Goal: Task Accomplishment & Management: Manage account settings

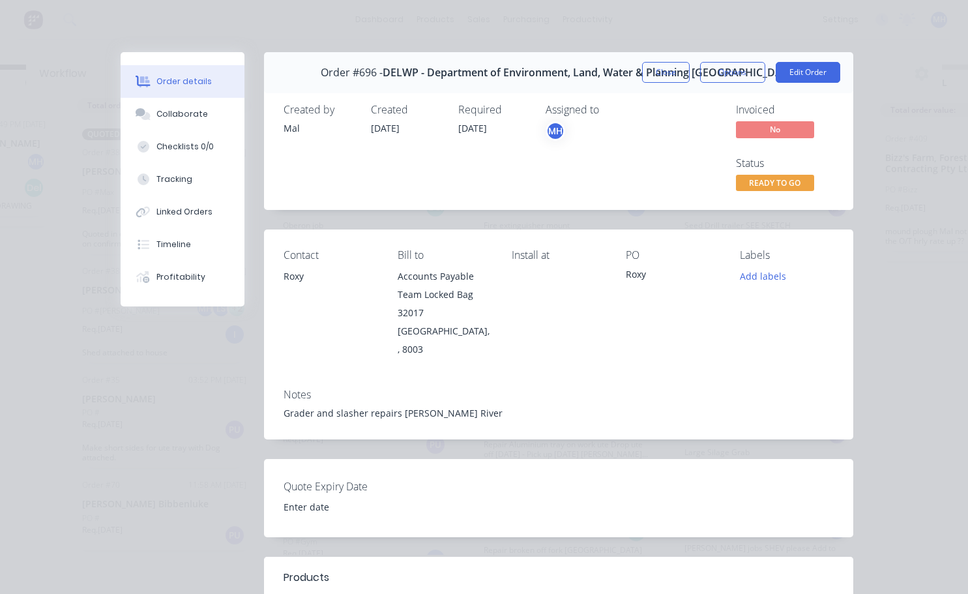
scroll to position [540, 0]
click at [845, 78] on div "Order #696 - DELWP - Department of Environment, Land, Water & Planning Victoria…" at bounding box center [559, 72] width 590 height 41
click at [812, 68] on button "Edit Order" at bounding box center [808, 72] width 65 height 21
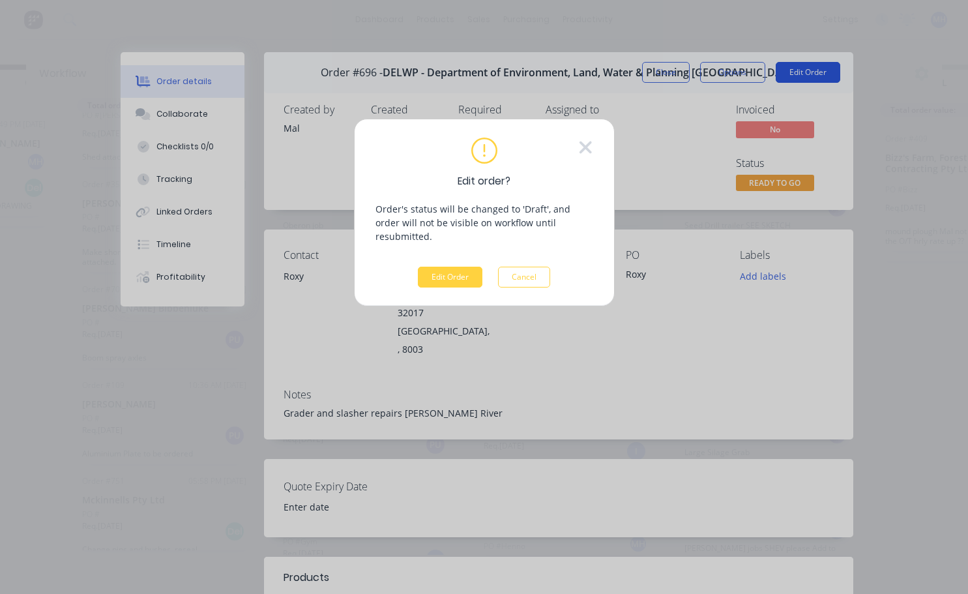
scroll to position [46, 158]
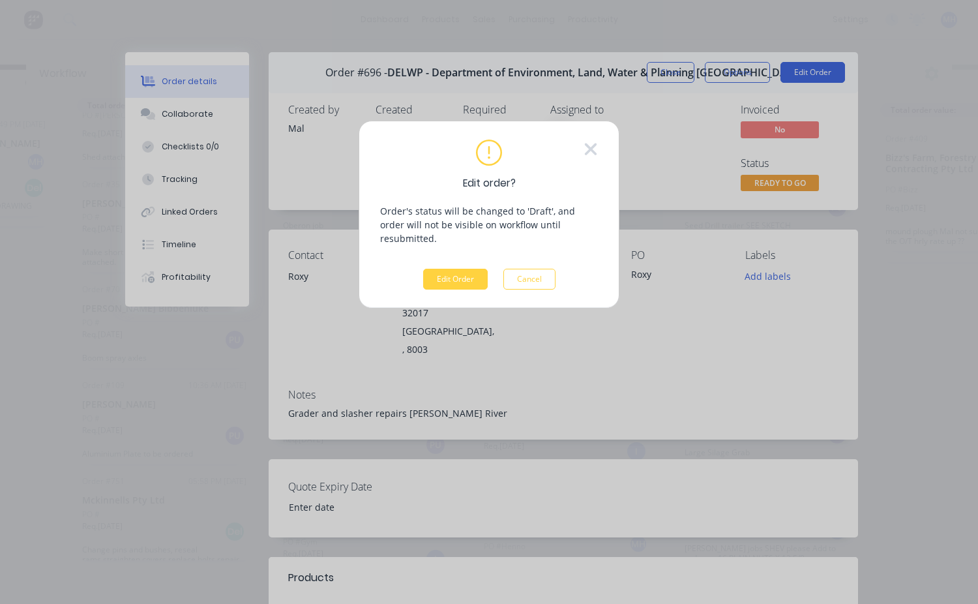
click at [447, 282] on div "Edit order? Order's status will be changed to 'Draft', and order will not be vi…" at bounding box center [489, 215] width 261 height 188
click at [453, 269] on button "Edit Order" at bounding box center [455, 279] width 65 height 21
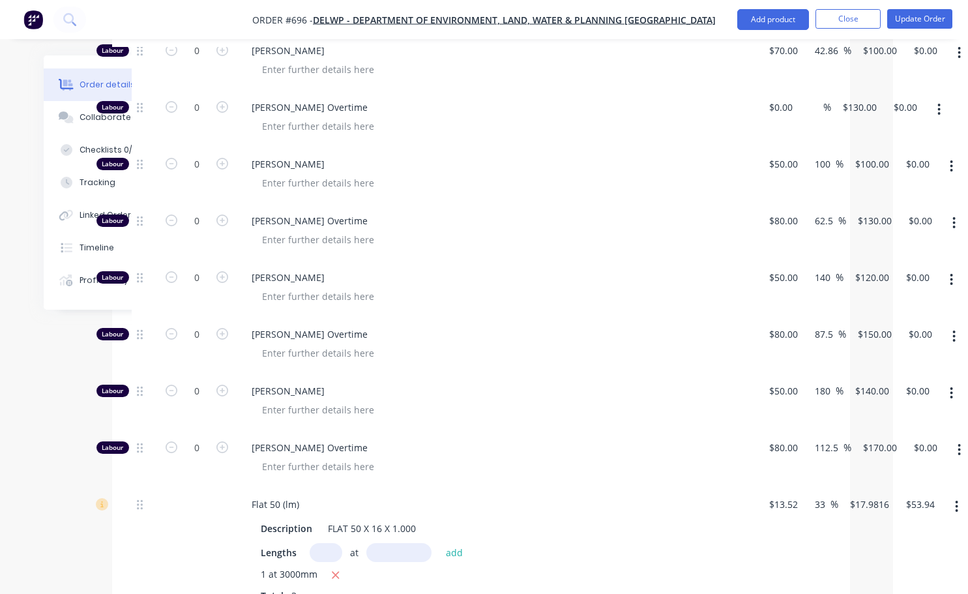
scroll to position [587, 75]
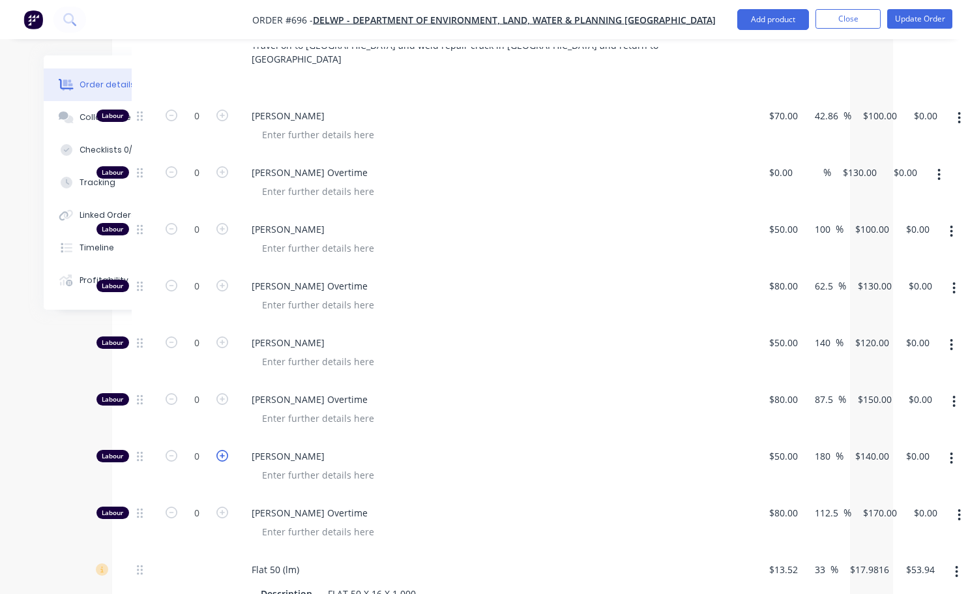
click at [221, 450] on icon "button" at bounding box center [223, 456] width 12 height 12
type input "1"
type input "$140.00"
click at [221, 450] on icon "button" at bounding box center [223, 456] width 12 height 12
type input "2"
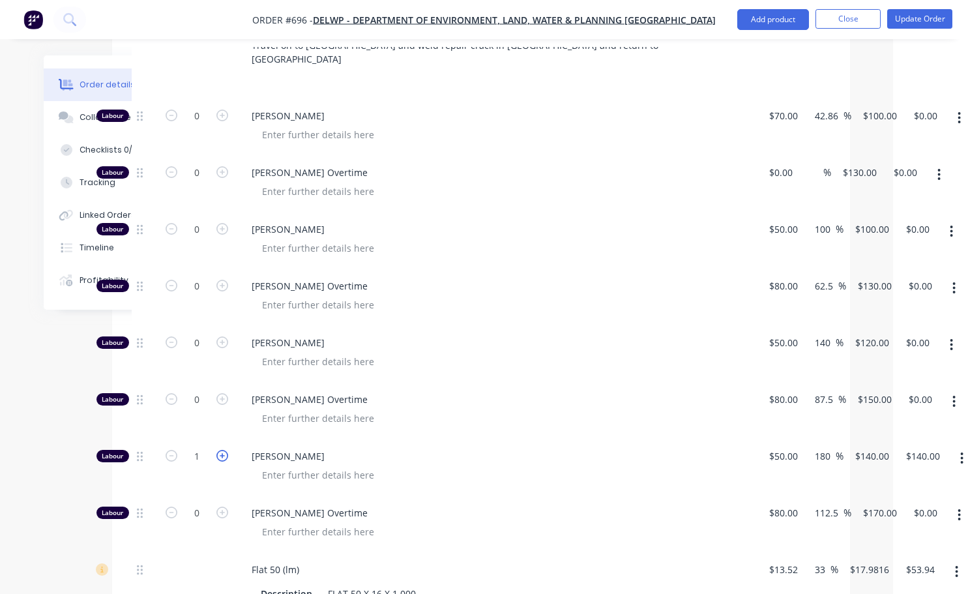
type input "$280.00"
click at [221, 450] on icon "button" at bounding box center [223, 456] width 12 height 12
type input "3"
type input "$420.00"
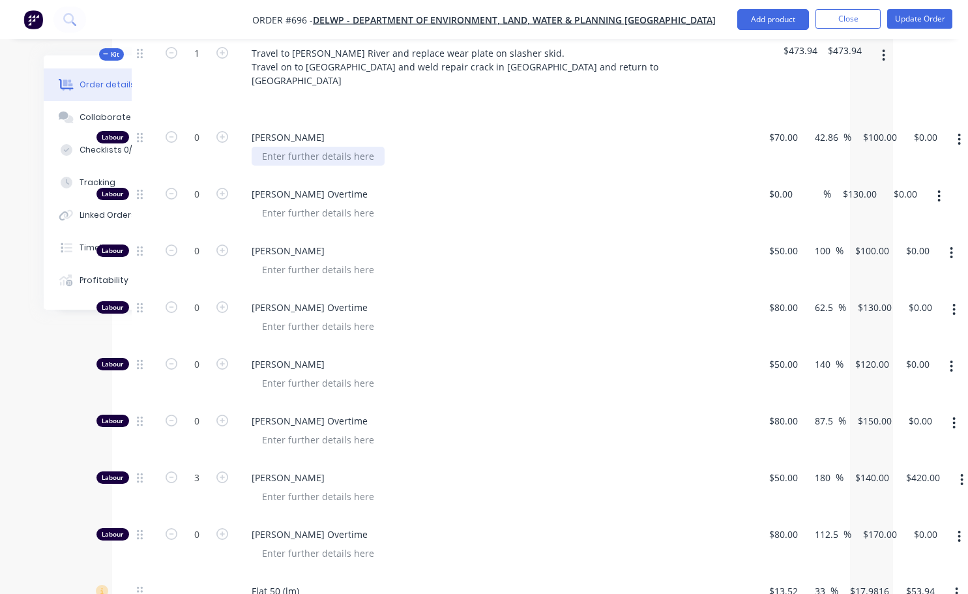
scroll to position [457, 75]
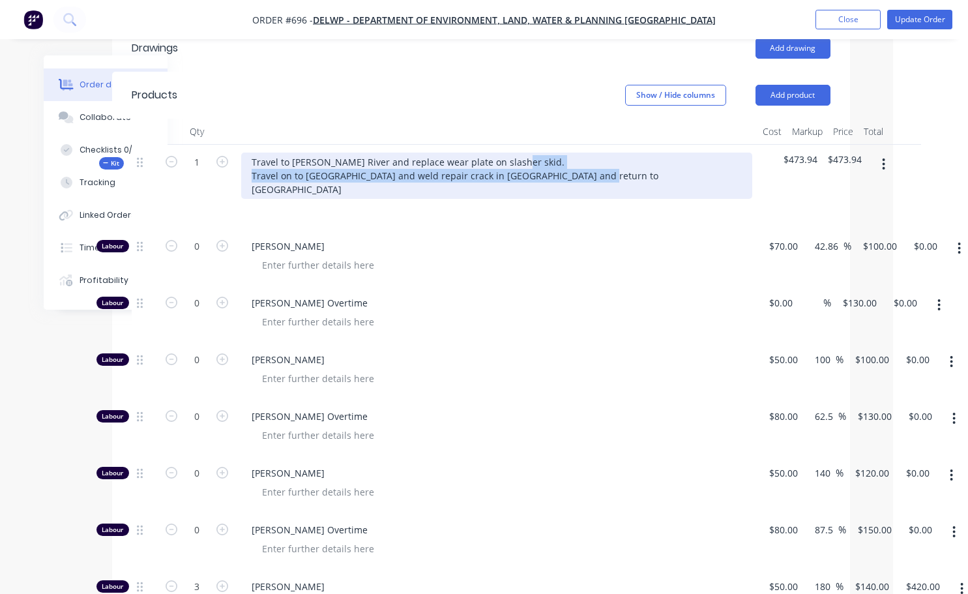
drag, startPoint x: 637, startPoint y: 158, endPoint x: 251, endPoint y: 163, distance: 386.1
click at [251, 163] on div "Travel to [PERSON_NAME] River and replace wear plate on slasher skid. Travel on…" at bounding box center [496, 176] width 511 height 46
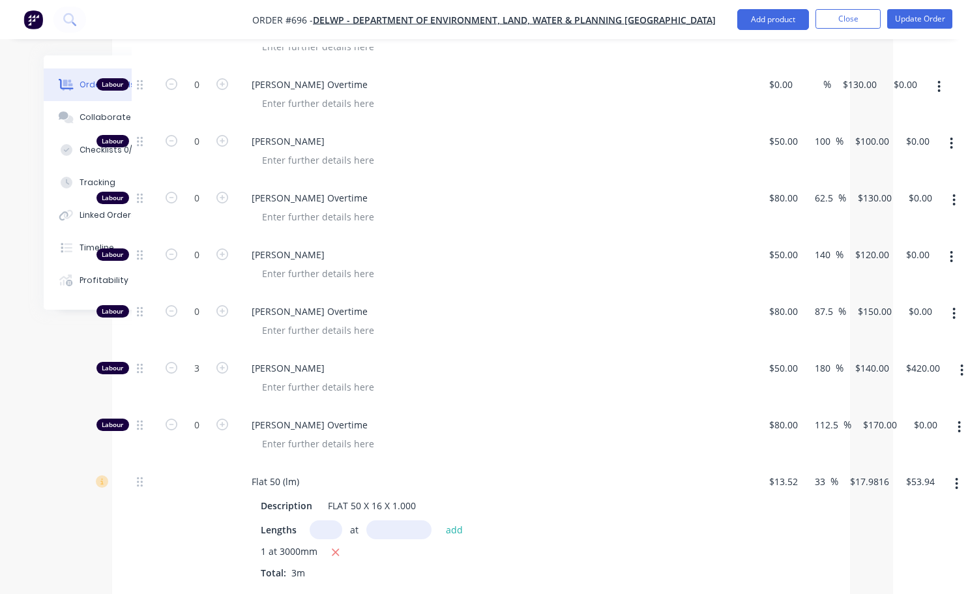
scroll to position [256, 75]
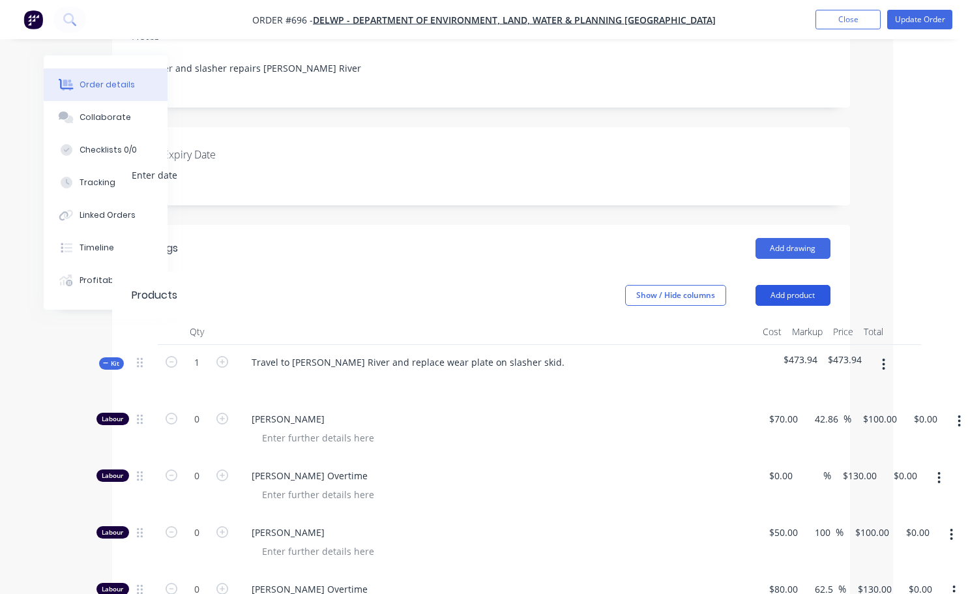
click at [789, 285] on button "Add product" at bounding box center [793, 295] width 75 height 21
click at [679, 372] on div at bounding box center [496, 381] width 511 height 19
click at [886, 353] on button "button" at bounding box center [884, 364] width 31 height 23
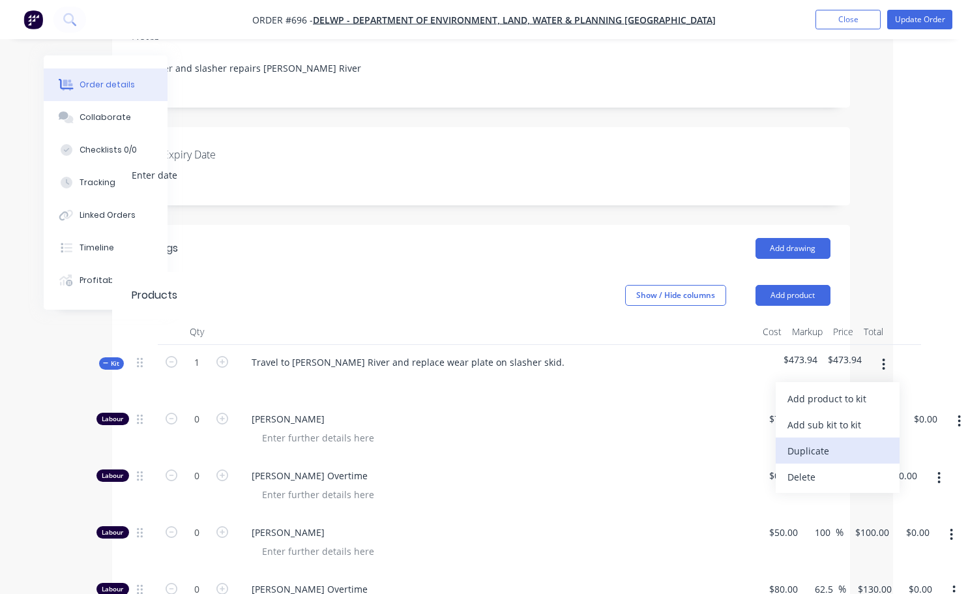
click at [805, 442] on div "Duplicate" at bounding box center [838, 451] width 100 height 19
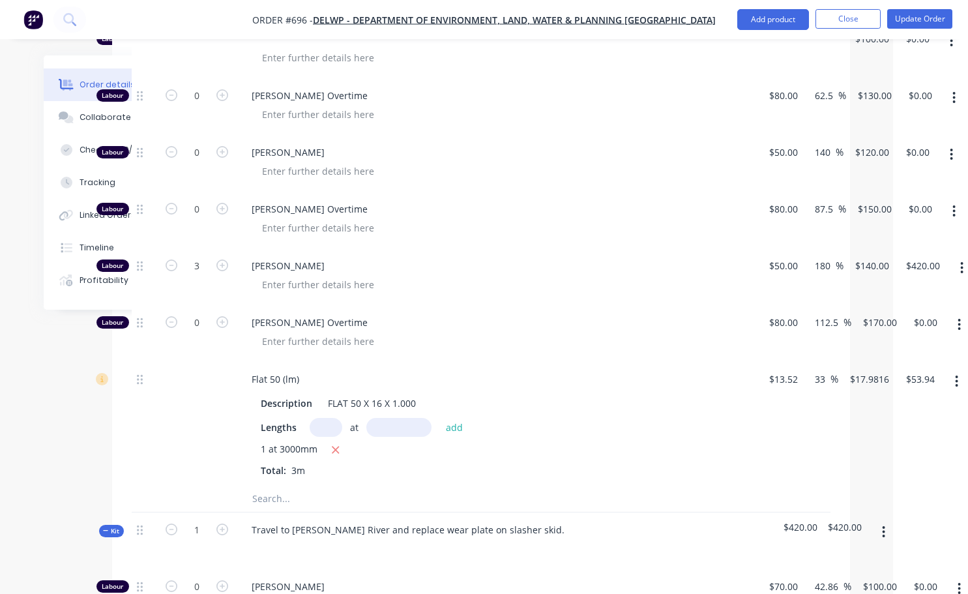
scroll to position [843, 75]
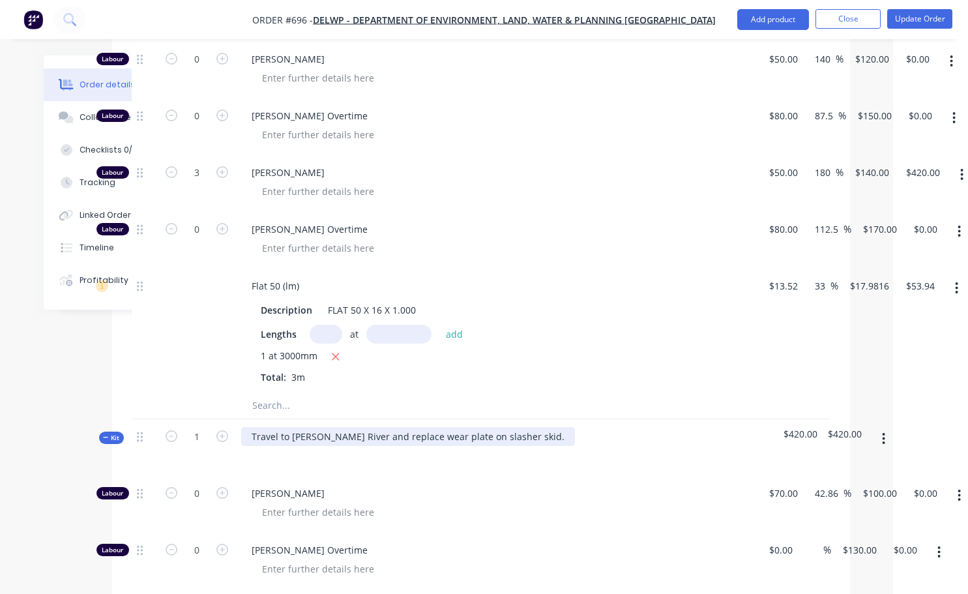
click at [250, 427] on div "Travel to [PERSON_NAME] River and replace wear plate on slasher skid." at bounding box center [408, 436] width 334 height 19
paste div
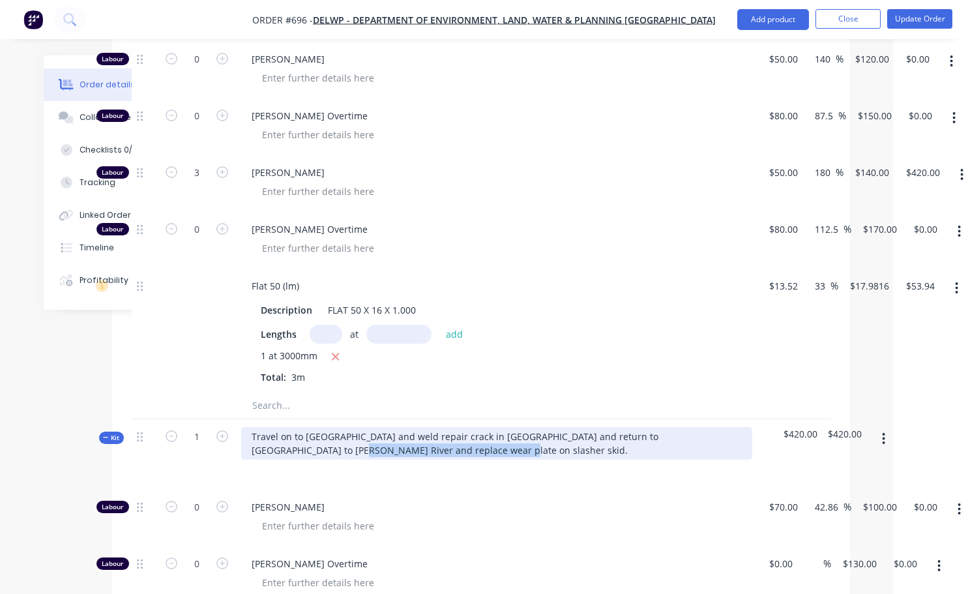
drag, startPoint x: 397, startPoint y: 430, endPoint x: 226, endPoint y: 430, distance: 170.2
click at [226, 430] on div "Kit 1 Travel on to [GEOGRAPHIC_DATA] and weld repair crack in [GEOGRAPHIC_DATA]…" at bounding box center [481, 454] width 699 height 70
drag, startPoint x: 410, startPoint y: 430, endPoint x: 243, endPoint y: 442, distance: 166.7
click at [243, 442] on div "Travel on to [GEOGRAPHIC_DATA] and weld repair crack in [GEOGRAPHIC_DATA] and r…" at bounding box center [497, 454] width 522 height 70
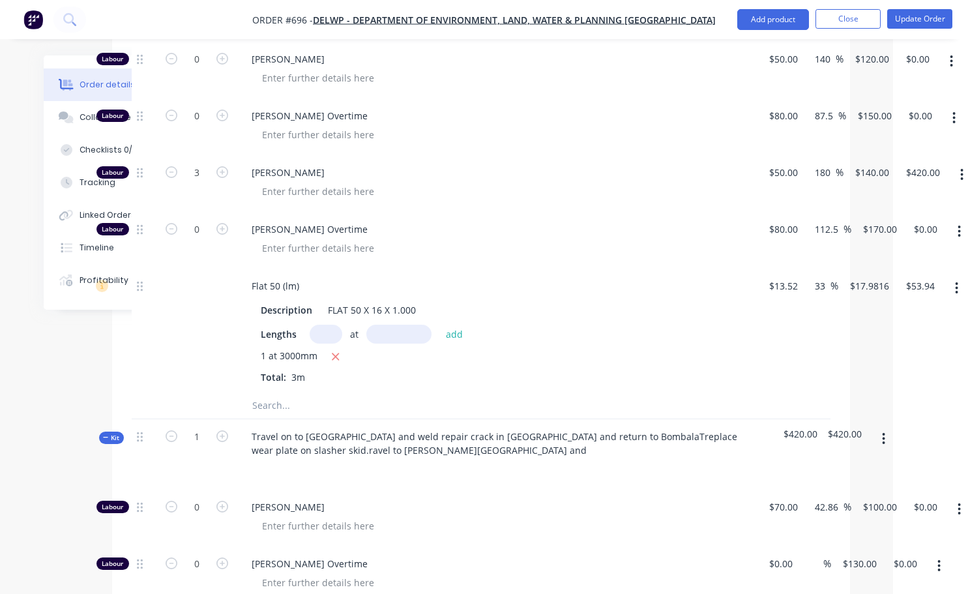
drag, startPoint x: 291, startPoint y: 454, endPoint x: 484, endPoint y: 496, distance: 197.5
click at [482, 517] on div at bounding box center [502, 526] width 501 height 19
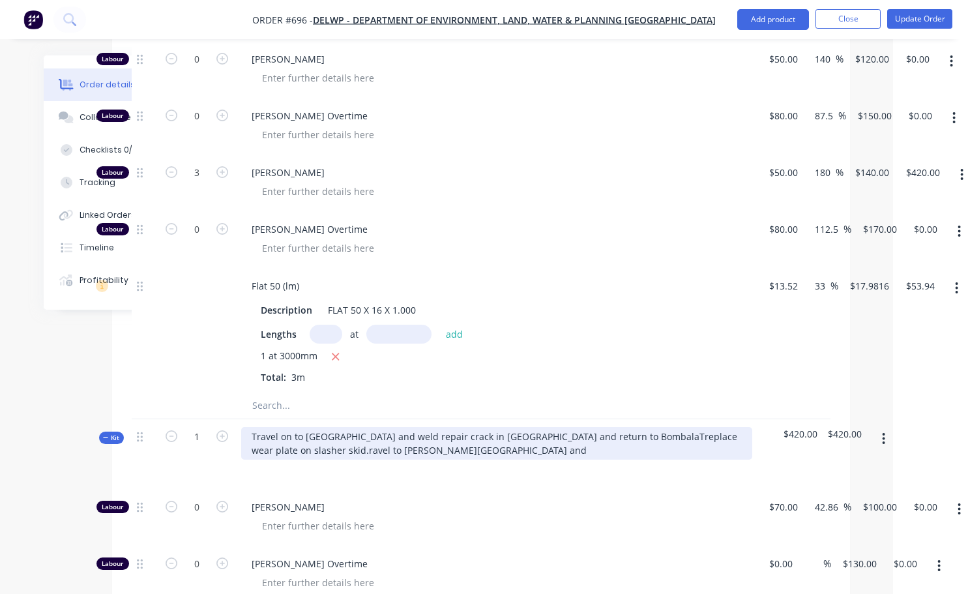
click at [407, 432] on div "Travel on to [GEOGRAPHIC_DATA] and weld repair crack in [GEOGRAPHIC_DATA] and r…" at bounding box center [496, 443] width 511 height 33
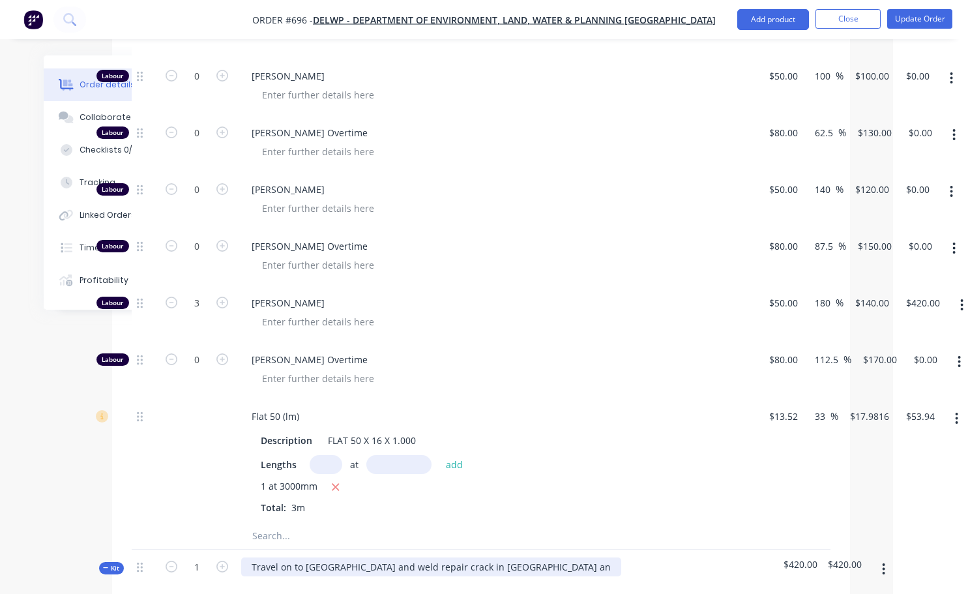
scroll to position [974, 75]
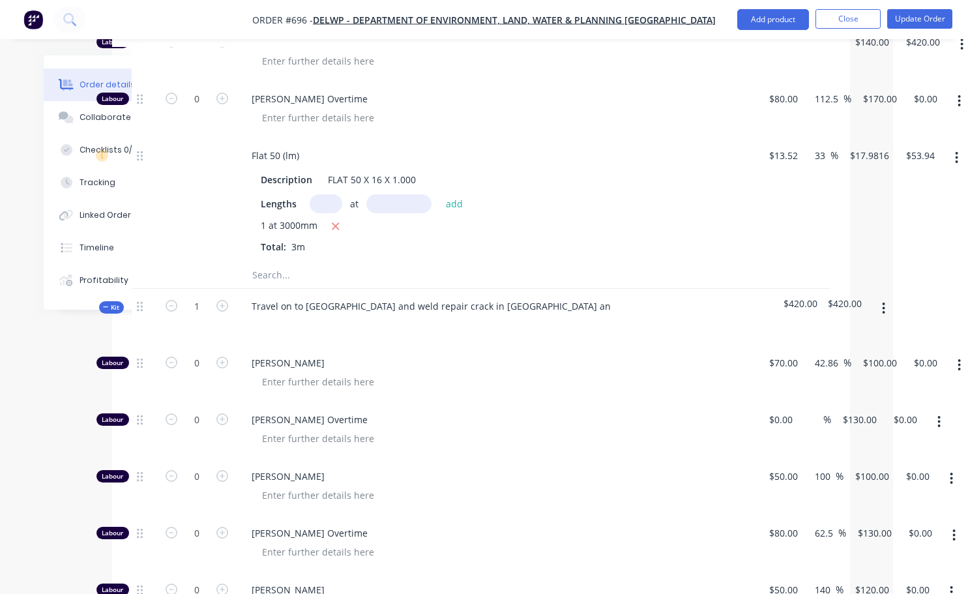
drag, startPoint x: 537, startPoint y: 320, endPoint x: 512, endPoint y: 320, distance: 24.8
drag, startPoint x: 512, startPoint y: 320, endPoint x: 422, endPoint y: 380, distance: 107.8
click at [422, 380] on div "[PERSON_NAME]" at bounding box center [497, 374] width 522 height 57
click at [545, 297] on div "Travel on to [GEOGRAPHIC_DATA] and weld repair crack in [GEOGRAPHIC_DATA] an" at bounding box center [431, 306] width 380 height 19
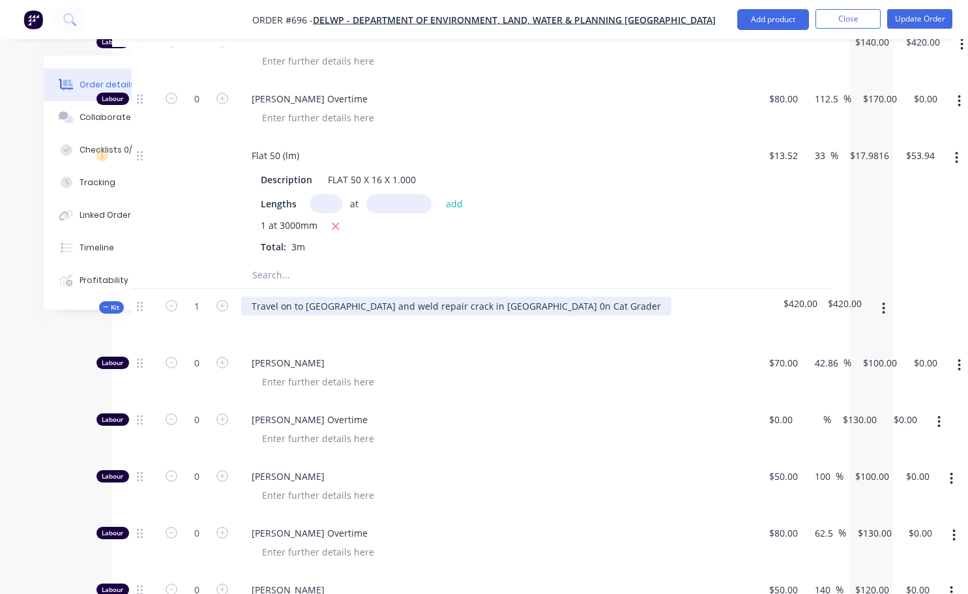
click at [537, 297] on div "Travel on to [GEOGRAPHIC_DATA] and weld repair crack in [GEOGRAPHIC_DATA] 0n Ca…" at bounding box center [456, 306] width 430 height 19
click at [598, 297] on div "Travel on to [GEOGRAPHIC_DATA] and weld repair crack in [GEOGRAPHIC_DATA] on Ca…" at bounding box center [456, 306] width 430 height 19
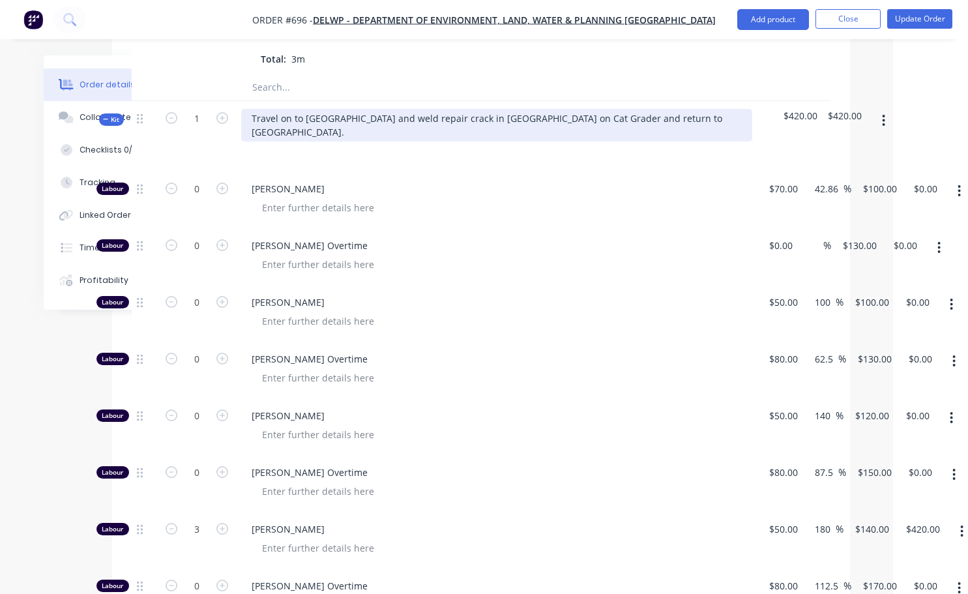
scroll to position [1235, 75]
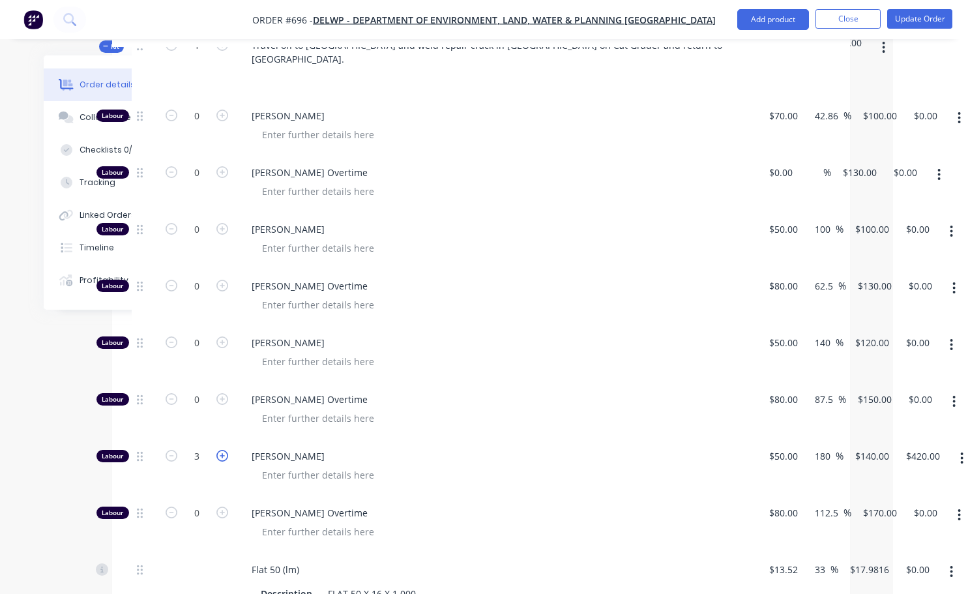
click at [224, 450] on icon "button" at bounding box center [223, 456] width 12 height 12
type input "4"
type input "$560.00"
click at [224, 450] on icon "button" at bounding box center [223, 456] width 12 height 12
type input "5"
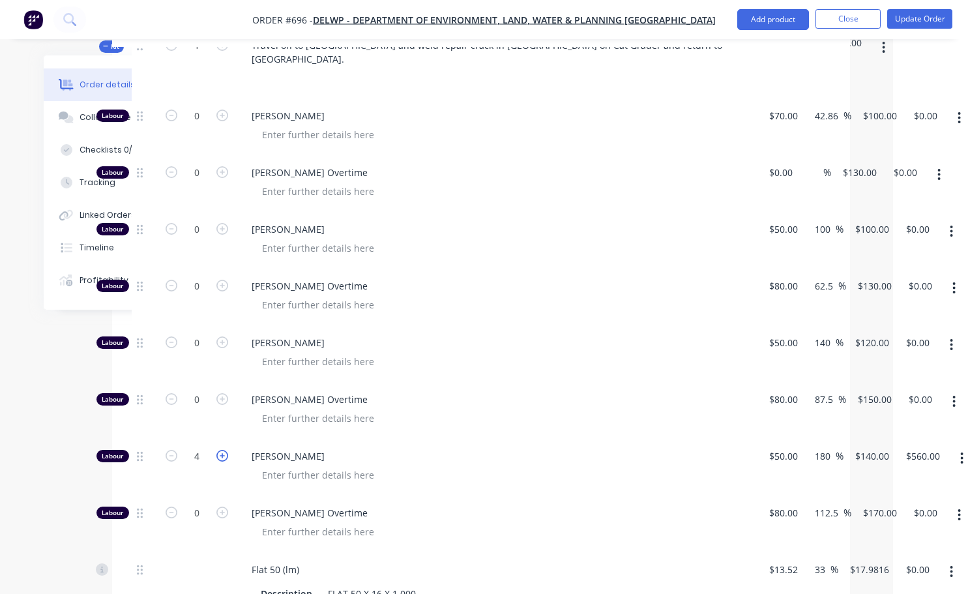
type input "$700.00"
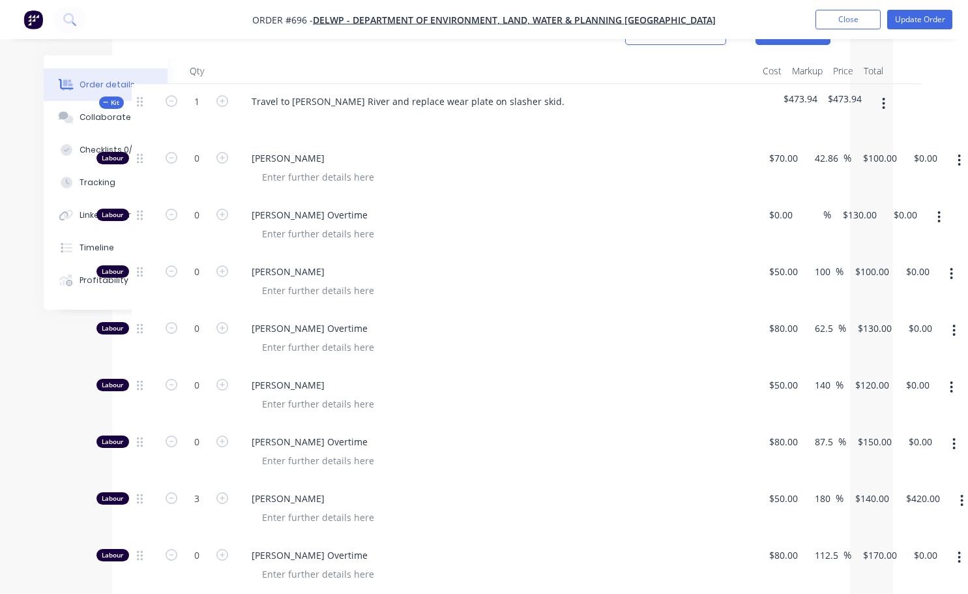
scroll to position [322, 75]
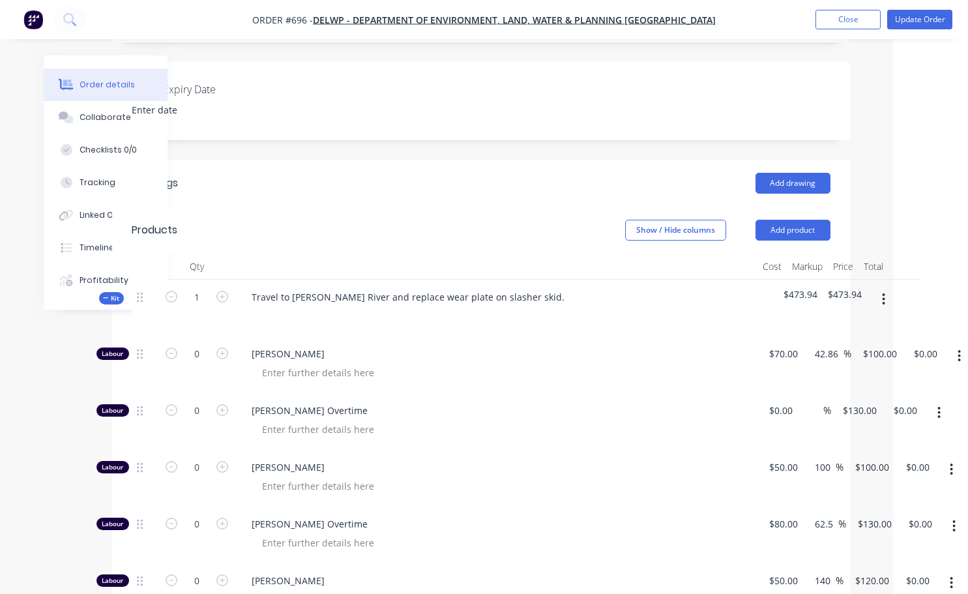
click at [883, 292] on icon "button" at bounding box center [883, 299] width 3 height 14
click at [831, 324] on div "Add product to kit" at bounding box center [838, 333] width 100 height 19
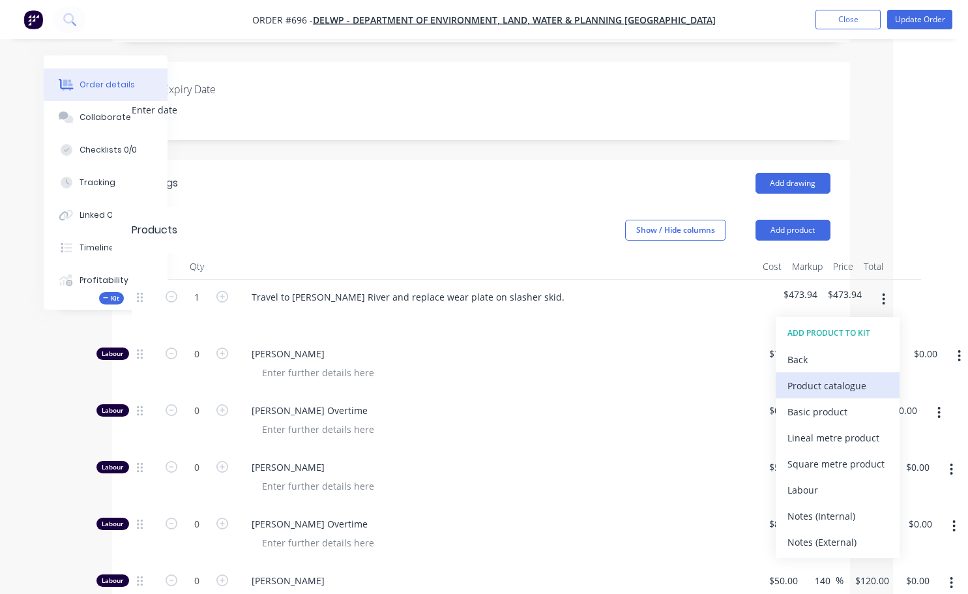
click at [818, 376] on div "Product catalogue" at bounding box center [838, 385] width 100 height 19
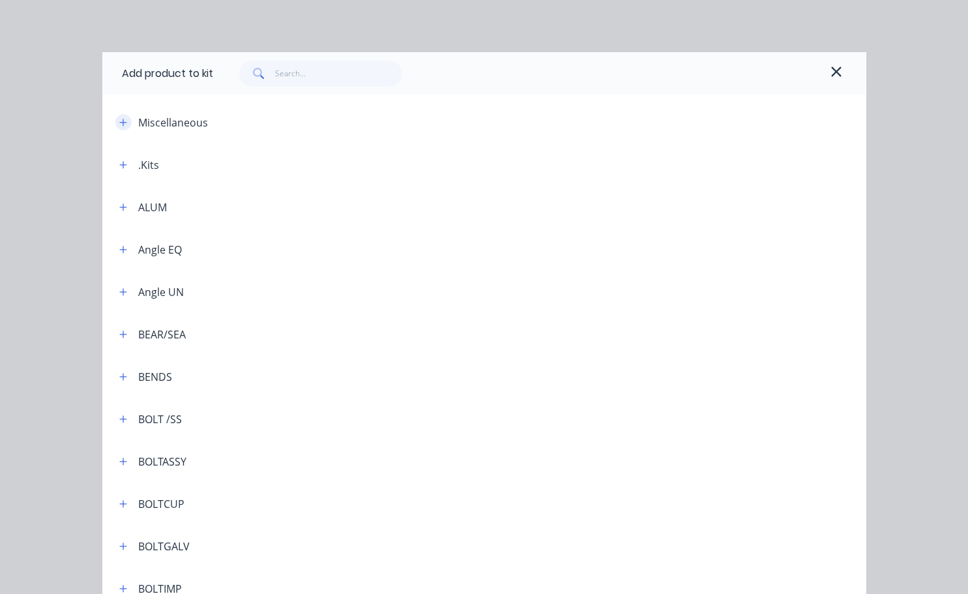
click at [121, 121] on icon "button" at bounding box center [123, 122] width 8 height 9
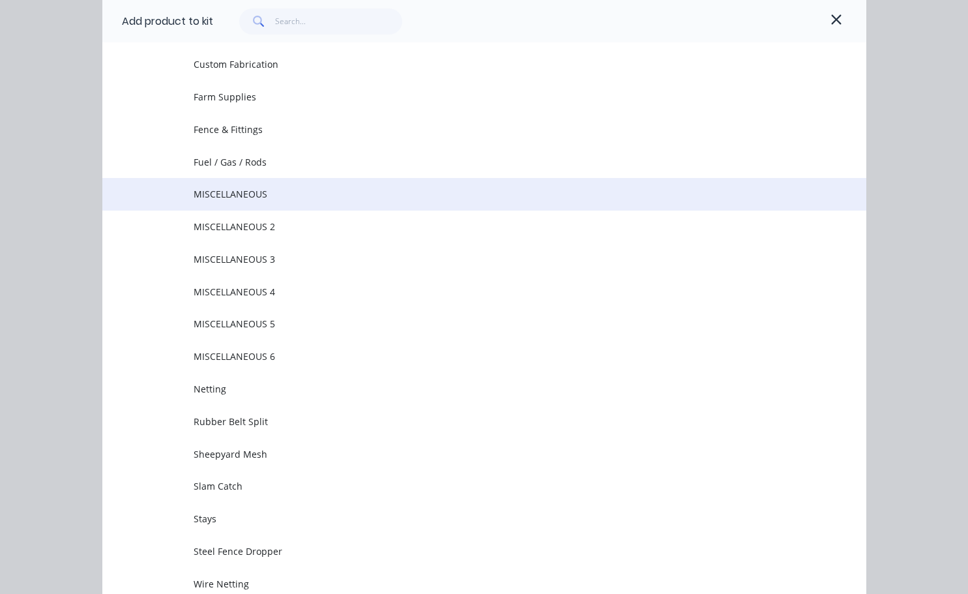
scroll to position [65, 0]
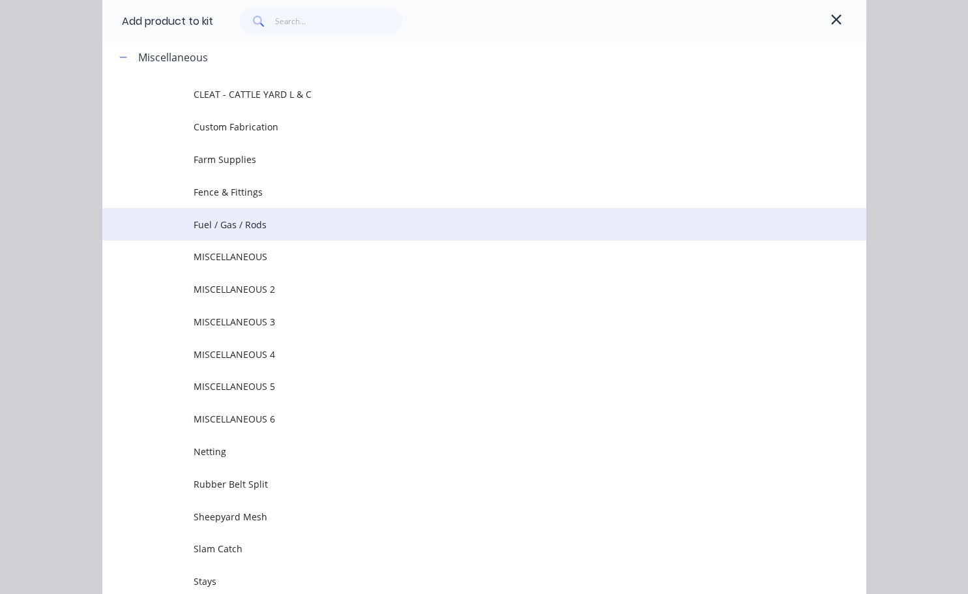
click at [238, 227] on span "Fuel / Gas / Rods" at bounding box center [463, 225] width 538 height 14
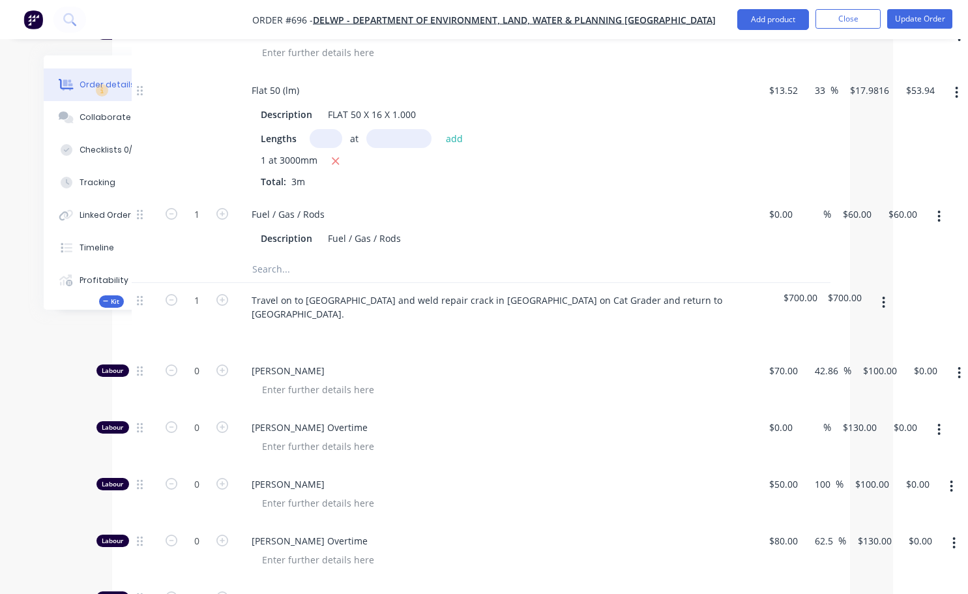
scroll to position [1169, 75]
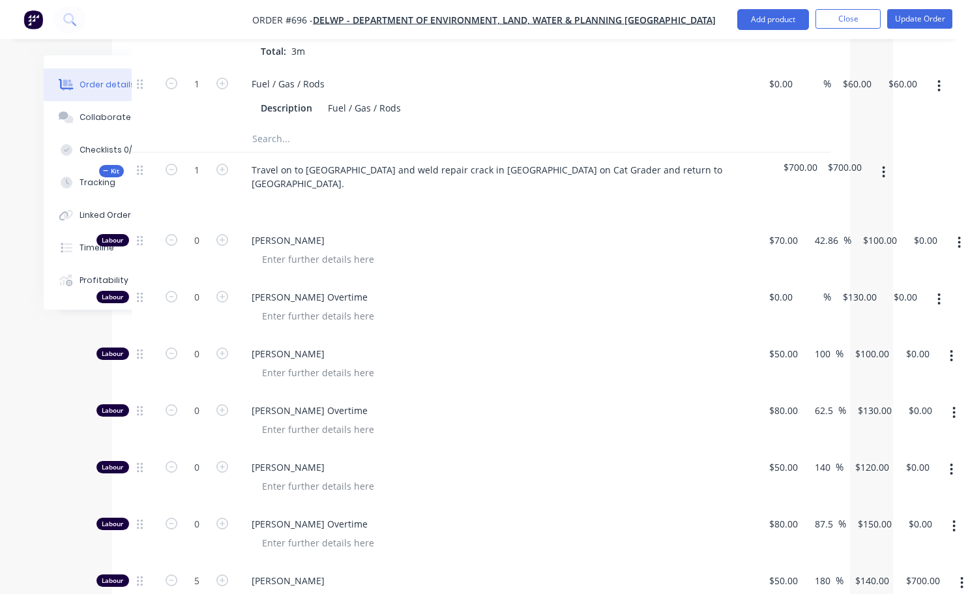
click at [884, 165] on icon "button" at bounding box center [883, 172] width 3 height 14
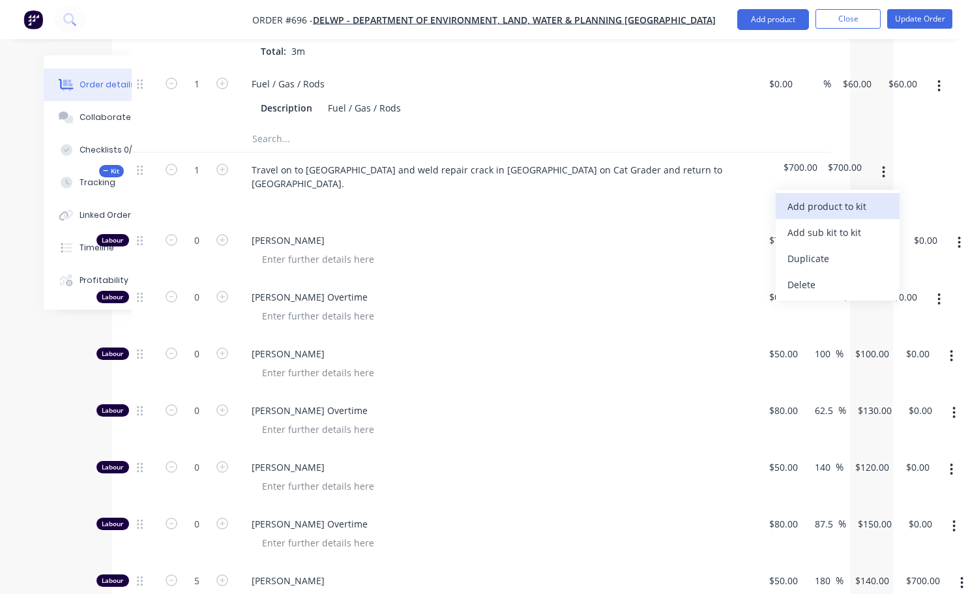
click at [828, 197] on div "Add product to kit" at bounding box center [838, 206] width 100 height 19
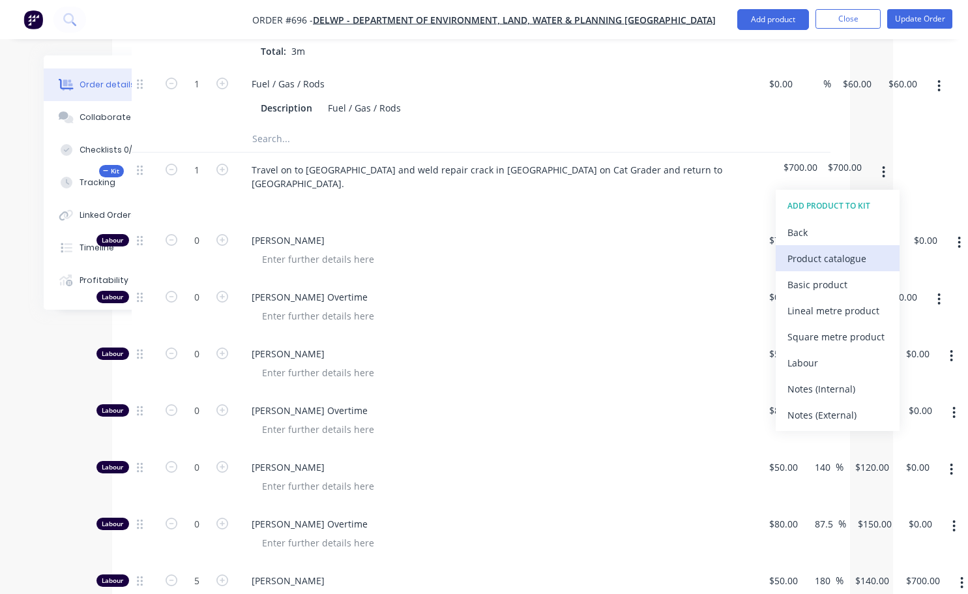
click at [824, 249] on div "Product catalogue" at bounding box center [838, 258] width 100 height 19
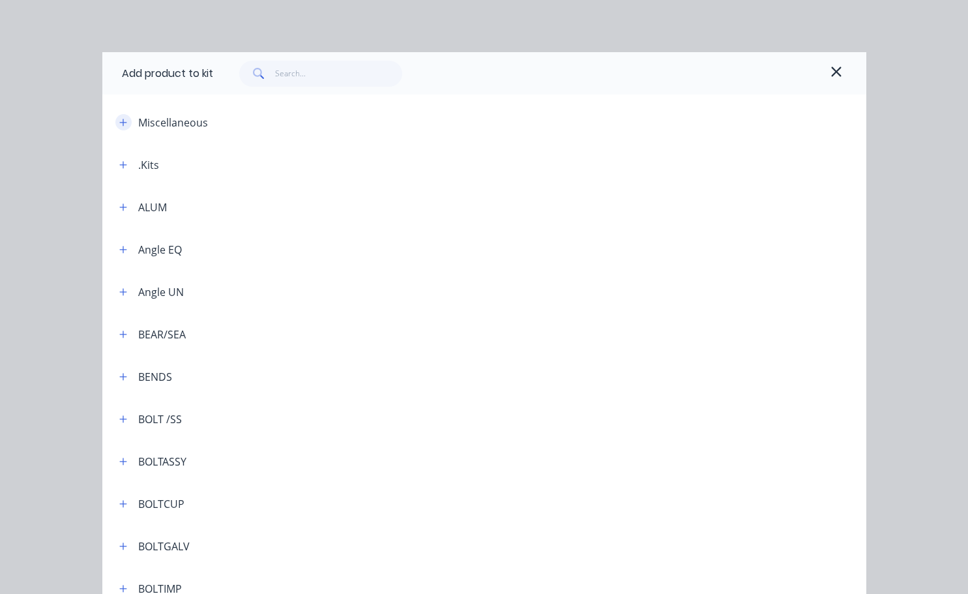
click at [119, 124] on icon "button" at bounding box center [123, 122] width 8 height 9
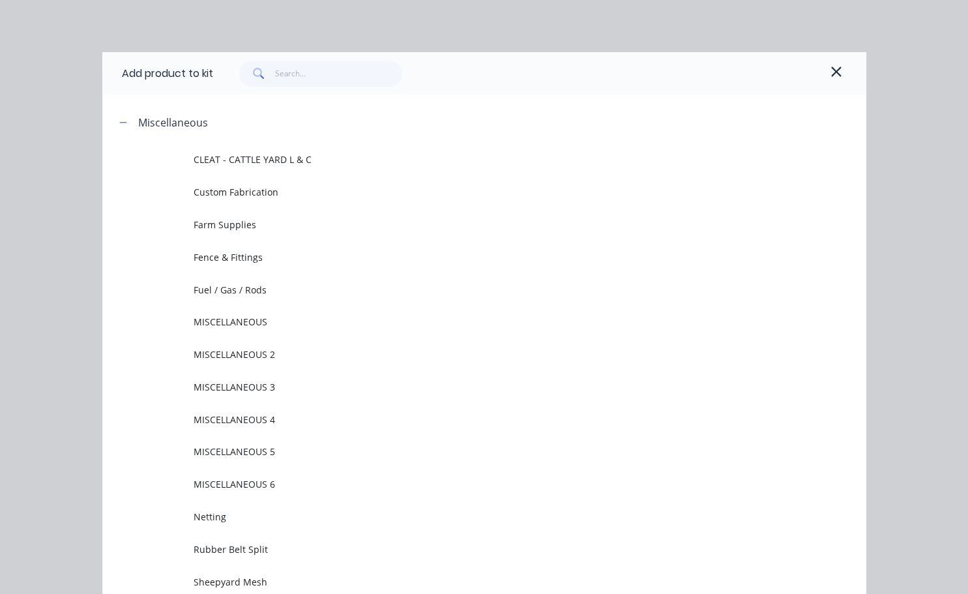
click at [262, 285] on span "Fuel / Gas / Rods" at bounding box center [463, 290] width 538 height 14
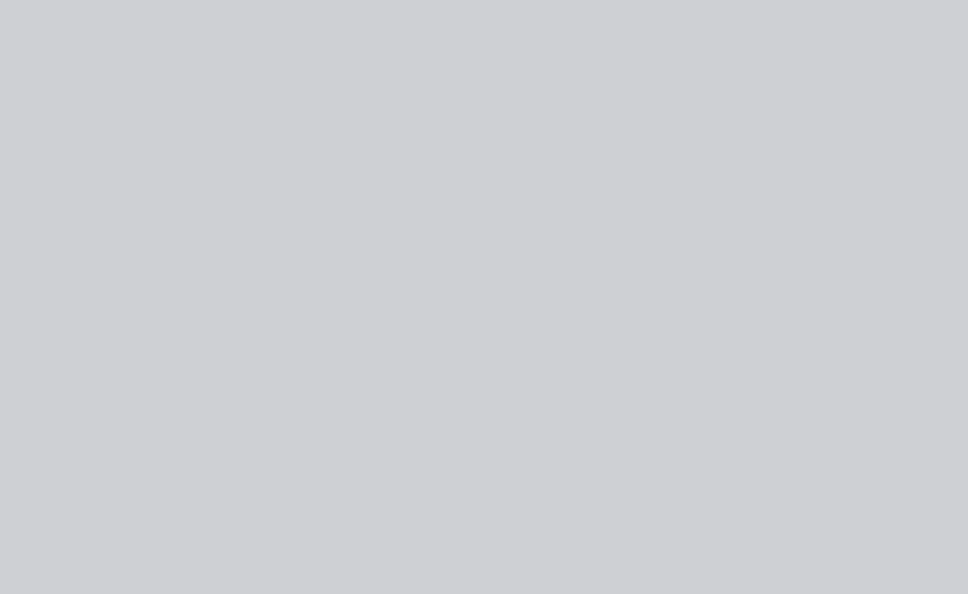
type input "$80.00"
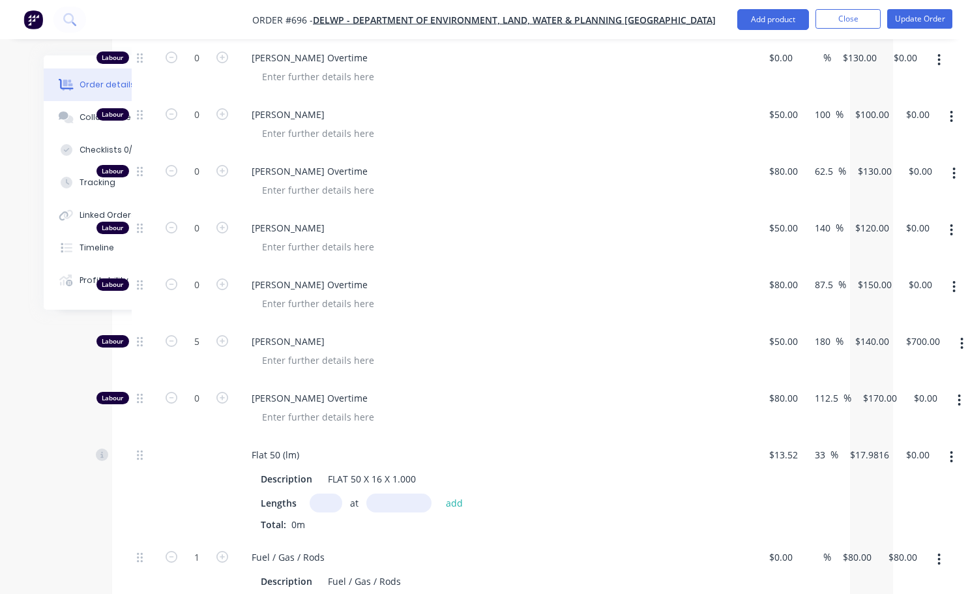
scroll to position [1495, 75]
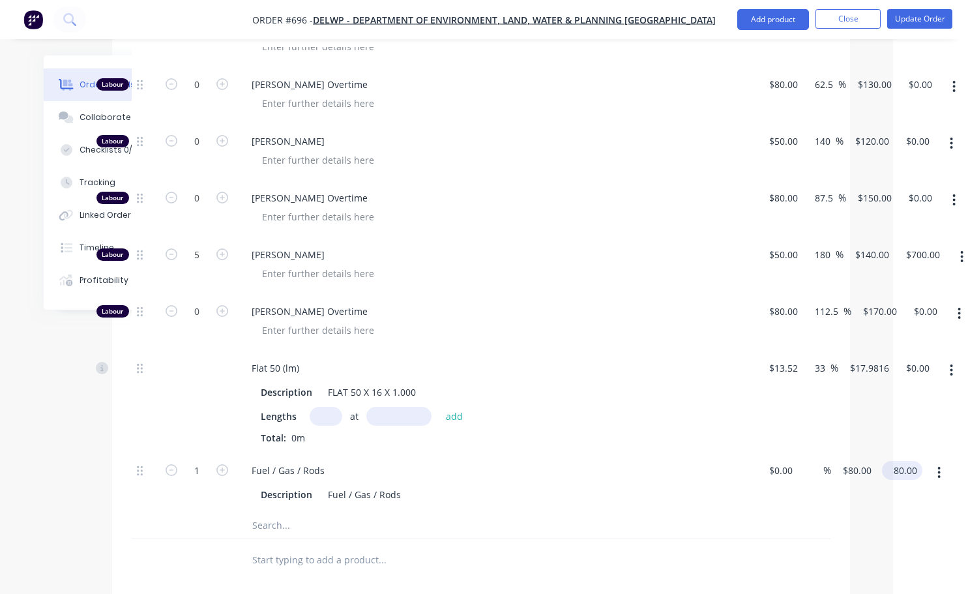
click at [905, 461] on input "80.00" at bounding box center [905, 470] width 35 height 19
type input "100"
type input "$100.00"
click at [777, 539] on div at bounding box center [481, 560] width 699 height 42
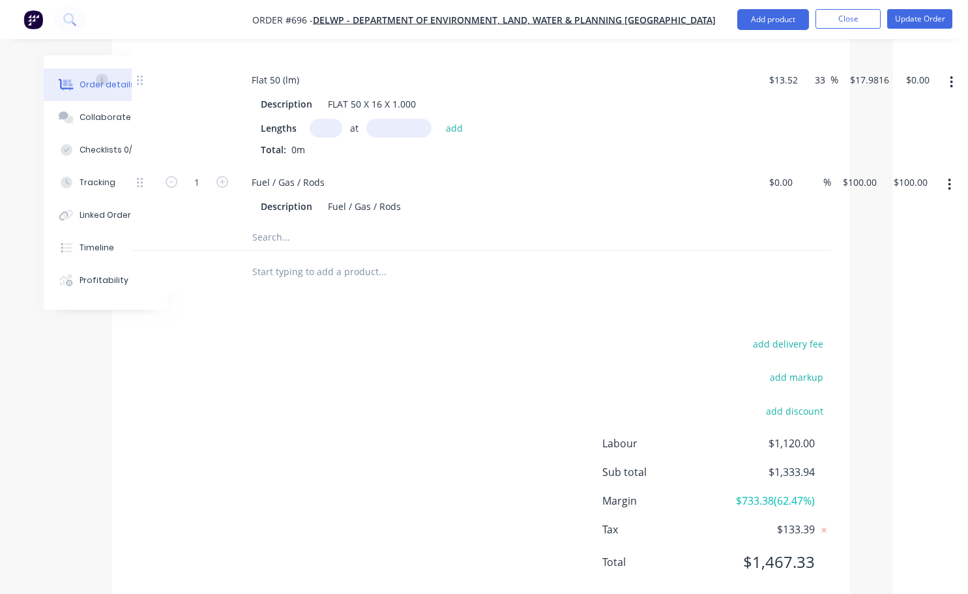
scroll to position [1718, 75]
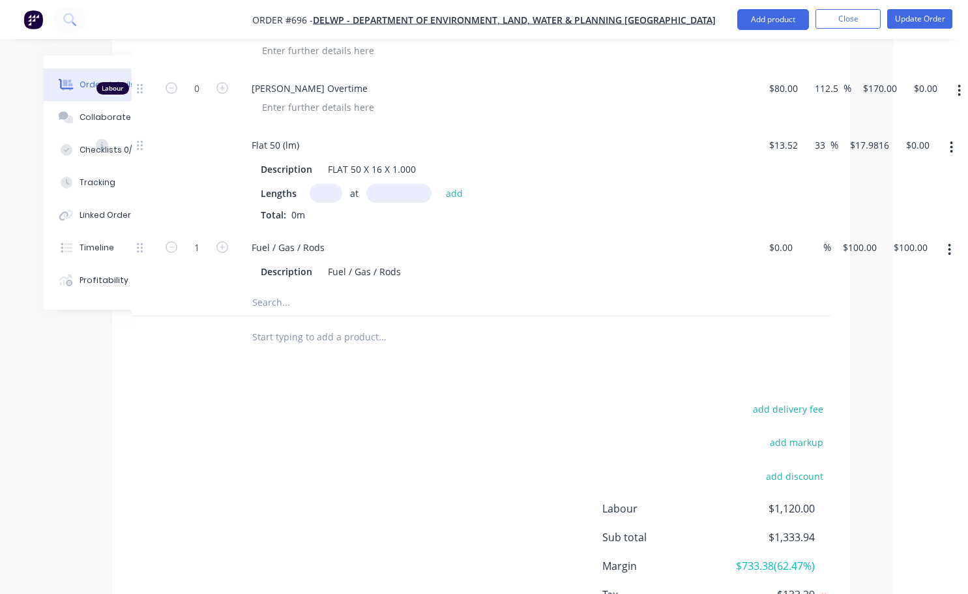
click at [951, 142] on icon "button" at bounding box center [952, 148] width 3 height 12
click at [888, 224] on div "Delete" at bounding box center [906, 233] width 100 height 19
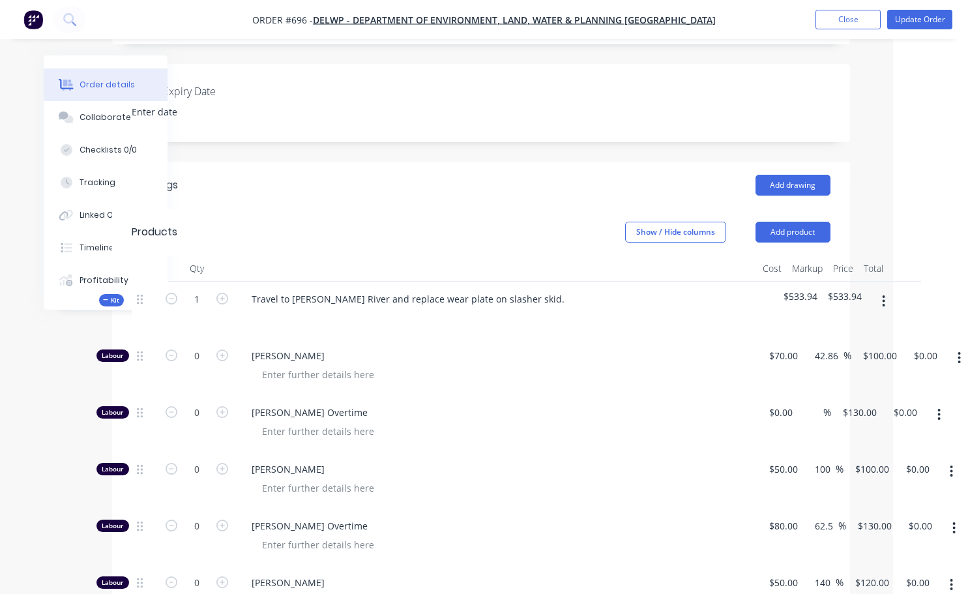
scroll to position [312, 75]
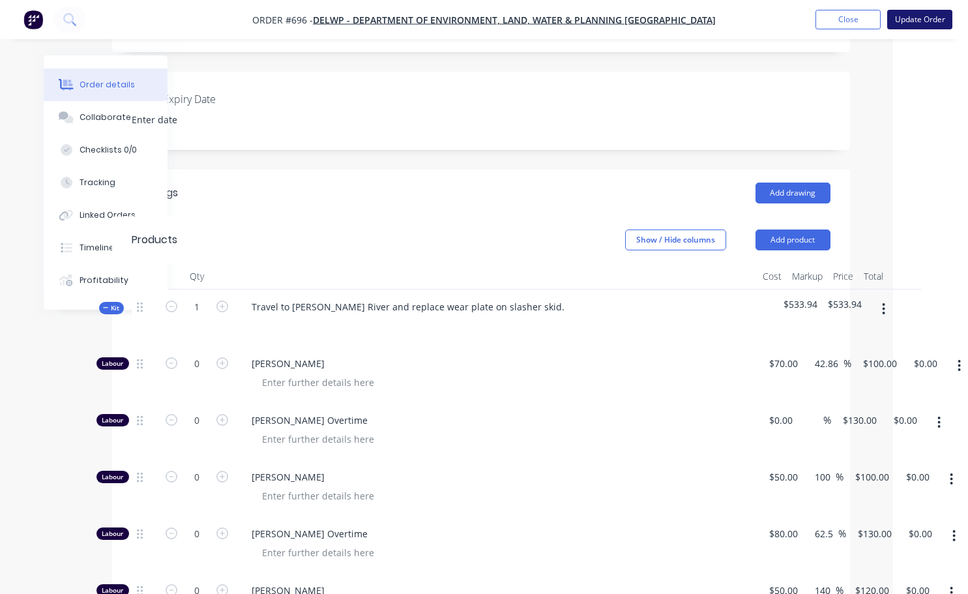
click at [935, 17] on button "Update Order" at bounding box center [920, 20] width 65 height 20
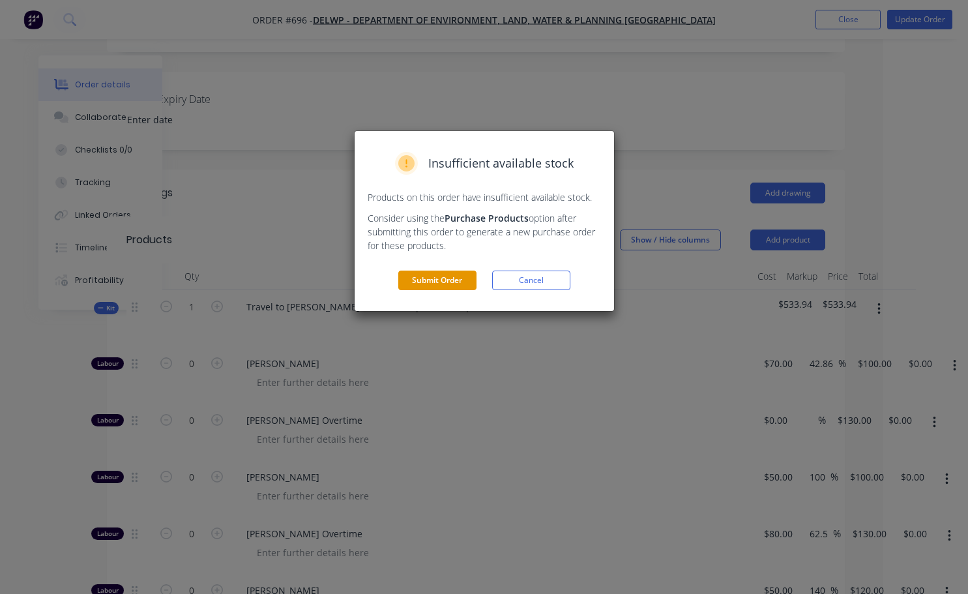
click at [451, 278] on button "Submit Order" at bounding box center [437, 281] width 78 height 20
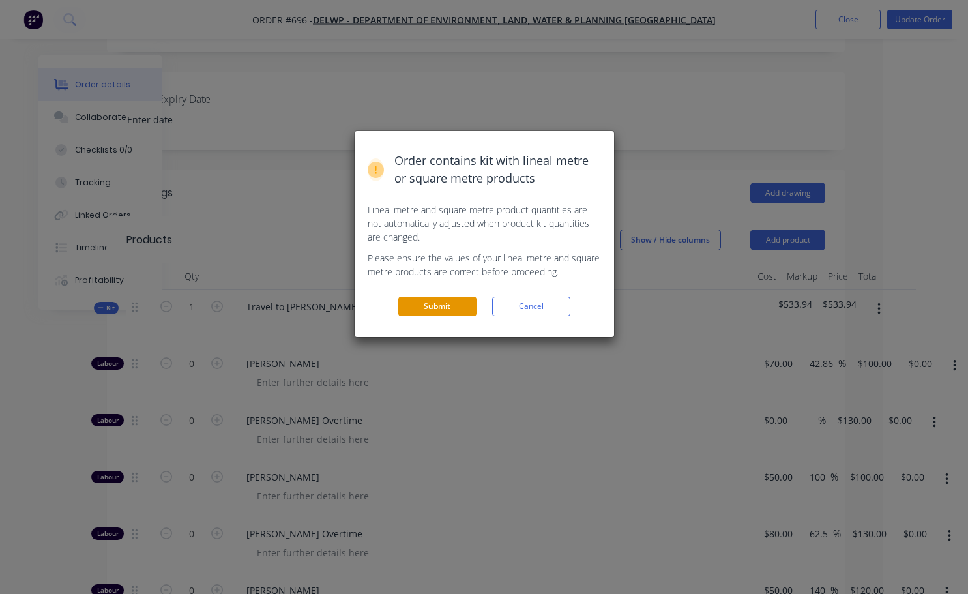
click at [461, 301] on button "Submit" at bounding box center [437, 307] width 78 height 20
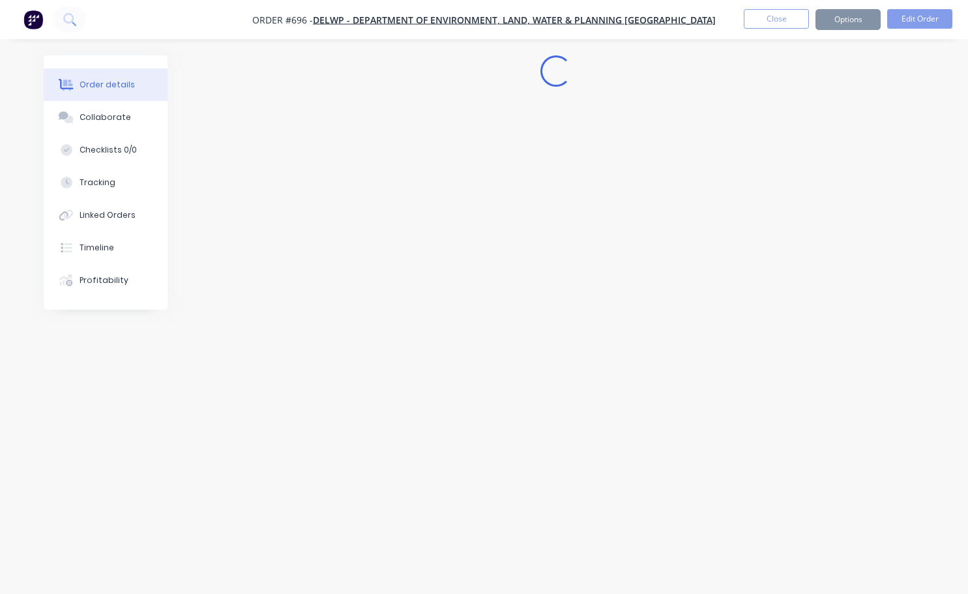
scroll to position [0, 0]
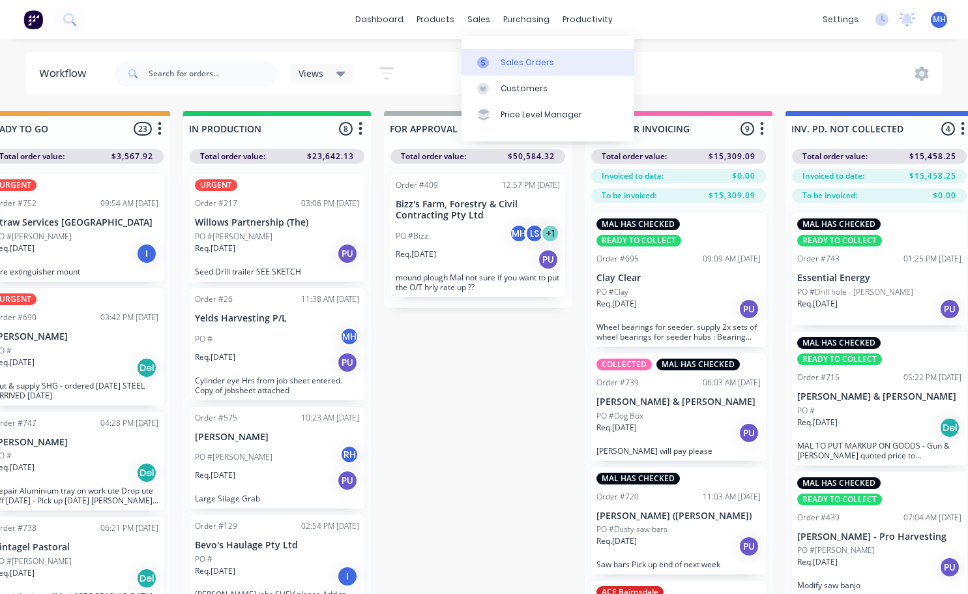
click at [500, 55] on div "Sales Orders Customers Price Level Manager" at bounding box center [548, 88] width 173 height 105
click at [516, 85] on div "Customers" at bounding box center [524, 89] width 47 height 12
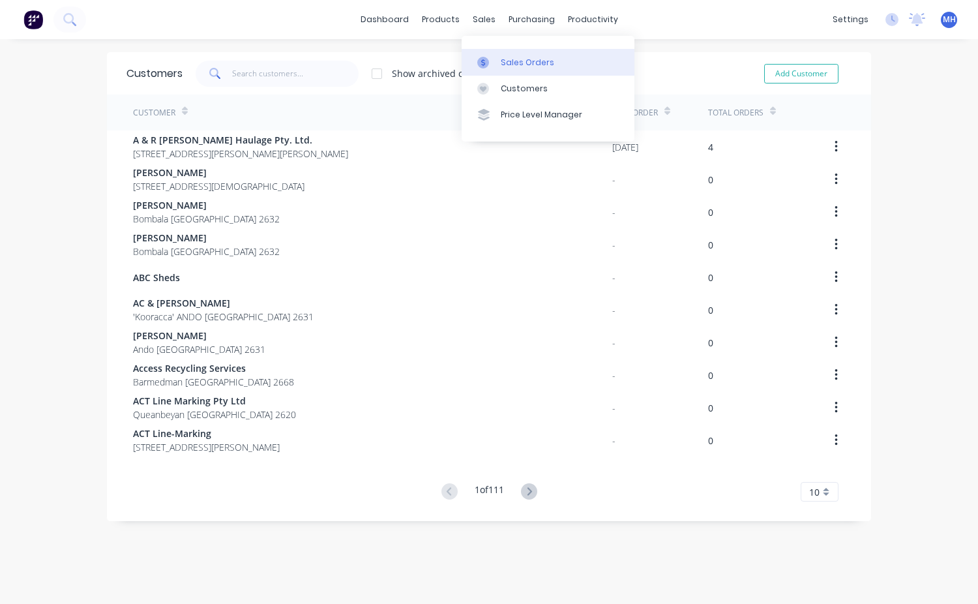
click at [520, 66] on div "Sales Orders" at bounding box center [527, 63] width 53 height 12
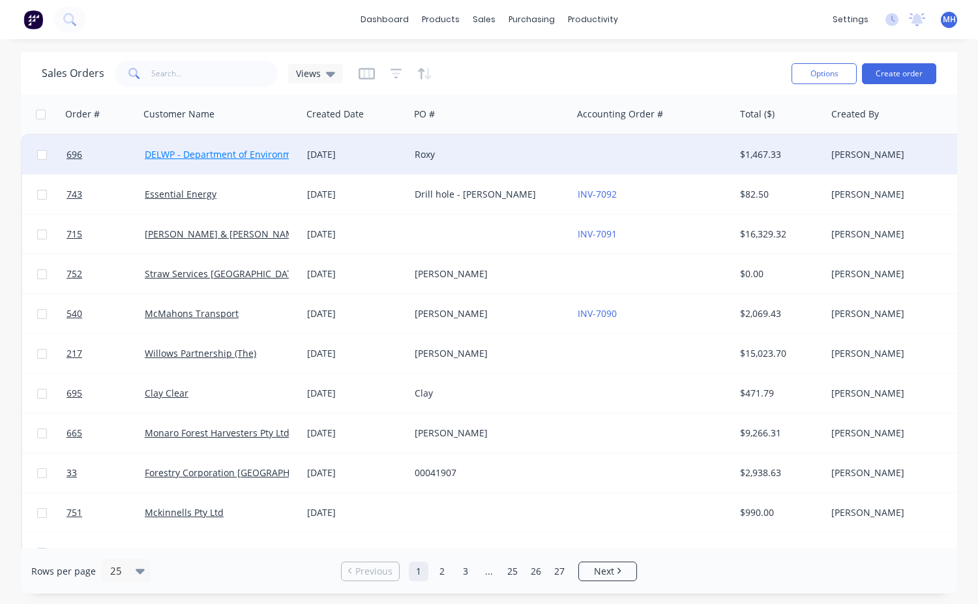
click at [221, 155] on link "DELWP - Department of Environment, Land, Water & Planning [GEOGRAPHIC_DATA]" at bounding box center [325, 154] width 361 height 12
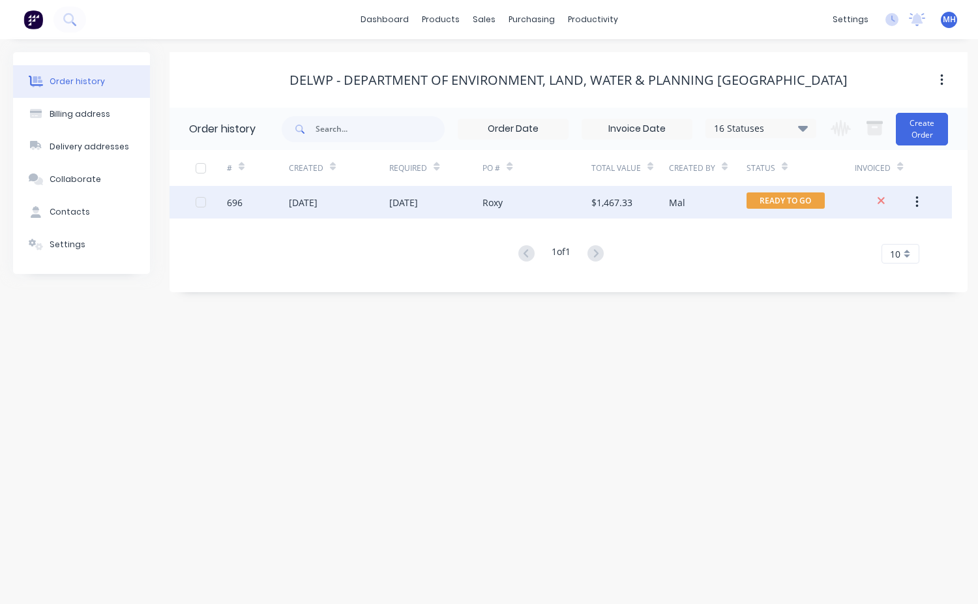
click at [782, 204] on span "READY TO GO" at bounding box center [786, 200] width 78 height 16
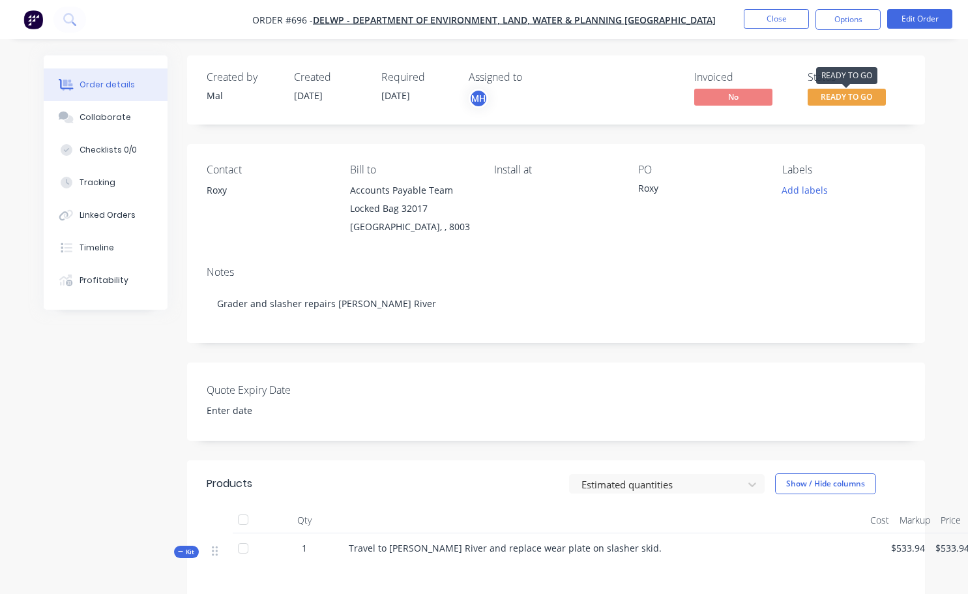
click at [852, 89] on span "READY TO GO" at bounding box center [847, 97] width 78 height 16
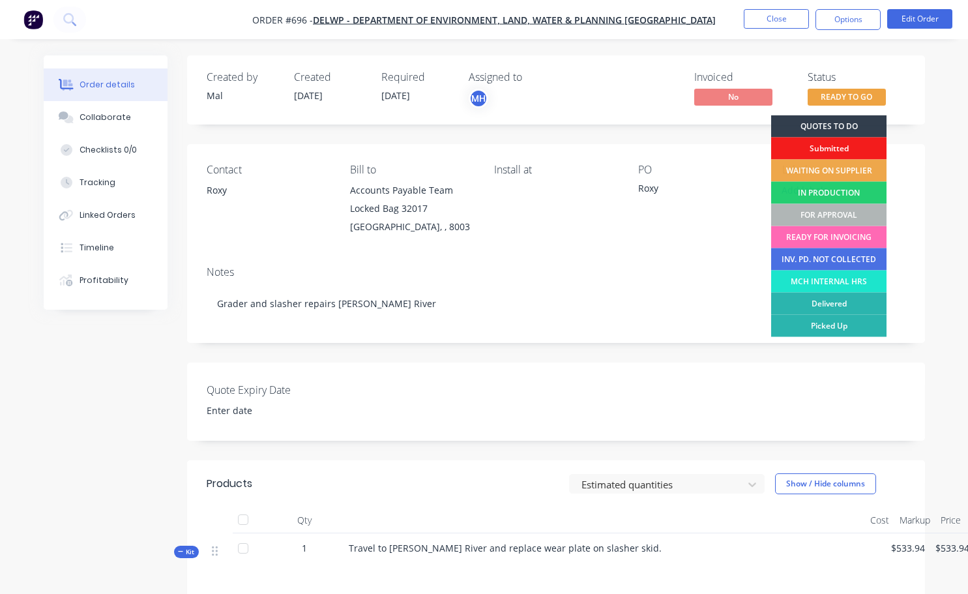
click at [835, 242] on div "READY FOR INVOICING" at bounding box center [829, 237] width 115 height 22
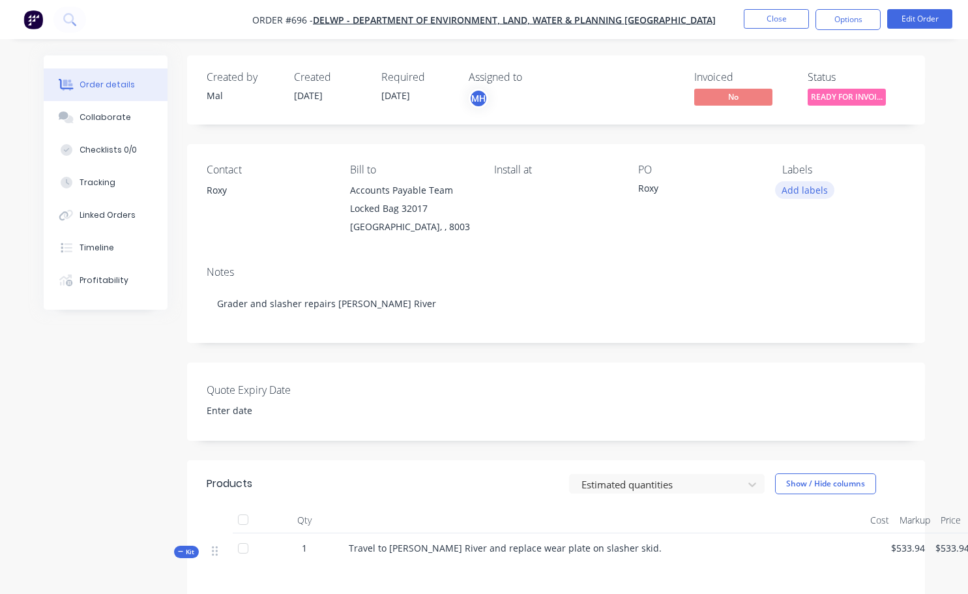
click at [799, 191] on button "Add labels" at bounding box center [805, 190] width 60 height 18
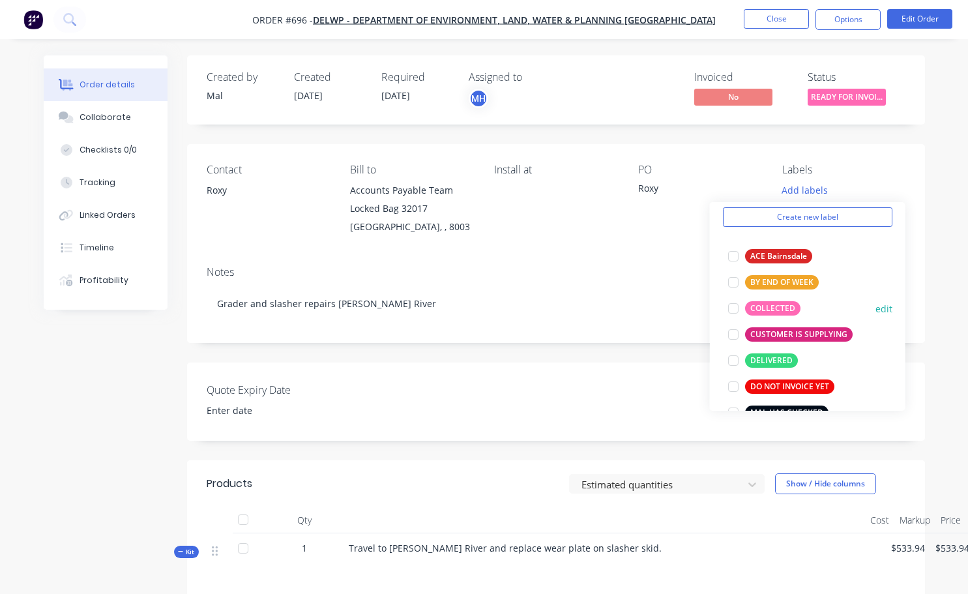
scroll to position [65, 0]
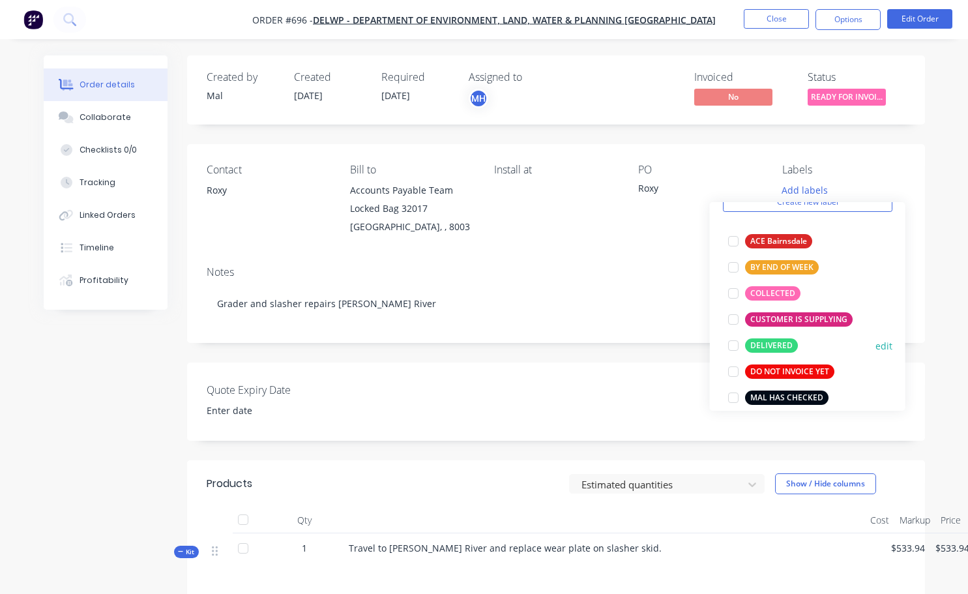
click at [735, 347] on div at bounding box center [734, 346] width 26 height 26
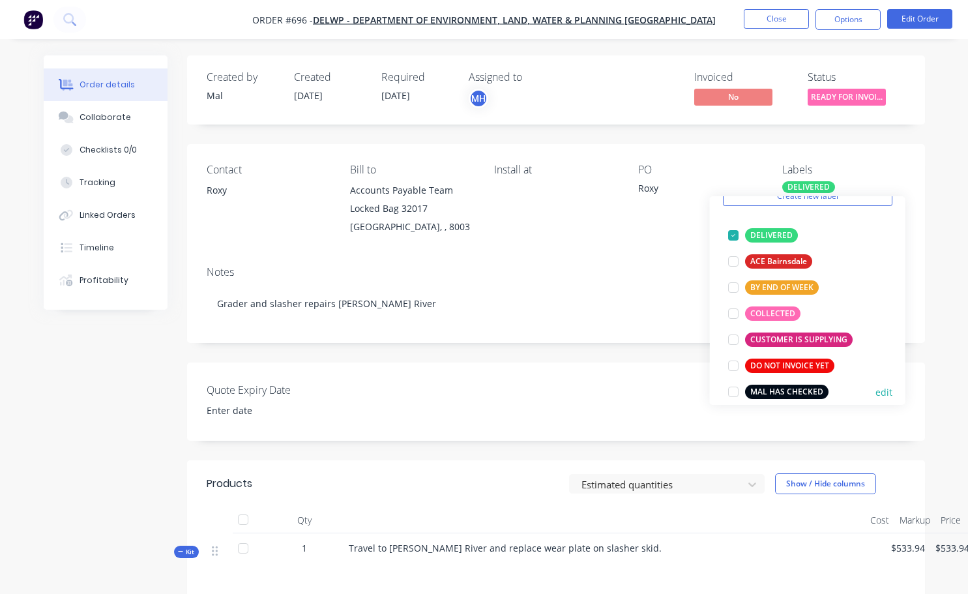
click at [736, 389] on div at bounding box center [734, 392] width 26 height 26
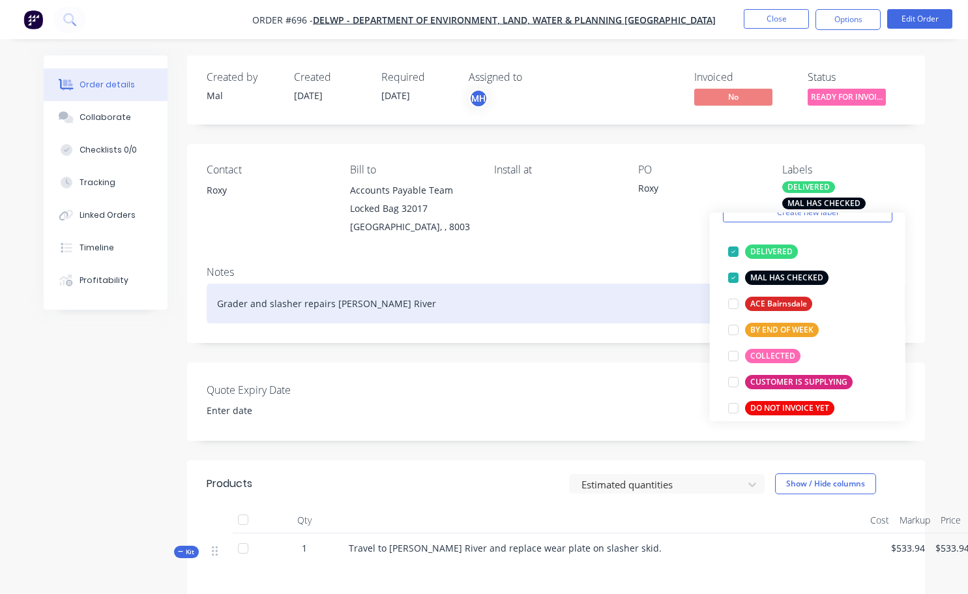
click at [672, 305] on div "Grader and slasher repairs [PERSON_NAME] River" at bounding box center [556, 304] width 699 height 40
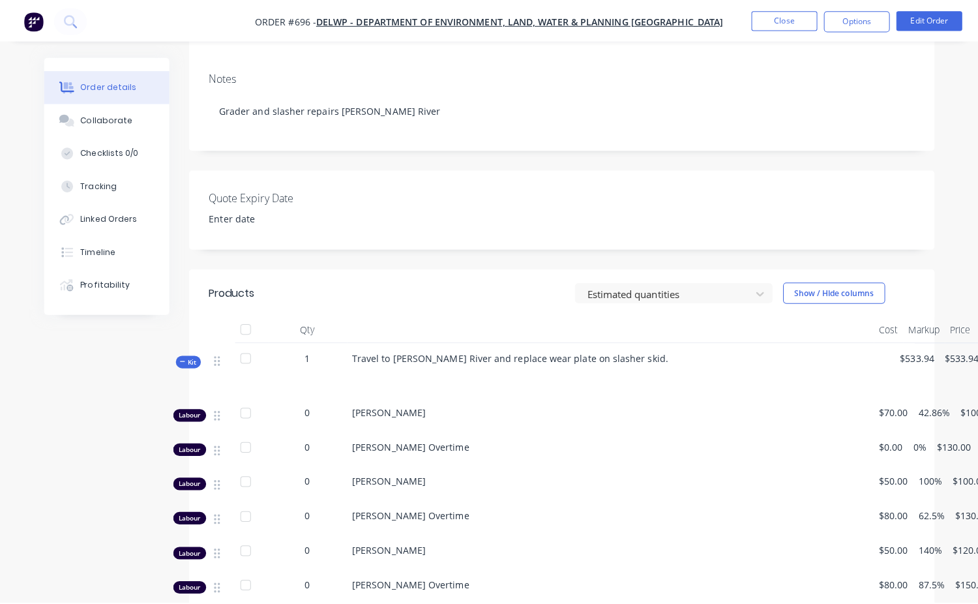
scroll to position [0, 0]
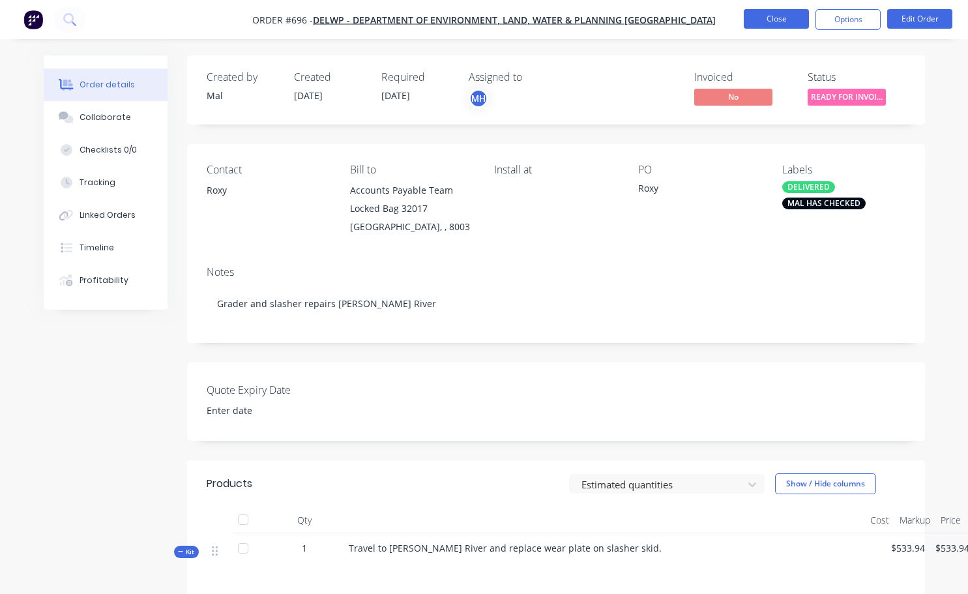
click at [789, 25] on button "Close" at bounding box center [776, 19] width 65 height 20
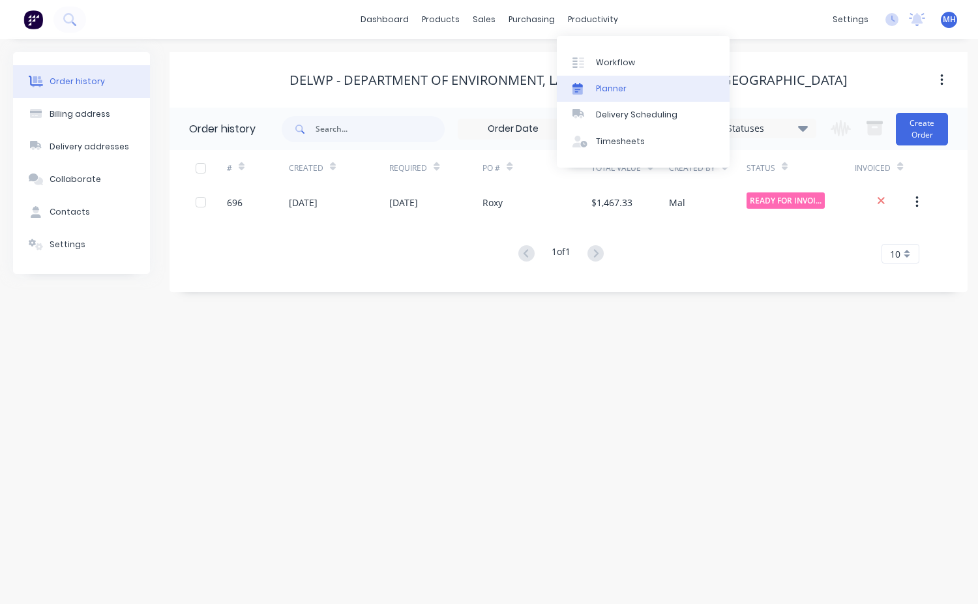
click at [627, 76] on link "Planner" at bounding box center [643, 89] width 173 height 26
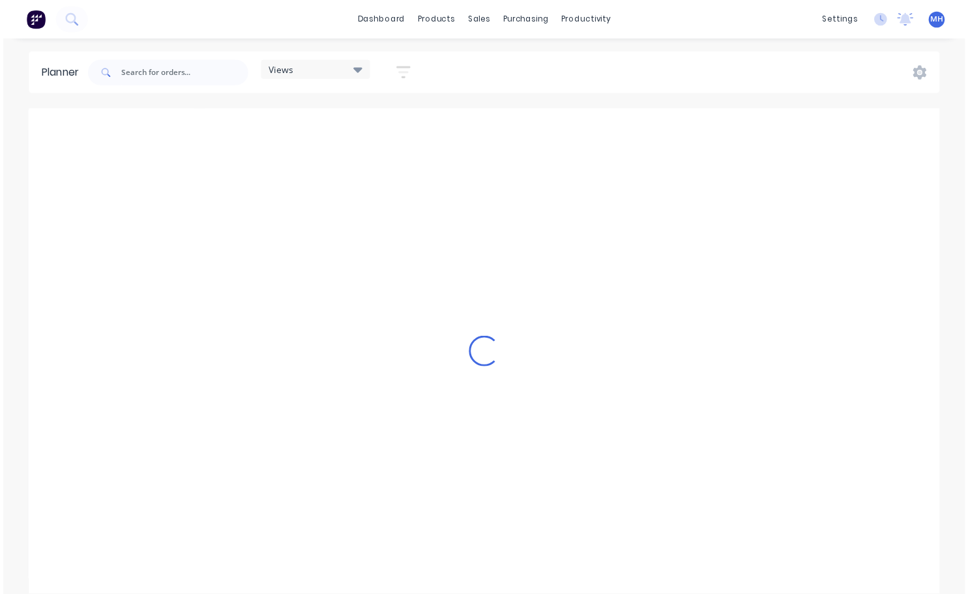
scroll to position [0, 2088]
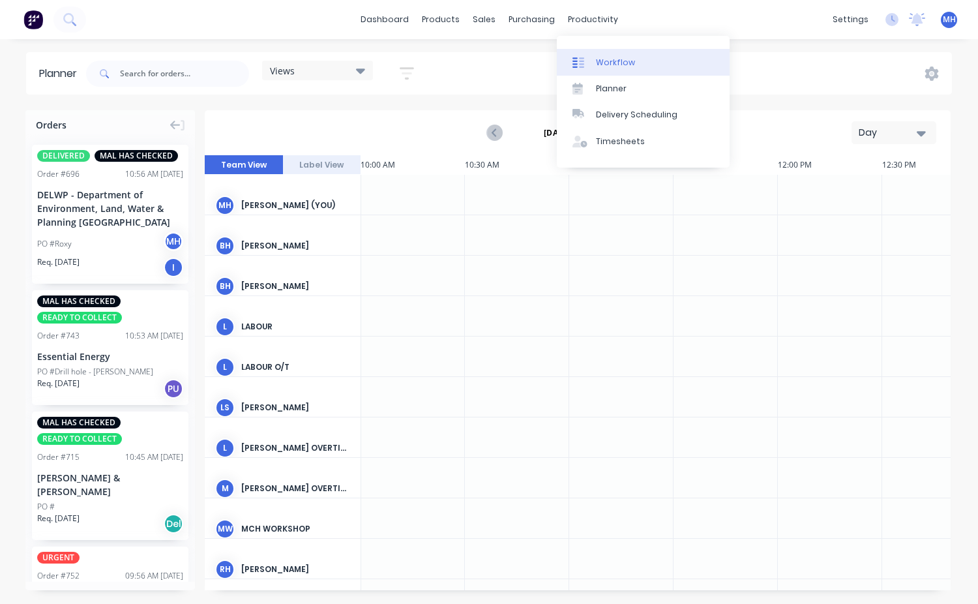
click at [611, 62] on div "Workflow" at bounding box center [615, 63] width 39 height 12
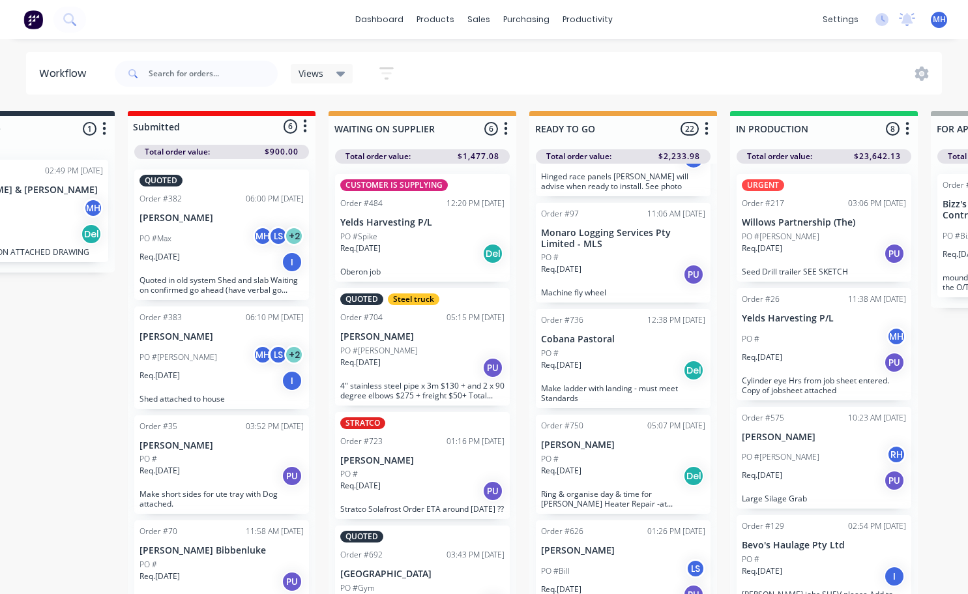
scroll to position [2020, 0]
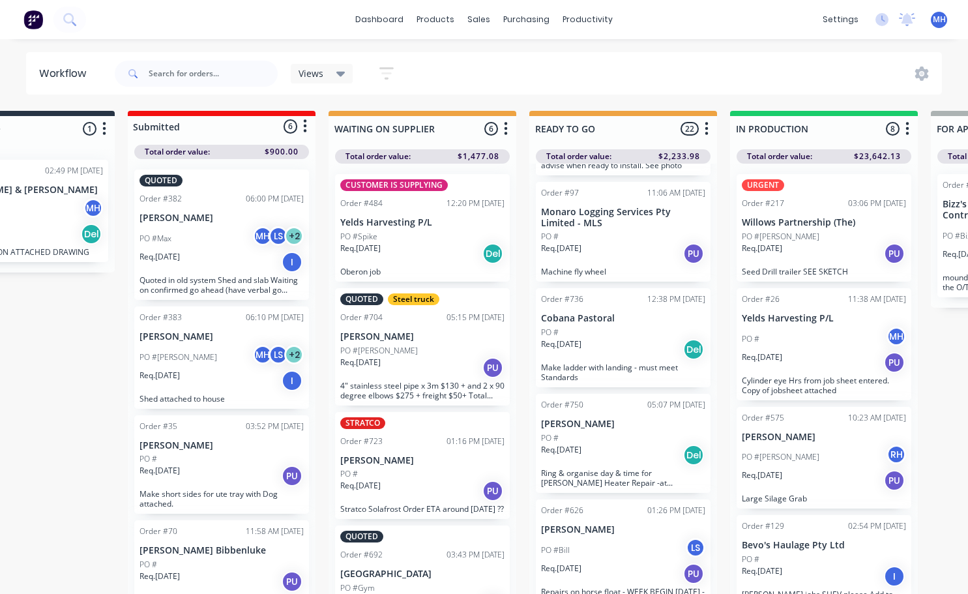
click at [605, 446] on div "Req. [DATE] Del" at bounding box center [623, 455] width 164 height 22
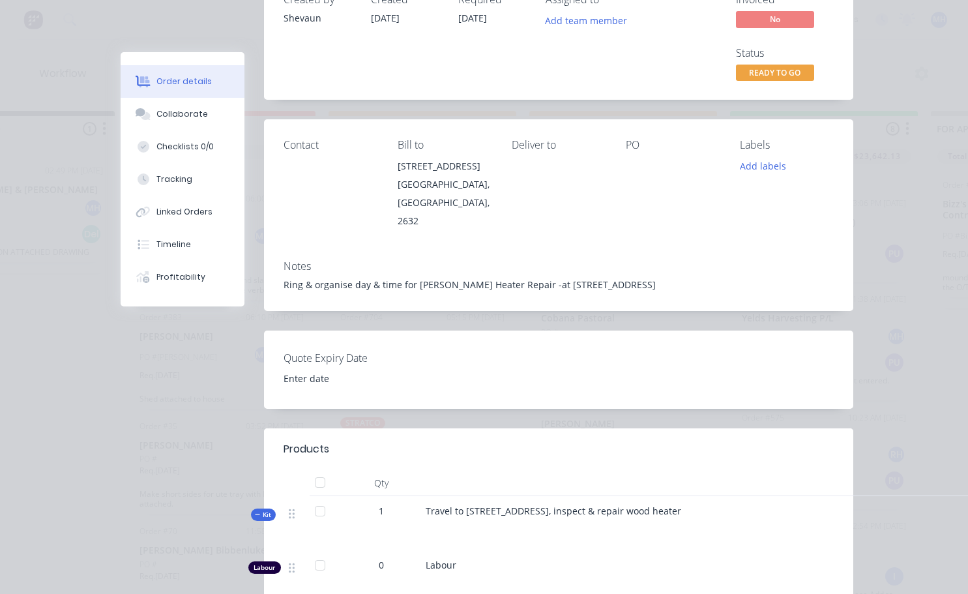
scroll to position [0, 0]
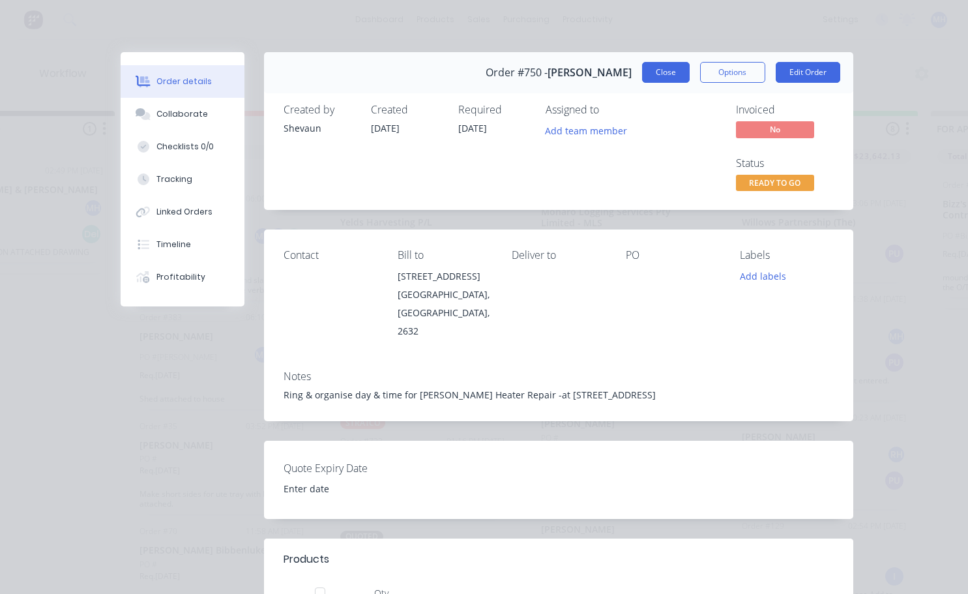
click at [672, 72] on button "Close" at bounding box center [666, 72] width 48 height 21
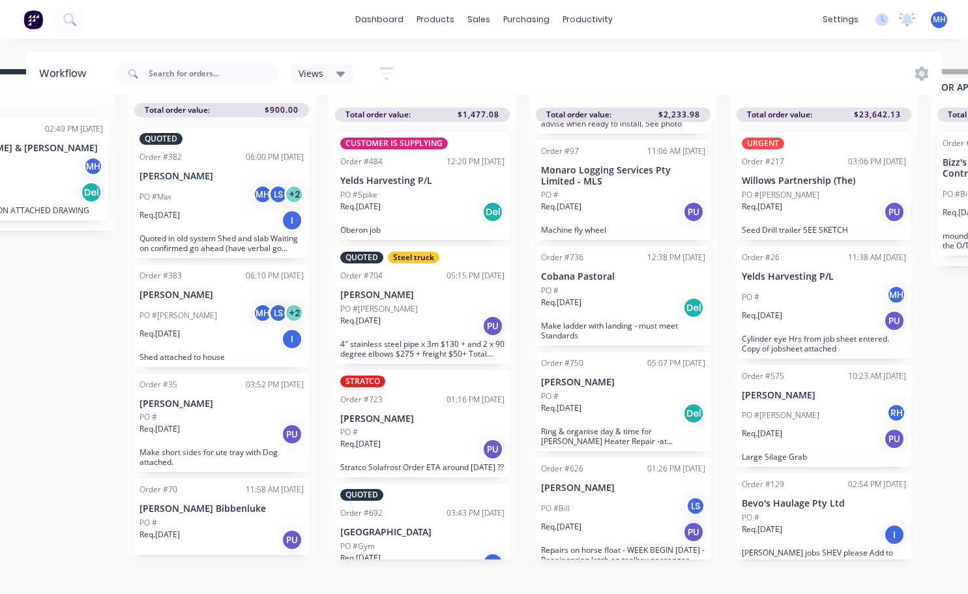
scroll to position [56, 101]
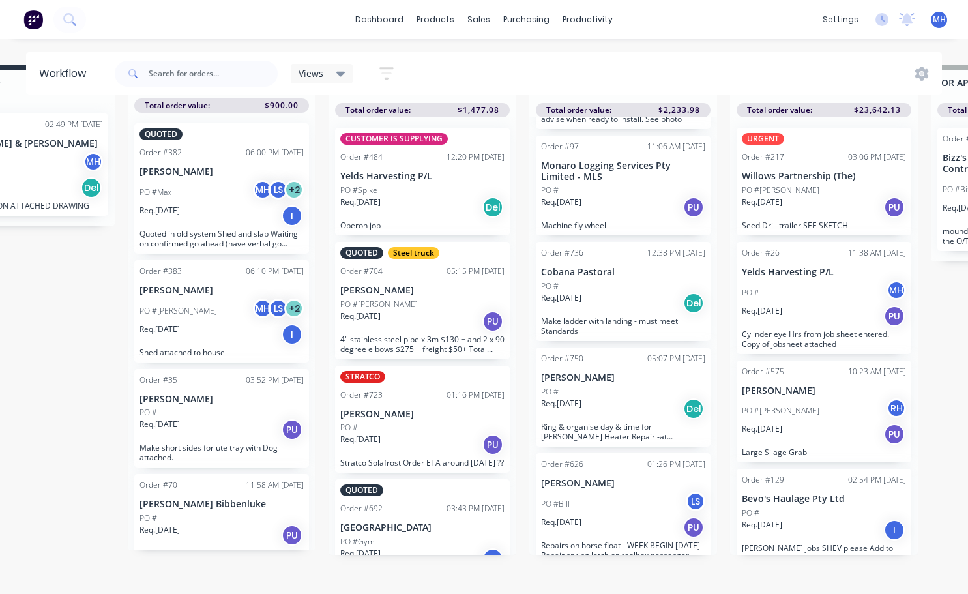
click at [613, 492] on div "PO #Bill LS" at bounding box center [623, 504] width 164 height 25
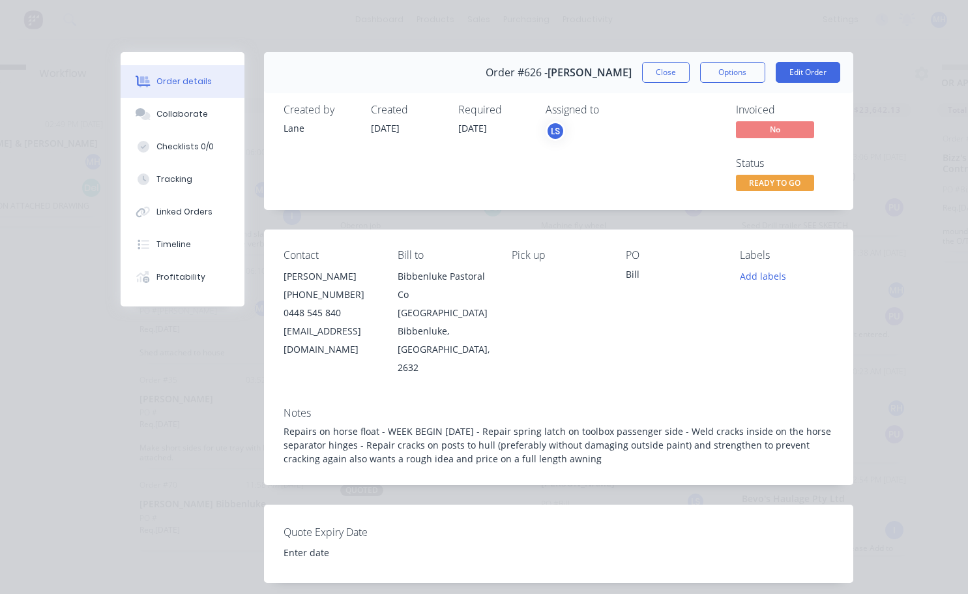
click at [476, 134] on span "[DATE]" at bounding box center [472, 128] width 29 height 12
click at [777, 74] on button "Edit Order" at bounding box center [808, 72] width 65 height 21
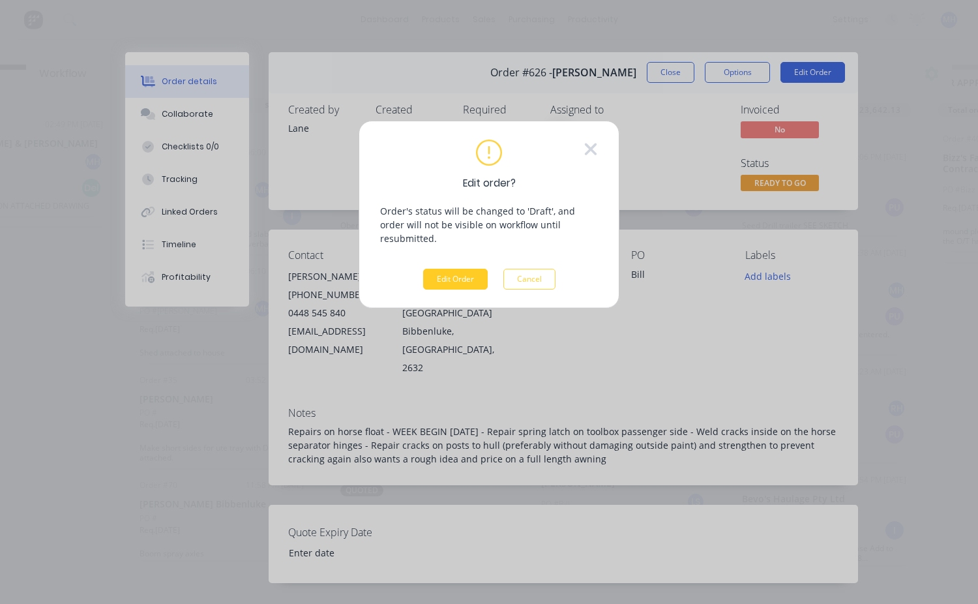
click at [459, 269] on button "Edit Order" at bounding box center [455, 279] width 65 height 21
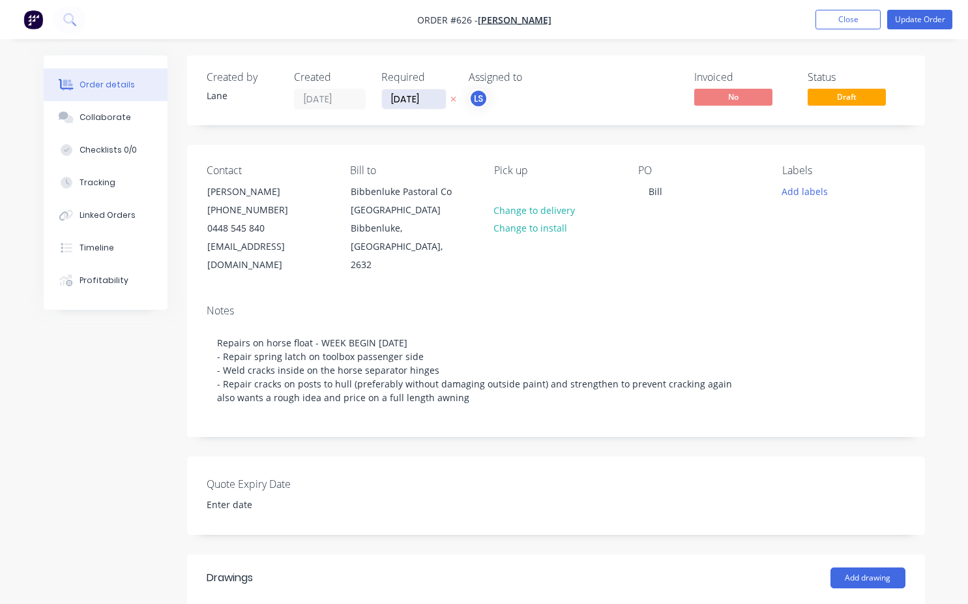
click at [410, 102] on input "[DATE]" at bounding box center [414, 99] width 64 height 20
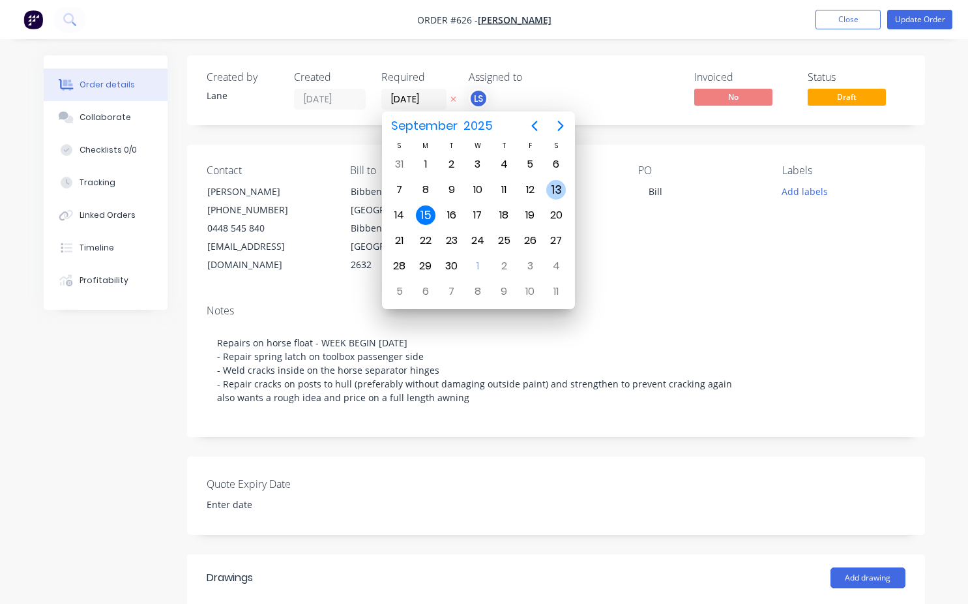
click at [552, 193] on div "13" at bounding box center [557, 190] width 20 height 20
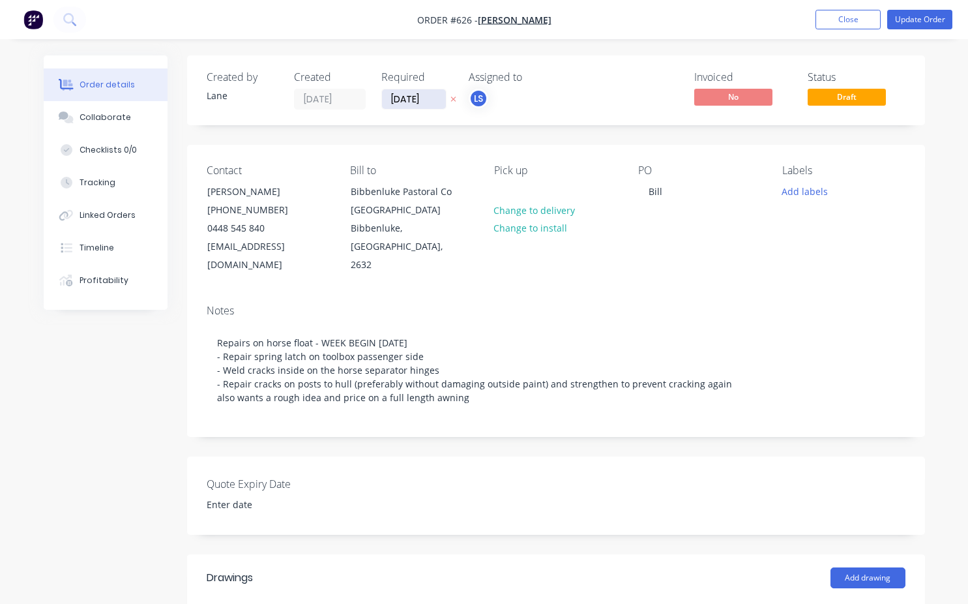
click at [412, 98] on input "[DATE]" at bounding box center [414, 99] width 64 height 20
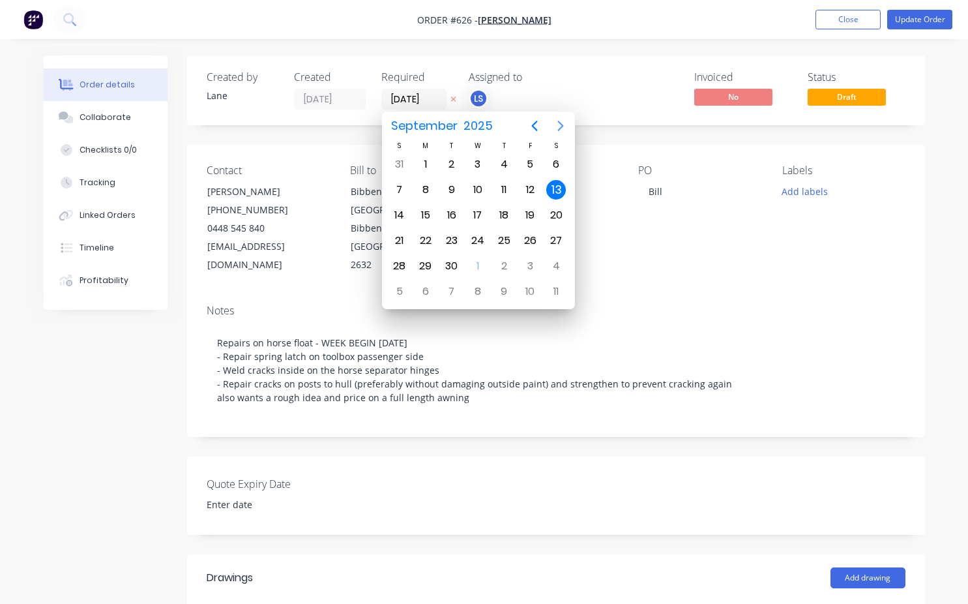
click at [560, 124] on icon "Next page" at bounding box center [561, 126] width 16 height 16
click at [430, 212] on div "13" at bounding box center [426, 215] width 20 height 20
type input "[DATE]"
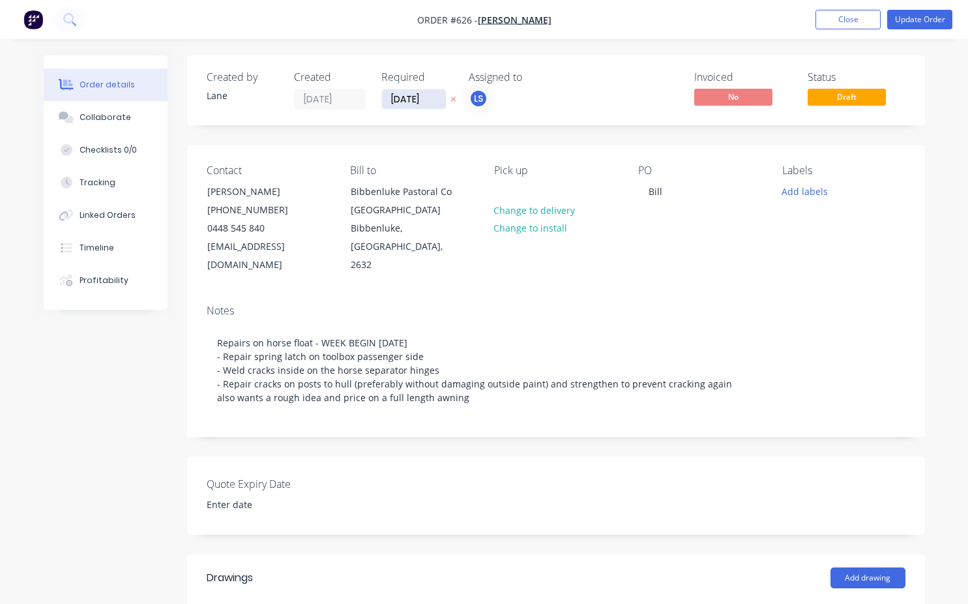
click at [410, 102] on input "[DATE]" at bounding box center [414, 99] width 64 height 20
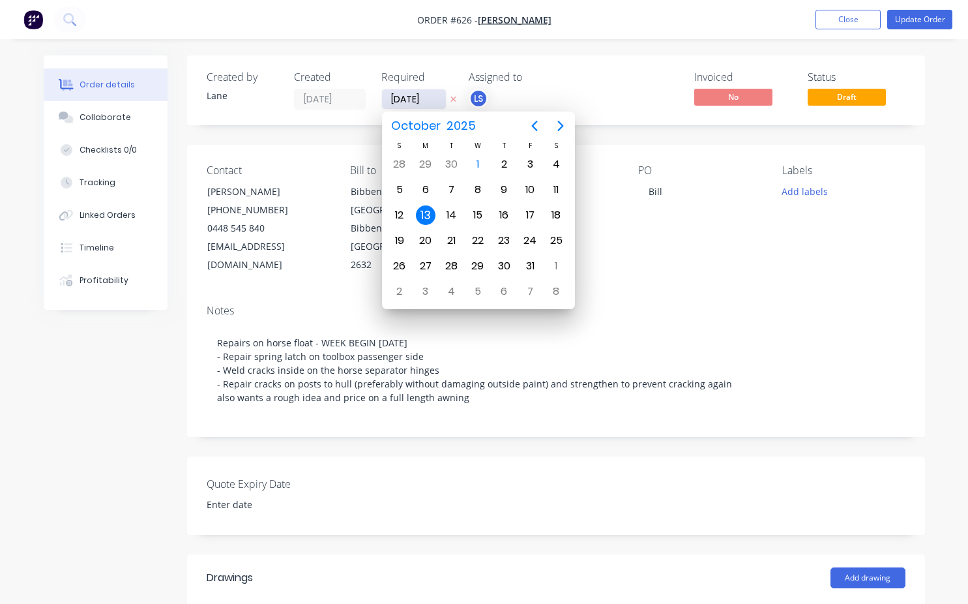
click at [409, 103] on input "[DATE]" at bounding box center [414, 99] width 64 height 20
click at [610, 243] on div "Pick up Change to delivery Change to install" at bounding box center [555, 219] width 123 height 110
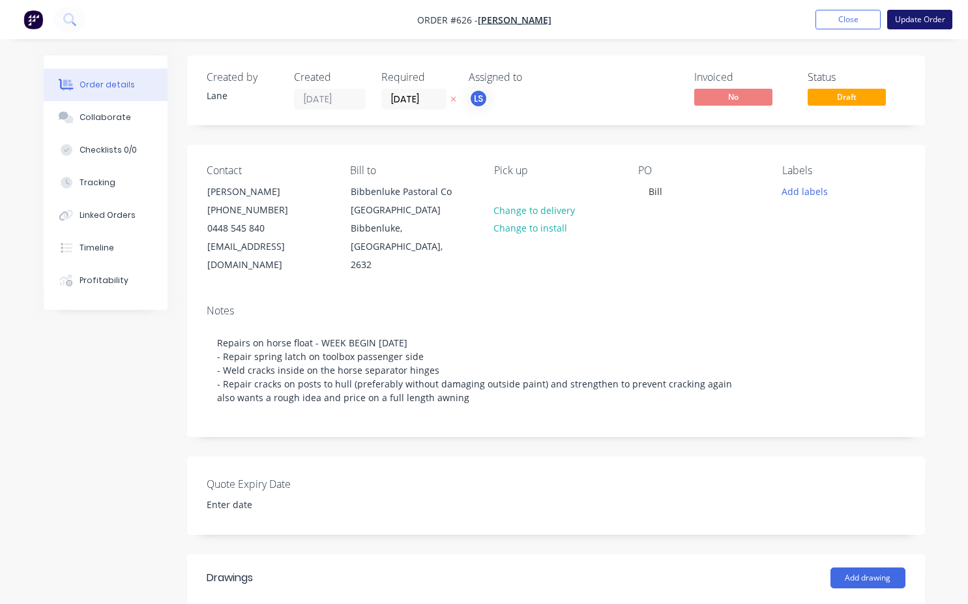
click at [920, 23] on button "Update Order" at bounding box center [920, 20] width 65 height 20
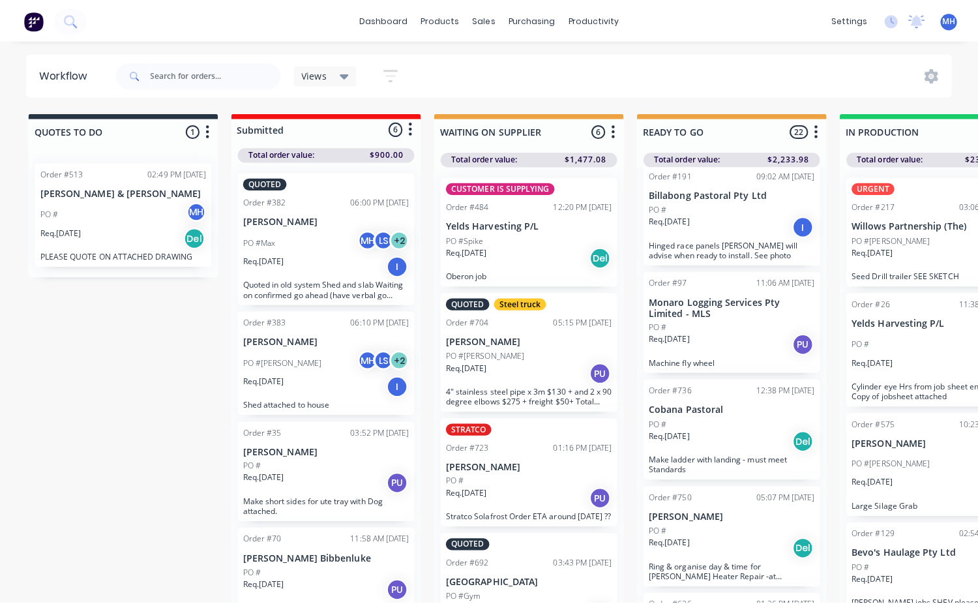
scroll to position [2020, 0]
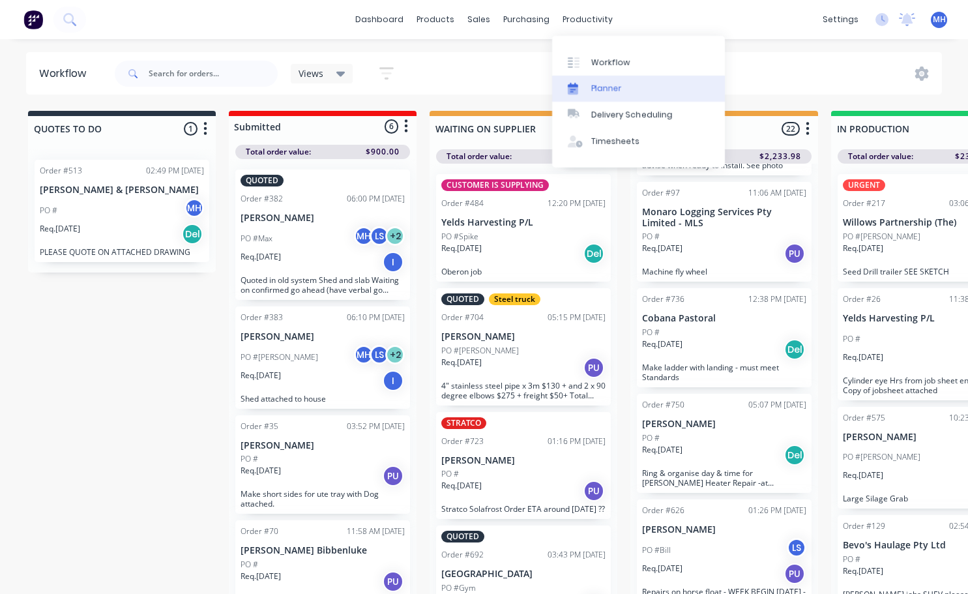
click at [597, 92] on div "Planner" at bounding box center [607, 89] width 31 height 12
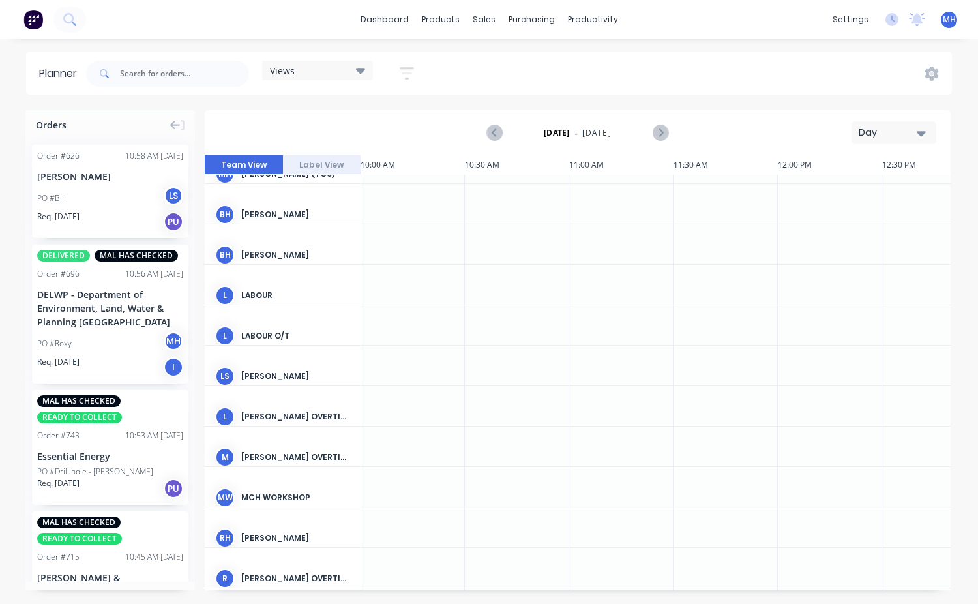
scroll to position [0, 2088]
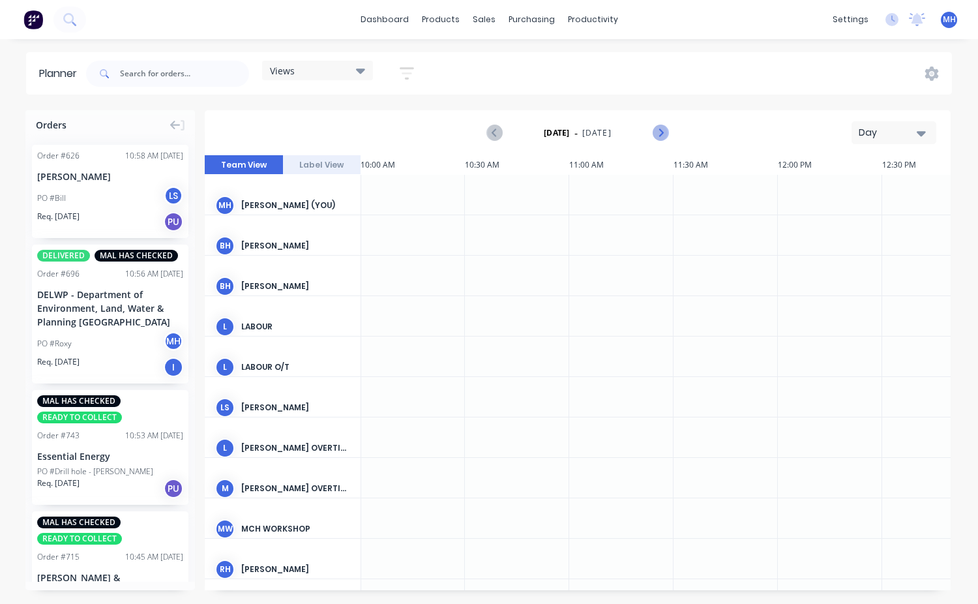
click at [659, 130] on icon "Next page" at bounding box center [660, 133] width 6 height 10
click at [551, 134] on strong "[DATE]" at bounding box center [557, 133] width 26 height 12
click at [586, 133] on span "[DATE]" at bounding box center [596, 133] width 29 height 12
click at [922, 130] on icon "button" at bounding box center [921, 133] width 9 height 14
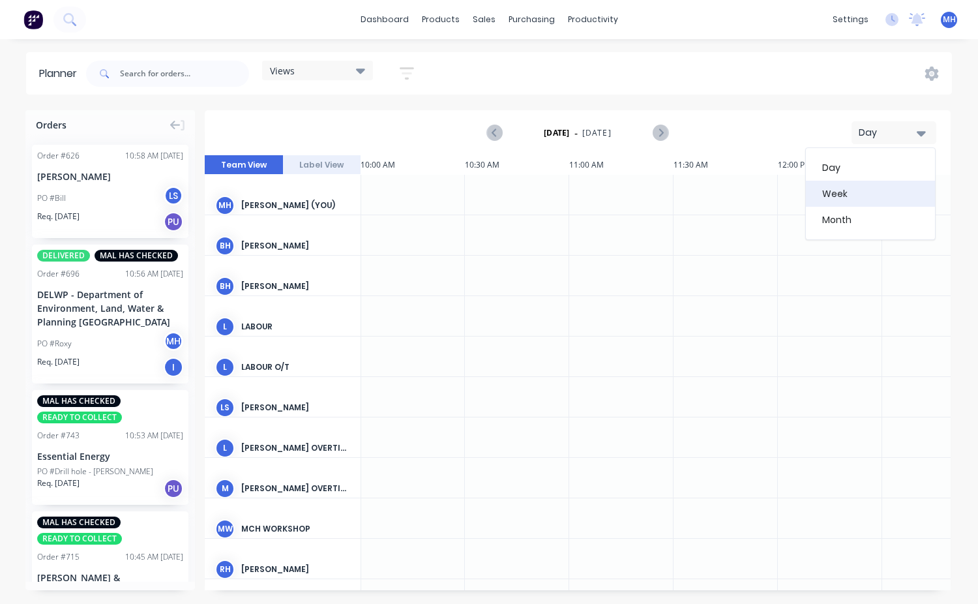
click at [856, 196] on div "Week" at bounding box center [870, 194] width 129 height 26
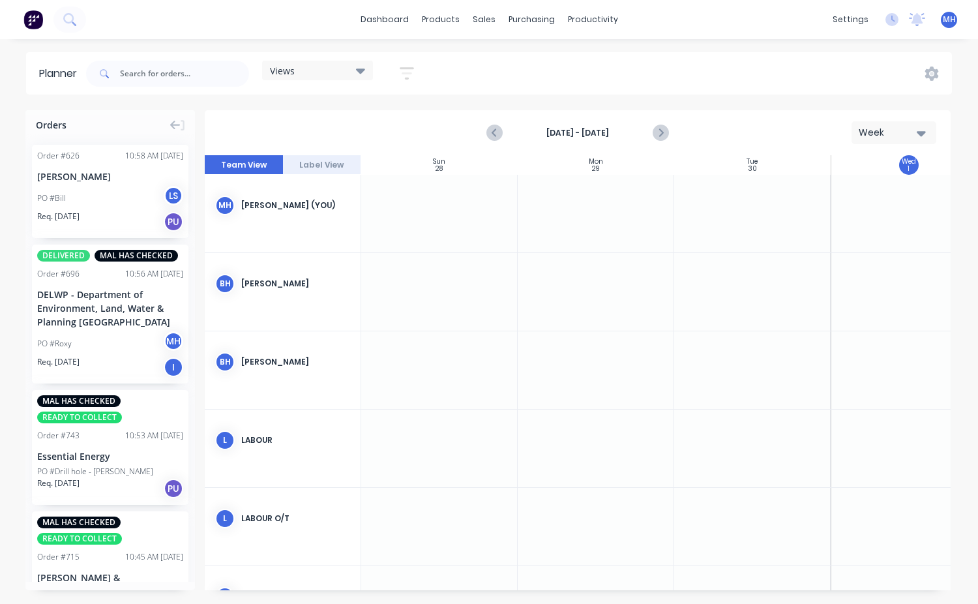
scroll to position [0, 1]
click at [663, 136] on icon "Next page" at bounding box center [660, 133] width 16 height 16
click at [660, 136] on icon "Next page" at bounding box center [660, 133] width 16 height 16
click at [500, 130] on icon "Previous page" at bounding box center [495, 133] width 16 height 16
click at [659, 132] on icon "Next page" at bounding box center [660, 133] width 16 height 16
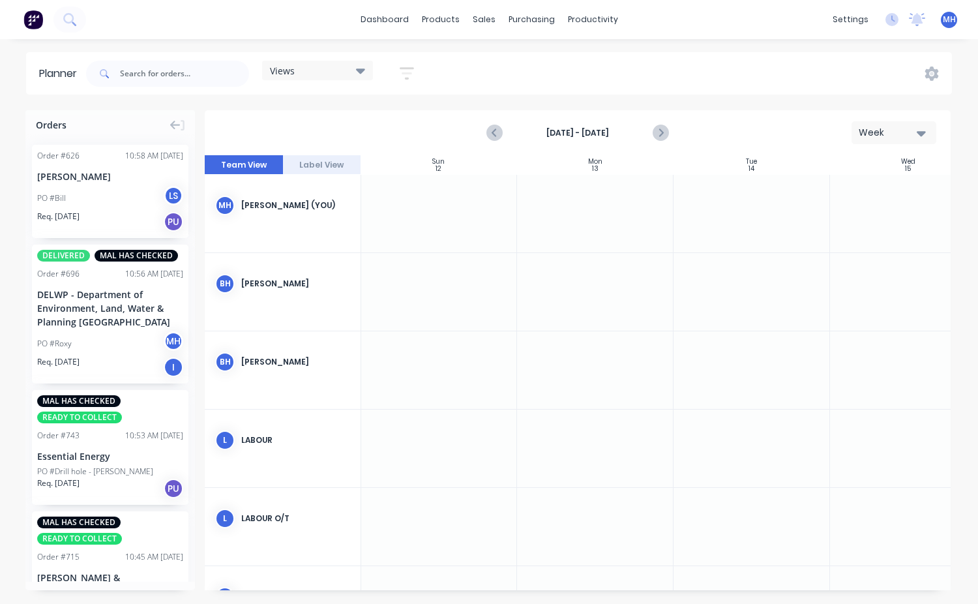
click at [327, 164] on button "Label View" at bounding box center [322, 165] width 78 height 20
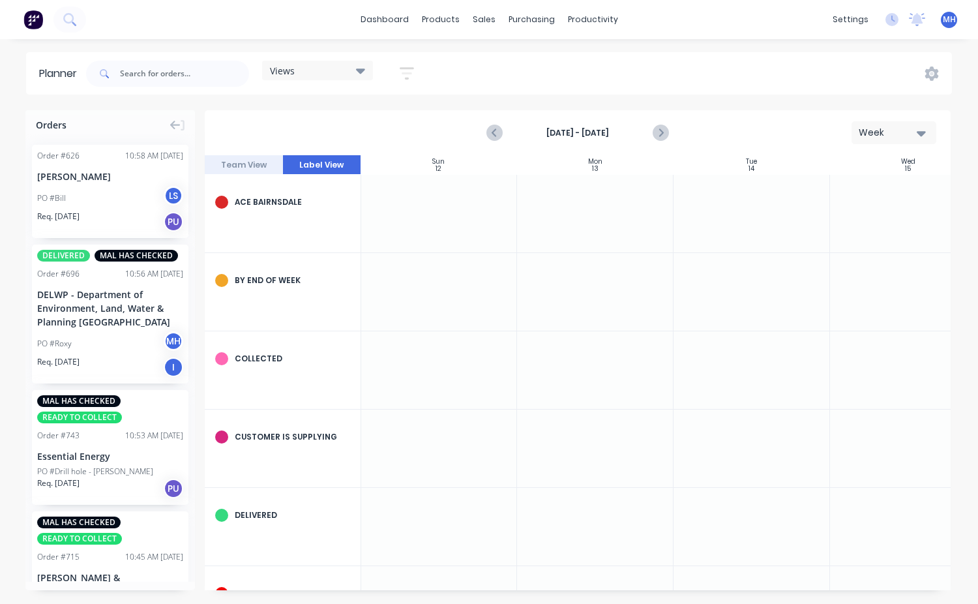
click at [247, 170] on button "Team View" at bounding box center [244, 165] width 78 height 20
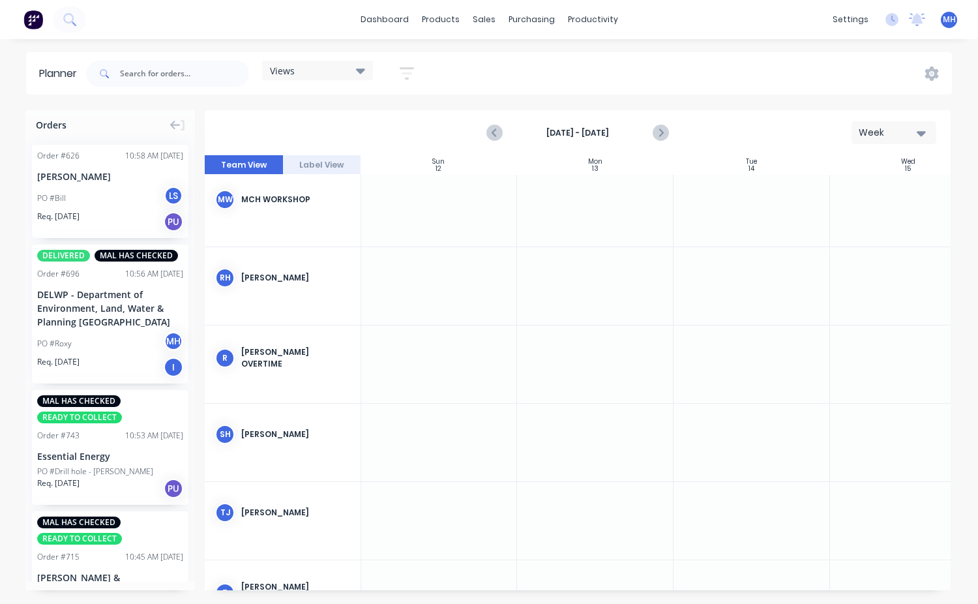
scroll to position [695, 1]
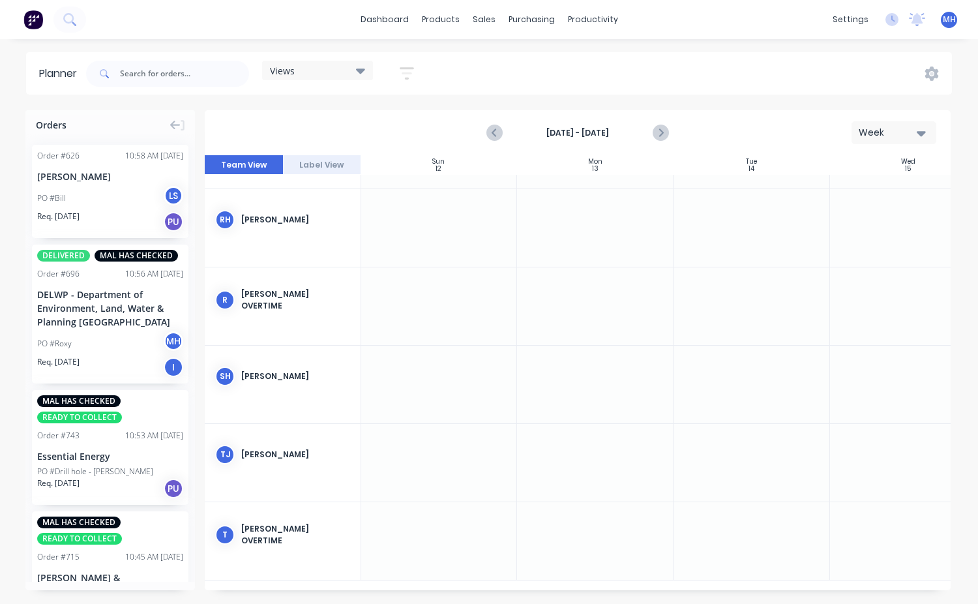
click at [561, 449] on div at bounding box center [595, 463] width 157 height 78
click at [301, 449] on div "[PERSON_NAME]" at bounding box center [295, 455] width 109 height 12
click at [540, 447] on div at bounding box center [595, 463] width 157 height 78
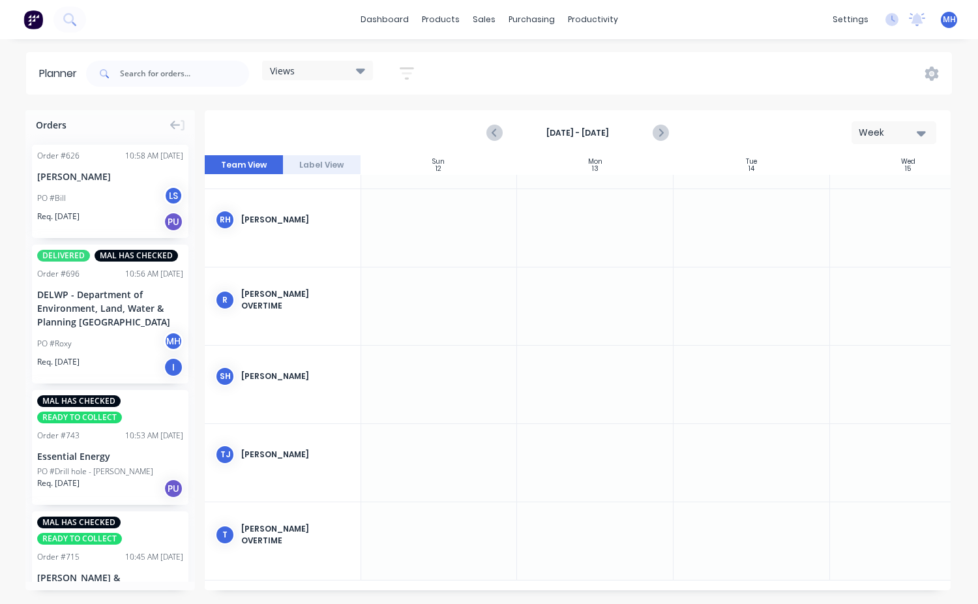
click at [541, 447] on div at bounding box center [595, 463] width 157 height 78
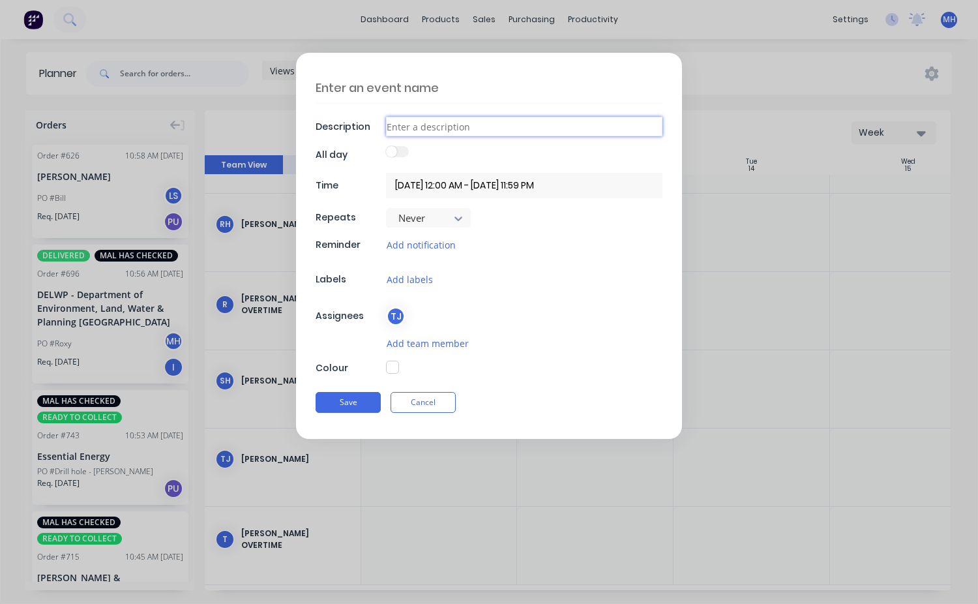
click at [423, 127] on input at bounding box center [524, 127] width 277 height 20
type input "B"
type textarea "x"
type input "Bi"
type textarea "x"
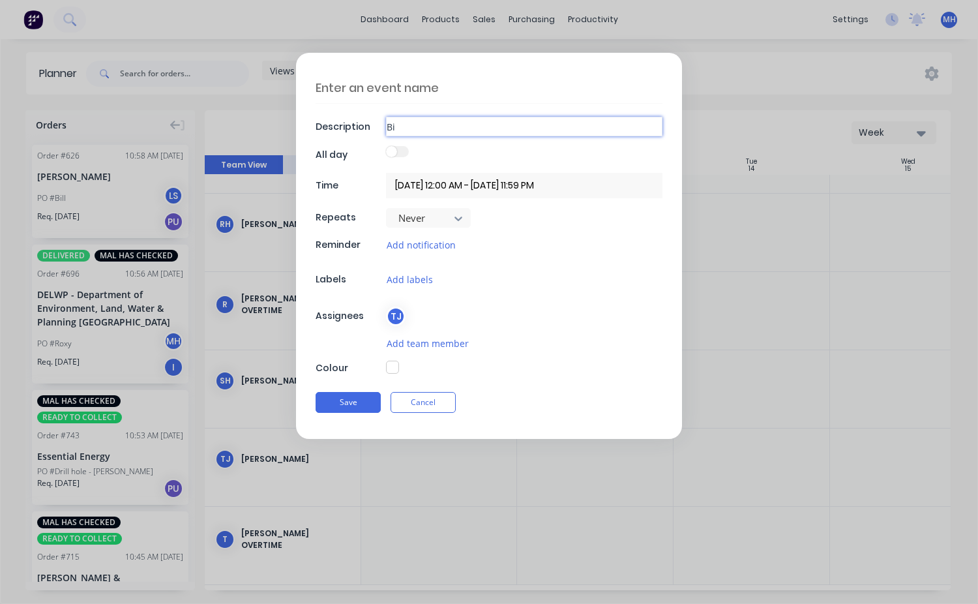
type input "Bil"
type textarea "x"
type input "Bill"
type textarea "x"
type input "[PERSON_NAME]"
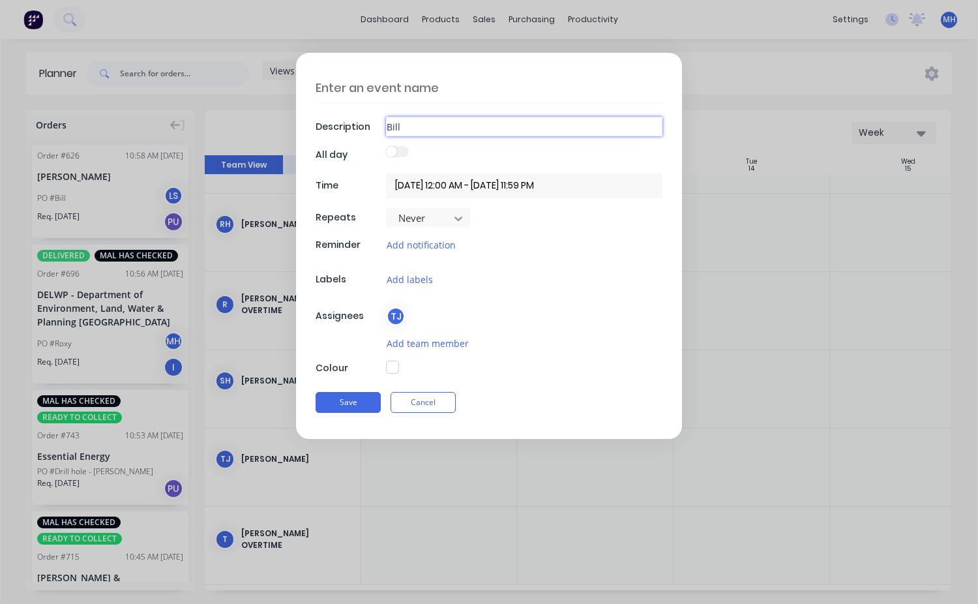
type textarea "x"
type input "[PERSON_NAME]"
type textarea "x"
type input "[PERSON_NAME]"
type textarea "x"
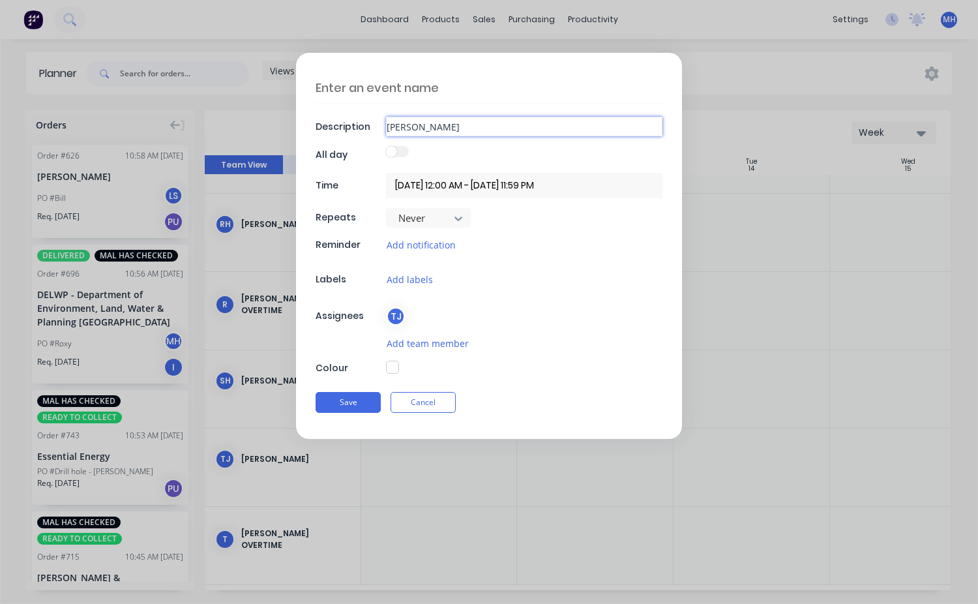
type input "[PERSON_NAME]"
type textarea "x"
type input "[PERSON_NAME]"
type textarea "x"
type input "[PERSON_NAME]"
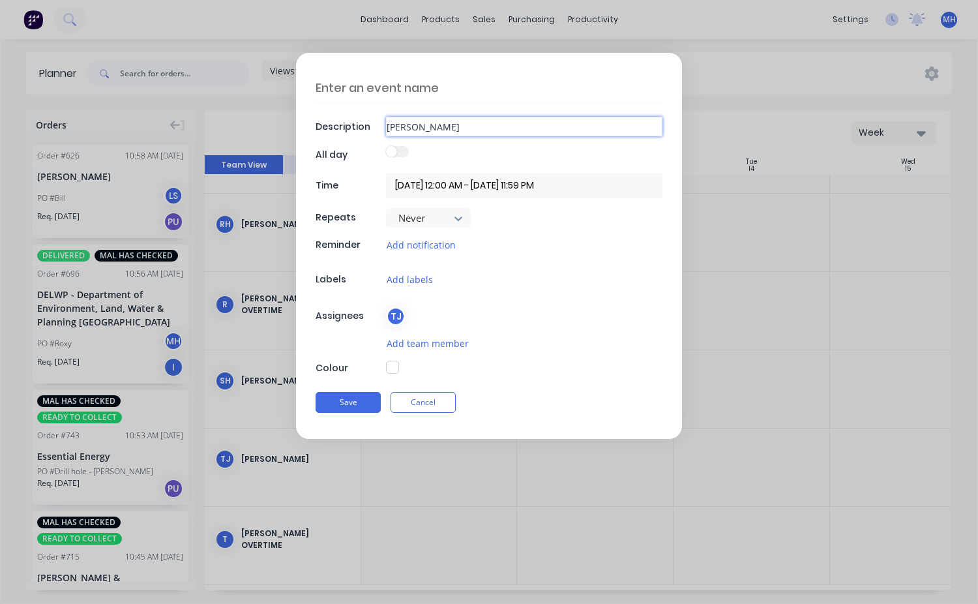
type textarea "x"
type input "[PERSON_NAME]"
type textarea "x"
type input "[PERSON_NAME]"
type textarea "x"
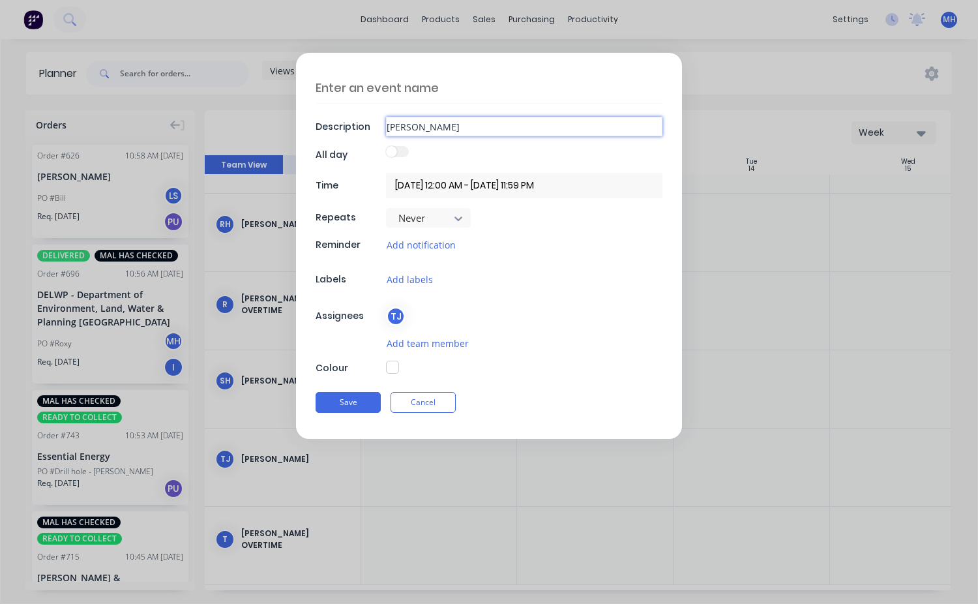
type input "[PERSON_NAME]"
type textarea "x"
type input "[PERSON_NAME] T"
type textarea "x"
type input "[PERSON_NAME] Tr"
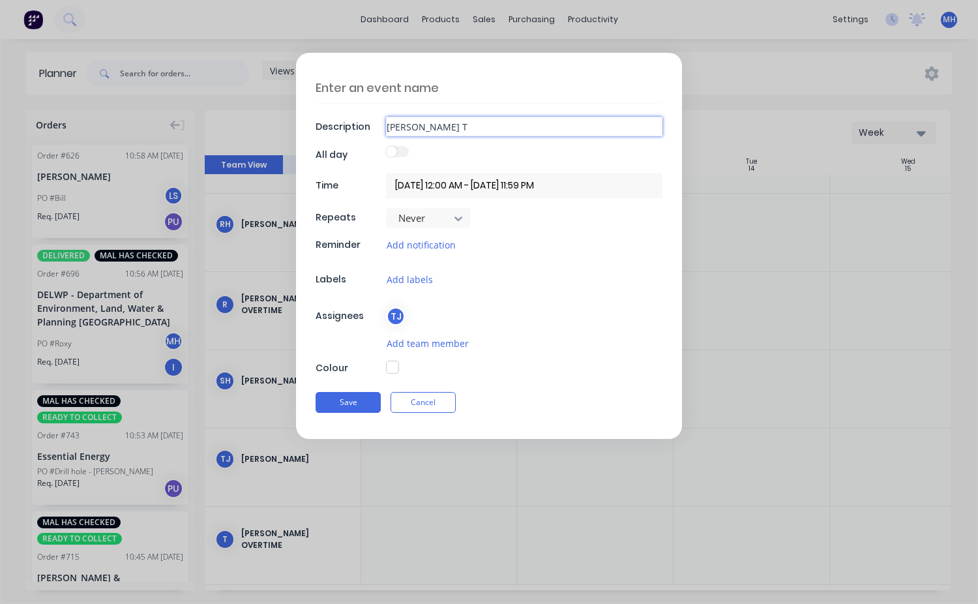
type textarea "x"
type input "[PERSON_NAME] Tra"
type textarea "x"
type input "[PERSON_NAME] Trai"
type textarea "x"
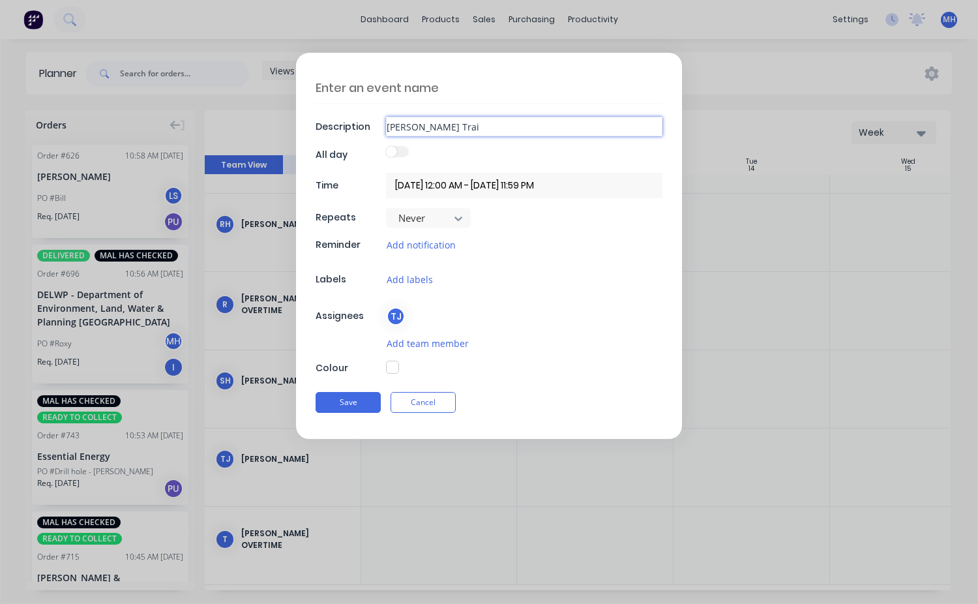
type input "[PERSON_NAME] Trail"
type textarea "x"
type input "[PERSON_NAME] Traile"
type textarea "x"
type input "[PERSON_NAME] Trailer"
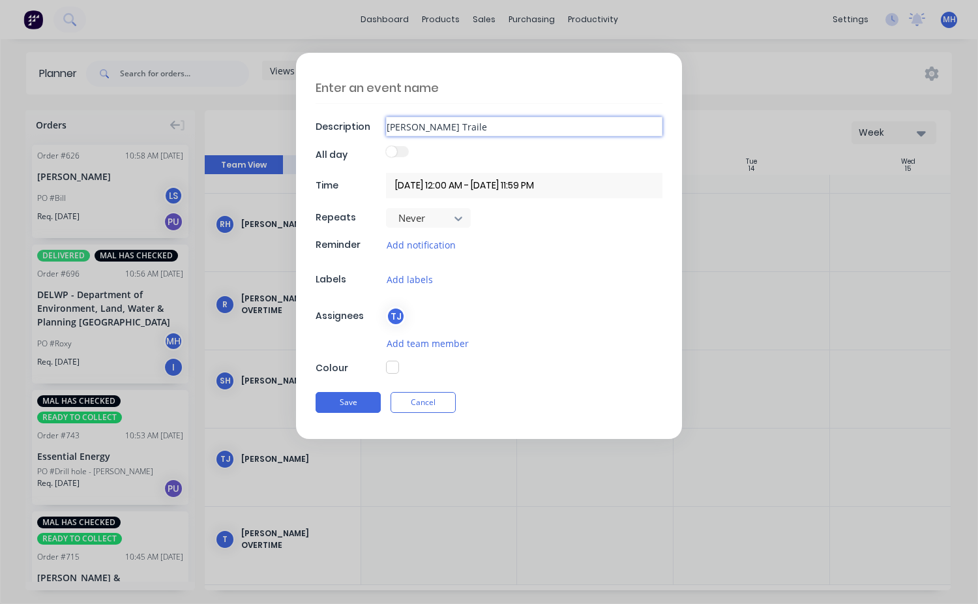
type textarea "x"
type input "[PERSON_NAME] Trailer"
click at [373, 408] on button "Save" at bounding box center [348, 402] width 65 height 21
click at [352, 408] on button "Save" at bounding box center [348, 403] width 65 height 21
click at [356, 404] on button "Save" at bounding box center [348, 403] width 65 height 21
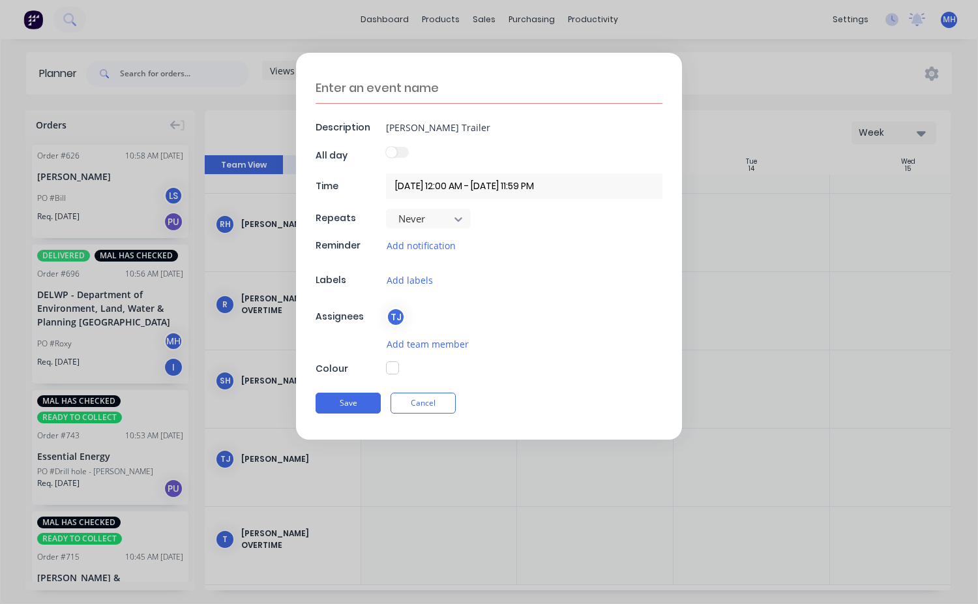
click at [391, 368] on button "button" at bounding box center [392, 367] width 13 height 13
type textarea "x"
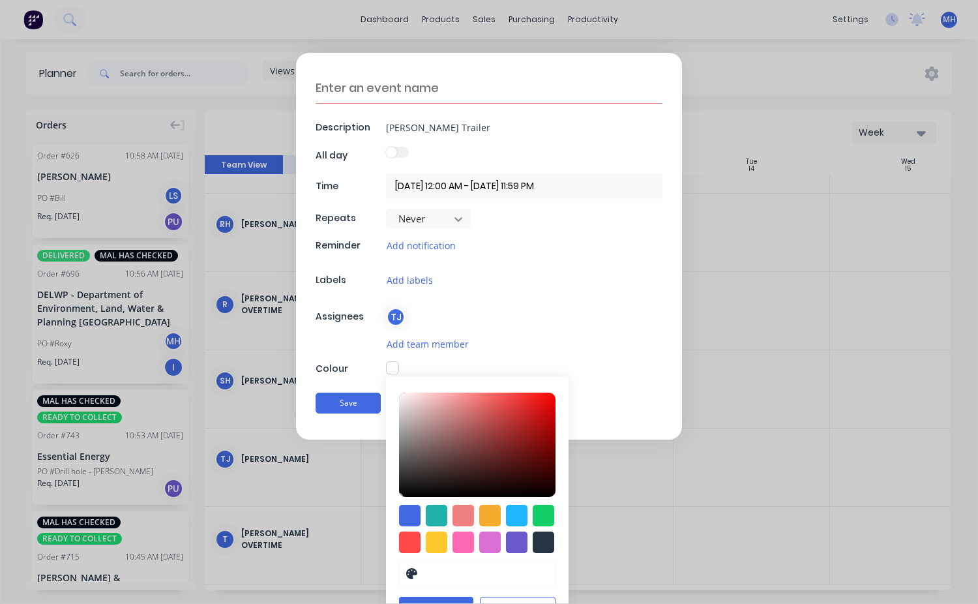
type input "#D02222"
click at [526, 412] on div at bounding box center [477, 445] width 157 height 104
click at [370, 401] on button "Save" at bounding box center [348, 403] width 65 height 21
click at [338, 406] on button "Save" at bounding box center [348, 403] width 65 height 21
click at [341, 408] on button "Save" at bounding box center [348, 403] width 65 height 21
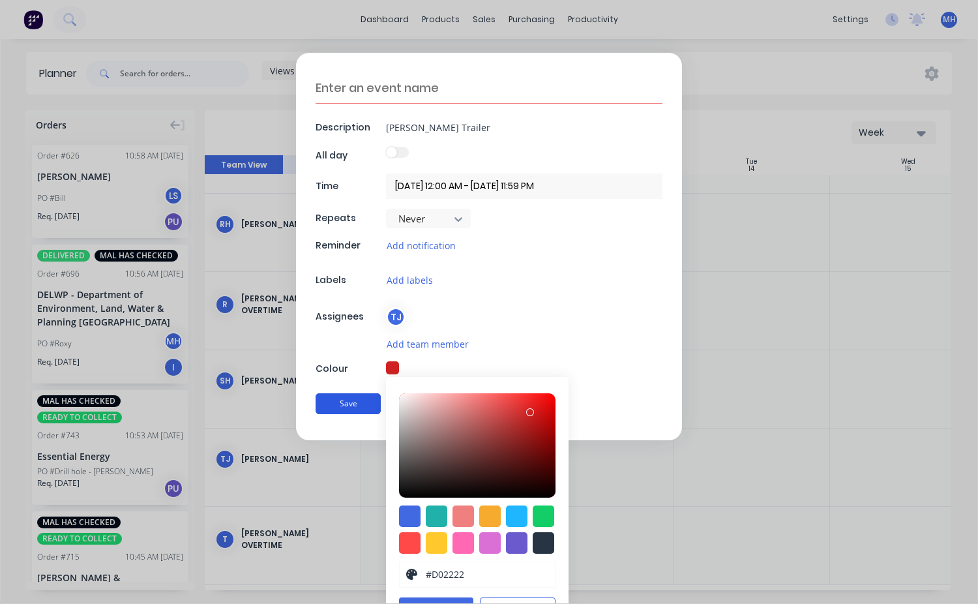
click at [343, 407] on button "Save" at bounding box center [348, 403] width 65 height 21
click at [547, 275] on div "Add labels" at bounding box center [524, 280] width 277 height 15
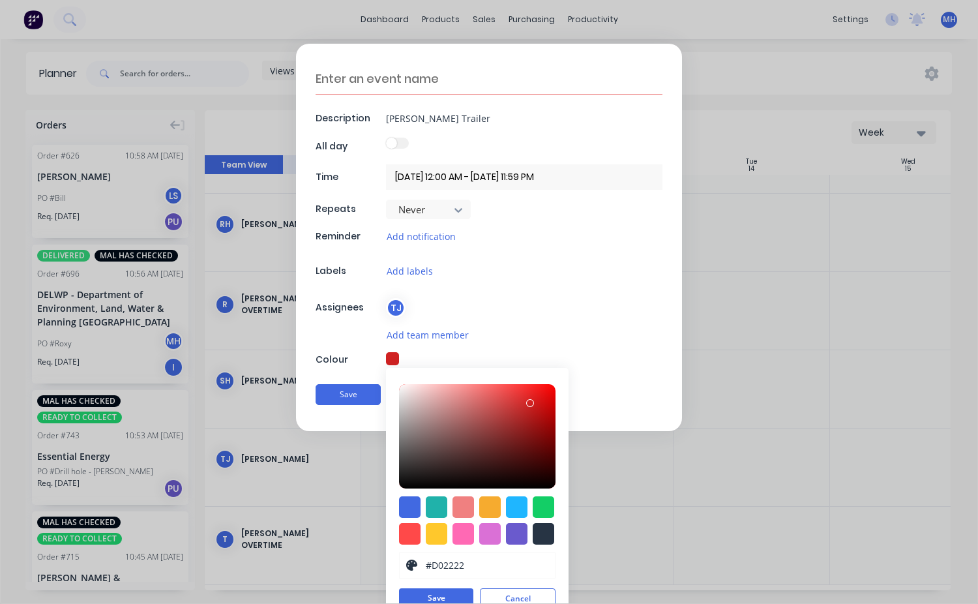
scroll to position [0, 0]
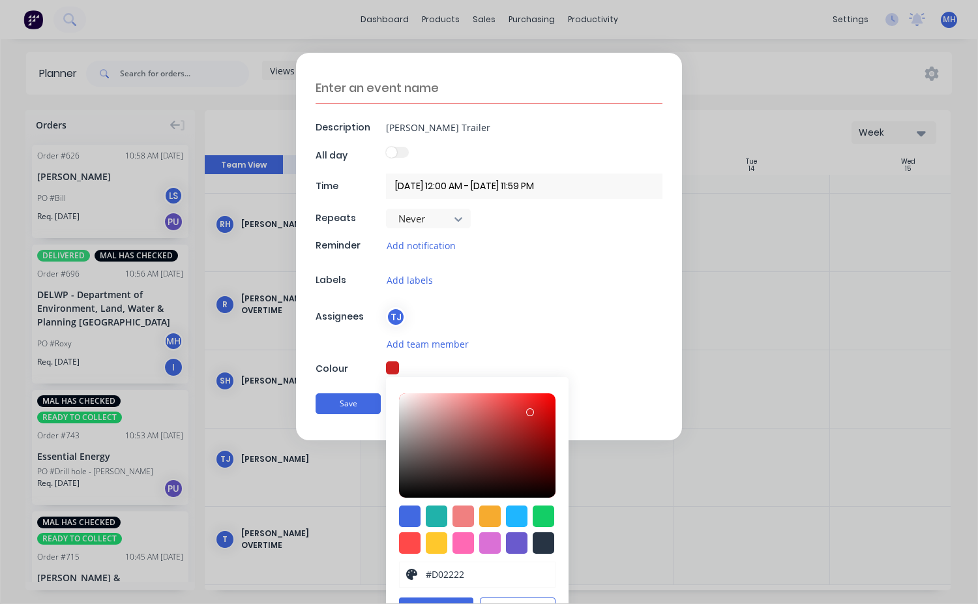
drag, startPoint x: 394, startPoint y: 151, endPoint x: 400, endPoint y: 151, distance: 6.6
click at [397, 151] on span at bounding box center [391, 152] width 11 height 11
click at [391, 153] on span at bounding box center [391, 152] width 11 height 11
drag, startPoint x: 389, startPoint y: 157, endPoint x: 397, endPoint y: 157, distance: 7.8
click at [397, 157] on span at bounding box center [391, 152] width 11 height 11
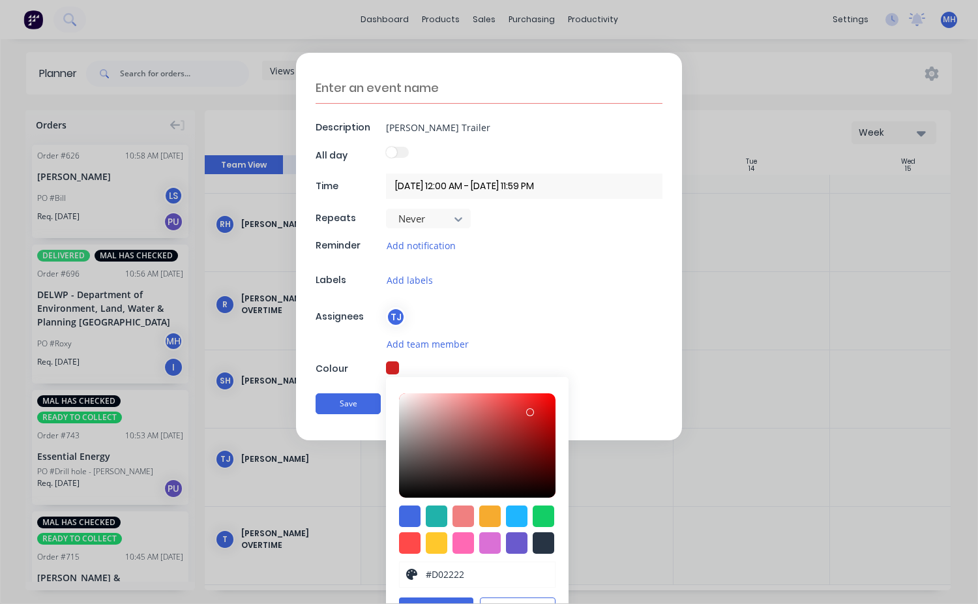
click at [560, 290] on div "Description [PERSON_NAME] Trailer All day Time [DATE] 12:00 AM - [DATE] 11:59 P…" at bounding box center [489, 246] width 386 height 387
click at [335, 397] on button "Save" at bounding box center [348, 403] width 65 height 21
click at [631, 374] on div "#D02222 hex #D02222 Save Cancel" at bounding box center [524, 369] width 277 height 16
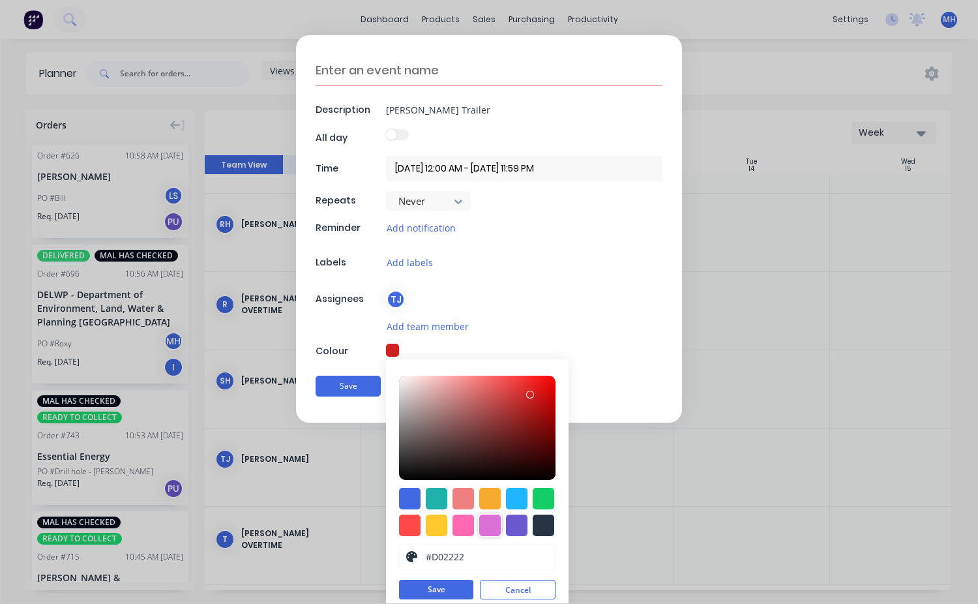
scroll to position [26, 0]
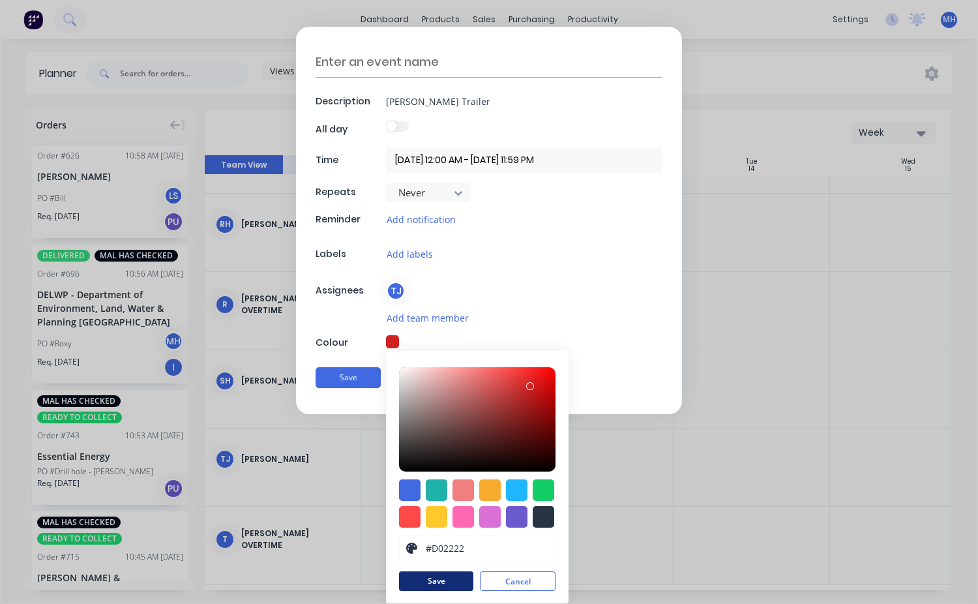
click at [446, 584] on button "Save" at bounding box center [436, 581] width 74 height 20
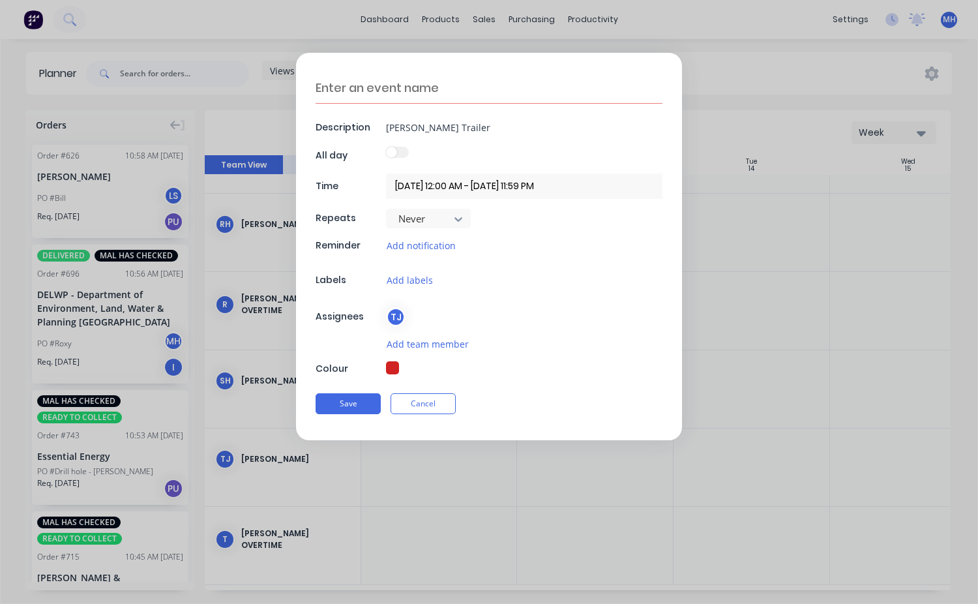
scroll to position [0, 0]
click at [347, 389] on div "Save Cancel" at bounding box center [489, 404] width 347 height 34
click at [351, 400] on button "Save" at bounding box center [348, 403] width 65 height 21
click at [359, 411] on button "Save" at bounding box center [348, 403] width 65 height 21
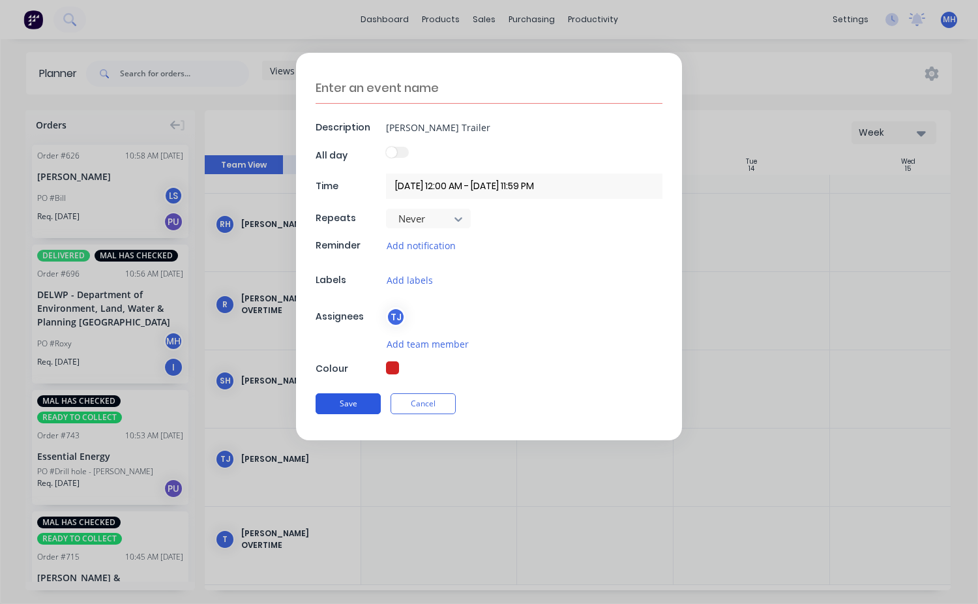
click at [359, 411] on button "Save" at bounding box center [348, 403] width 65 height 21
type textarea "x"
click at [329, 78] on textarea at bounding box center [489, 87] width 347 height 31
type textarea "B"
type textarea "x"
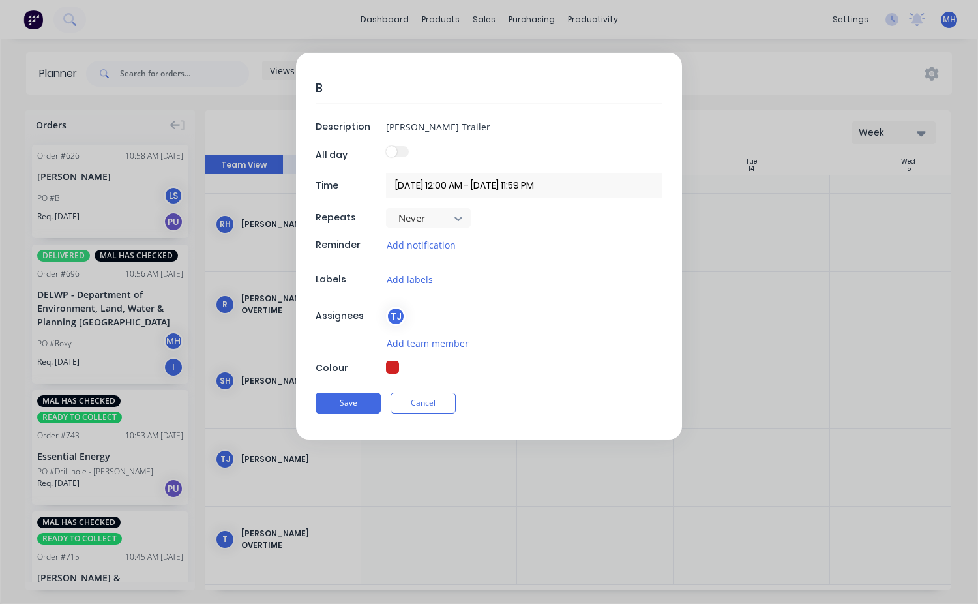
type textarea "Bi"
type textarea "x"
type textarea "Bil"
type textarea "x"
type textarea "Bill"
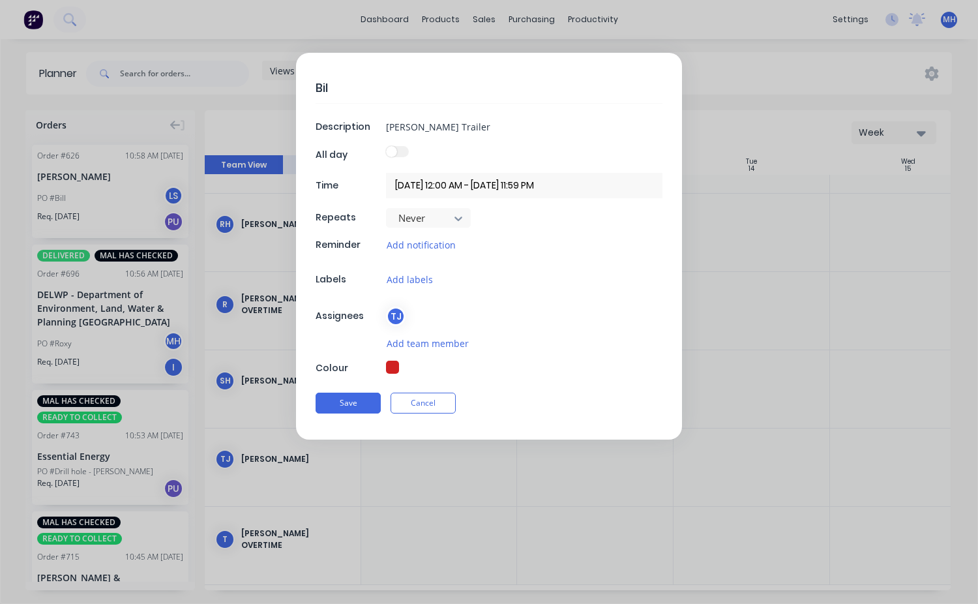
type textarea "x"
type textarea "[PERSON_NAME]"
type textarea "x"
type textarea "[PERSON_NAME]"
type textarea "x"
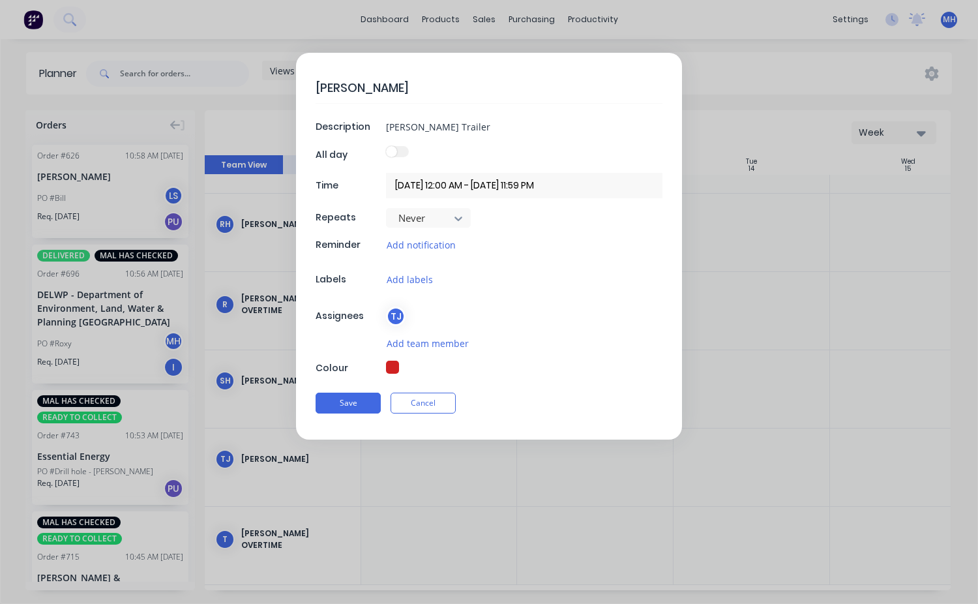
type textarea "[PERSON_NAME]"
type textarea "x"
type textarea "[PERSON_NAME]"
type textarea "x"
type textarea "[PERSON_NAME]"
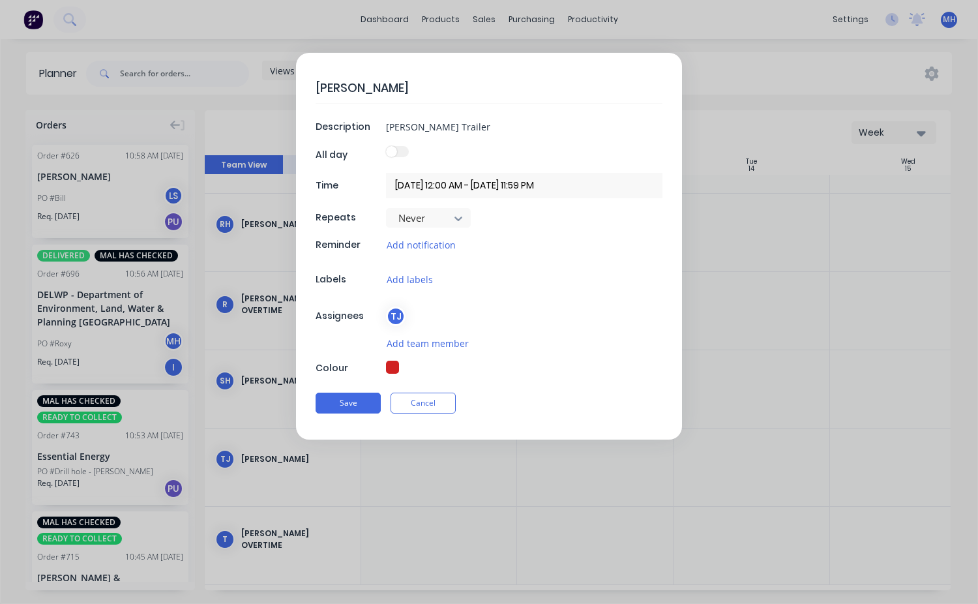
type textarea "x"
type textarea "[PERSON_NAME]"
type textarea "x"
type textarea "[PERSON_NAME]"
type textarea "x"
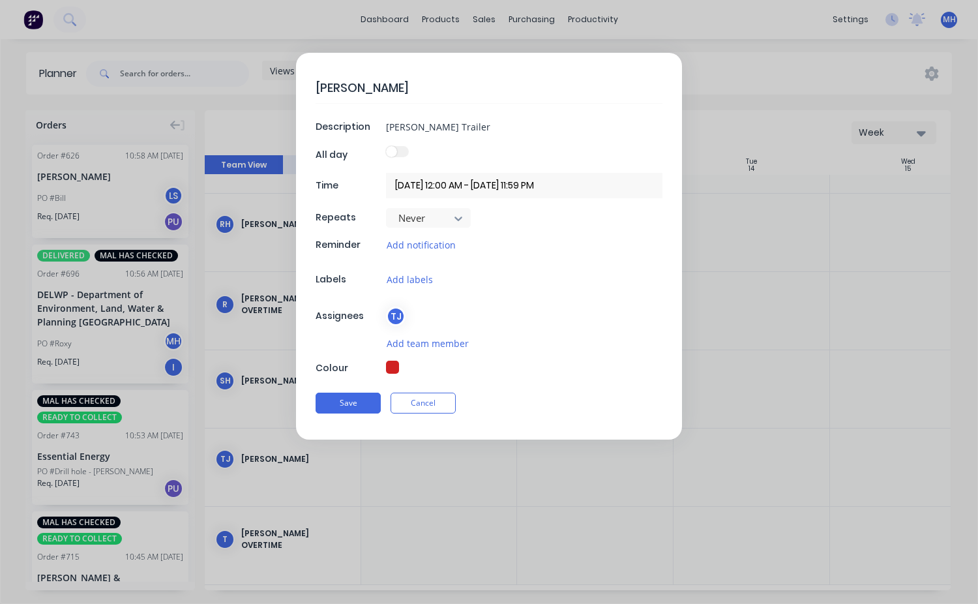
type textarea "[PERSON_NAME]"
type textarea "x"
type textarea "[PERSON_NAME]"
type textarea "x"
type textarea "[PERSON_NAME]"
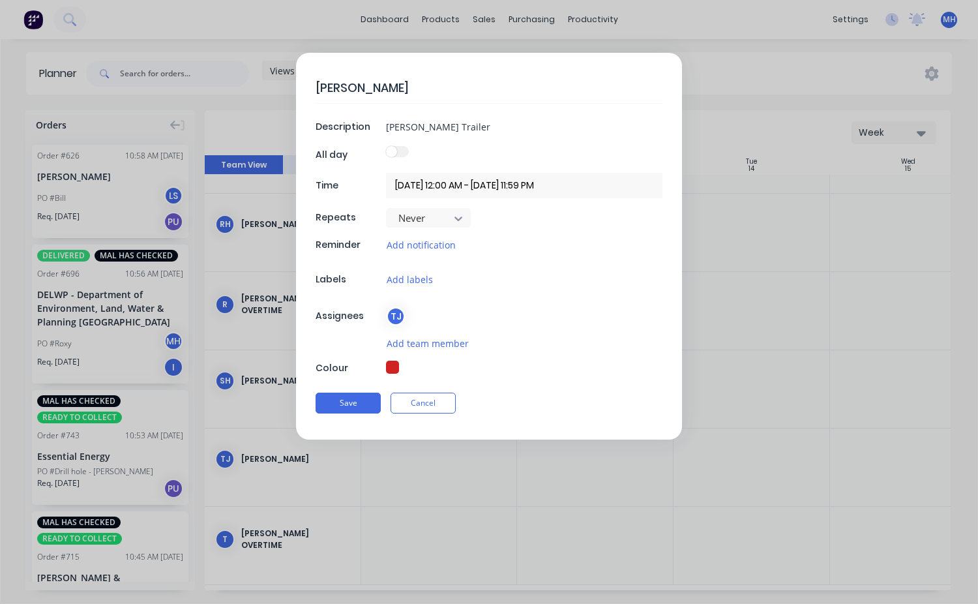
type textarea "x"
type textarea "[PERSON_NAME]"
type textarea "x"
type textarea "[PERSON_NAME] T"
type textarea "x"
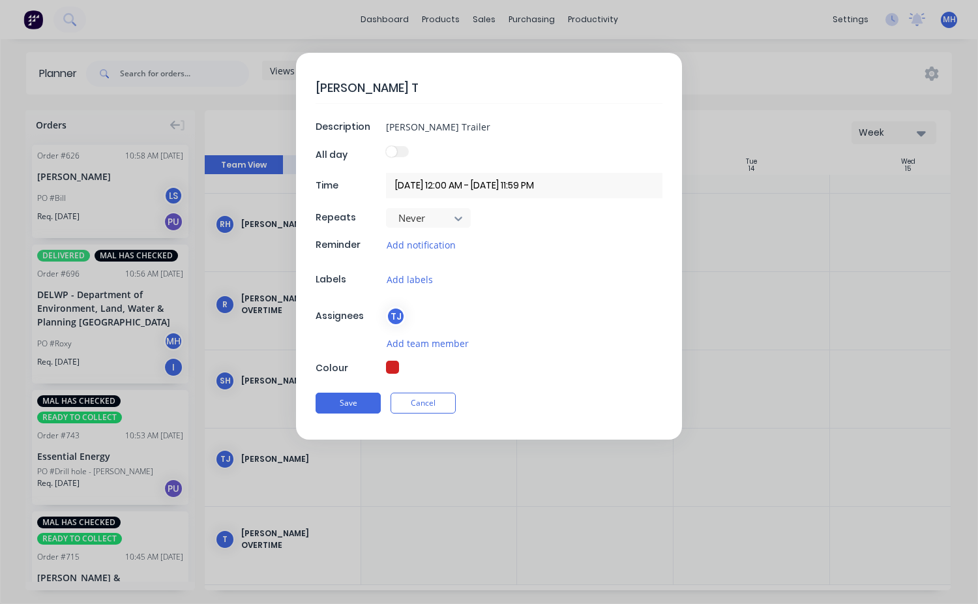
type textarea "[PERSON_NAME] Tr"
type textarea "x"
type textarea "[PERSON_NAME] Tra"
type textarea "x"
type textarea "[PERSON_NAME] Trai"
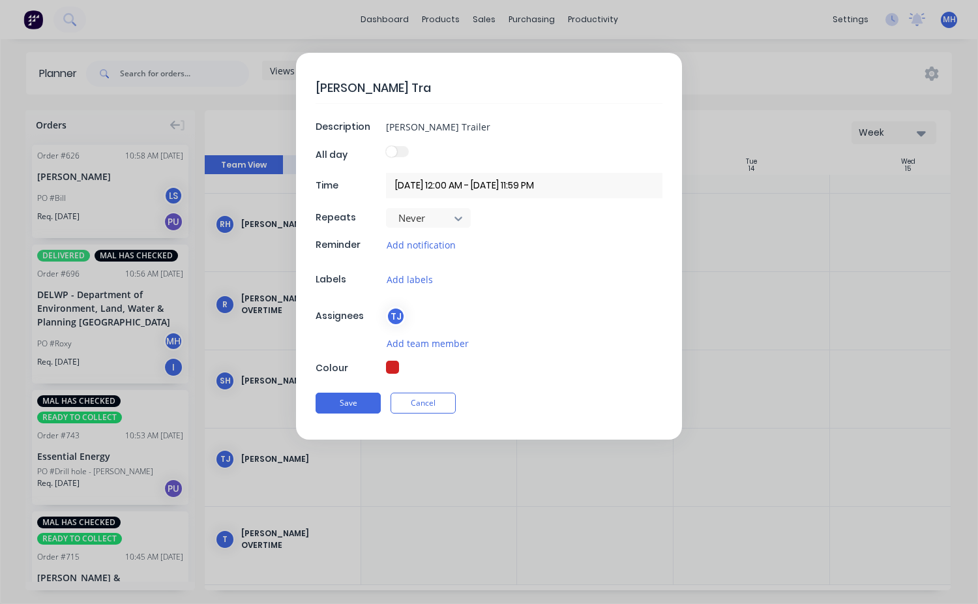
type textarea "x"
type textarea "[PERSON_NAME] Trail"
type textarea "x"
type textarea "[PERSON_NAME] Traile"
type textarea "x"
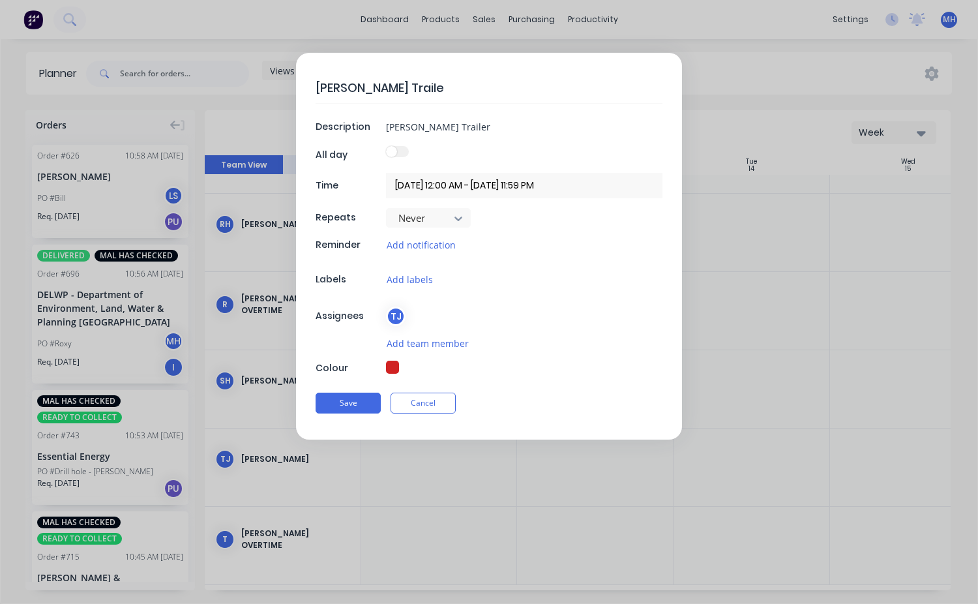
type textarea "[PERSON_NAME] Trailer"
type textarea "x"
type textarea "[PERSON_NAME] Trailer"
click at [402, 311] on div "TJ" at bounding box center [396, 317] width 20 height 20
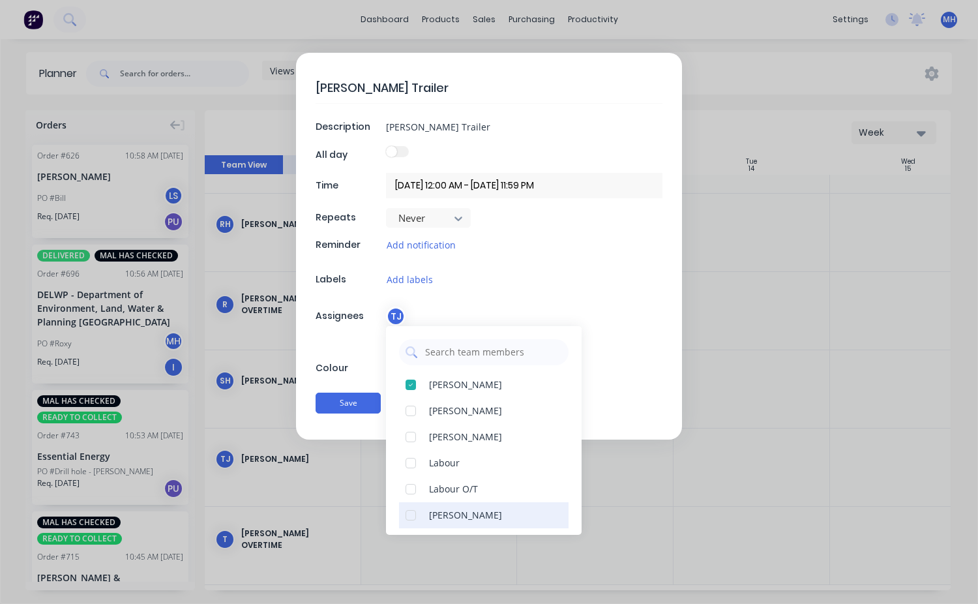
click at [410, 517] on div at bounding box center [411, 515] width 26 height 26
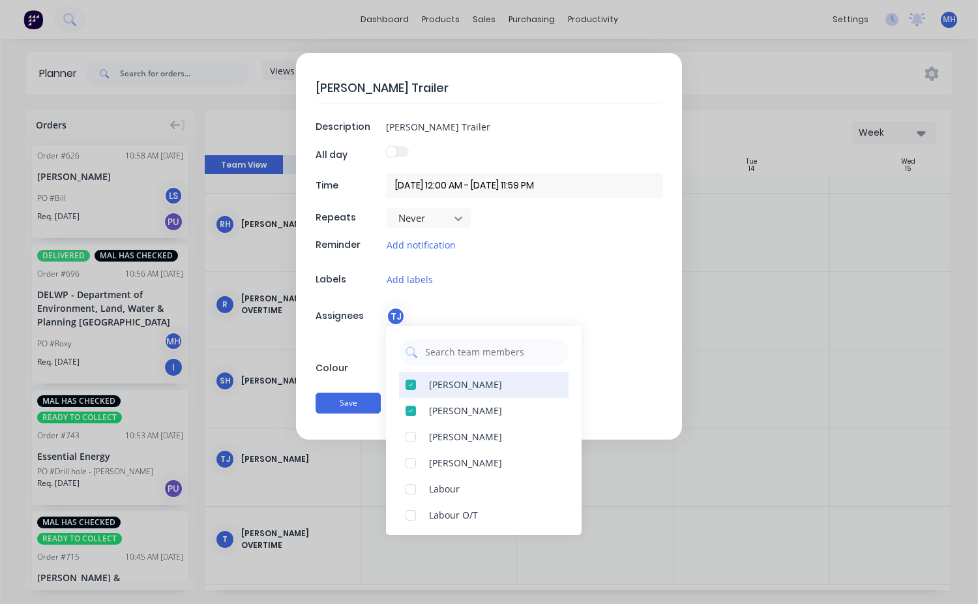
click at [411, 385] on div at bounding box center [411, 385] width 26 height 26
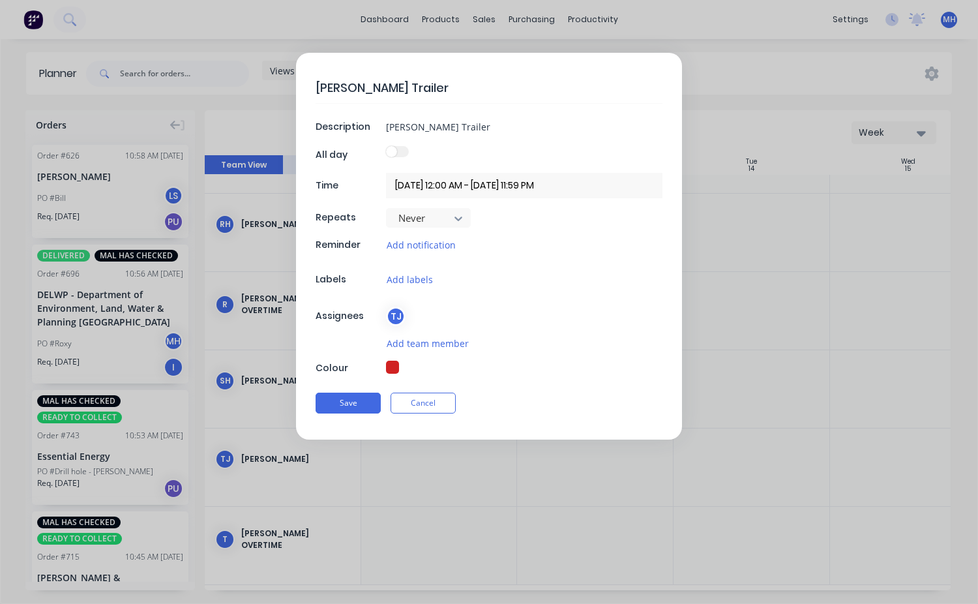
click at [438, 301] on div "[PERSON_NAME] Trailer Description [PERSON_NAME] Trailer All day Time [DATE] 12:…" at bounding box center [489, 246] width 386 height 387
click at [373, 398] on button "Save" at bounding box center [348, 403] width 65 height 21
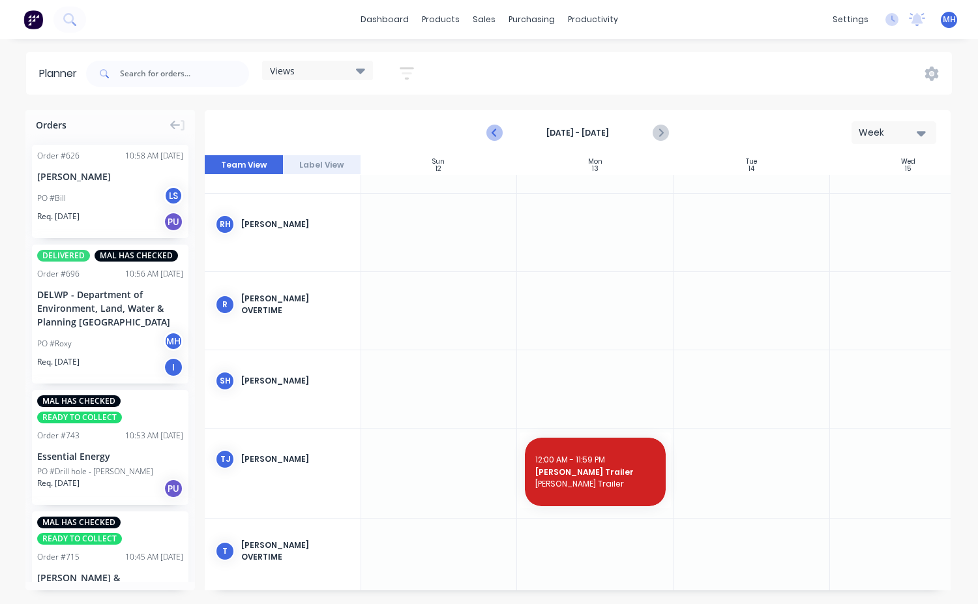
click at [491, 134] on icon "Previous page" at bounding box center [495, 133] width 16 height 16
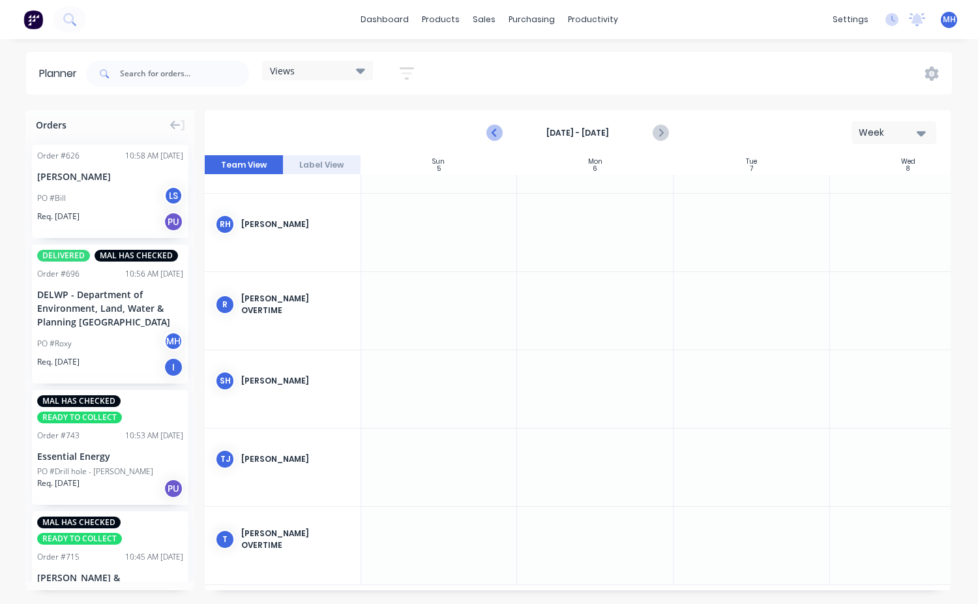
click at [494, 134] on icon "Previous page" at bounding box center [495, 133] width 16 height 16
click at [663, 132] on icon "Next page" at bounding box center [660, 133] width 16 height 16
click at [491, 135] on icon "Previous page" at bounding box center [495, 133] width 16 height 16
click at [760, 243] on div at bounding box center [786, 233] width 157 height 78
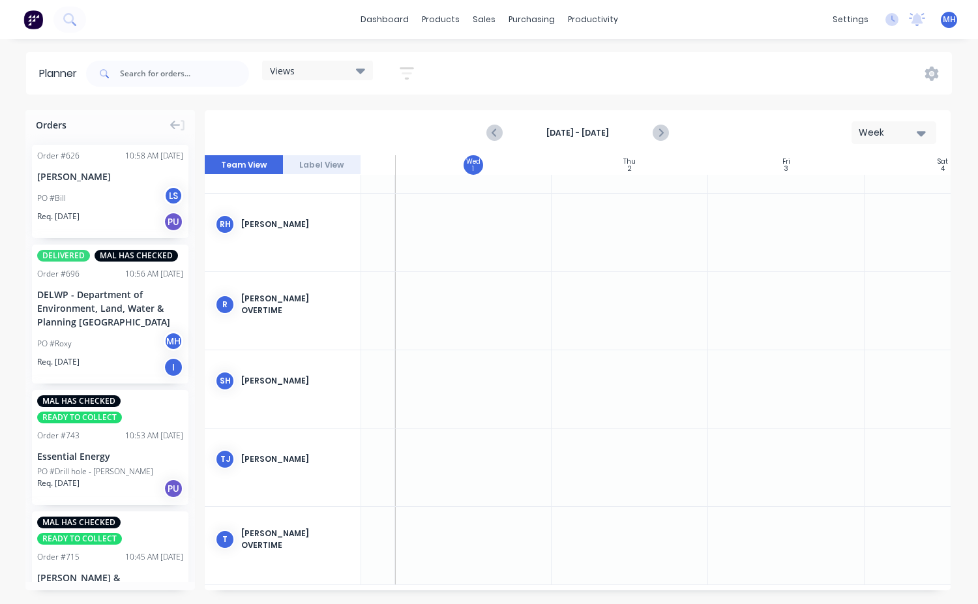
click at [783, 218] on div at bounding box center [786, 233] width 157 height 78
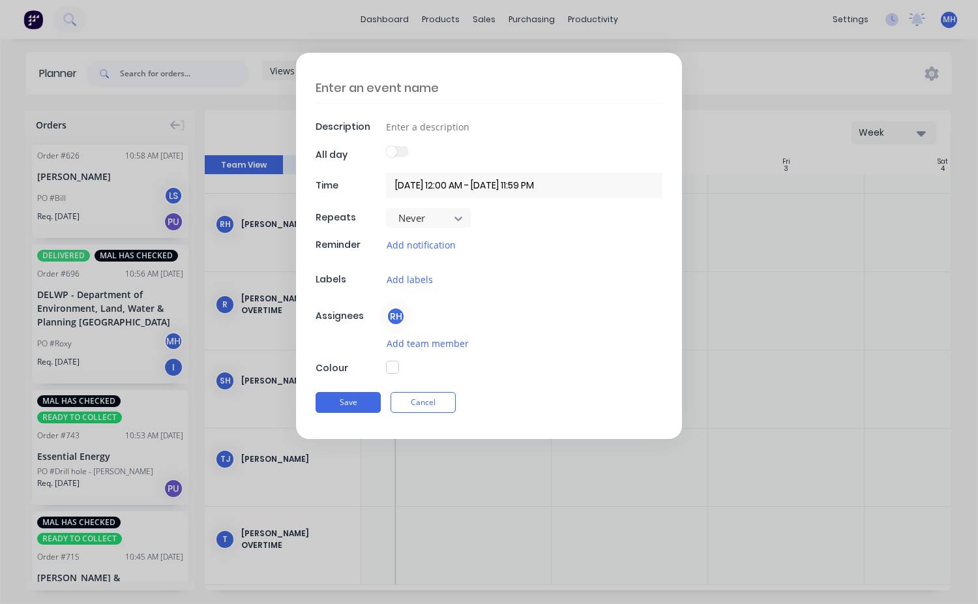
click at [371, 83] on textarea at bounding box center [489, 87] width 347 height 31
click at [813, 301] on form "Description All day Time [DATE] 12:00 AM - [DATE] 11:59 PM Repeats Never Remind…" at bounding box center [489, 246] width 951 height 387
click at [429, 400] on button "Cancel" at bounding box center [423, 403] width 65 height 21
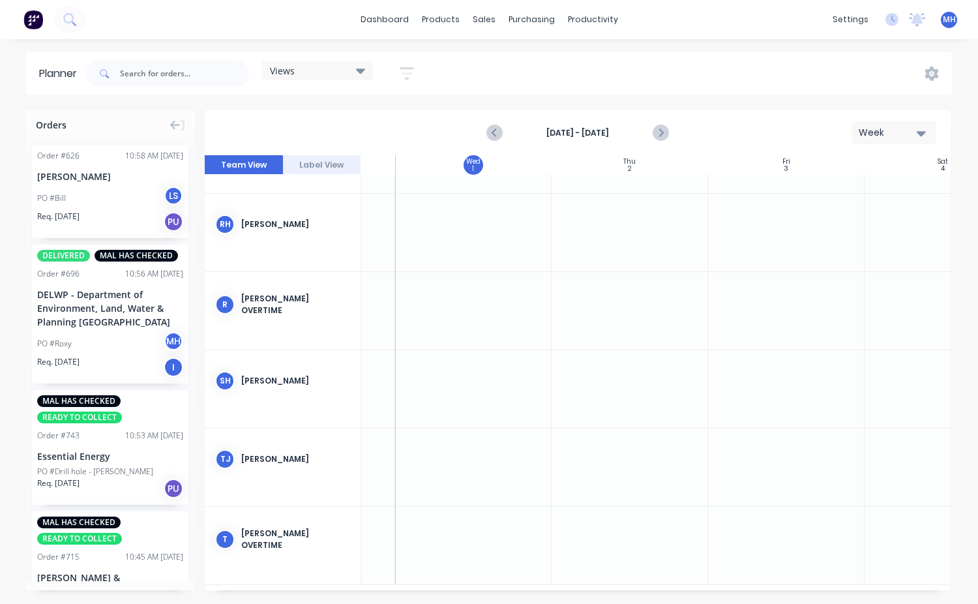
click at [644, 228] on div at bounding box center [630, 233] width 157 height 78
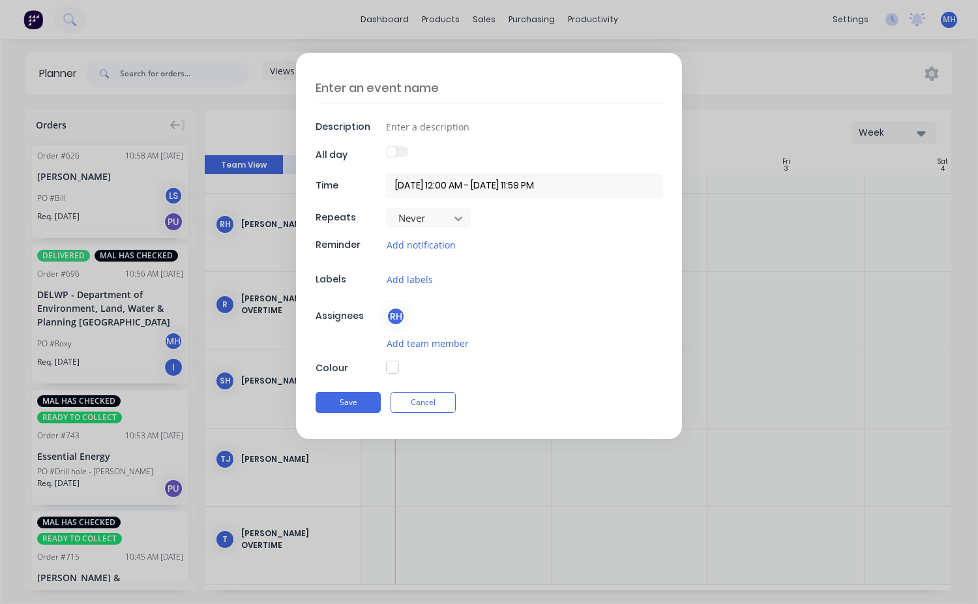
click at [330, 83] on textarea at bounding box center [489, 87] width 347 height 31
type textarea "x"
type textarea "R"
type textarea "x"
type textarea "Ra"
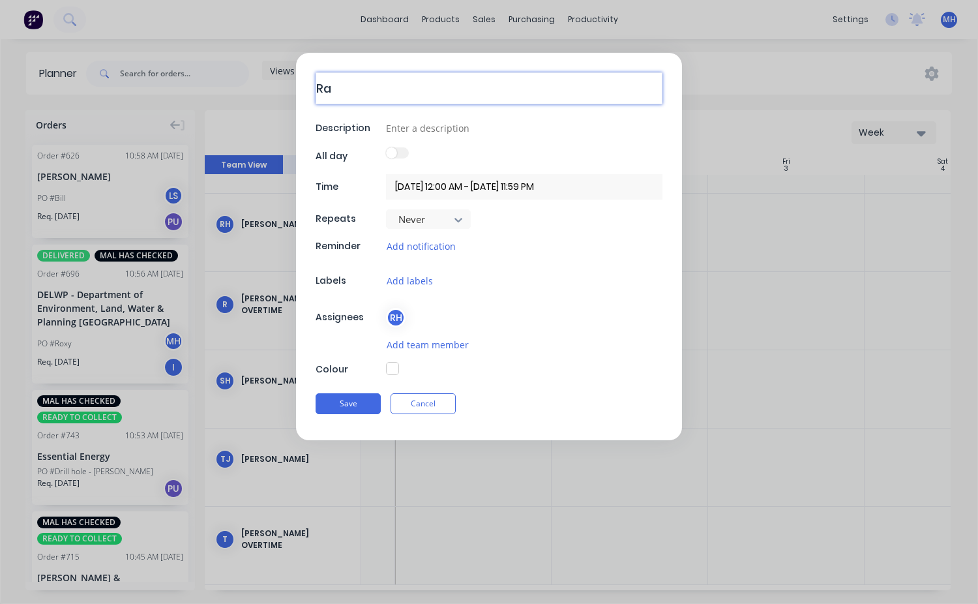
type textarea "x"
type textarea "Ral"
type textarea "x"
type textarea "[PERSON_NAME]"
type textarea "x"
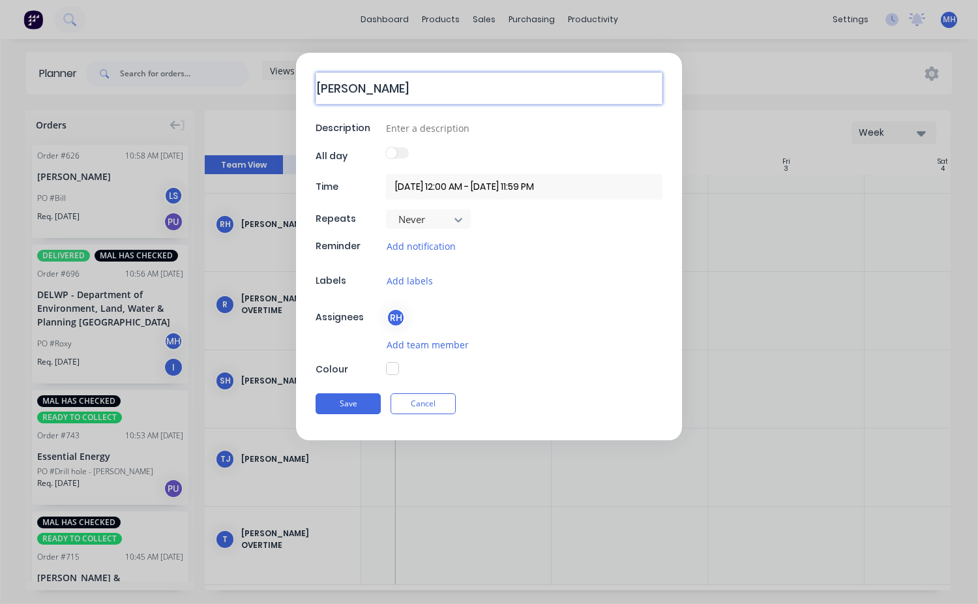
type textarea "Rally"
type textarea "x"
type textarea "Rally"
type textarea "x"
type textarea "Rally c"
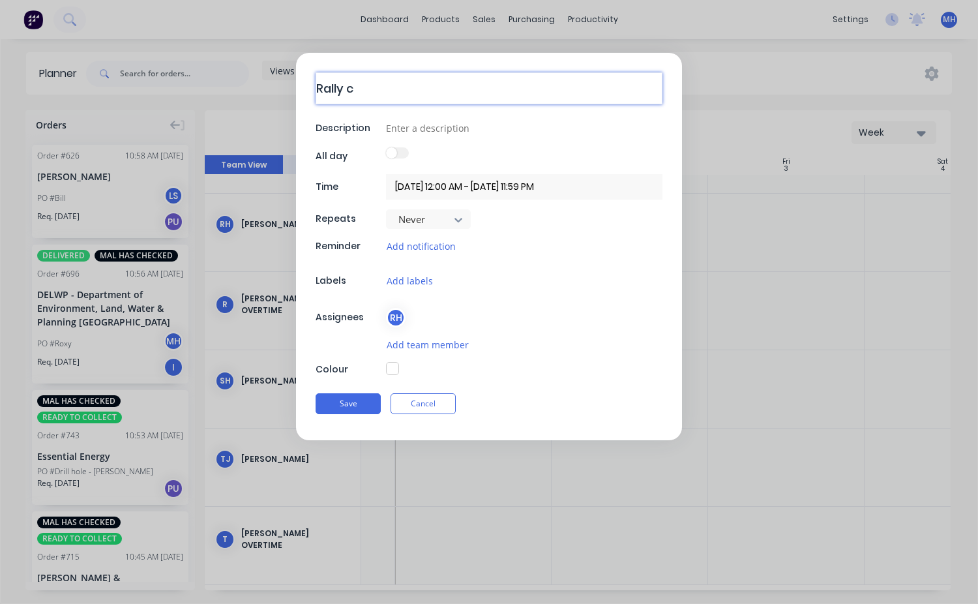
type textarea "x"
type textarea "Rally ca"
type textarea "x"
type textarea "Rally car"
type textarea "x"
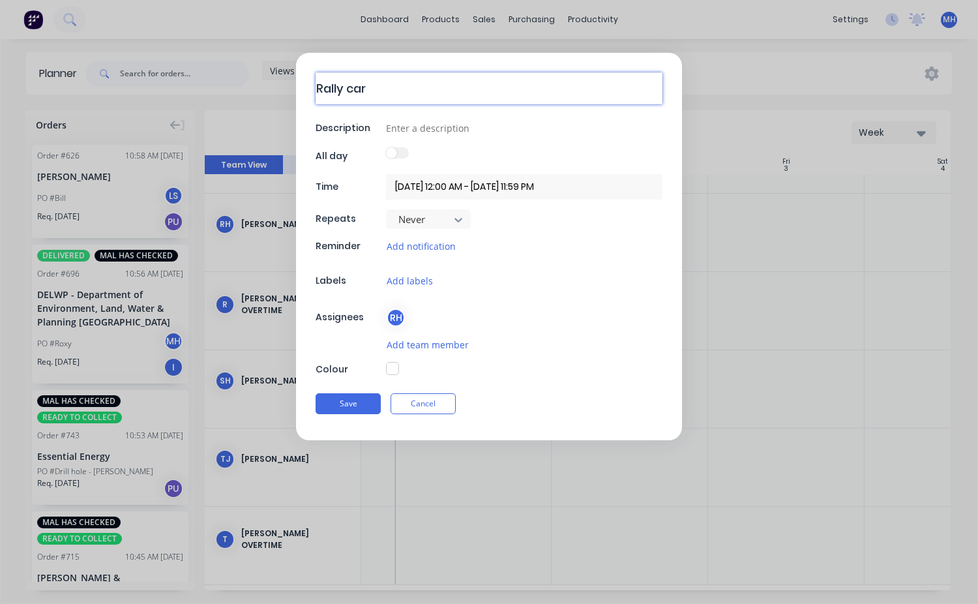
type textarea "Rally car"
type textarea "x"
type textarea "Rally car w"
type textarea "x"
type textarea "Rally car wh"
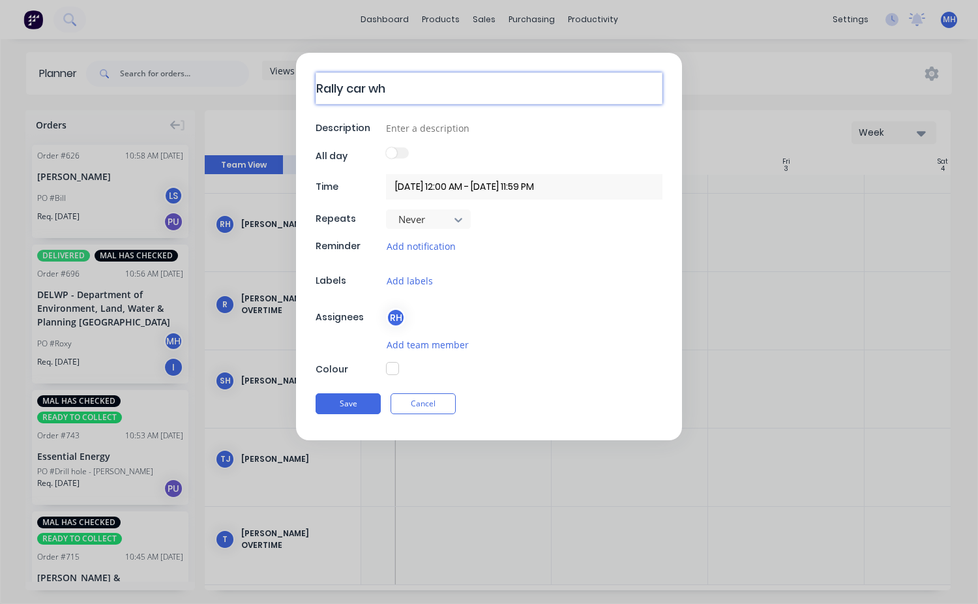
type textarea "x"
type textarea "Rally car whe"
type textarea "x"
type textarea "Rally car whee"
type textarea "x"
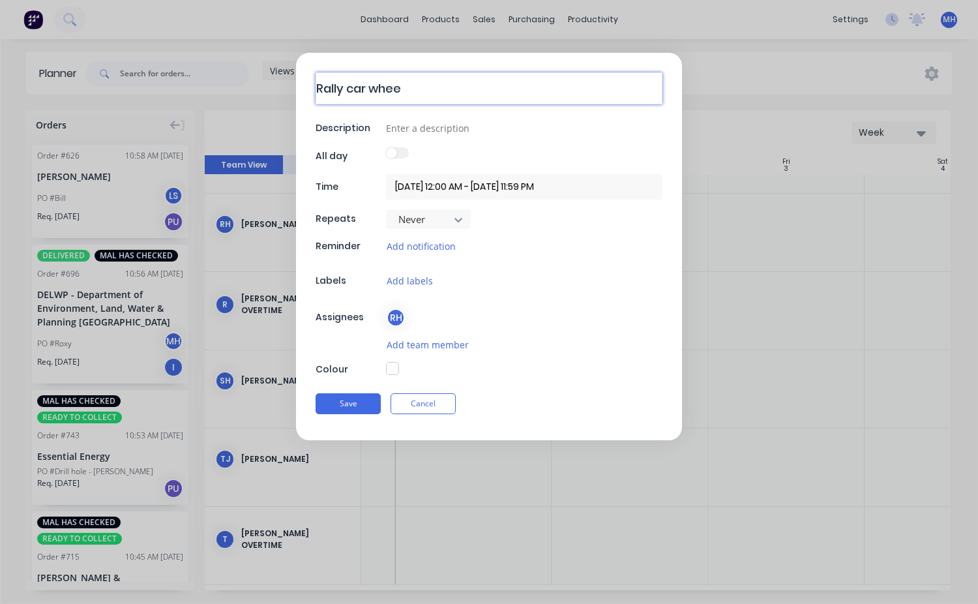
type textarea "Rally car wheel"
type textarea "x"
type textarea "Rally car wheel"
type textarea "x"
type textarea "Rally car wheel b"
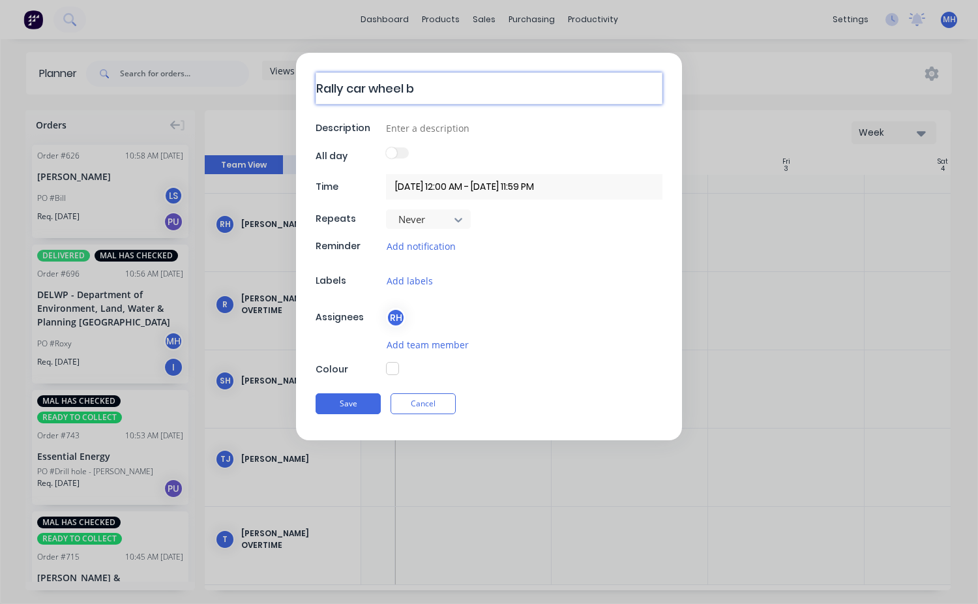
type textarea "x"
type textarea "Rally car wheel be"
type textarea "x"
type textarea "Rally car wheel bea"
type textarea "x"
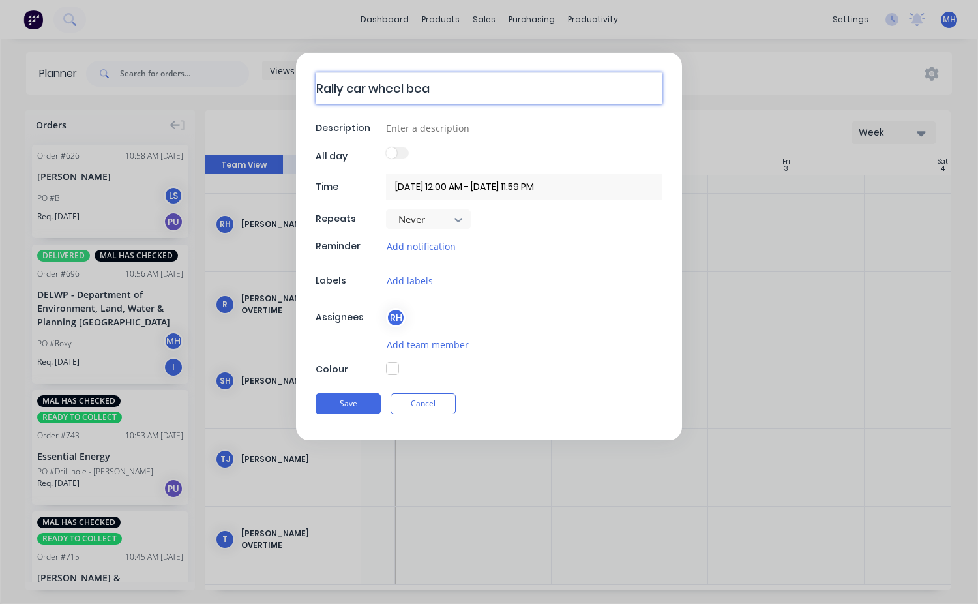
type textarea "Rally car wheel bear"
type textarea "x"
type textarea "Rally car wheel beari"
type textarea "x"
type textarea "Rally car wheel bearin"
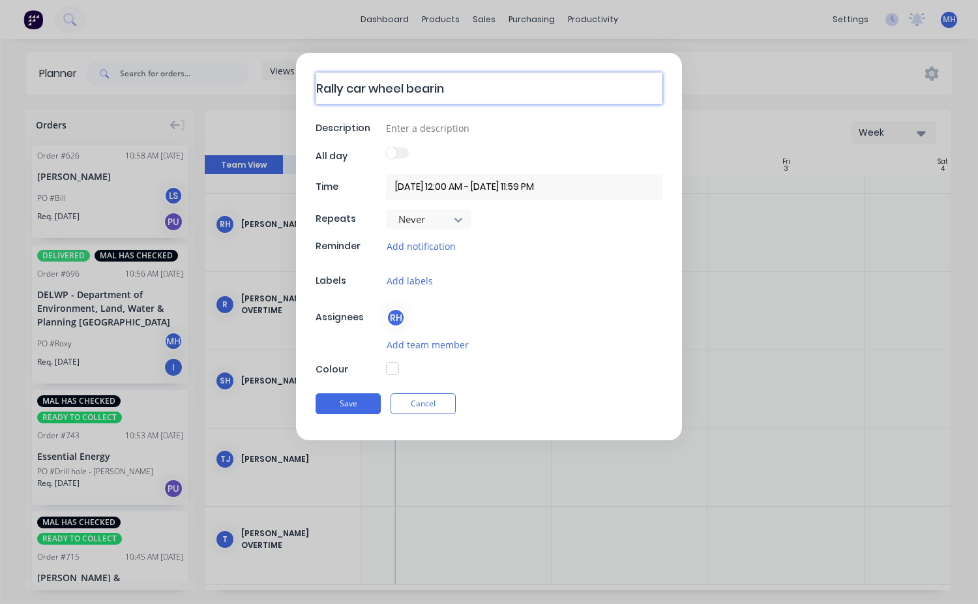
type textarea "x"
type textarea "Rally car wheel bearing"
type textarea "x"
type textarea "Rally car wheel bearings"
type textarea "x"
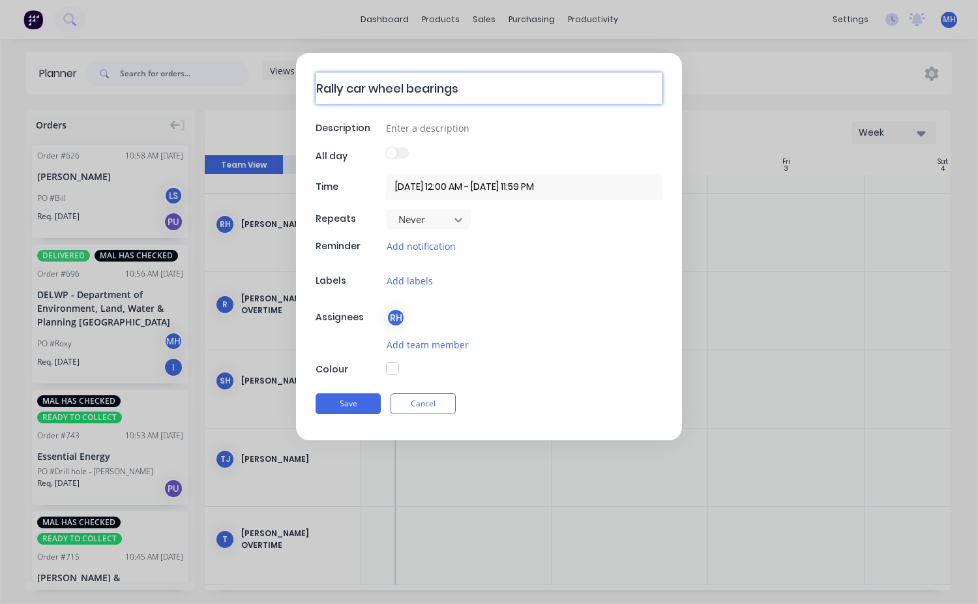
type textarea "Rally car wheel bearings/"
type textarea "x"
type textarea "Rally car wheel bearings/o"
type textarea "x"
type textarea "Rally car wheel bearings/oi"
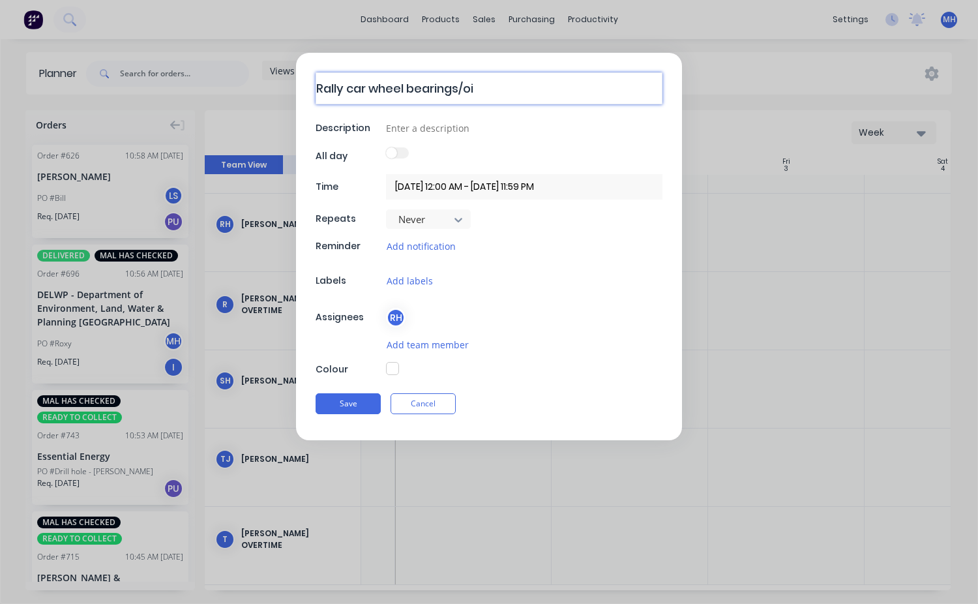
type textarea "x"
type textarea "Rally car wheel bearings/oil"
type textarea "x"
type textarea "Rally car wheel bearings/oil"
type textarea "x"
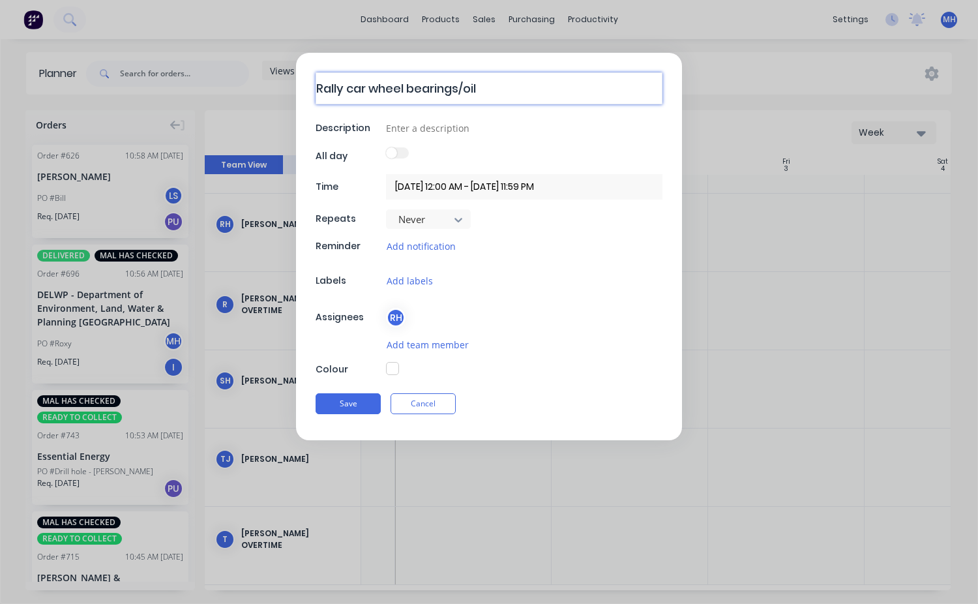
type textarea "Rally car wheel bearings/oil c"
type textarea "x"
type textarea "Rally car wheel bearings/oil ch"
type textarea "x"
type textarea "Rally car wheel bearings/oil cha"
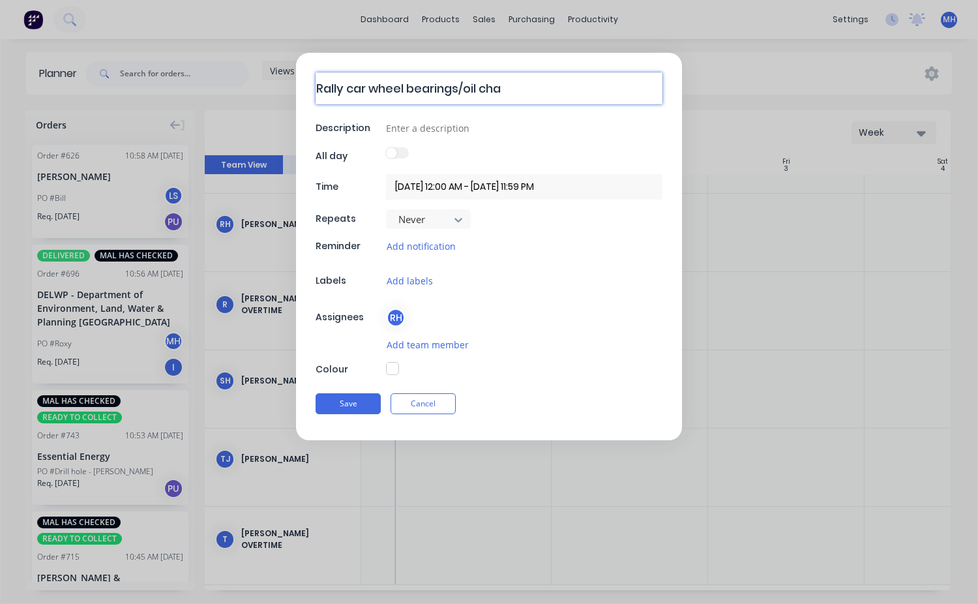
type textarea "x"
type textarea "Rally car wheel bearings/oil chan"
type textarea "x"
type textarea "Rally car wheel bearings/oil [PERSON_NAME]"
type textarea "x"
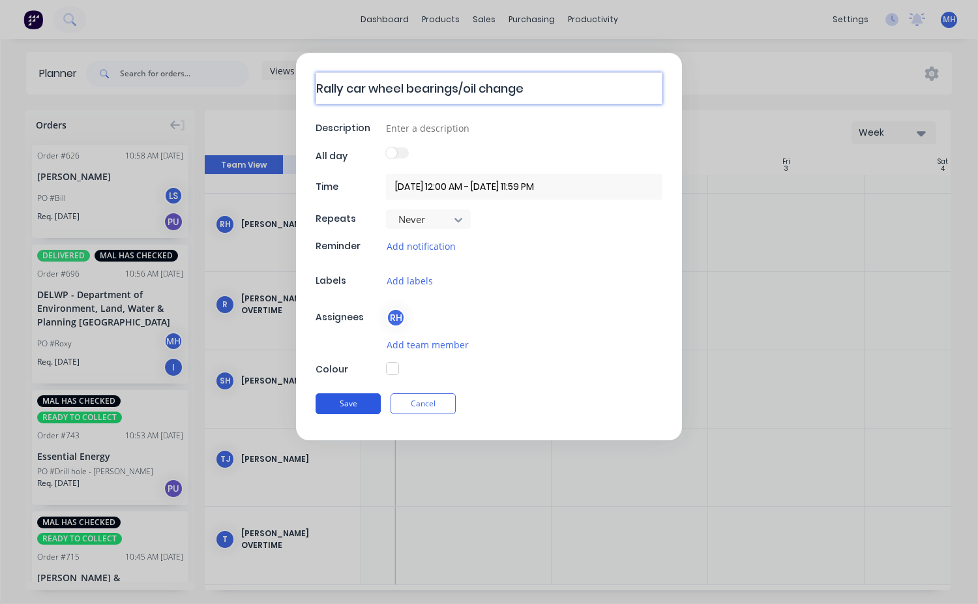
type textarea "Rally car wheel bearings/oil change"
click at [367, 400] on button "Save" at bounding box center [348, 403] width 65 height 21
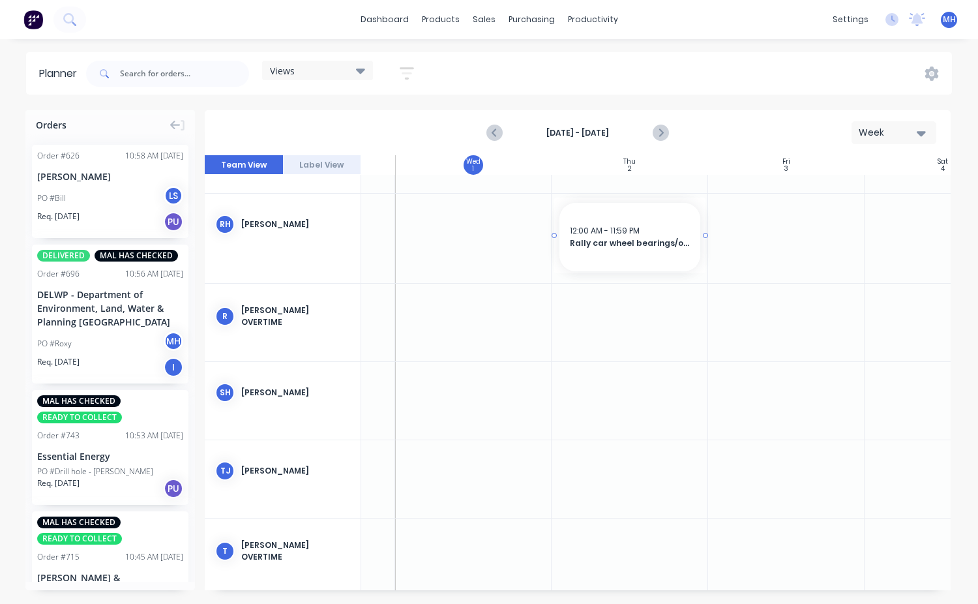
drag, startPoint x: 628, startPoint y: 251, endPoint x: 584, endPoint y: 245, distance: 44.7
click at [622, 250] on div "12:00 AM - 11:59 PM Rally car wheel bearings/oil change" at bounding box center [630, 237] width 141 height 68
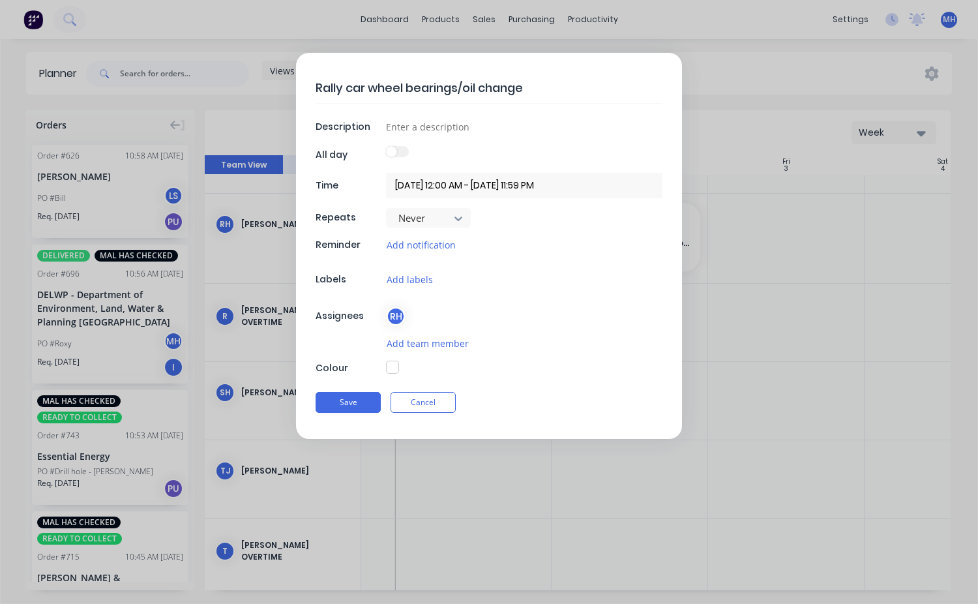
click at [468, 187] on input "[DATE] 12:00 AM - [DATE] 11:59 PM" at bounding box center [524, 185] width 277 height 25
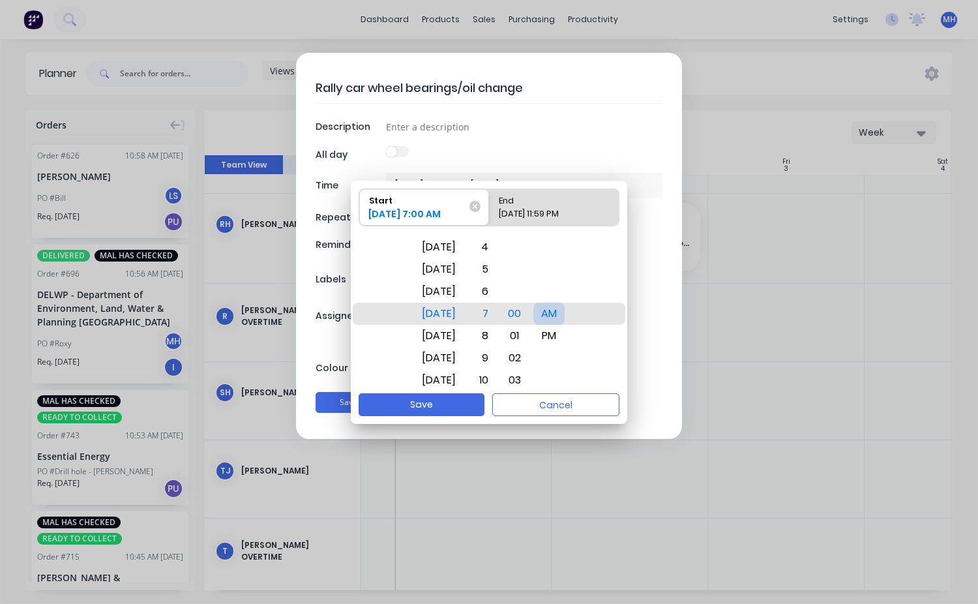
click at [547, 310] on div "AM" at bounding box center [548, 314] width 31 height 22
click at [440, 404] on button "Save" at bounding box center [422, 404] width 126 height 23
type textarea "x"
type input "[DATE] 7:00 AM - [DATE] 11:59 PM"
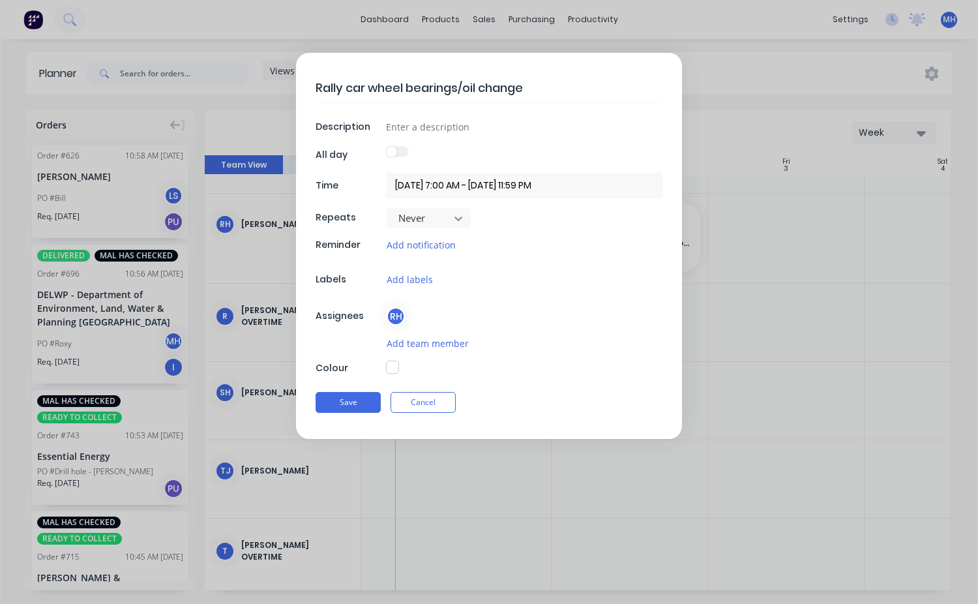
click at [519, 190] on input "[DATE] 7:00 AM - [DATE] 11:59 PM" at bounding box center [524, 185] width 277 height 25
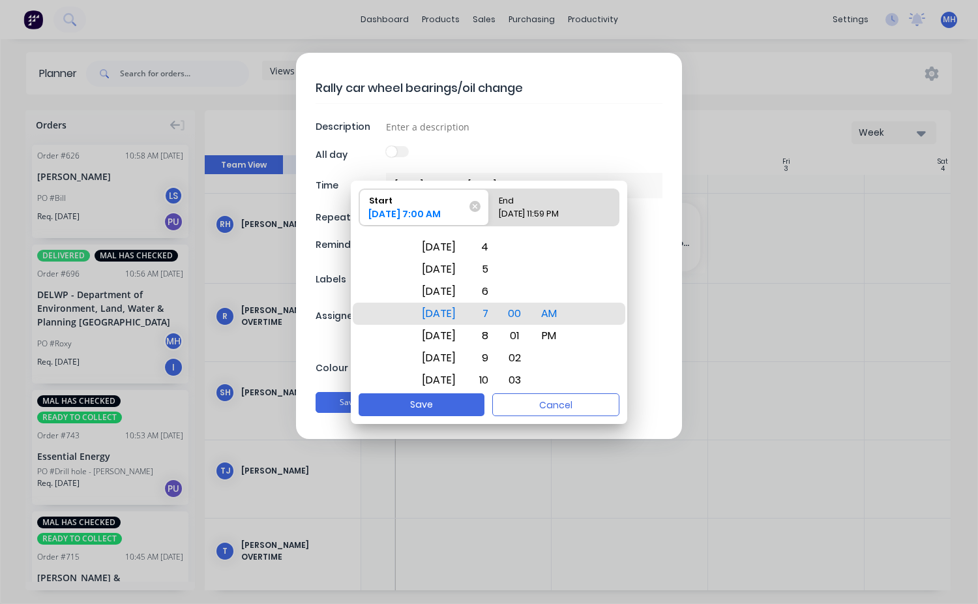
click at [520, 203] on div "End" at bounding box center [548, 198] width 108 height 18
click at [490, 203] on input "End [DATE] 11:59 PM" at bounding box center [489, 207] width 1 height 37
radio input "true"
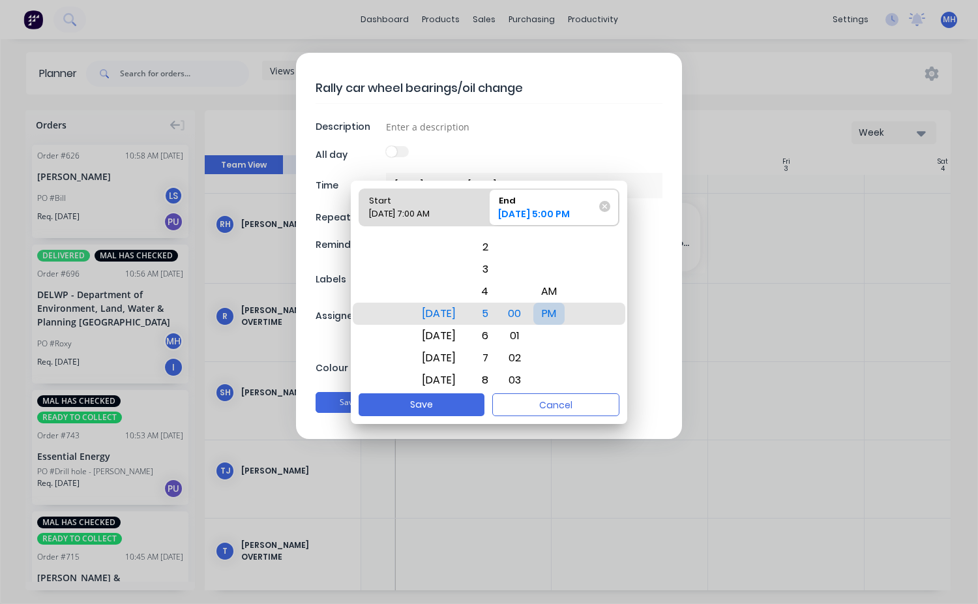
click at [565, 314] on div "PM" at bounding box center [548, 314] width 31 height 22
click at [455, 401] on button "Save" at bounding box center [422, 404] width 126 height 23
type textarea "x"
type input "[DATE] 7:00 AM - [DATE] 5:00 PM"
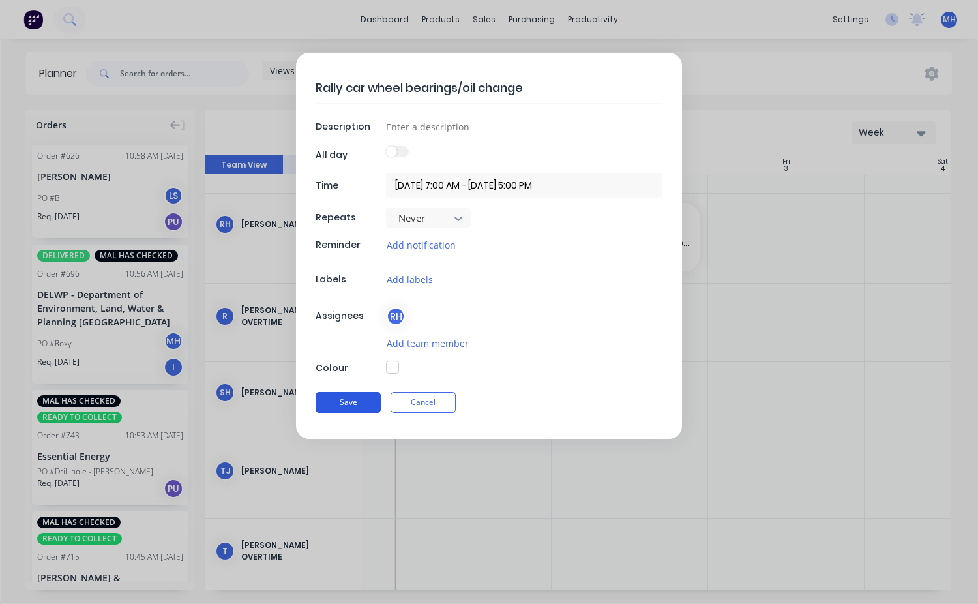
click at [339, 402] on button "Save" at bounding box center [348, 402] width 65 height 21
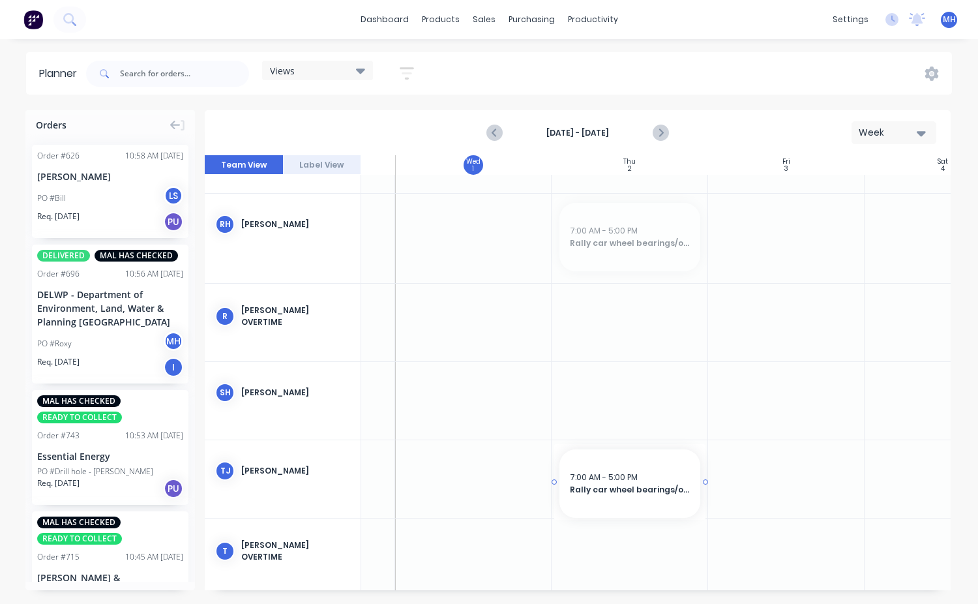
drag, startPoint x: 605, startPoint y: 265, endPoint x: 623, endPoint y: 483, distance: 218.0
click at [65, 124] on span "Orders" at bounding box center [51, 125] width 31 height 14
click at [181, 125] on icon at bounding box center [182, 125] width 5 height 12
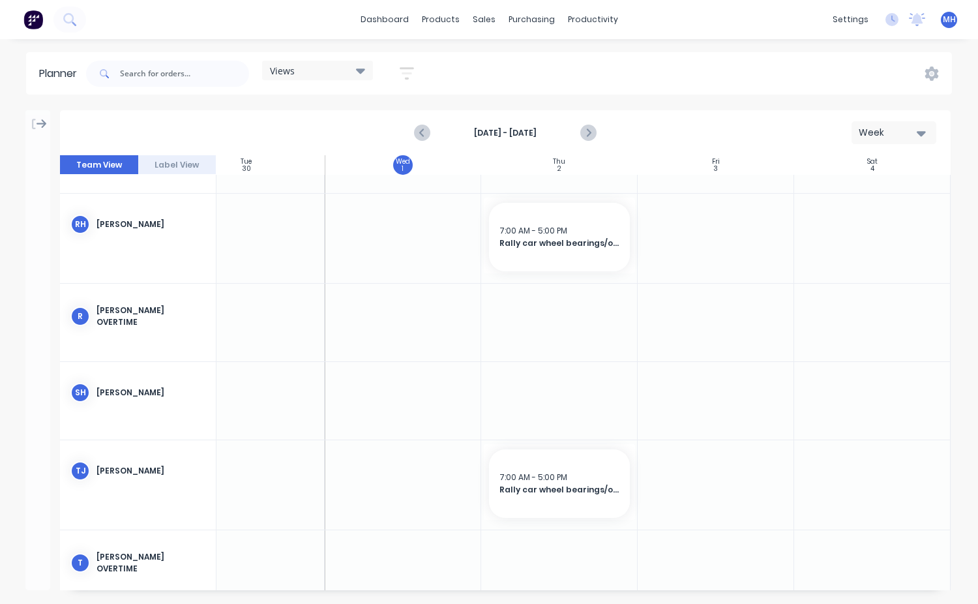
scroll to position [685, 367]
click at [398, 241] on div at bounding box center [403, 238] width 157 height 89
click at [384, 243] on div at bounding box center [403, 238] width 157 height 89
click at [384, 242] on div at bounding box center [403, 238] width 157 height 89
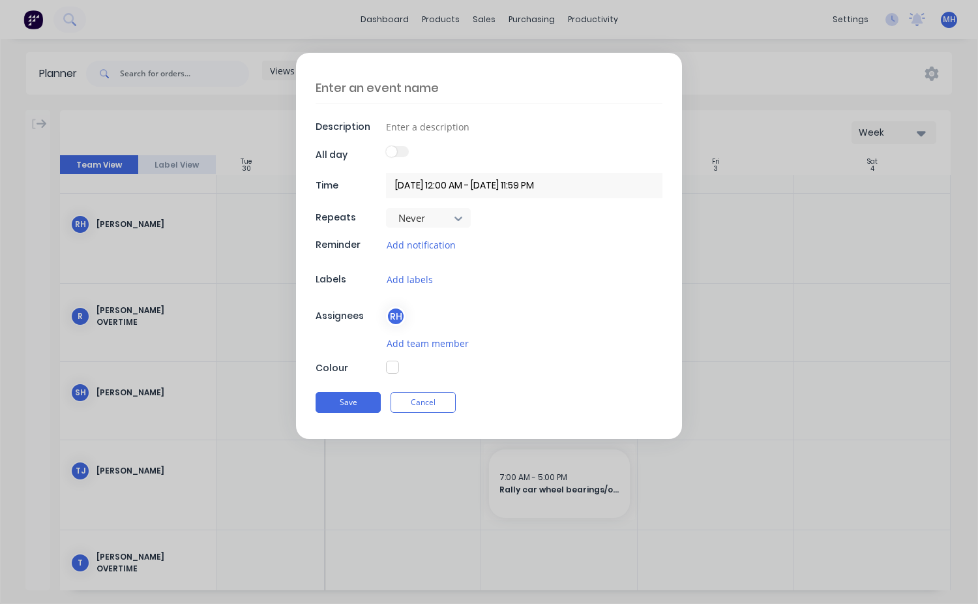
click at [366, 94] on textarea at bounding box center [489, 87] width 347 height 31
type textarea "x"
type textarea "W"
type textarea "x"
type textarea "Wi"
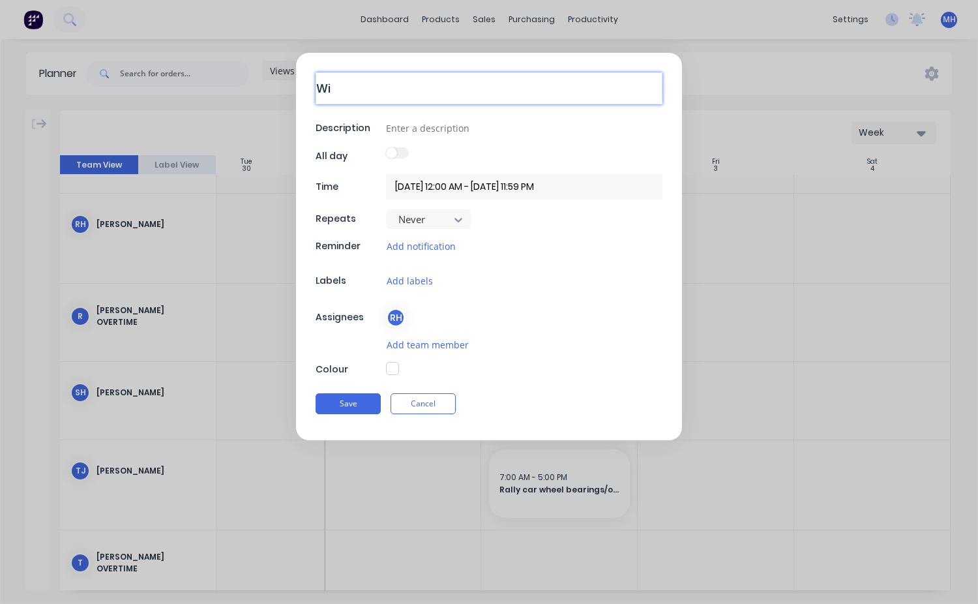
type textarea "x"
type textarea "Wil"
type textarea "x"
type textarea "Will"
type textarea "x"
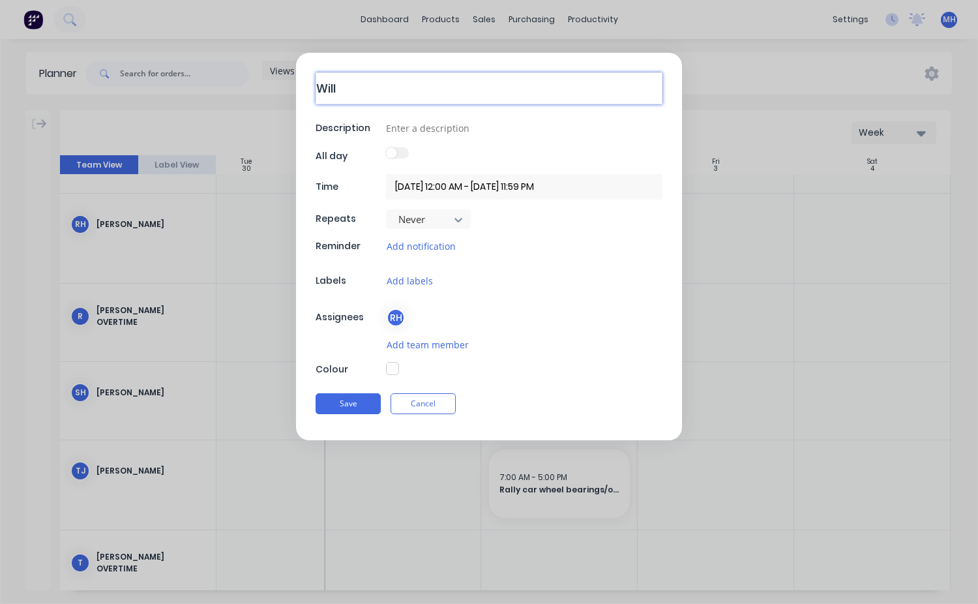
type textarea "Willo"
type textarea "x"
type textarea "Willow"
type textarea "x"
type textarea "Willows"
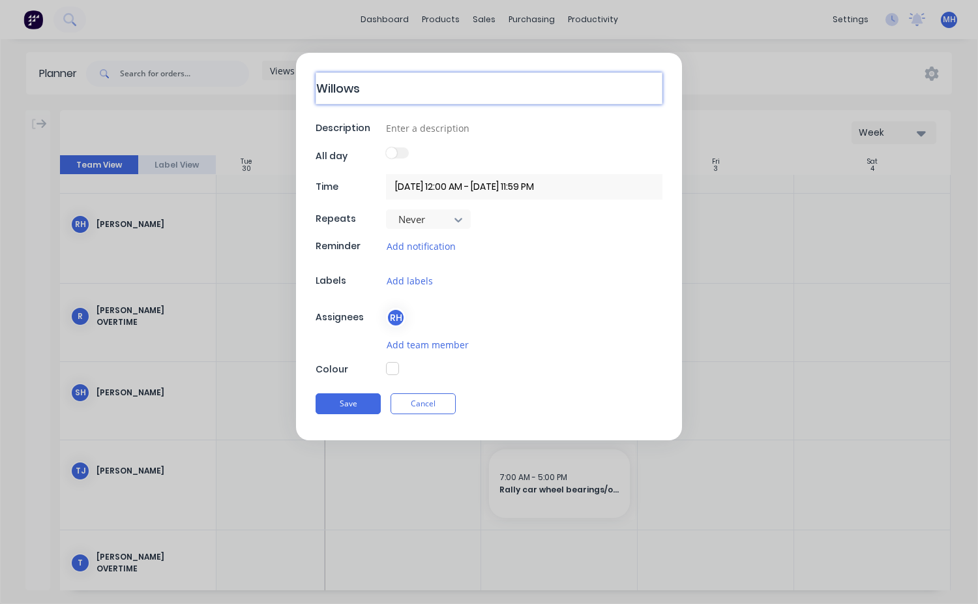
type textarea "x"
type textarea "Willows"
type textarea "x"
type textarea "Willows t"
click at [461, 187] on input "[DATE] 12:00 AM - [DATE] 11:59 PM" at bounding box center [524, 185] width 277 height 25
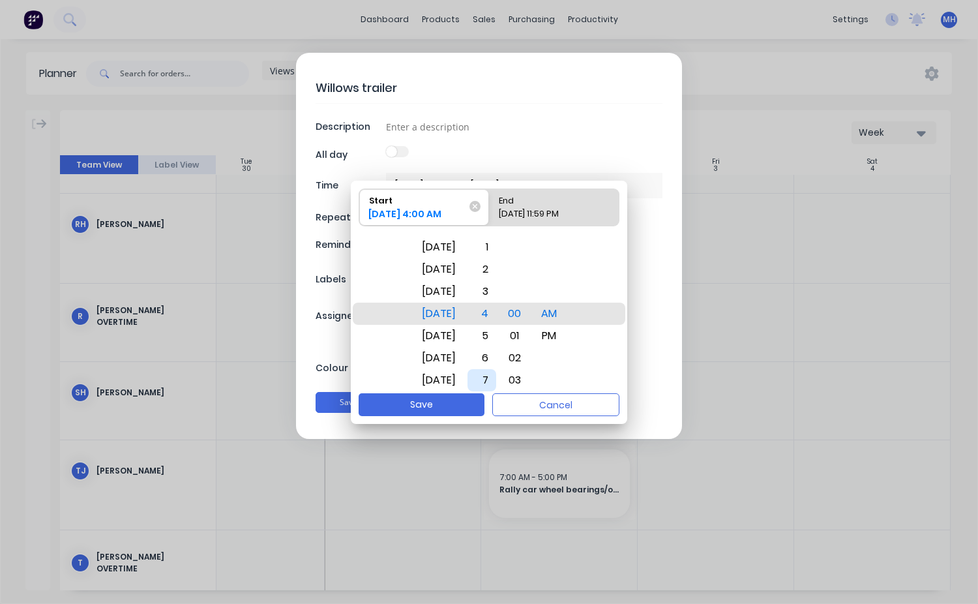
click at [496, 382] on div "7" at bounding box center [482, 380] width 29 height 22
click at [599, 198] on div "End" at bounding box center [548, 198] width 108 height 18
click at [490, 198] on input "End [DATE] 11:59 PM" at bounding box center [489, 207] width 1 height 37
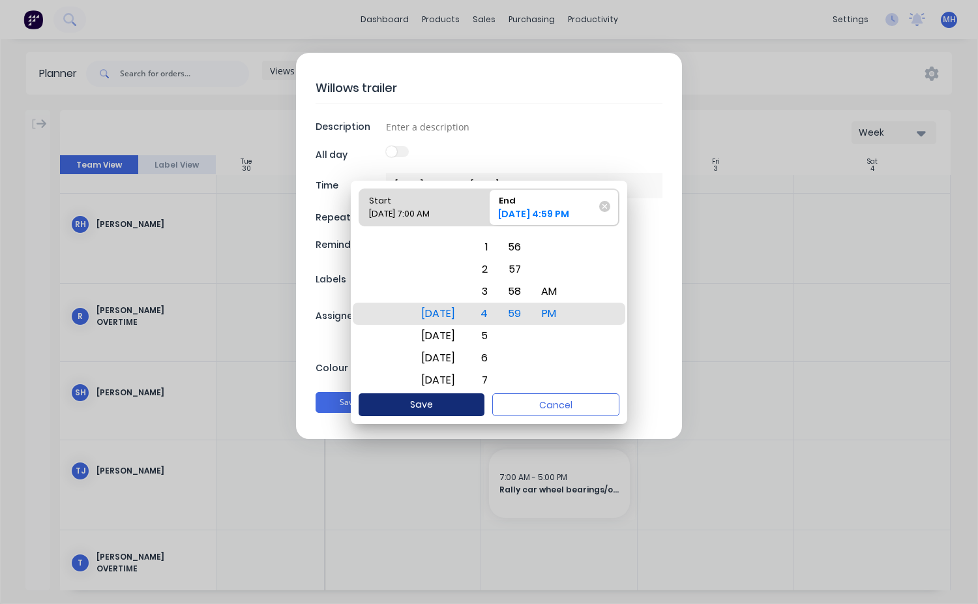
click at [433, 401] on button "Save" at bounding box center [422, 404] width 126 height 23
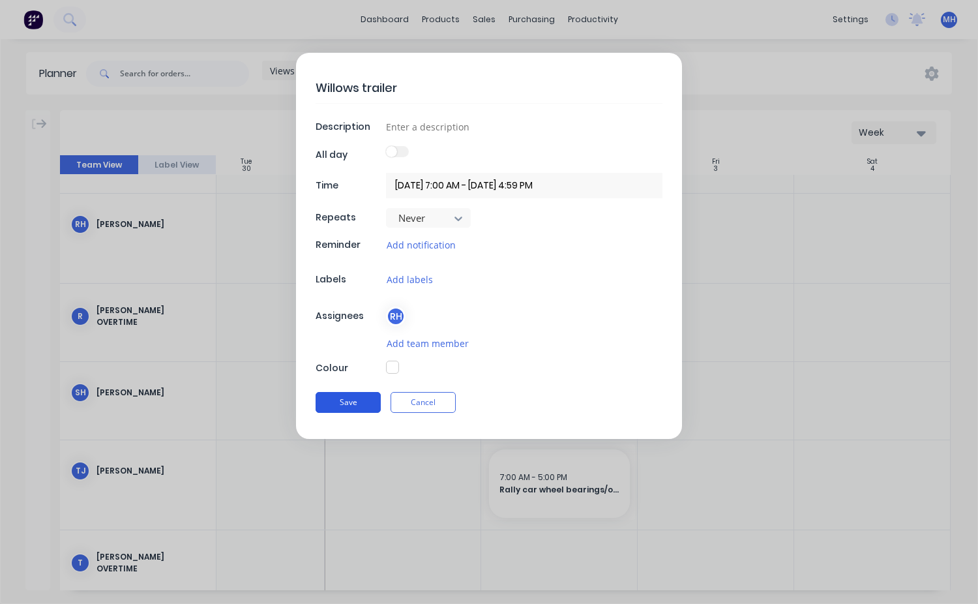
click at [336, 403] on button "Save" at bounding box center [348, 402] width 65 height 21
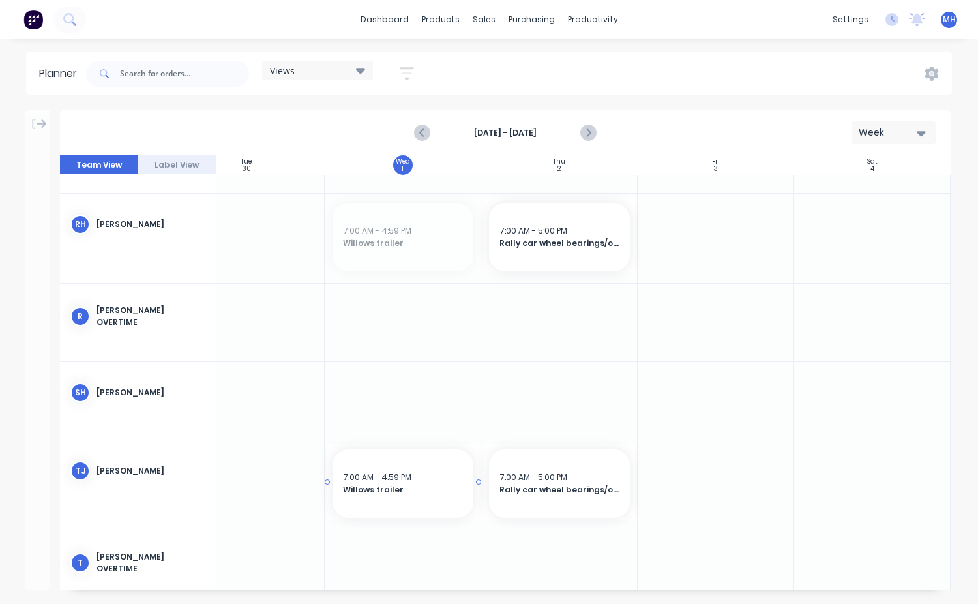
drag, startPoint x: 370, startPoint y: 251, endPoint x: 385, endPoint y: 521, distance: 270.4
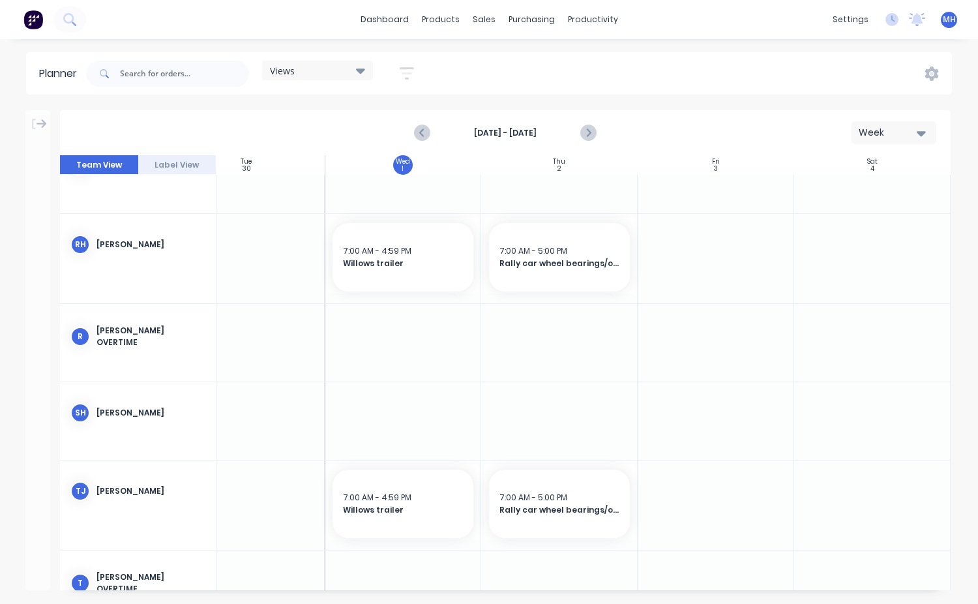
scroll to position [652, 367]
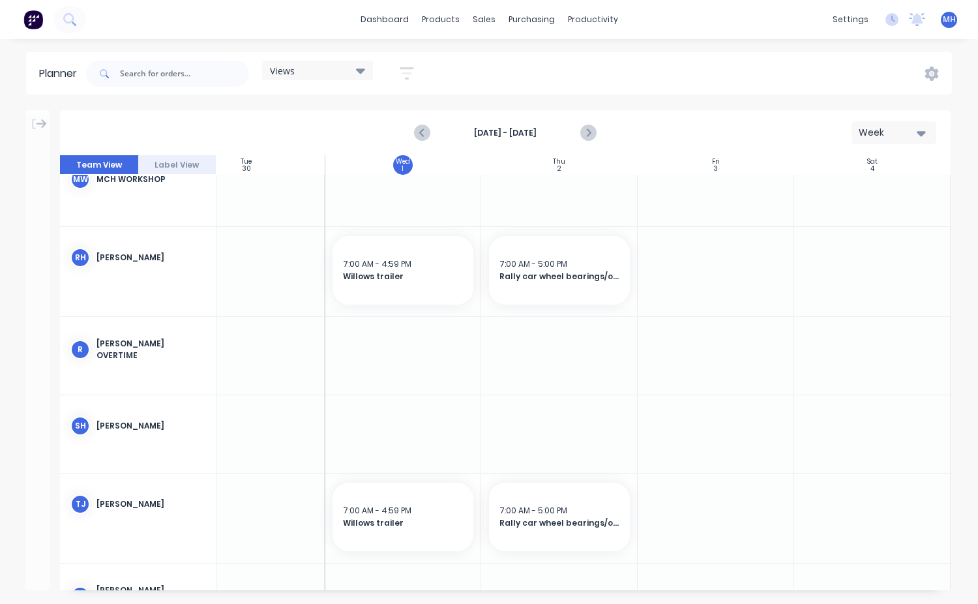
click at [685, 292] on div at bounding box center [716, 271] width 157 height 89
click at [592, 134] on icon "Next page" at bounding box center [588, 133] width 16 height 16
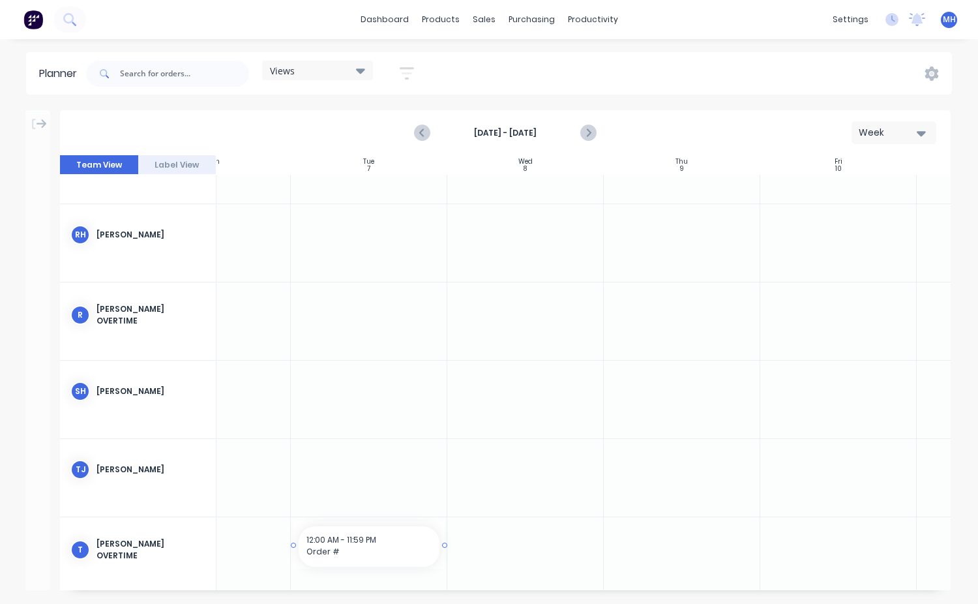
scroll to position [695, 239]
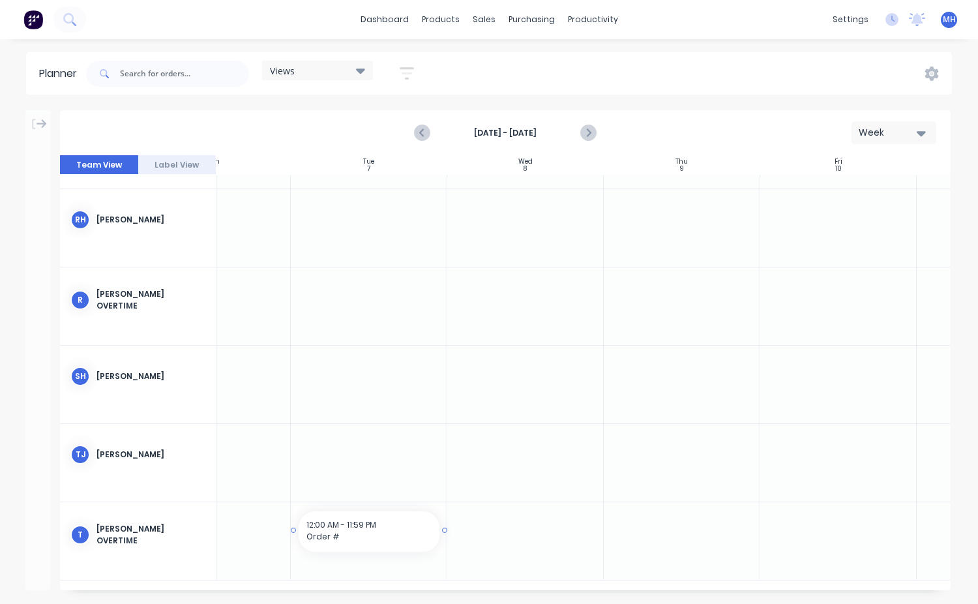
drag, startPoint x: 382, startPoint y: 584, endPoint x: 359, endPoint y: 596, distance: 25.7
click at [359, 593] on div "[DATE] - [DATE] Week Team View Label View Sun 5 [DATE] Mon 6 [DATE] Tue 7 [DATE…" at bounding box center [489, 356] width 978 height 493
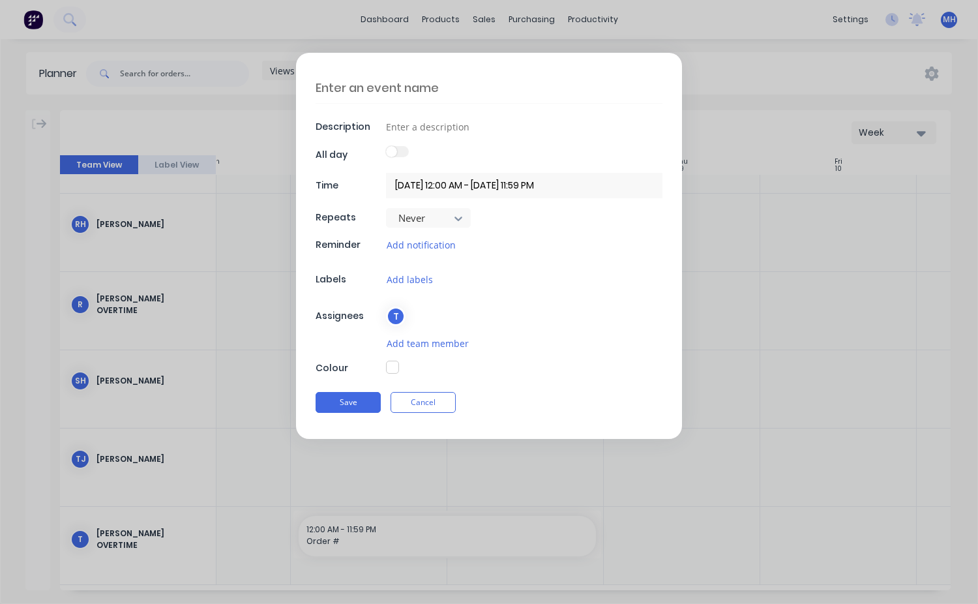
drag, startPoint x: 358, startPoint y: 589, endPoint x: 284, endPoint y: 588, distance: 73.7
click at [284, 588] on div "Description All day Time [DATE] 12:00 AM - [DATE] 11:59 PM Repeats Never Remind…" at bounding box center [489, 302] width 978 height 604
click at [666, 547] on div "Description All day Time [DATE] 12:00 AM - [DATE] 11:59 PM Repeats Never Remind…" at bounding box center [489, 302] width 978 height 604
click at [433, 398] on button "Cancel" at bounding box center [423, 402] width 65 height 21
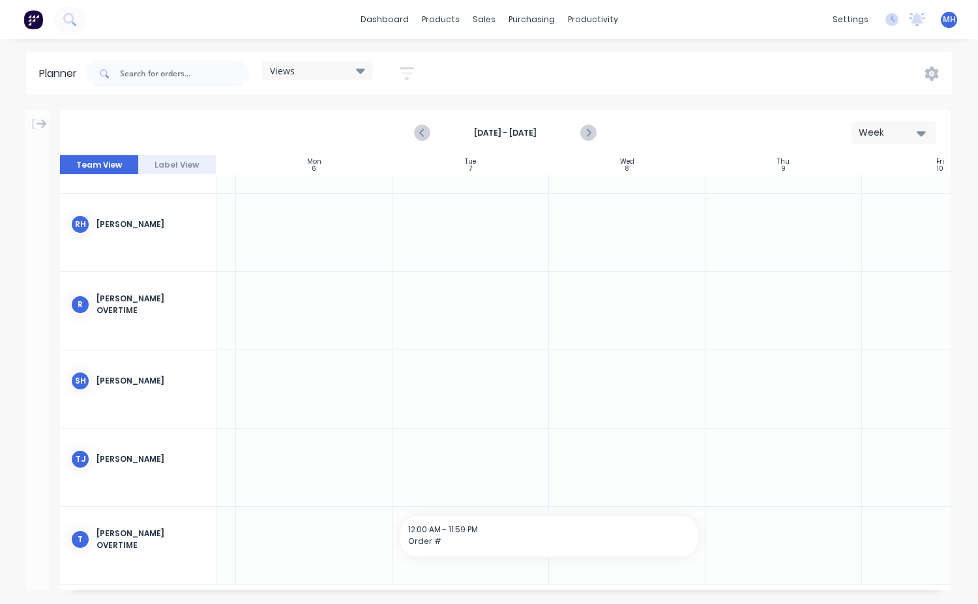
scroll to position [685, 136]
click at [472, 536] on span "Order #" at bounding box center [550, 541] width 282 height 12
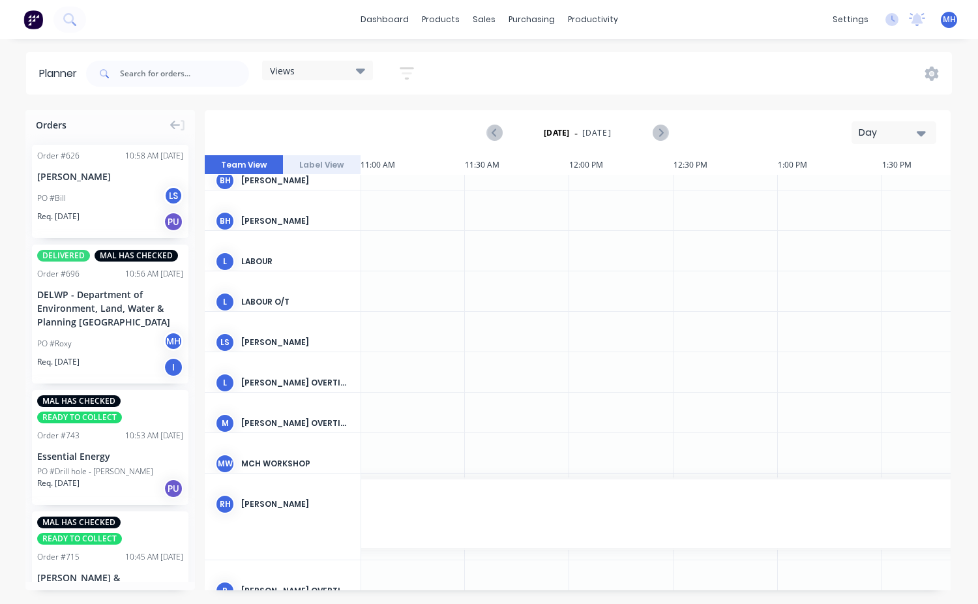
scroll to position [196, 2296]
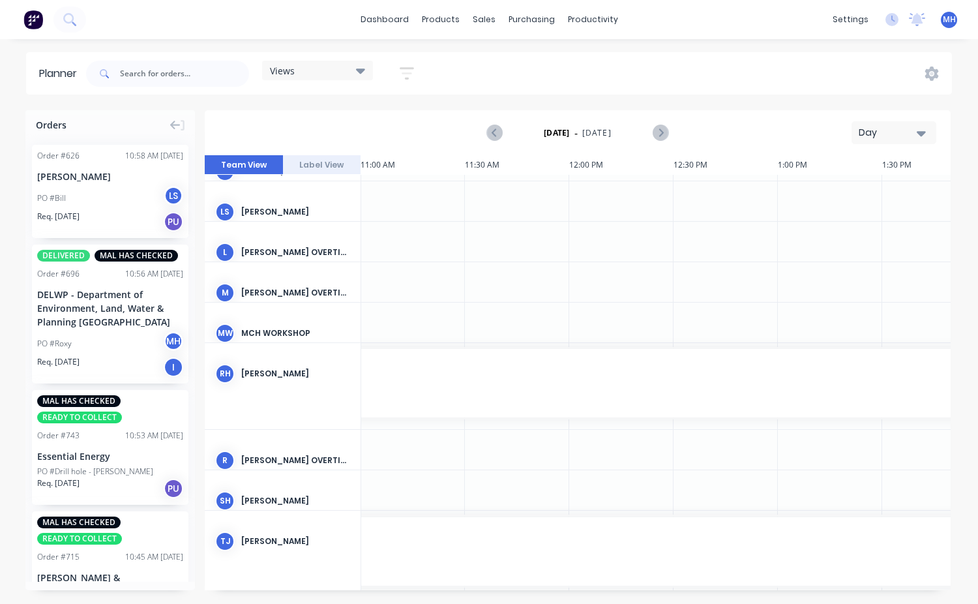
click at [922, 134] on icon "button" at bounding box center [921, 133] width 9 height 5
click at [873, 204] on div "Week" at bounding box center [870, 194] width 129 height 26
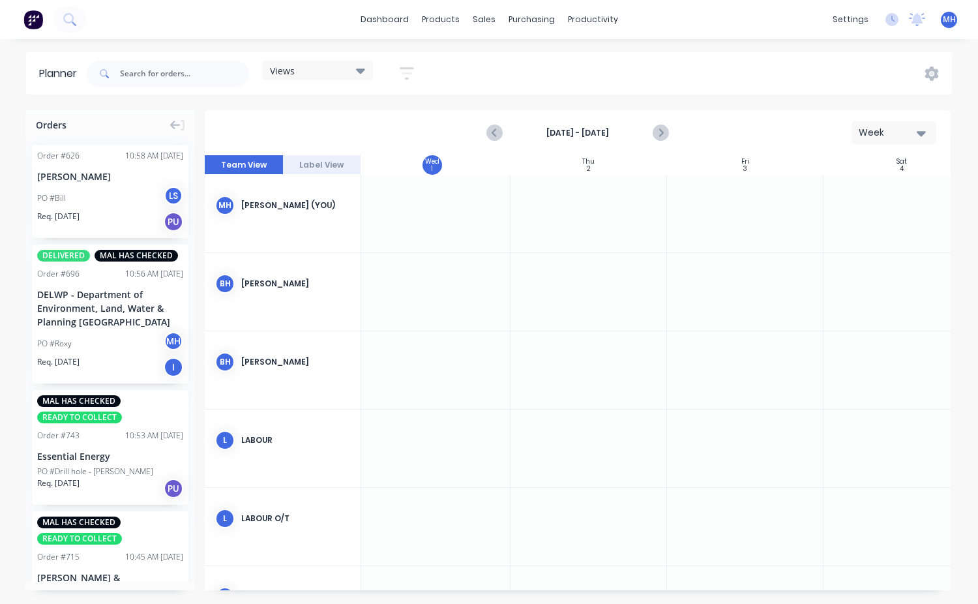
scroll to position [0, 470]
click at [455, 217] on div at bounding box center [439, 214] width 157 height 78
click at [448, 209] on div at bounding box center [439, 214] width 157 height 78
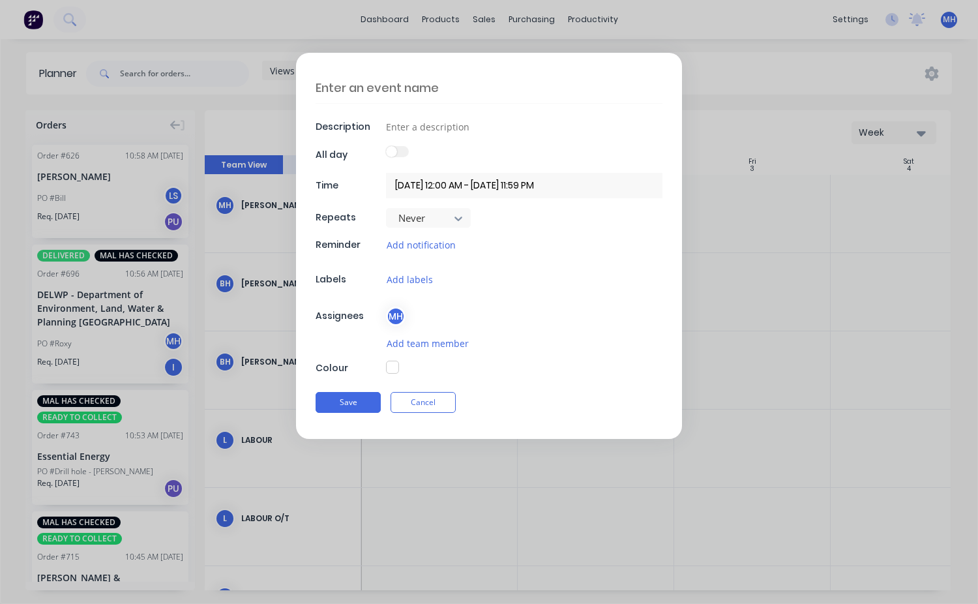
click at [367, 91] on textarea at bounding box center [489, 87] width 347 height 31
type textarea "H"
type textarea "x"
type textarea "He"
type textarea "x"
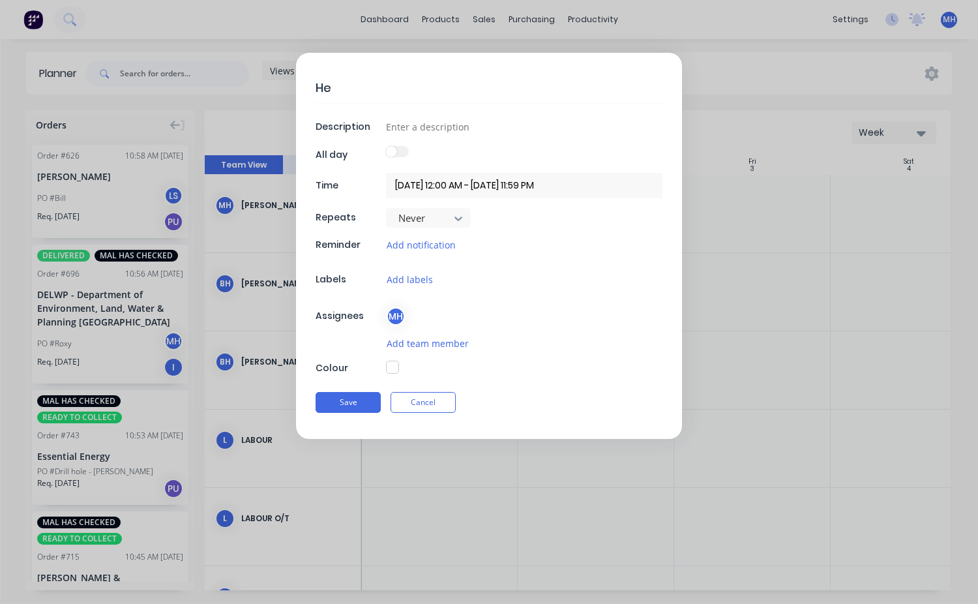
type textarea "Hen"
type textarea "x"
type textarea "Henn"
type textarea "x"
type textarea "Henno"
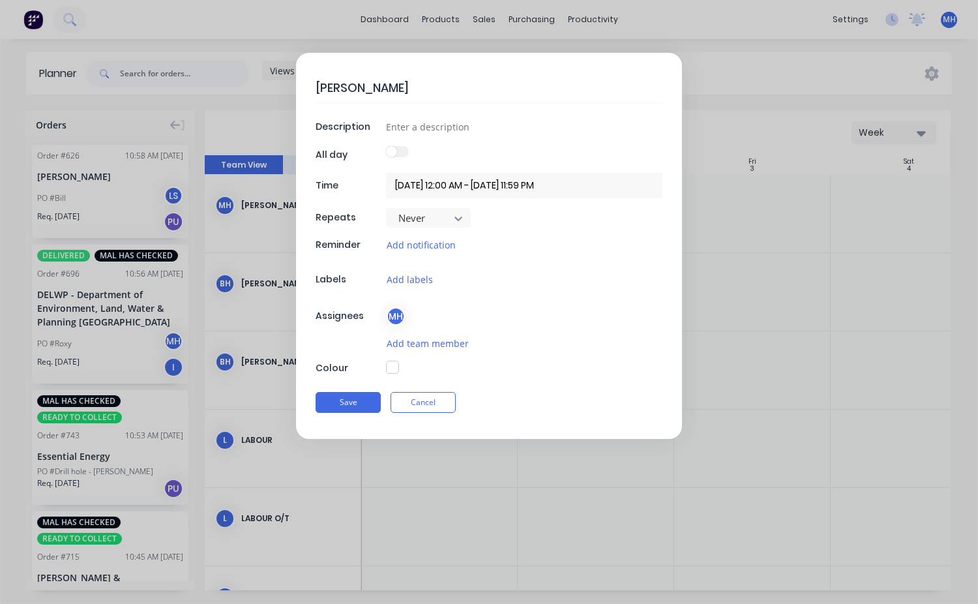
type textarea "x"
type textarea "Henno"
type textarea "x"
type textarea "Henno s"
type textarea "x"
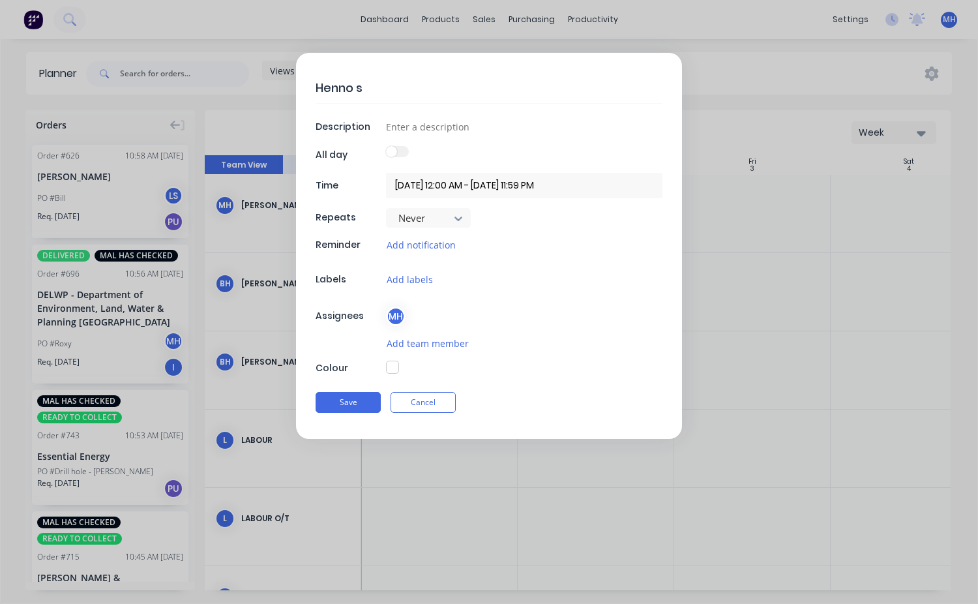
type textarea "Henno sp"
type textarea "x"
type textarea "Henno spa"
type textarea "x"
type textarea "Henno spar"
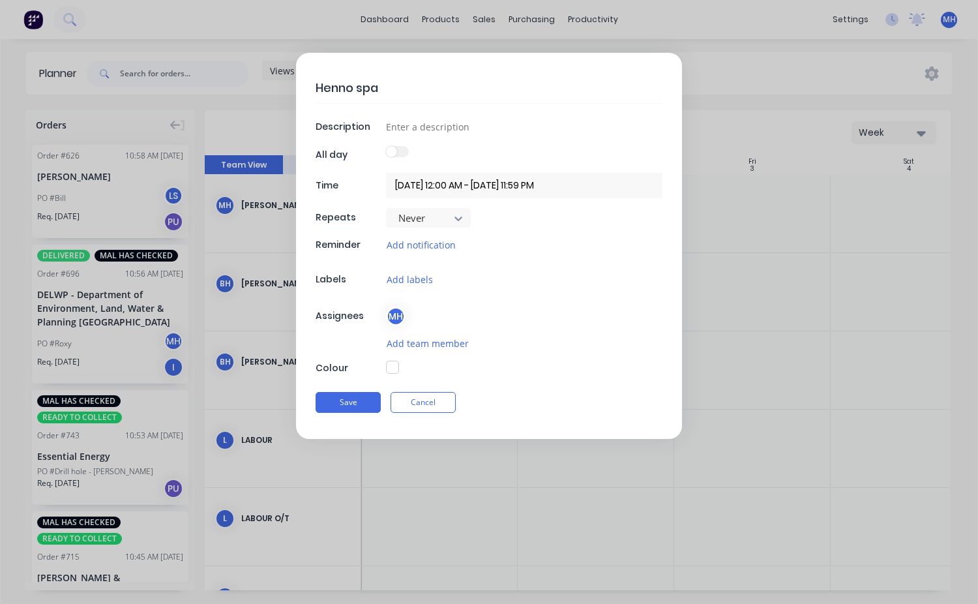
type textarea "x"
type textarea "Henno spark"
type textarea "x"
type textarea "Henno spark"
type textarea "x"
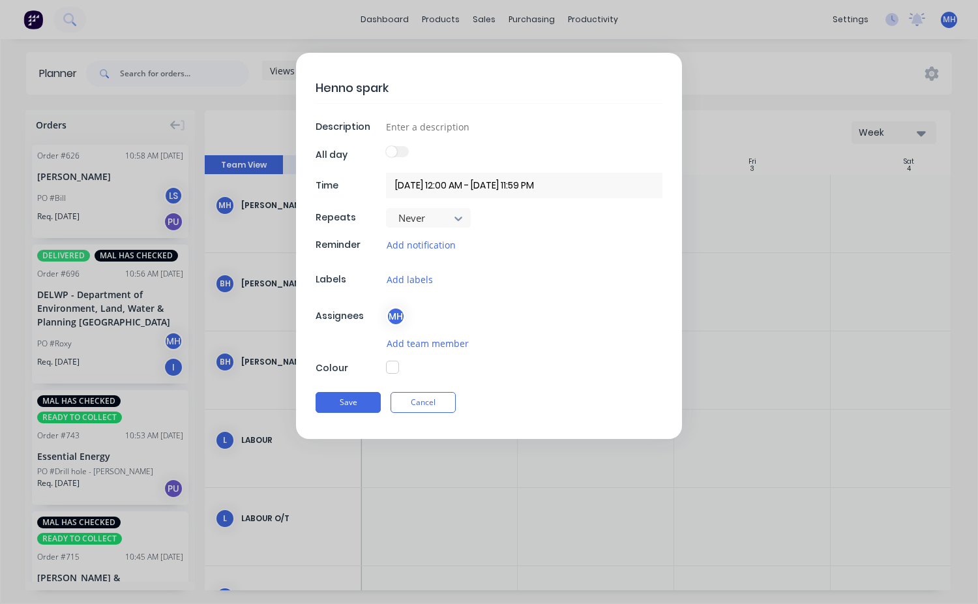
type textarea "Henno spark a"
type textarea "x"
type textarea "Henno spark ar"
type textarea "x"
type textarea "Henno spark arr"
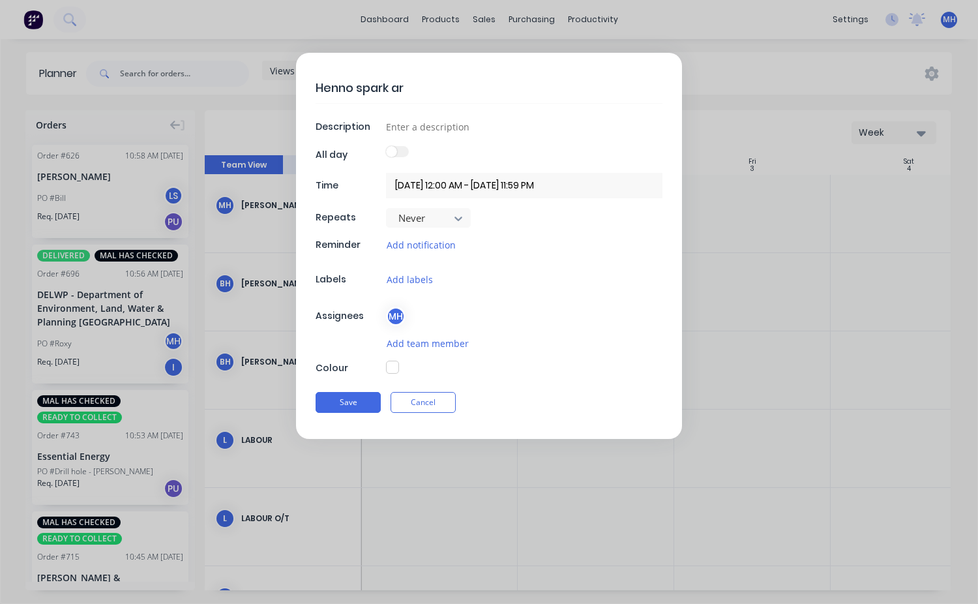
type textarea "x"
type textarea "Henno spark arre"
type textarea "x"
type textarea "Henno spark arres"
type textarea "x"
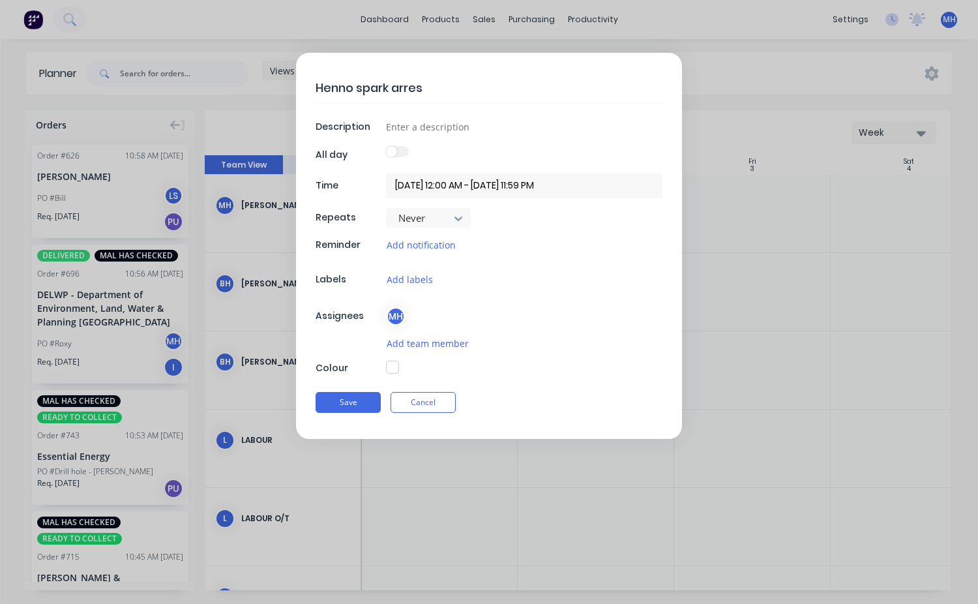
type textarea "Henno spark arrest"
type textarea "x"
type textarea "Henno spark arresto"
type textarea "x"
type textarea "Henno spark arrestor"
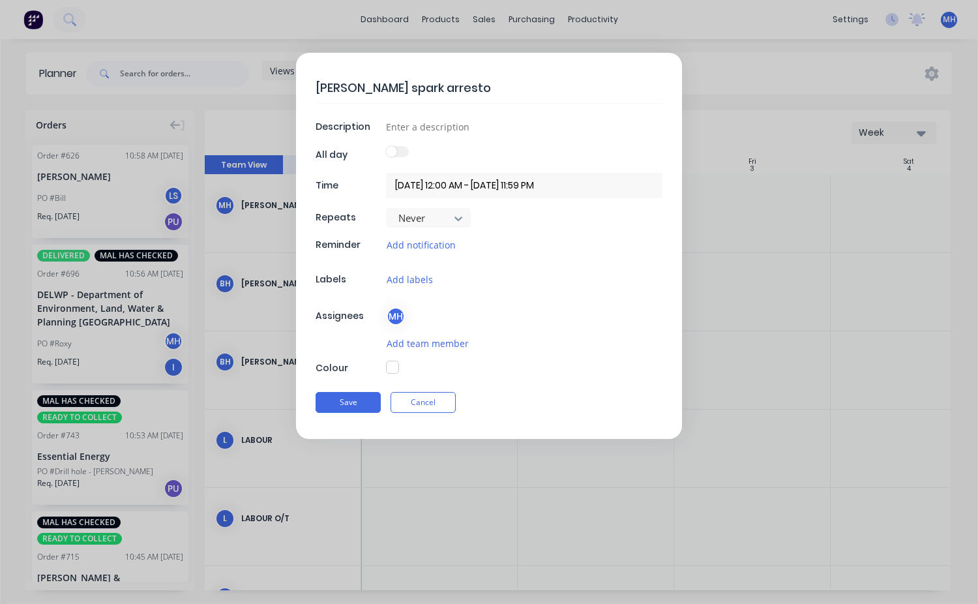
type textarea "x"
type textarea "Henno spark arrestor"
type textarea "x"
type textarea "Henno spark arrestor M"
type textarea "x"
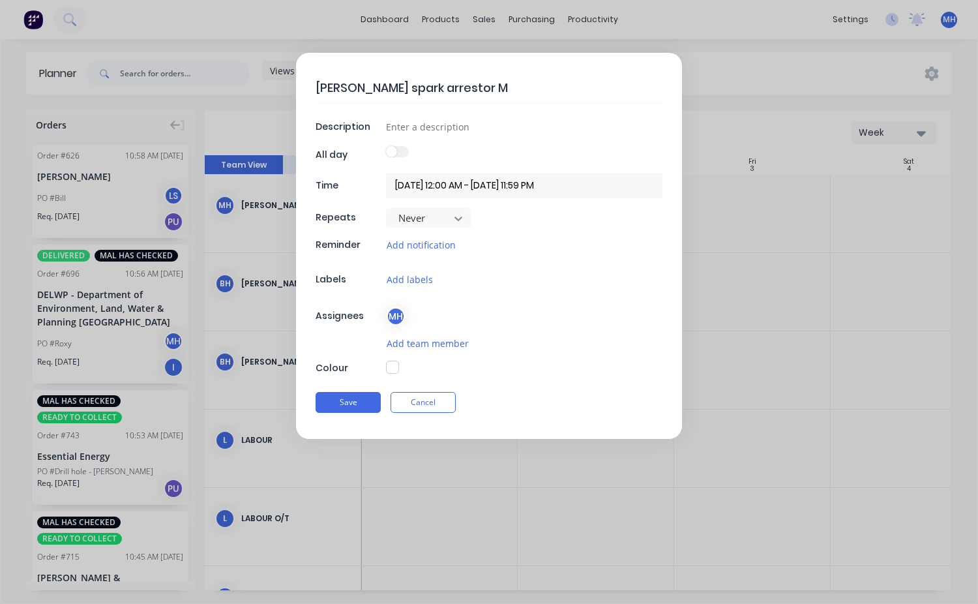
type textarea "Henno spark arrestor MC"
type textarea "x"
type textarea "Henno spark arrestor MC"
type textarea "x"
type textarea "Henno spark arrestor MC l"
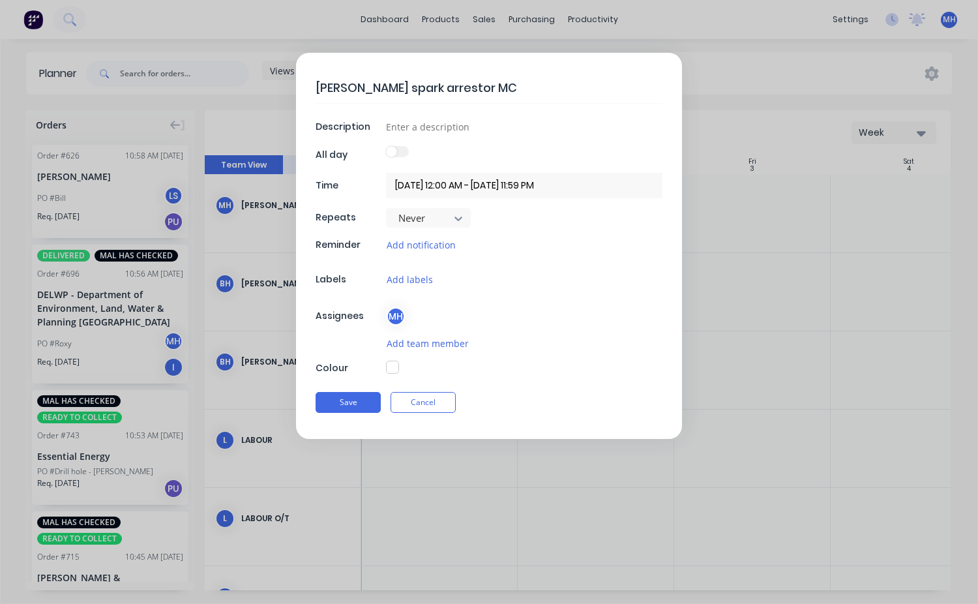
type textarea "x"
type textarea "Henno spark arrestor MC lo"
type textarea "x"
type textarea "Henno spark arrestor MC log"
type textarea "x"
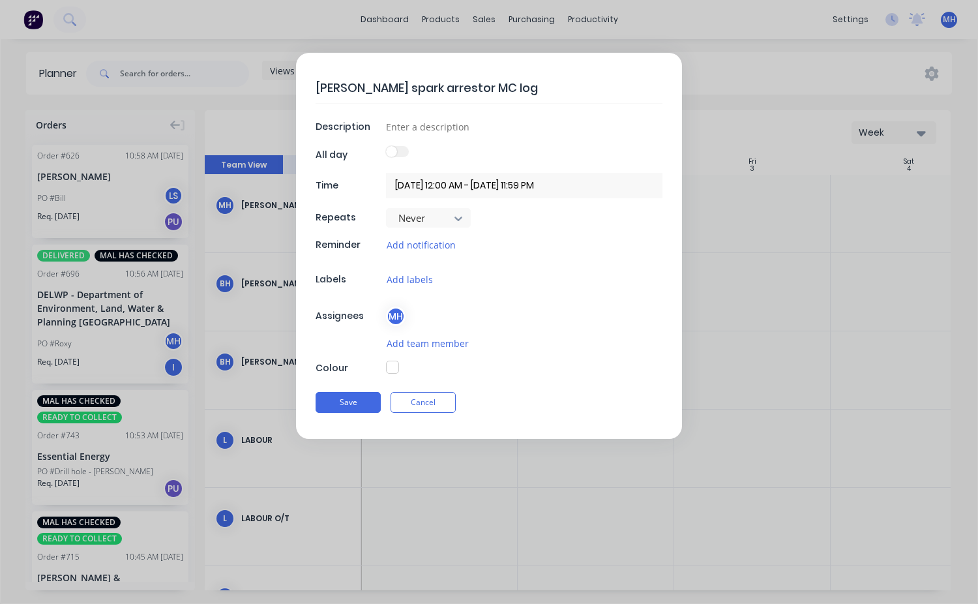
type textarea "Henno spark arrestor MC logg"
type textarea "x"
type textarea "Henno spark arrestor MC loggi"
type textarea "x"
type textarea "Henno spark arrestor MC loggin"
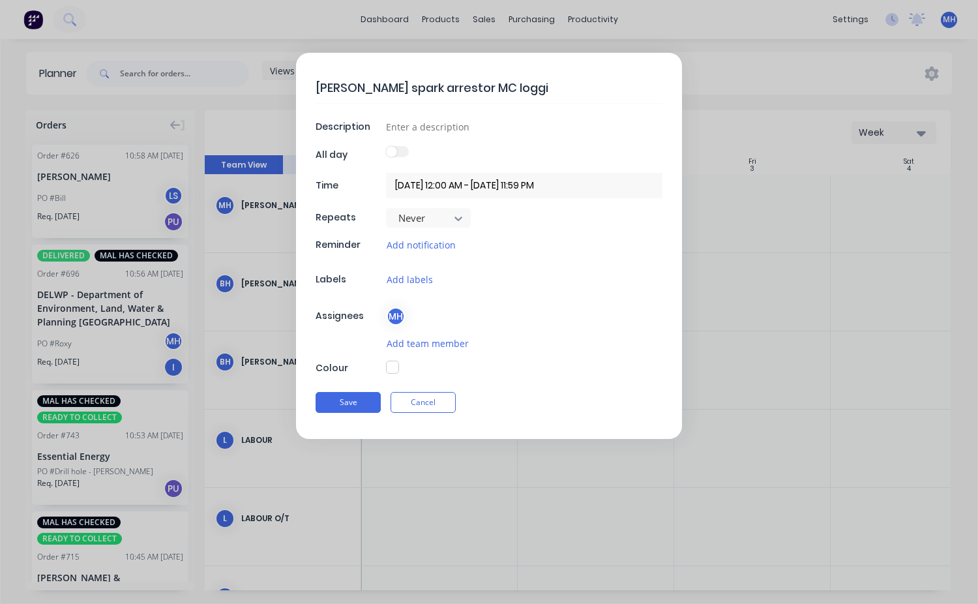
type textarea "x"
type textarea "Henno spark arrestor MC logging"
type textarea "x"
type textarea "Henno spark arrestor MC logging"
type textarea "x"
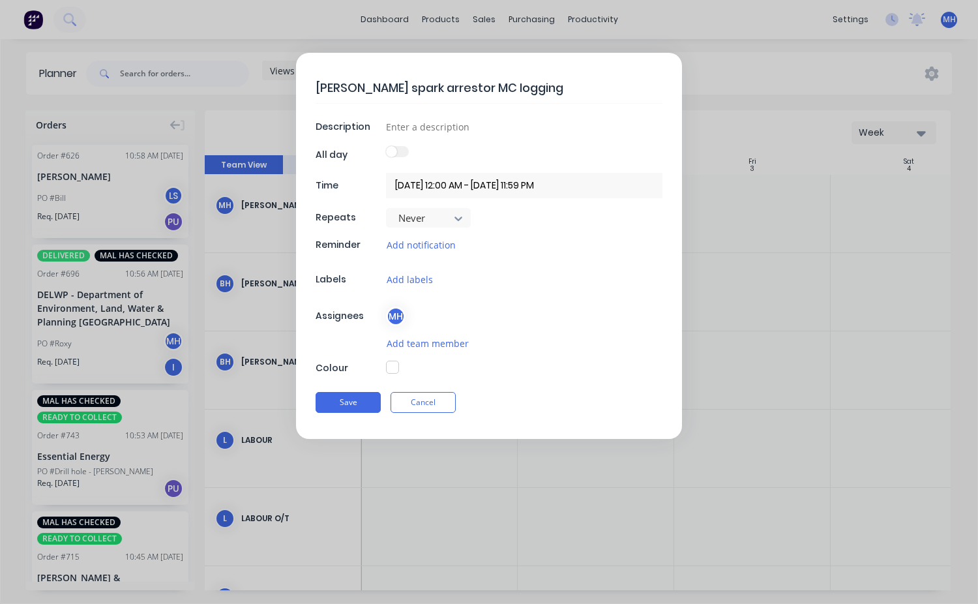
click at [454, 188] on input "[DATE] 12:00 AM - [DATE] 11:59 PM" at bounding box center [524, 185] width 277 height 25
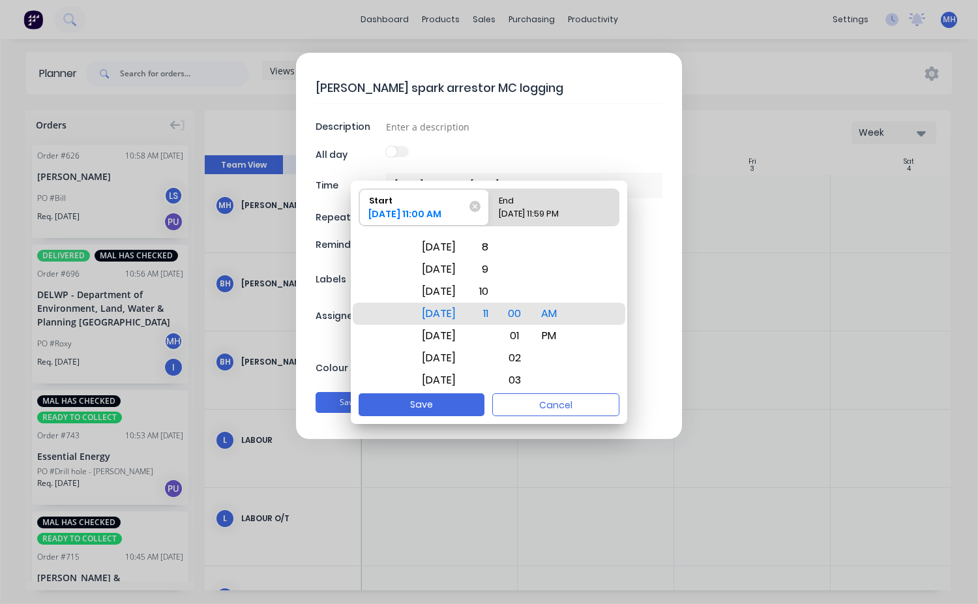
click at [531, 202] on div "End" at bounding box center [548, 198] width 108 height 18
click at [490, 202] on input "End [DATE] 11:59 PM" at bounding box center [489, 207] width 1 height 37
radio input "true"
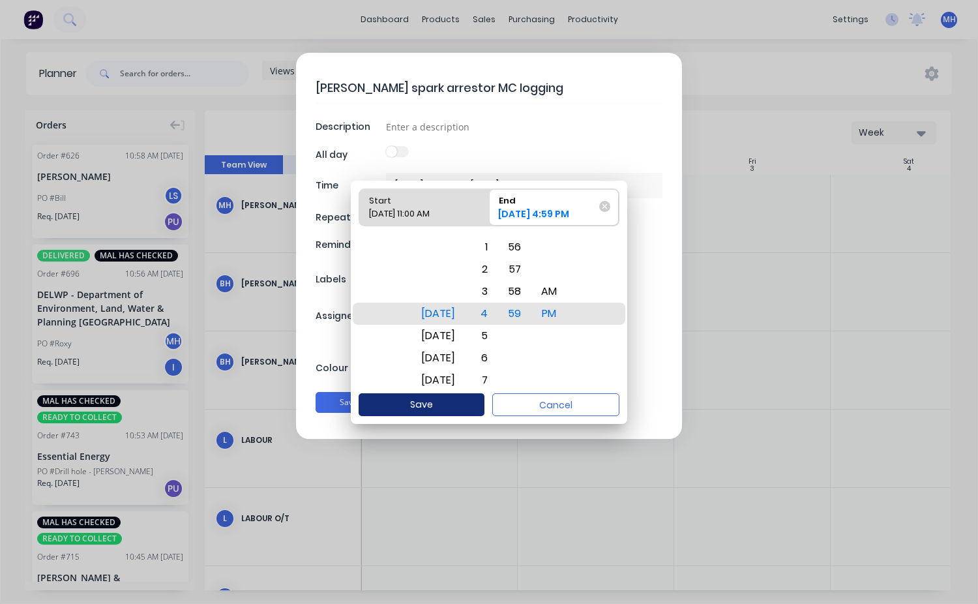
click at [442, 410] on button "Save" at bounding box center [422, 404] width 126 height 23
type input "01/10/2025 11:00 AM - 01/10/2025 4:59 PM"
type textarea "x"
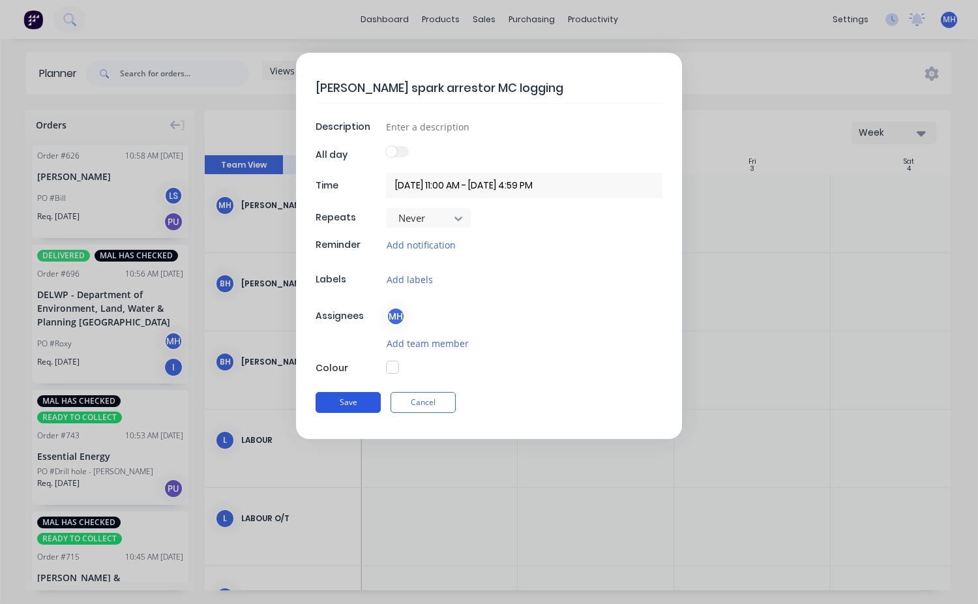
click at [363, 406] on button "Save" at bounding box center [348, 402] width 65 height 21
type input "[DATE] 12:00 AM - [DATE] 11:59 PM"
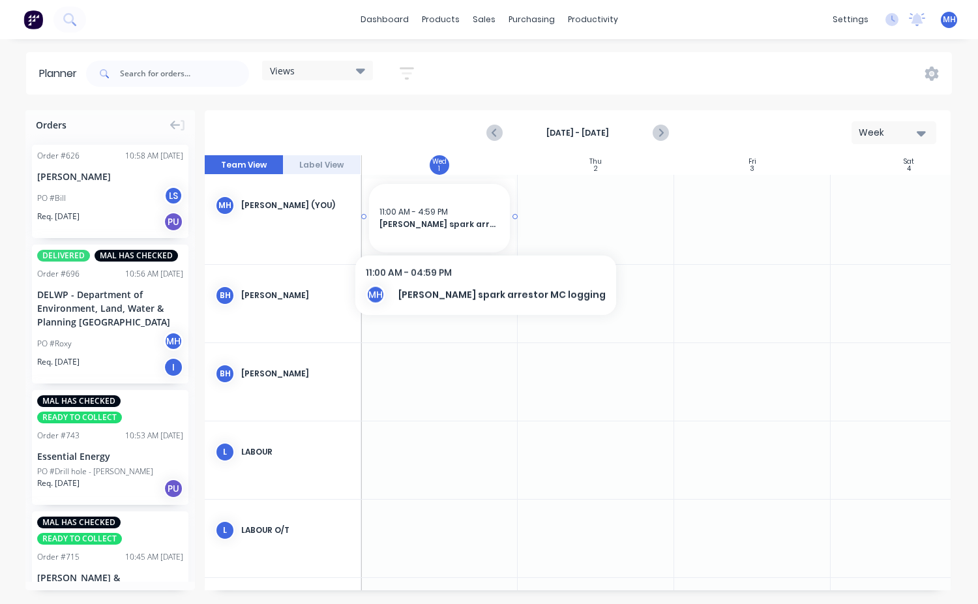
click at [458, 229] on span "Henno spark arrestor MC logging" at bounding box center [440, 224] width 120 height 12
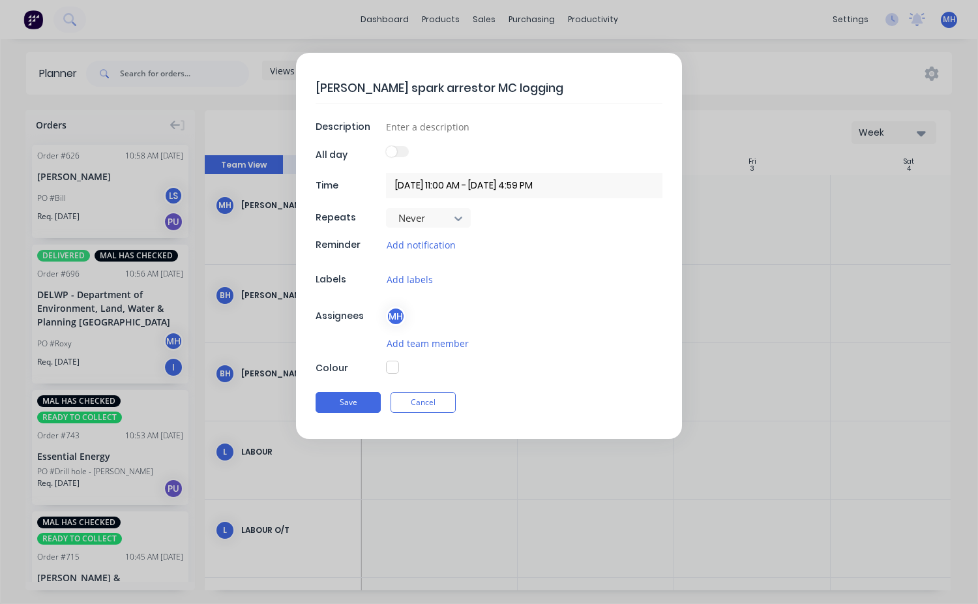
click at [395, 149] on span at bounding box center [391, 151] width 11 height 11
click at [413, 129] on input at bounding box center [524, 127] width 277 height 20
click at [527, 99] on textarea "Henno spark arrestor MC logging" at bounding box center [489, 87] width 347 height 31
click at [627, 527] on div "Henno spark arrestor MC logging Description All day Time 01/10/2025 11:00 AM - …" at bounding box center [489, 302] width 978 height 604
drag, startPoint x: 794, startPoint y: 341, endPoint x: 733, endPoint y: 271, distance: 92.9
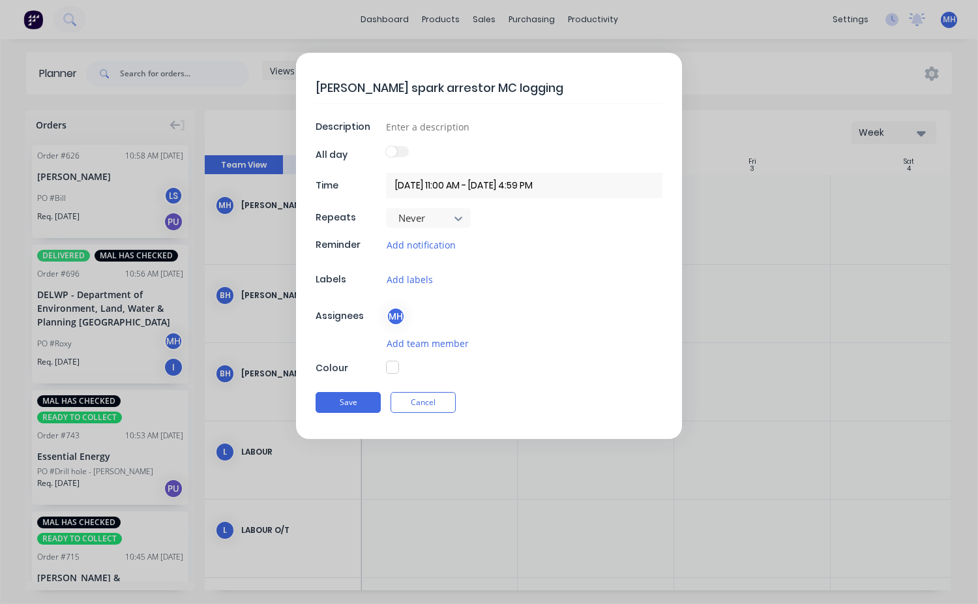
click at [793, 340] on form "Henno spark arrestor MC logging Description All day Time 01/10/2025 11:00 AM - …" at bounding box center [489, 246] width 951 height 386
click at [424, 404] on button "Cancel" at bounding box center [423, 402] width 65 height 21
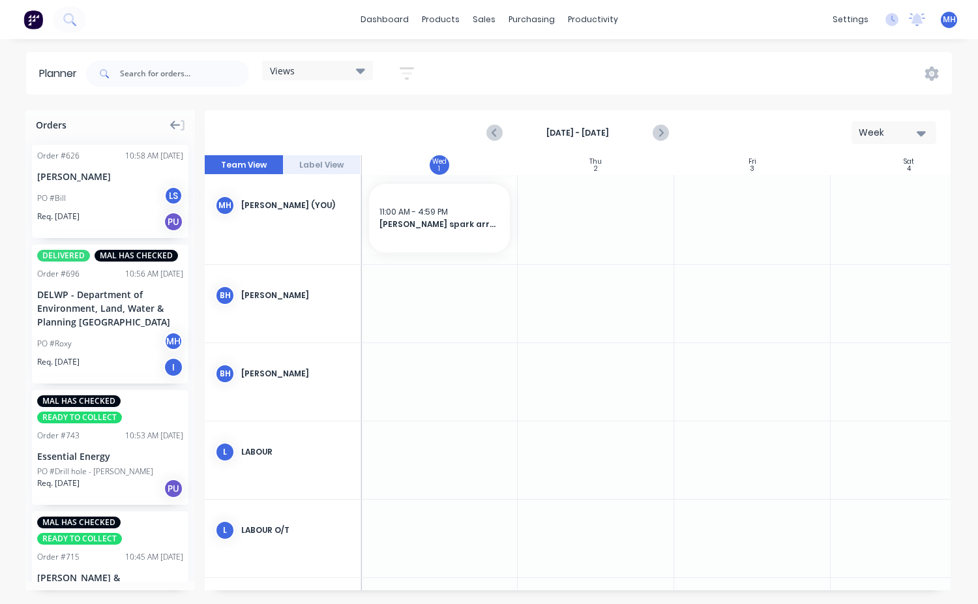
click at [173, 124] on icon at bounding box center [175, 125] width 10 height 9
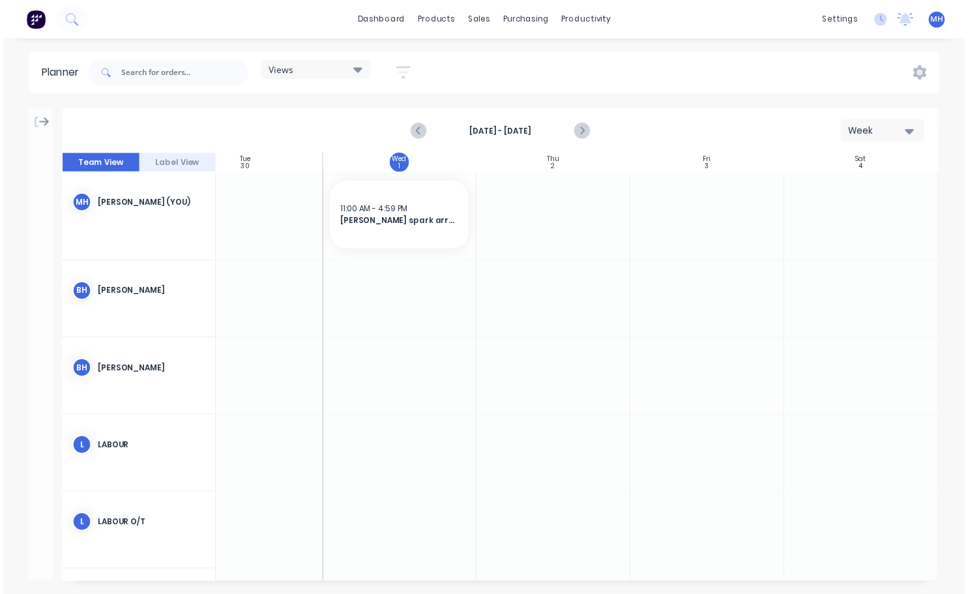
scroll to position [0, 367]
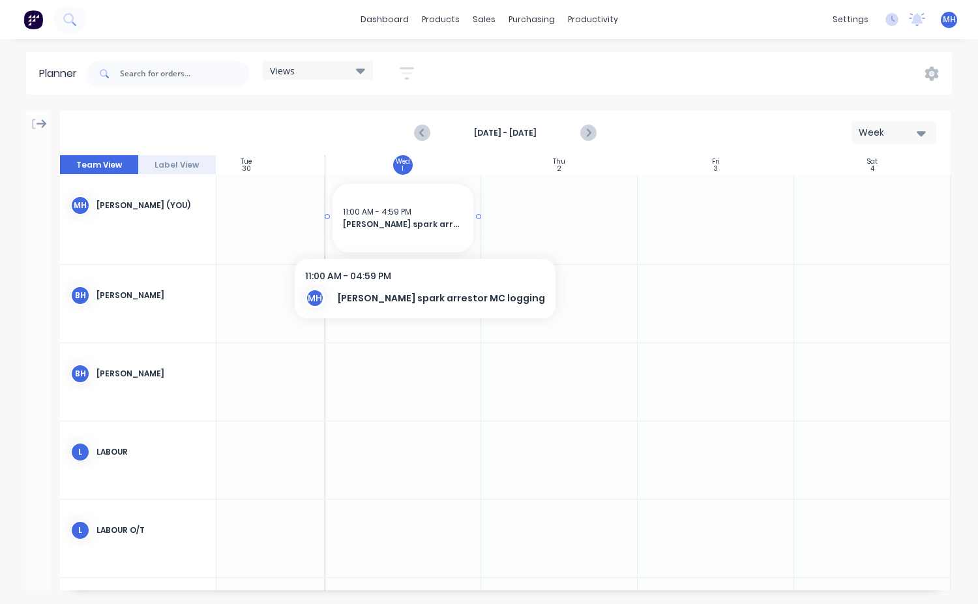
click at [428, 245] on div "11:00 AM - 4:59 PM Henno spark arrestor MC logging" at bounding box center [403, 218] width 141 height 68
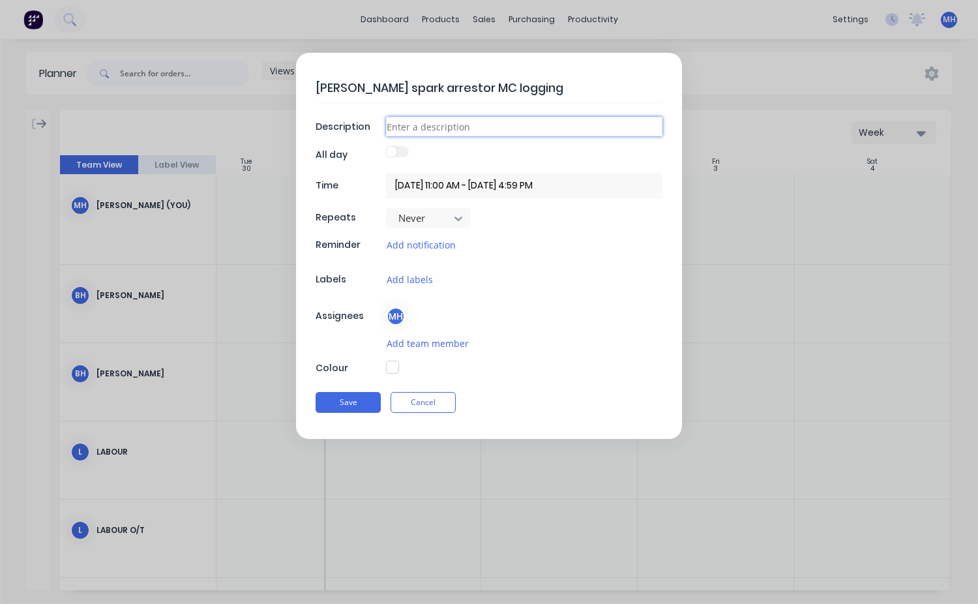
click at [413, 132] on input at bounding box center [524, 127] width 277 height 20
type textarea "x"
type input "3"
type textarea "x"
type input "34"
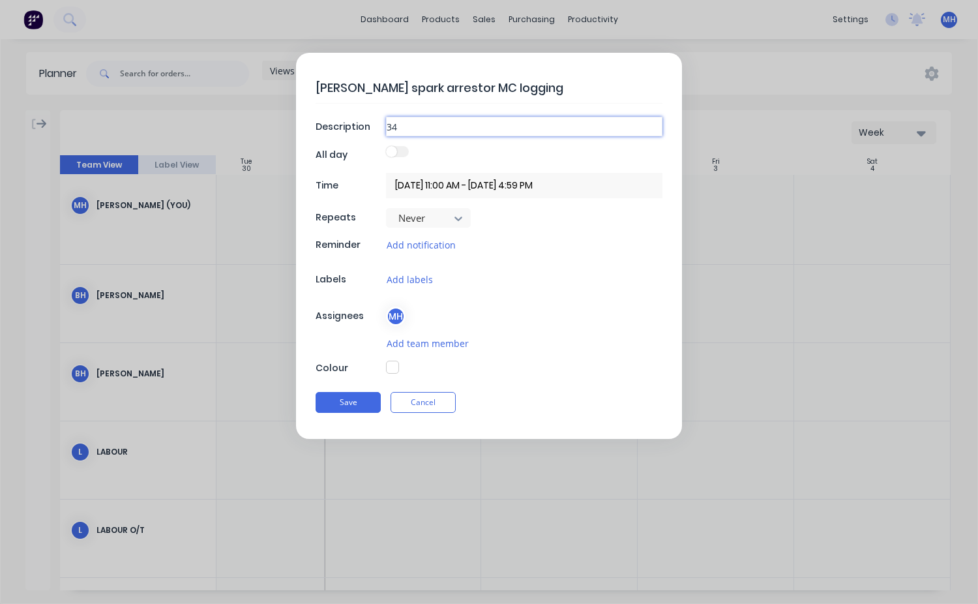
type textarea "x"
type input "343"
click at [350, 403] on button "Save" at bounding box center [348, 402] width 65 height 21
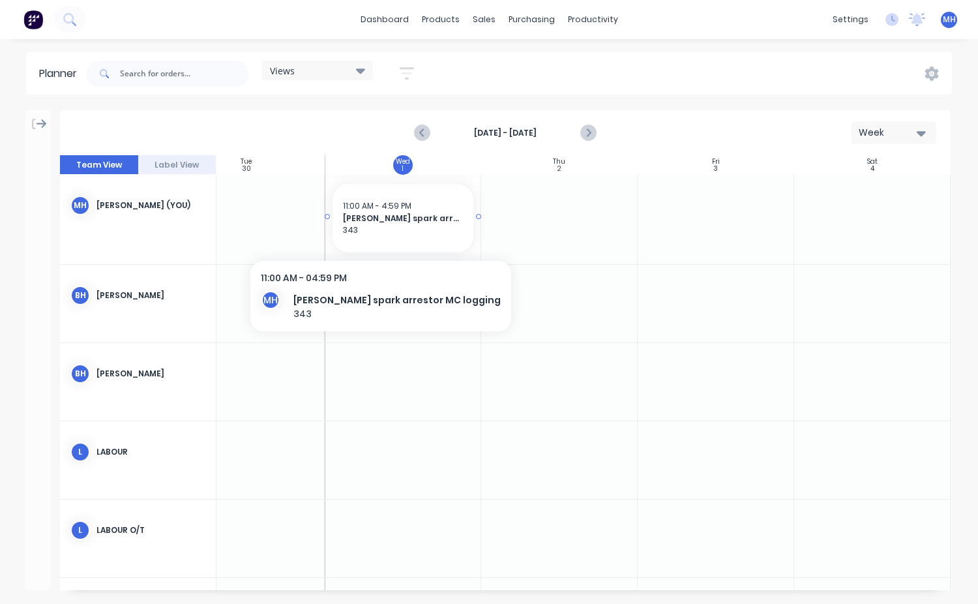
click at [353, 231] on span "343" at bounding box center [403, 230] width 120 height 12
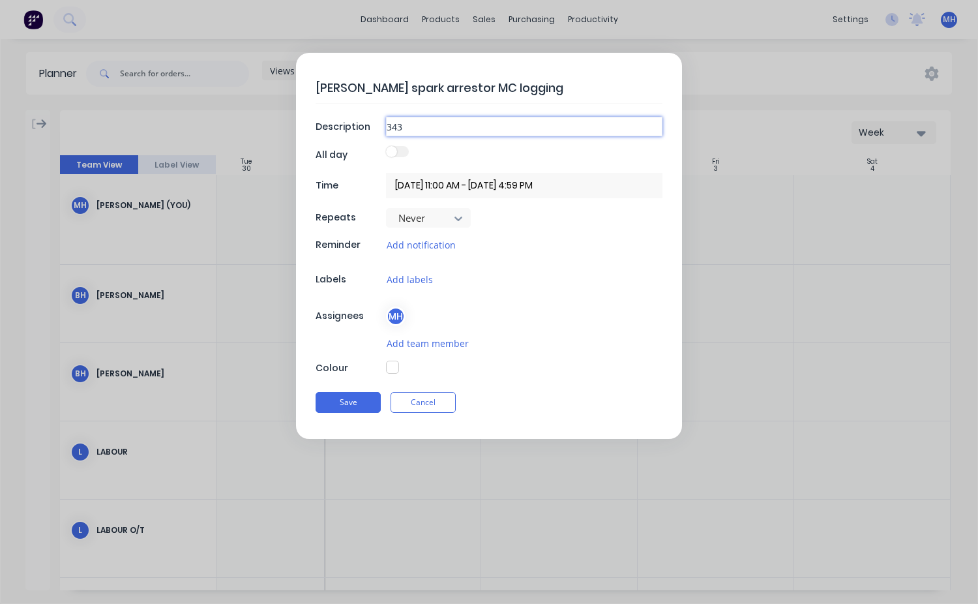
click at [404, 125] on input "343" at bounding box center [524, 127] width 277 height 20
type textarea "x"
type input "34"
type textarea "x"
type input "3"
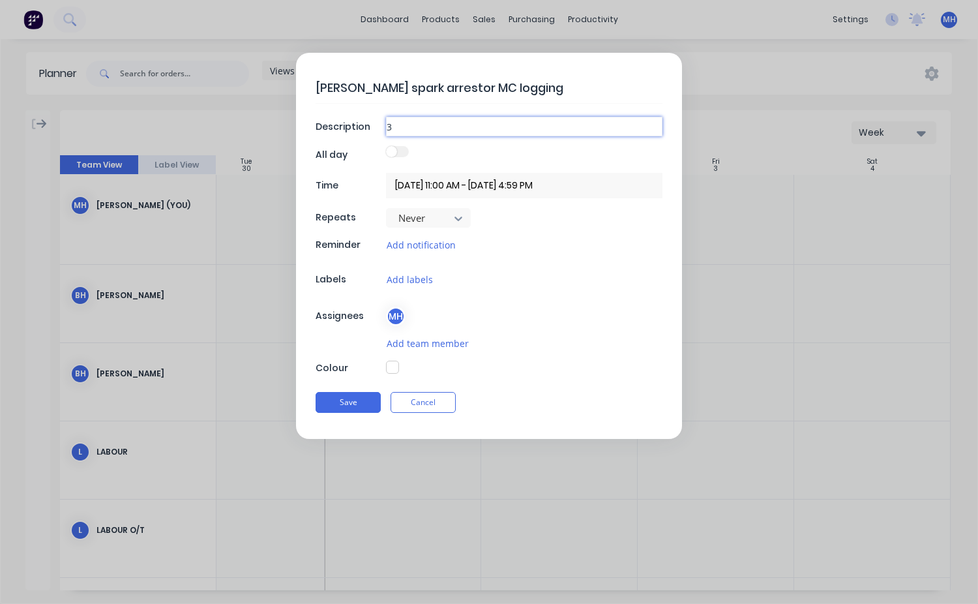
type textarea "x"
click at [530, 273] on div "Add labels" at bounding box center [524, 279] width 277 height 15
click at [346, 396] on button "Save" at bounding box center [348, 402] width 65 height 21
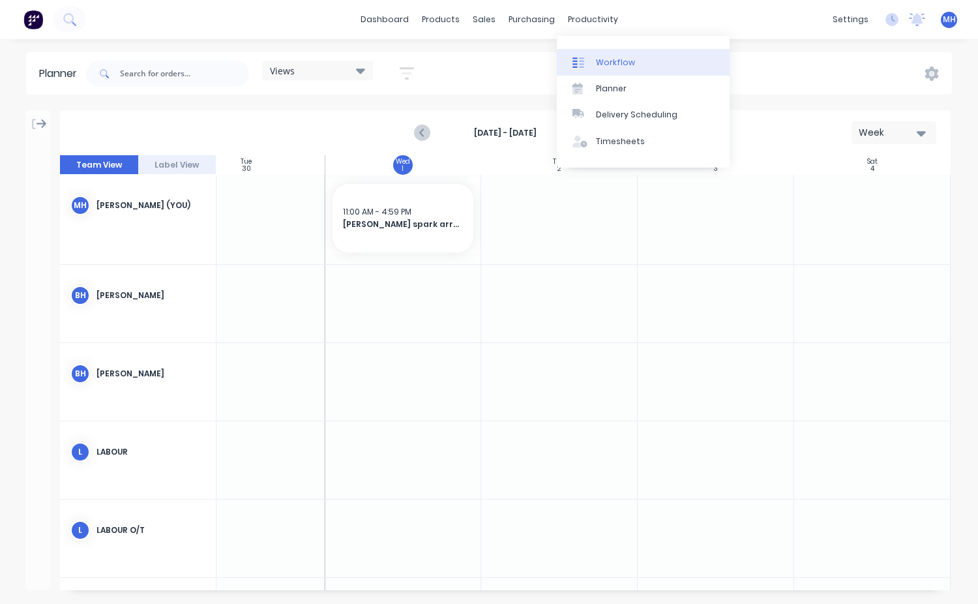
click at [602, 57] on div "Workflow" at bounding box center [615, 63] width 39 height 12
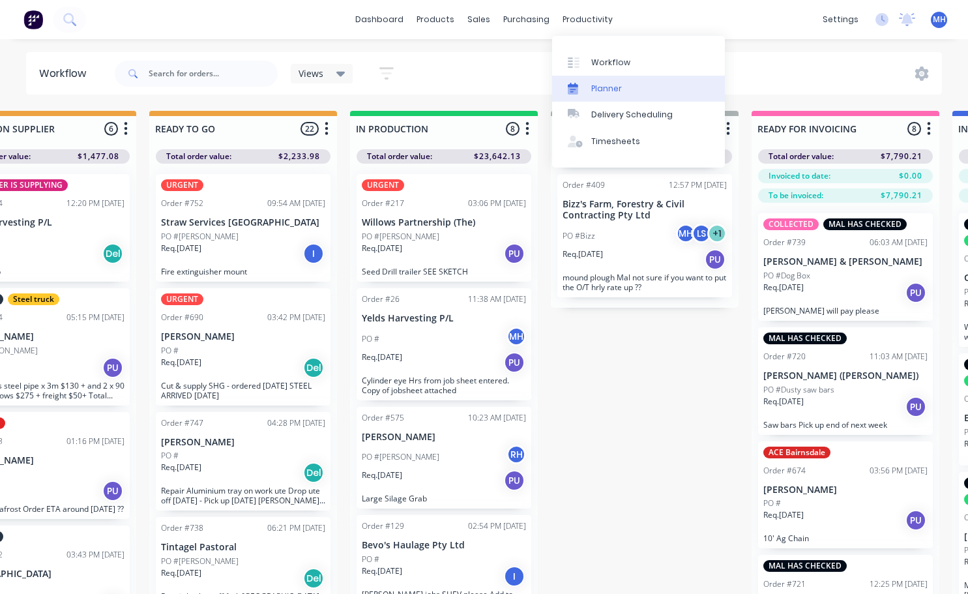
click at [609, 91] on div "Planner" at bounding box center [607, 89] width 31 height 12
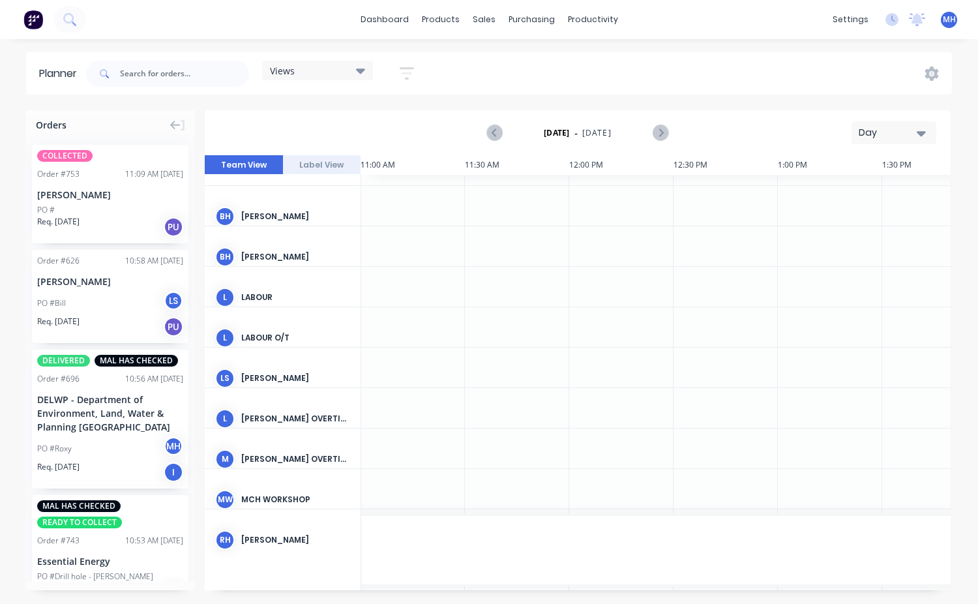
scroll to position [130, 2296]
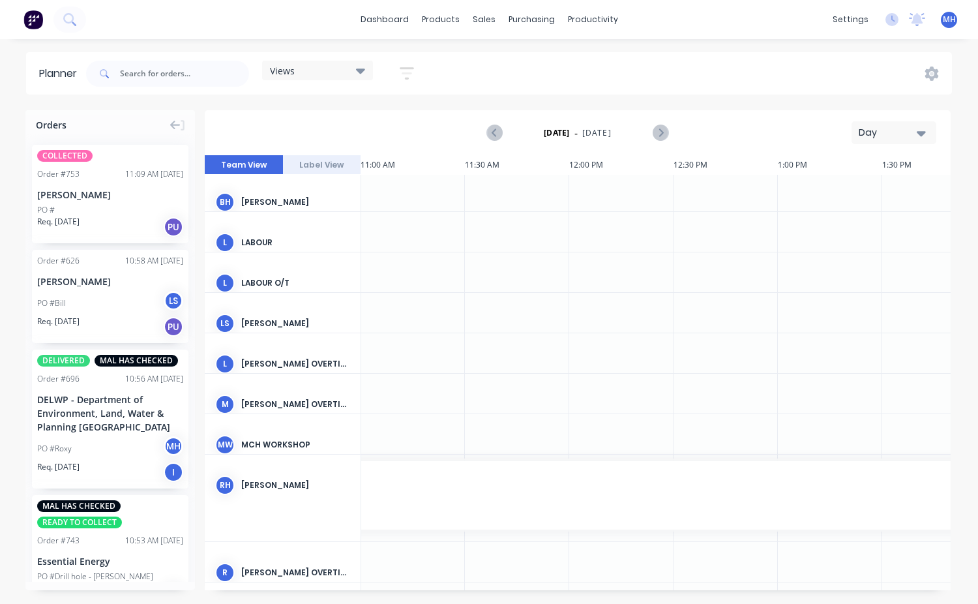
click at [383, 310] on div at bounding box center [413, 313] width 104 height 40
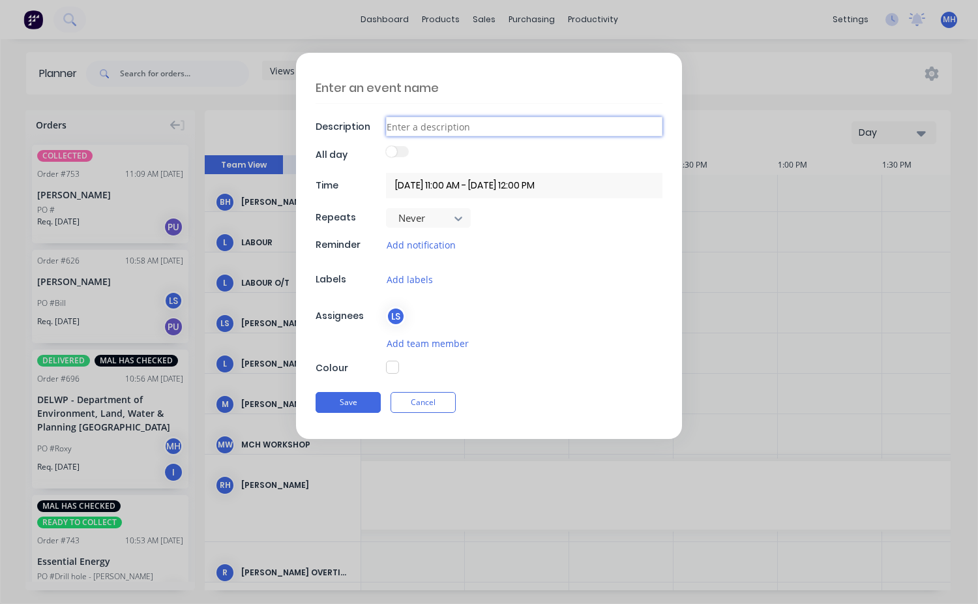
click at [404, 130] on input at bounding box center [524, 127] width 277 height 20
type textarea "x"
type input "S"
type textarea "x"
type input "St"
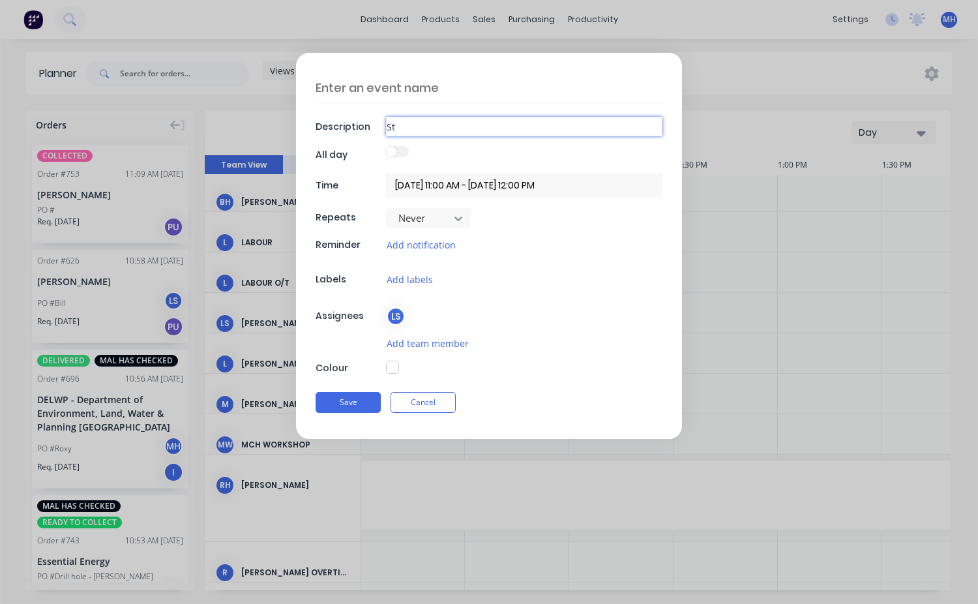
type textarea "x"
type input "Str"
type textarea "x"
type input "Stra"
type textarea "x"
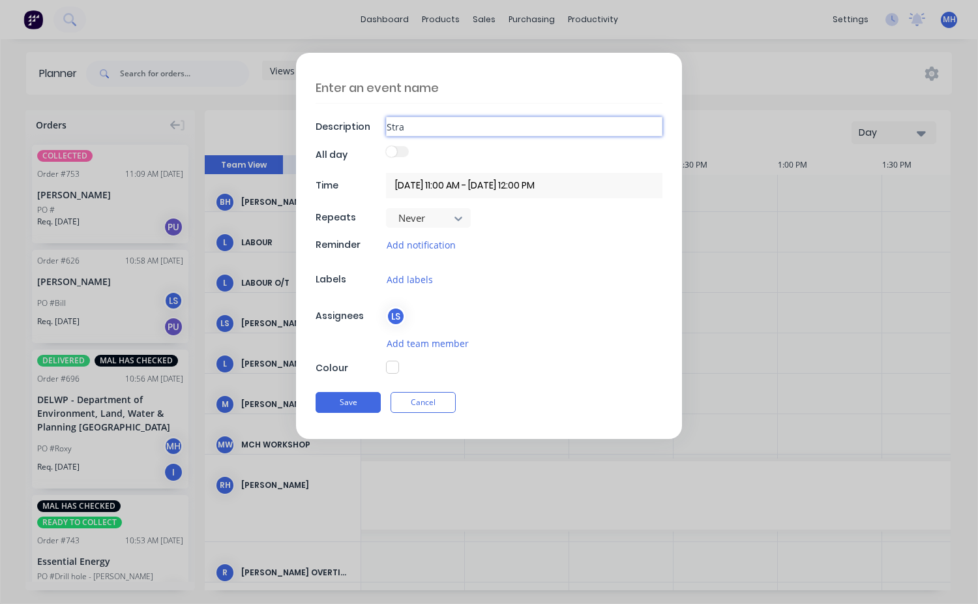
type input "Straw"
type textarea "x"
type input "Straw"
type textarea "x"
type input "Straw s"
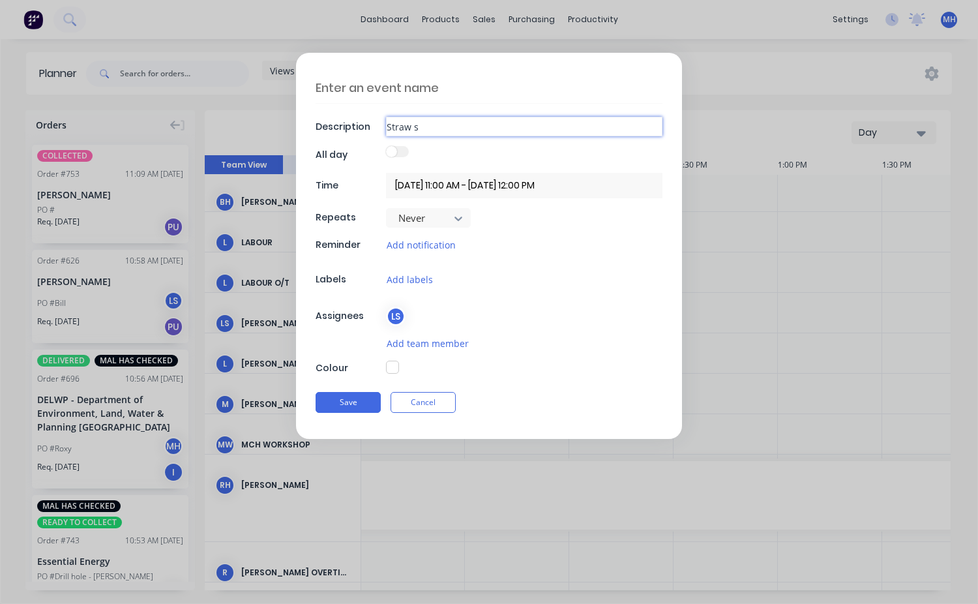
type textarea "x"
type input "Straw se"
type textarea "x"
type input "Straw ser"
type textarea "x"
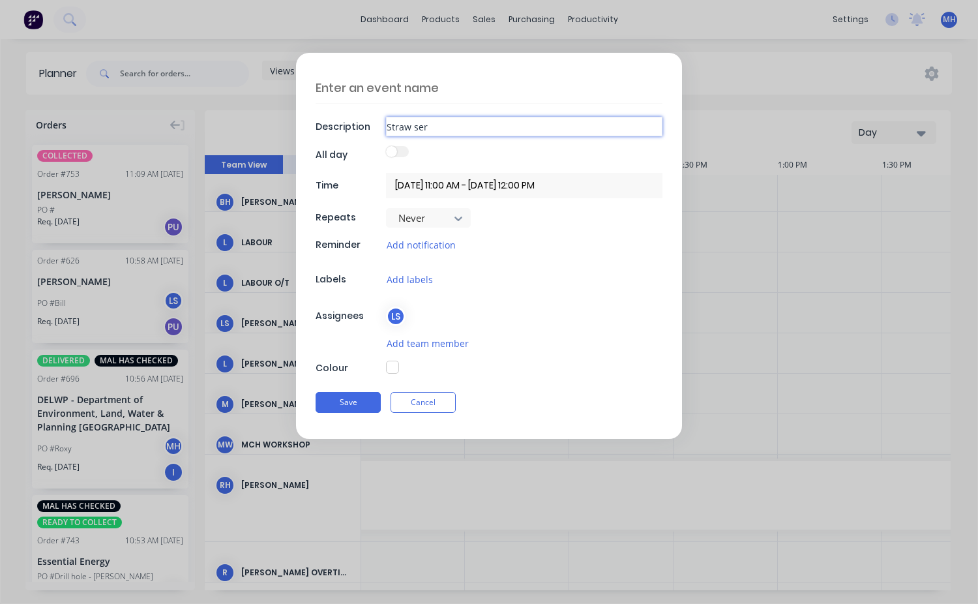
type input "Straw serv"
type textarea "x"
type input "Straw servi"
type textarea "x"
type input "Straw servic"
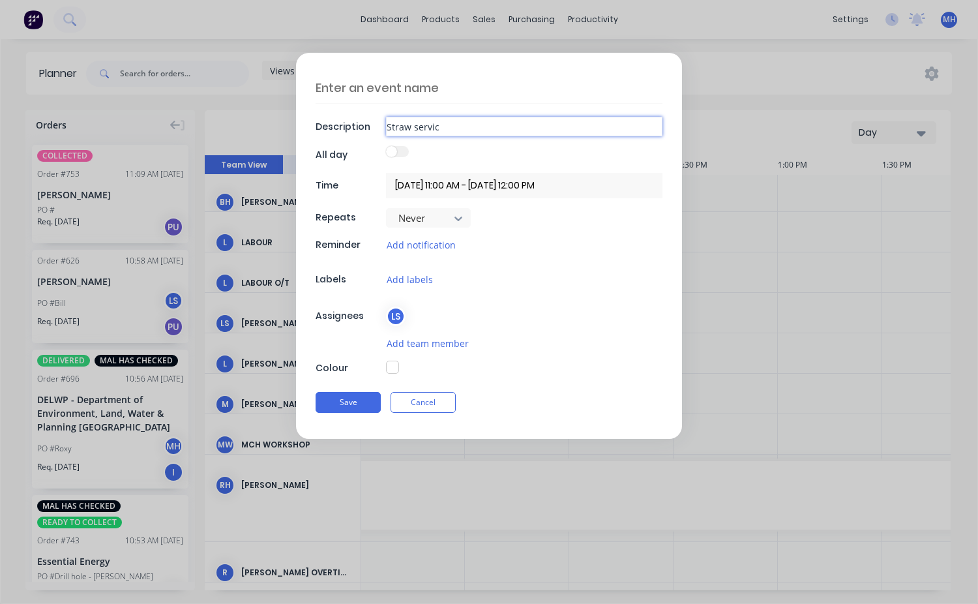
type textarea "x"
type input "Straw service"
type textarea "x"
type input "Straw services"
type textarea "x"
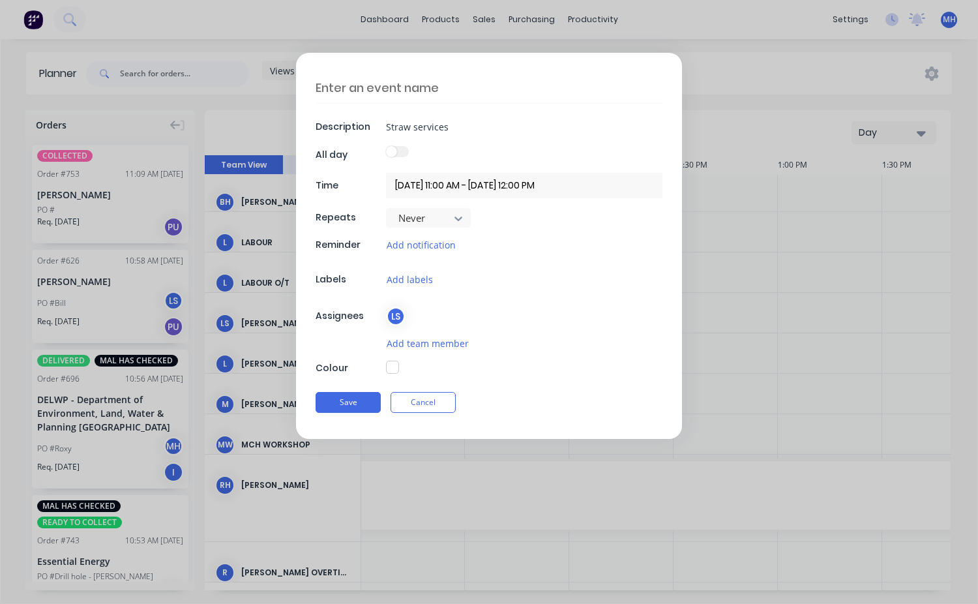
click at [464, 187] on input "01/10/2025 11:00 AM - 01/10/2025 12:00 PM" at bounding box center [524, 185] width 277 height 25
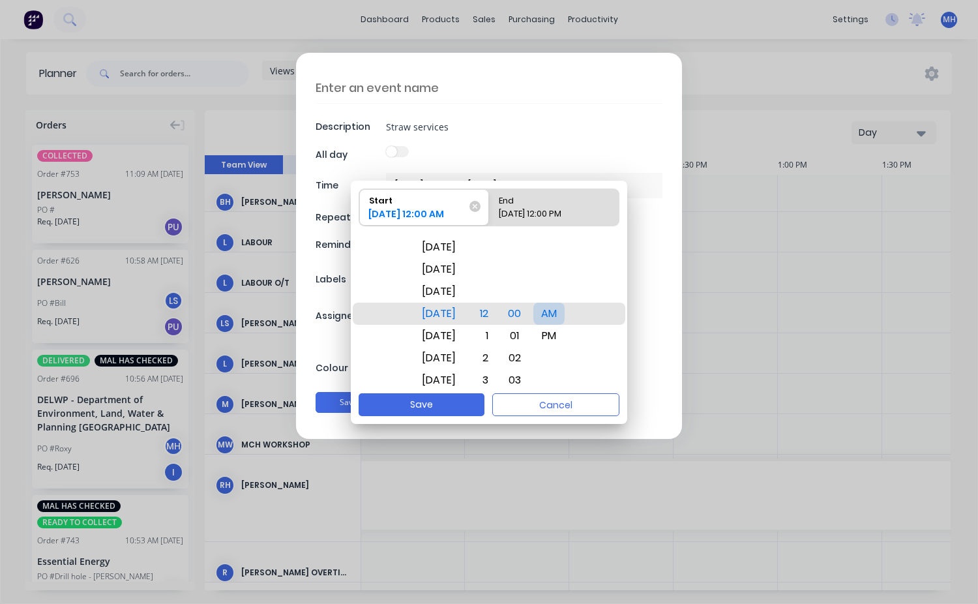
click at [564, 320] on div "AM" at bounding box center [548, 314] width 31 height 22
drag, startPoint x: 566, startPoint y: 335, endPoint x: 569, endPoint y: 314, distance: 21.1
click at [565, 314] on div "PM" at bounding box center [548, 316] width 31 height 22
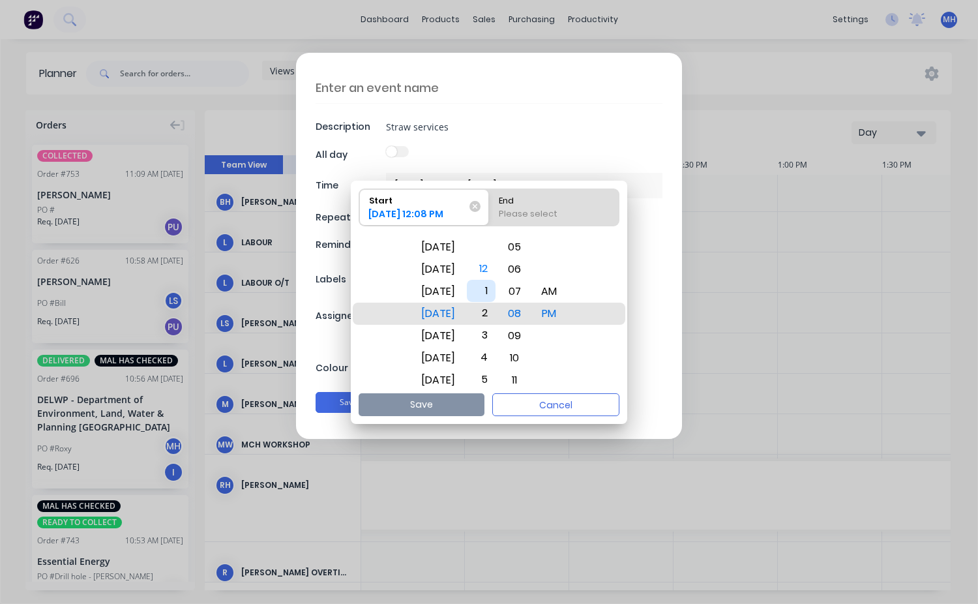
drag, startPoint x: 501, startPoint y: 332, endPoint x: 508, endPoint y: 287, distance: 45.6
click at [496, 287] on div "1" at bounding box center [481, 291] width 29 height 22
click at [558, 215] on div "Please select" at bounding box center [554, 216] width 121 height 18
click at [490, 215] on input "End Please select" at bounding box center [489, 207] width 1 height 37
radio input "true"
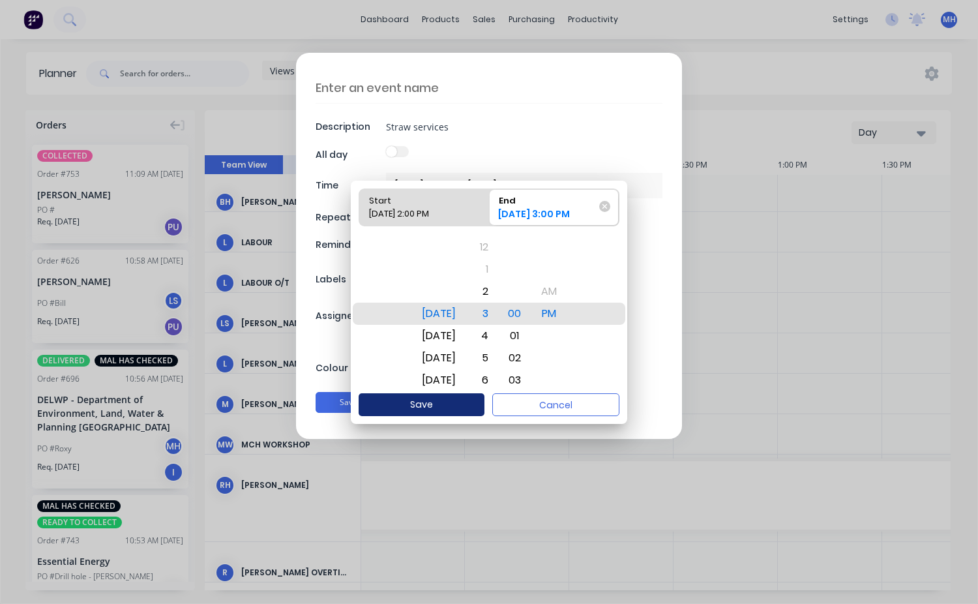
click at [460, 403] on button "Save" at bounding box center [422, 404] width 126 height 23
type textarea "x"
type input "01/10/2025 2:00 PM - 01/10/2025 3:00 PM"
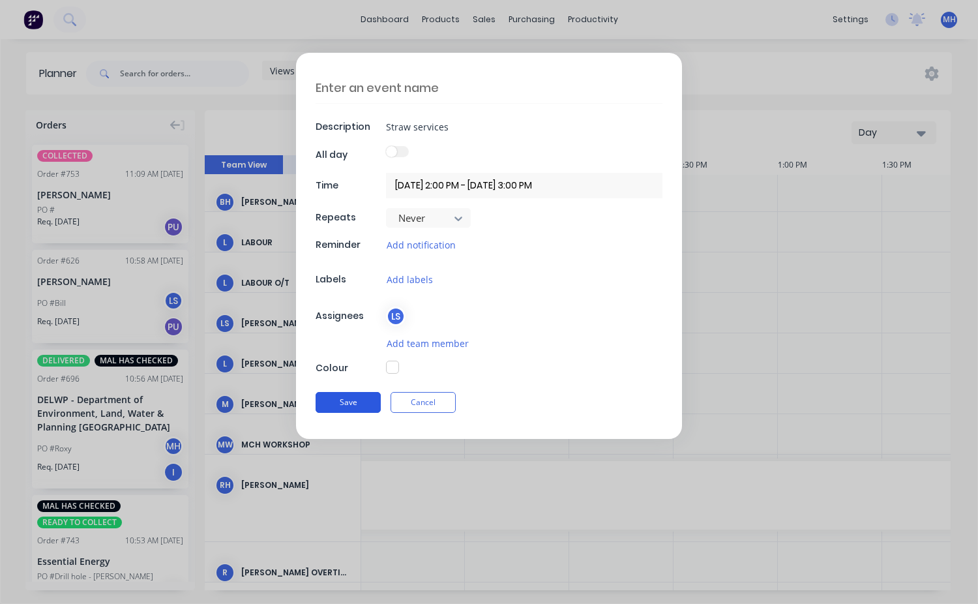
click at [359, 398] on button "Save" at bounding box center [348, 402] width 65 height 21
click at [363, 401] on button "Save" at bounding box center [348, 403] width 65 height 21
type textarea "x"
click at [379, 87] on textarea at bounding box center [489, 87] width 347 height 31
type textarea "S"
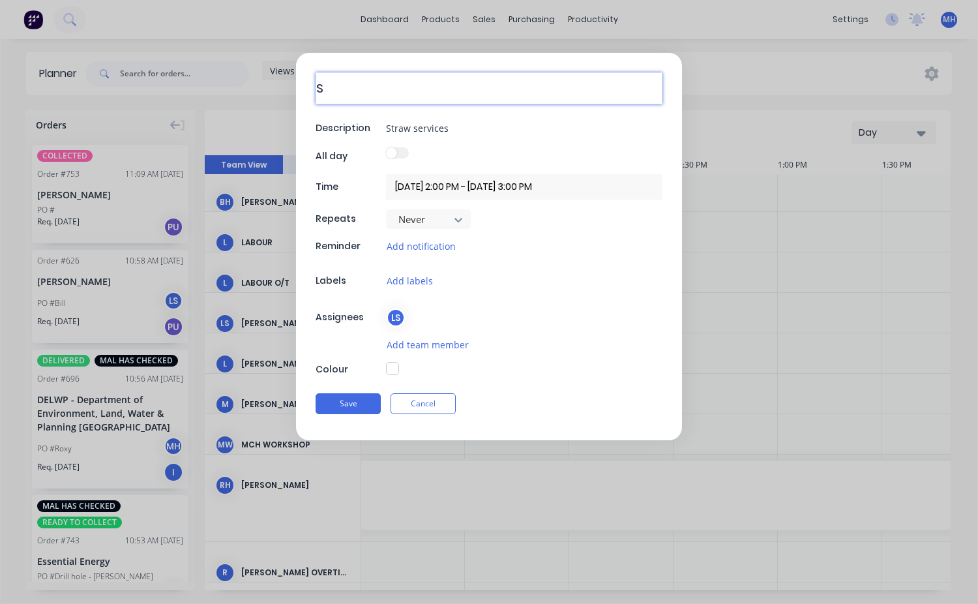
type textarea "x"
type textarea "St"
type textarea "x"
type textarea "Str"
type textarea "x"
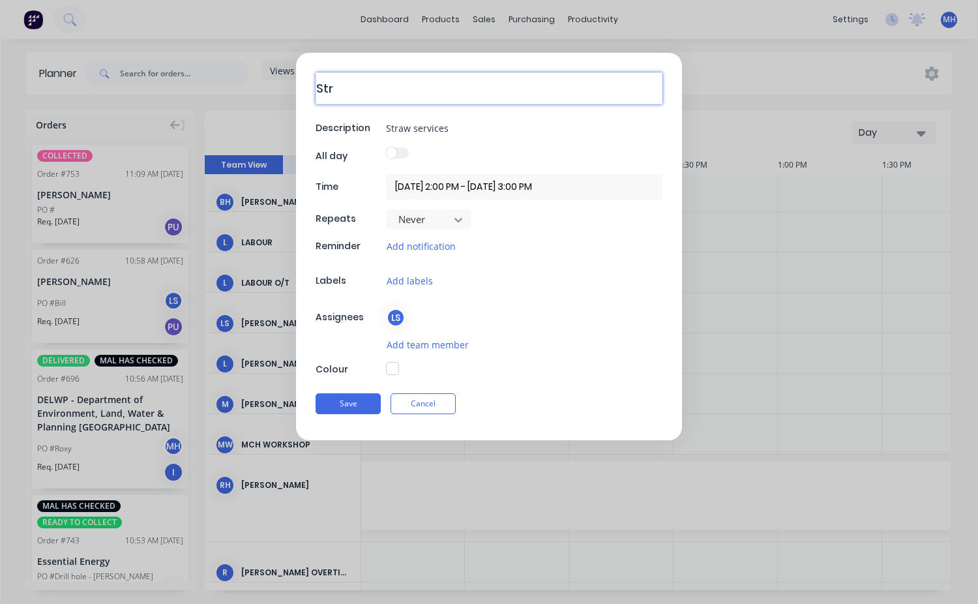
type textarea "Stra"
type textarea "x"
type textarea "Straw"
type textarea "x"
type textarea "Straw"
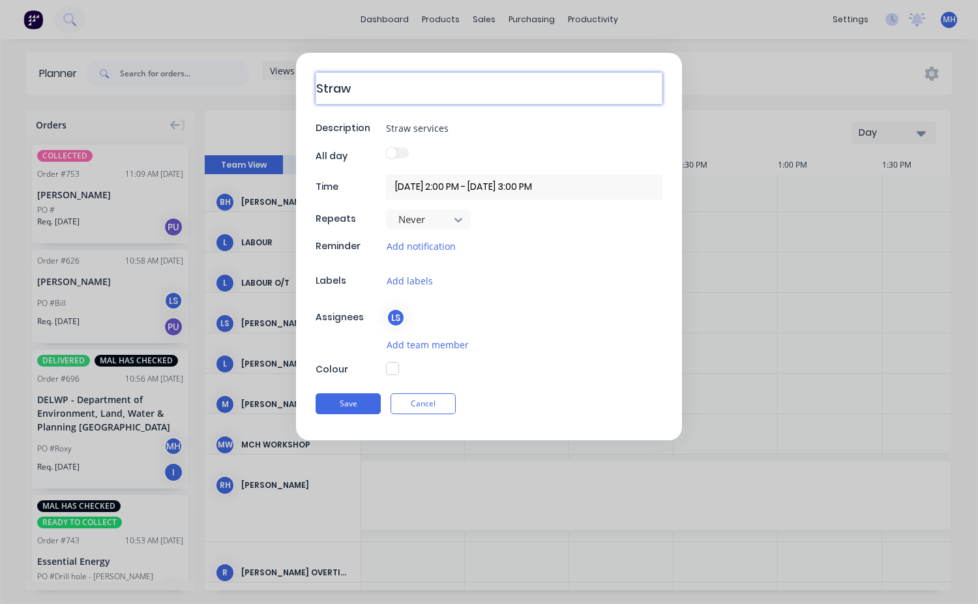
type textarea "x"
type textarea "Straw s"
type textarea "x"
type textarea "Straw se"
type textarea "x"
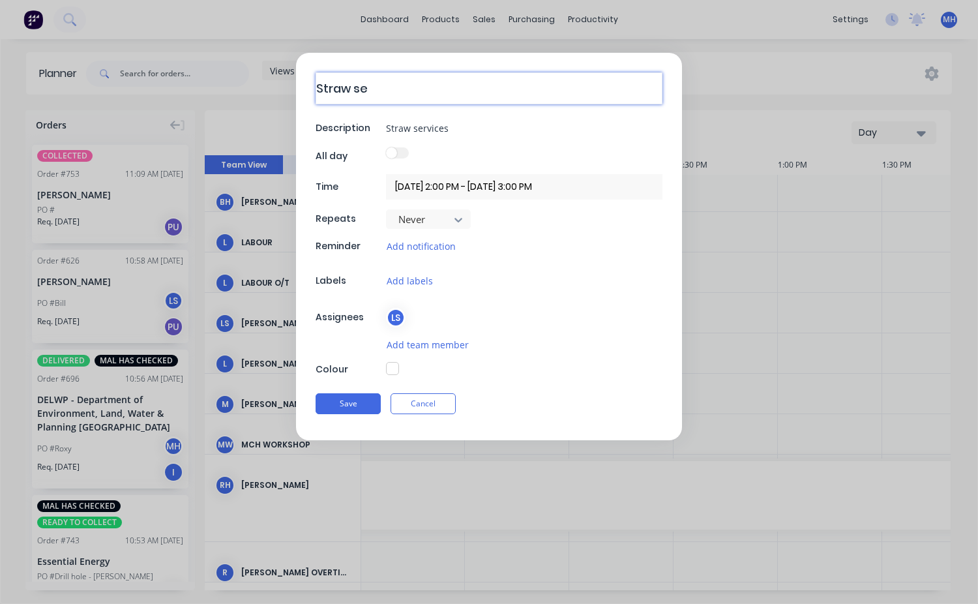
type textarea "Straw ser"
type textarea "x"
type textarea "Straw serv"
type textarea "x"
type textarea "Straw servi"
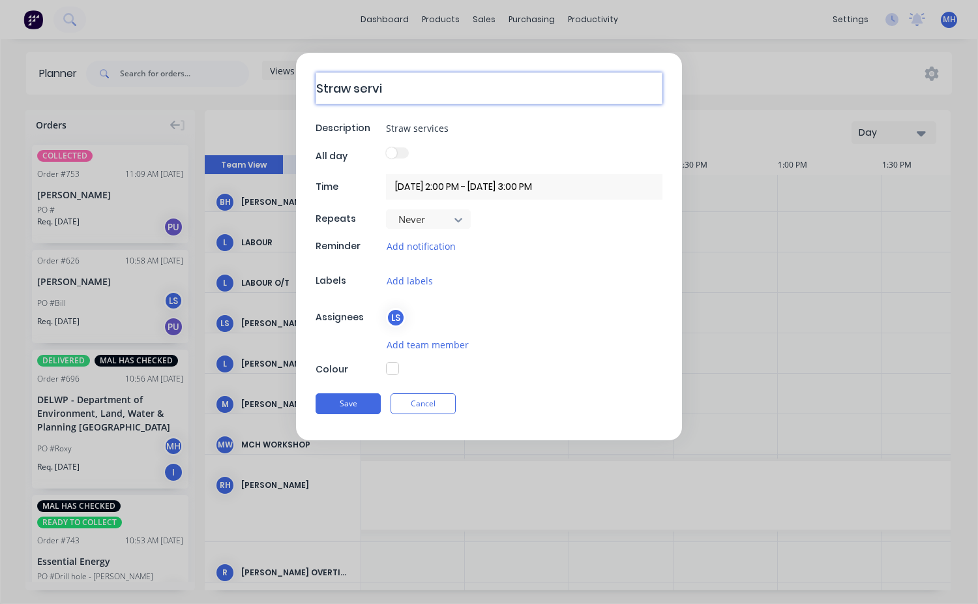
type textarea "x"
type textarea "Straw serviu"
type textarea "x"
type textarea "Straw serviuc"
type textarea "x"
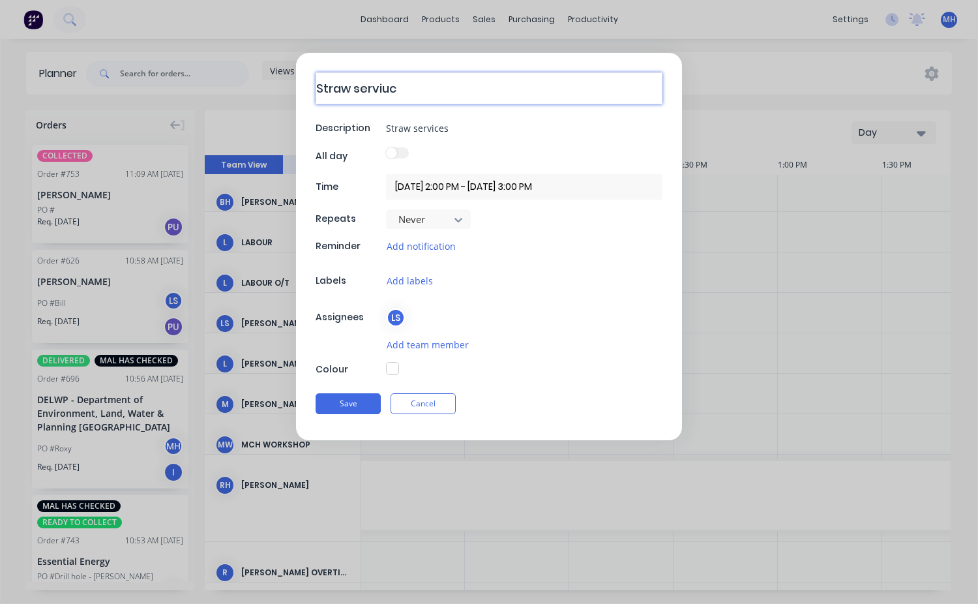
type textarea "Straw serviuce"
type textarea "x"
type textarea "Straw serviuces"
type textarea "x"
type textarea "Straw serviuces"
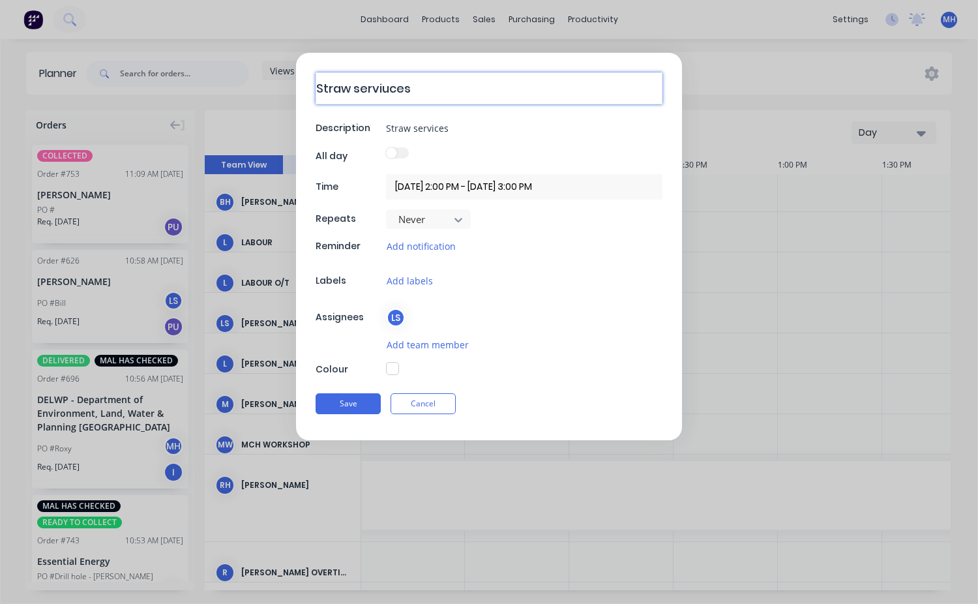
type textarea "x"
type textarea "Straw serviuces f"
type textarea "x"
type textarea "Straw serviuces fi"
type textarea "x"
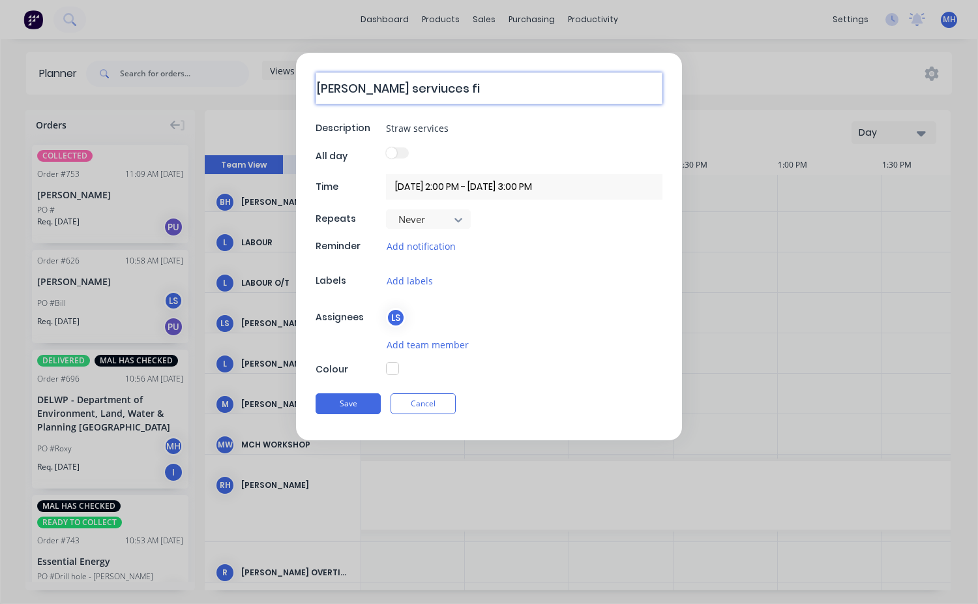
type textarea "Straw serviuces fir"
type textarea "x"
type textarea "Straw serviuces fire"
type textarea "x"
type textarea "Straw serviuces fire"
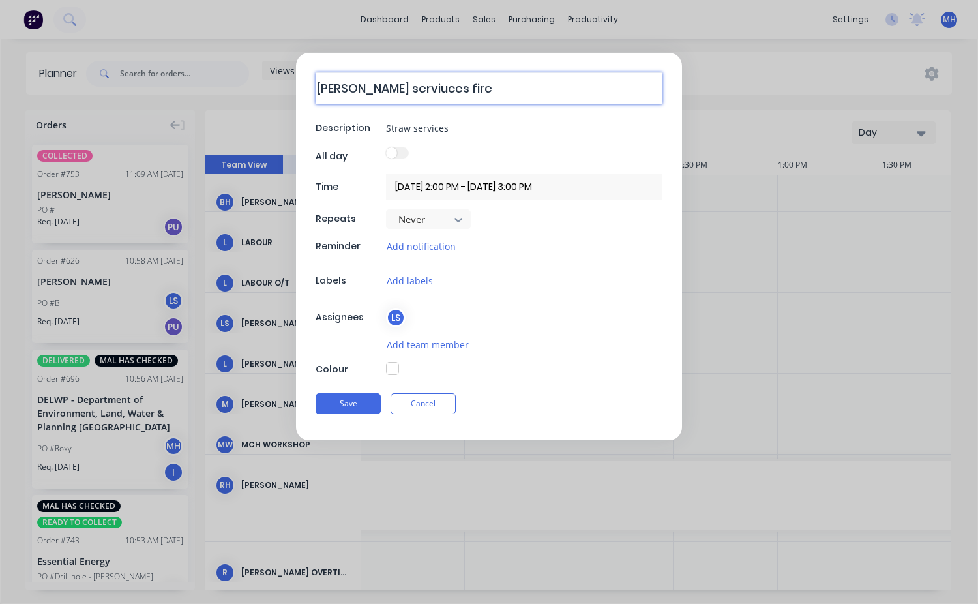
type textarea "x"
type textarea "Straw serviuces fire e"
type textarea "x"
type textarea "Straw serviuces fire ex"
type textarea "x"
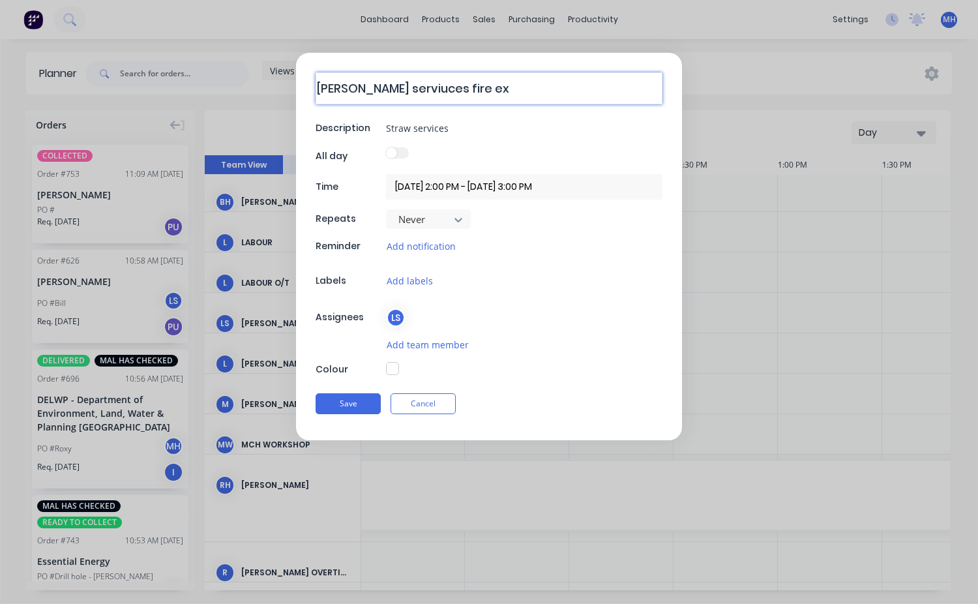
type textarea "Straw serviuces fire ext"
type textarea "x"
type textarea "Straw serviuces fire exti"
type textarea "x"
type textarea "Straw serviuces fire extin"
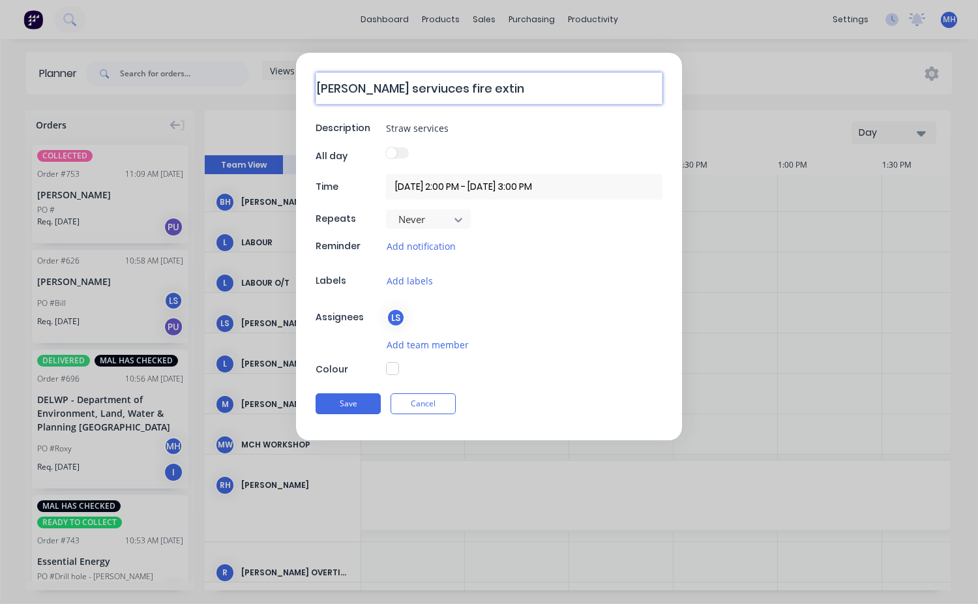
type textarea "x"
type textarea "Straw serviuces fire exting"
type textarea "x"
type textarea "Straw serviuces fire extingu"
type textarea "x"
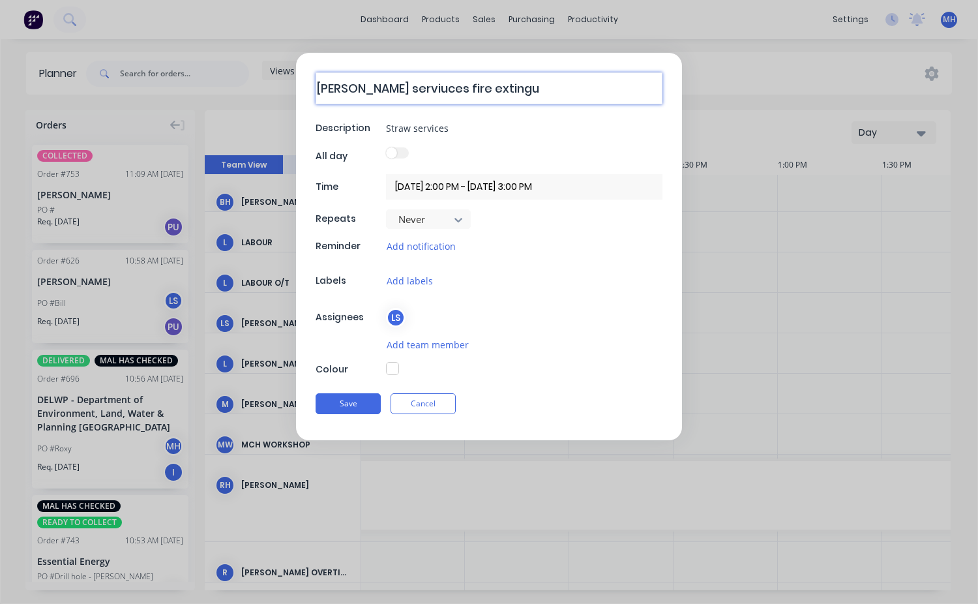
type textarea "Straw serviuces fire extingui"
type textarea "x"
type textarea "Straw serviuces fire extinguis"
type textarea "x"
type textarea "Straw serviuces fire extinguish"
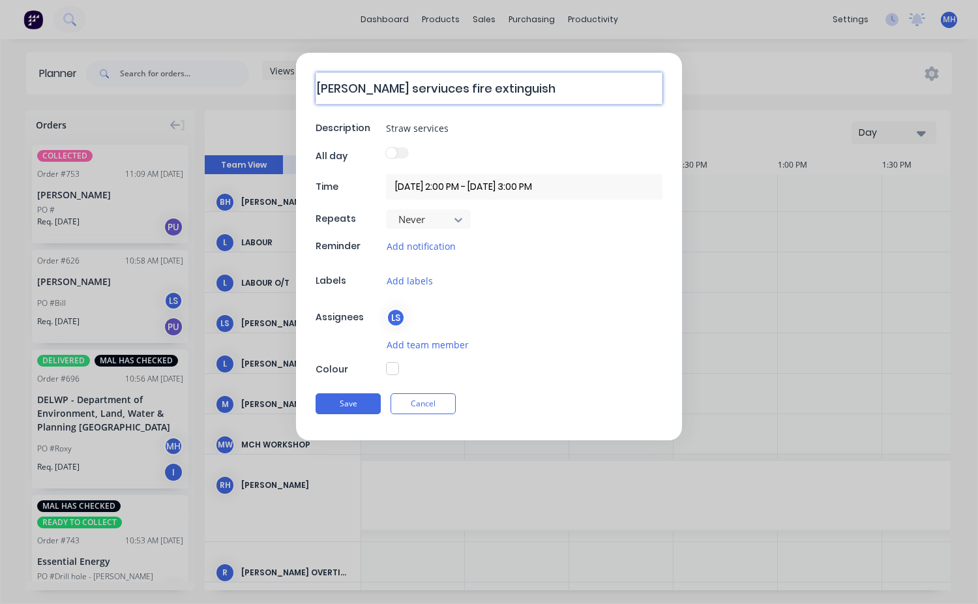
type textarea "x"
type textarea "Straw serviuces fire extinguishe"
type textarea "x"
type textarea "Straw serviuces fire extinguisher"
click at [372, 147] on div "Straw serviuces fire extinguisher Description Straw services All day Time 01/10…" at bounding box center [489, 246] width 386 height 387
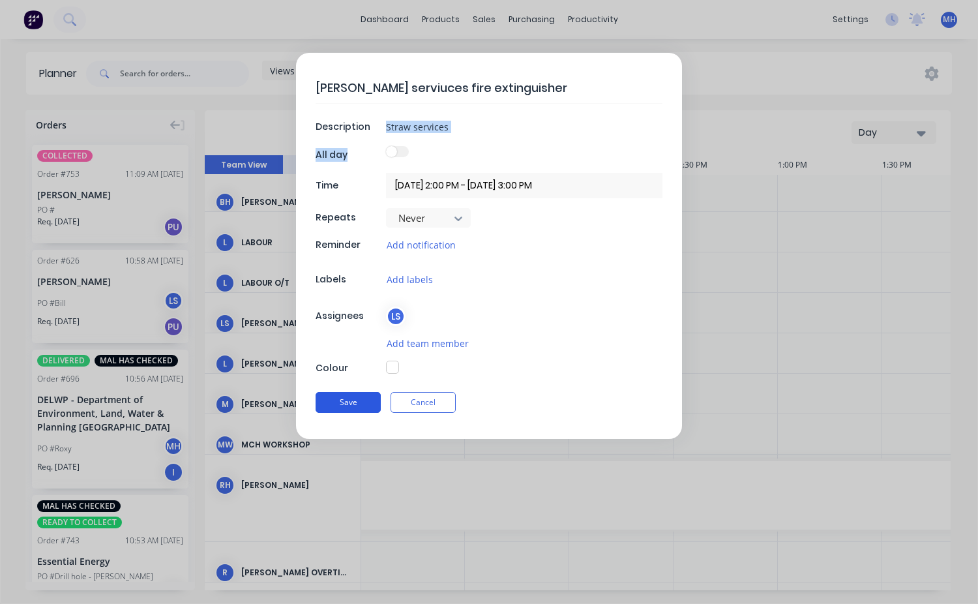
drag, startPoint x: 360, startPoint y: 160, endPoint x: 350, endPoint y: 398, distance: 238.2
click at [346, 397] on button "Save" at bounding box center [348, 402] width 65 height 21
type textarea "x"
type input "01/10/2025 11:00 AM - 01/10/2025 12:00 PM"
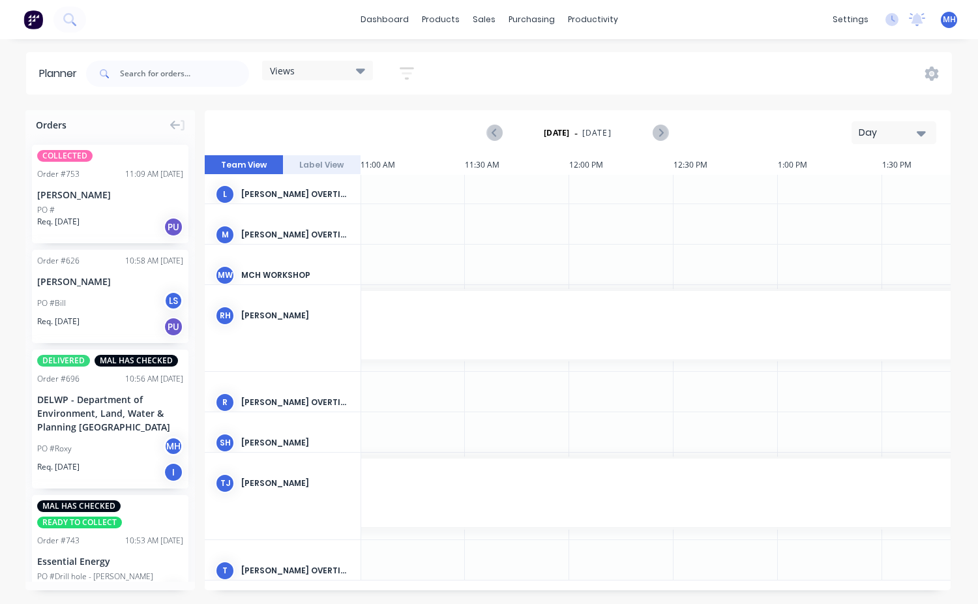
scroll to position [156, 2296]
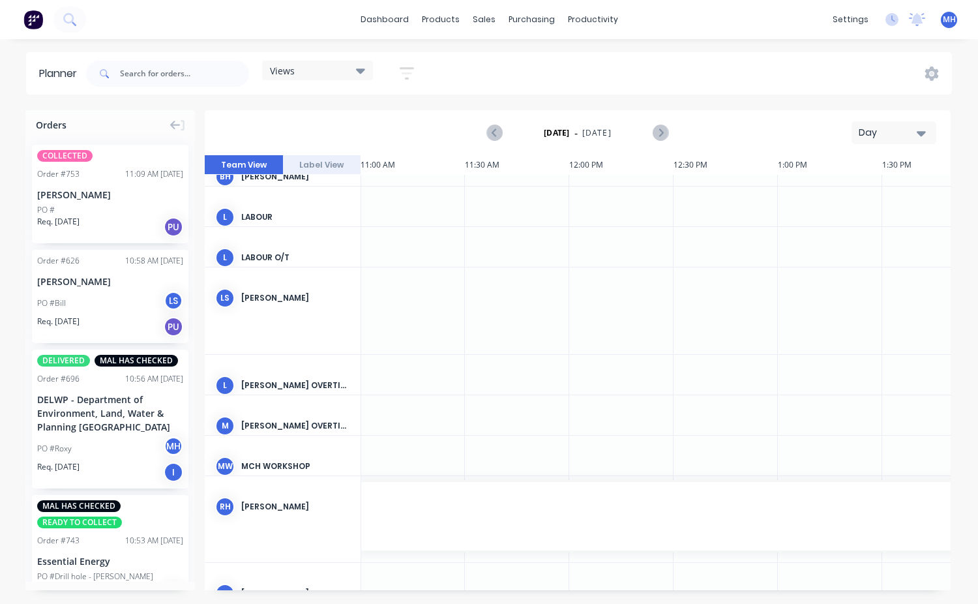
click at [436, 330] on div at bounding box center [413, 310] width 104 height 86
click at [433, 320] on div at bounding box center [413, 310] width 104 height 86
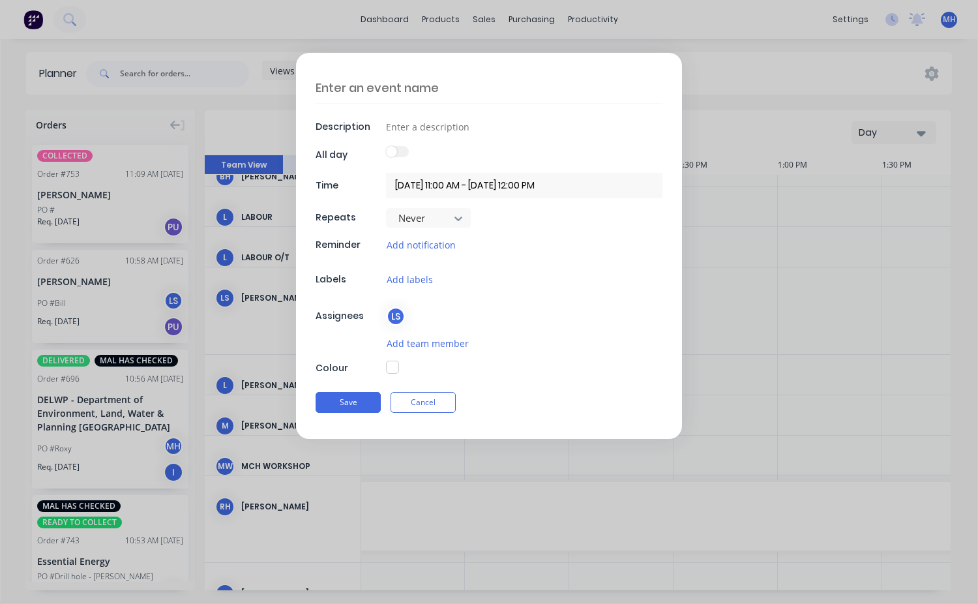
click at [433, 320] on div "LS" at bounding box center [524, 317] width 277 height 20
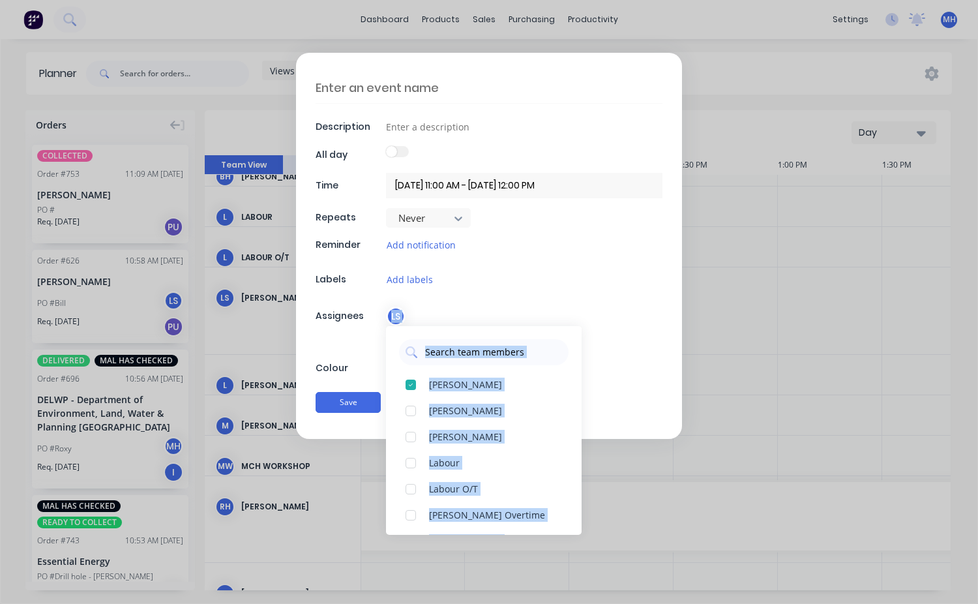
type textarea "x"
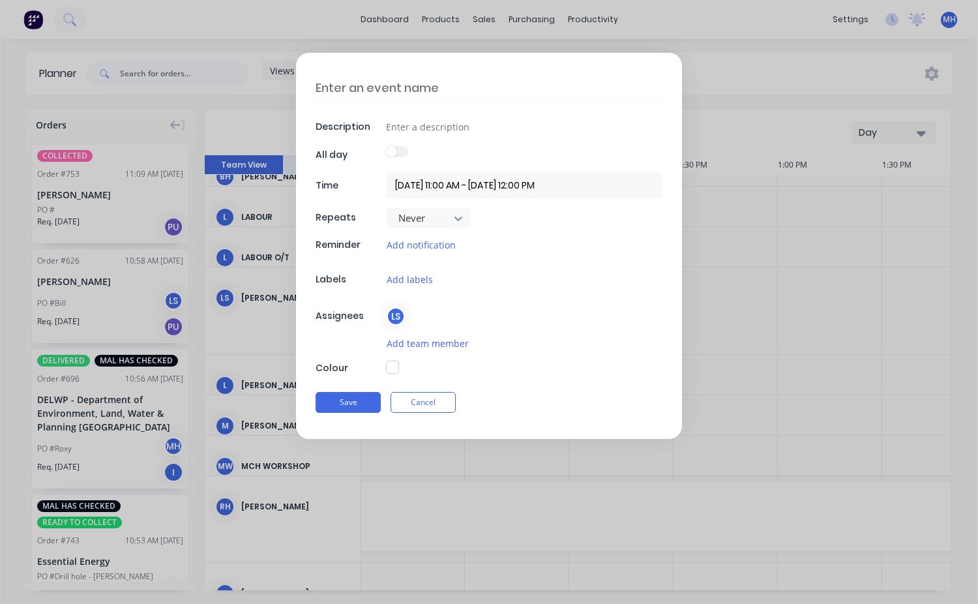
click at [589, 285] on div "Add labels" at bounding box center [524, 279] width 277 height 15
click at [439, 410] on button "Cancel" at bounding box center [423, 402] width 65 height 21
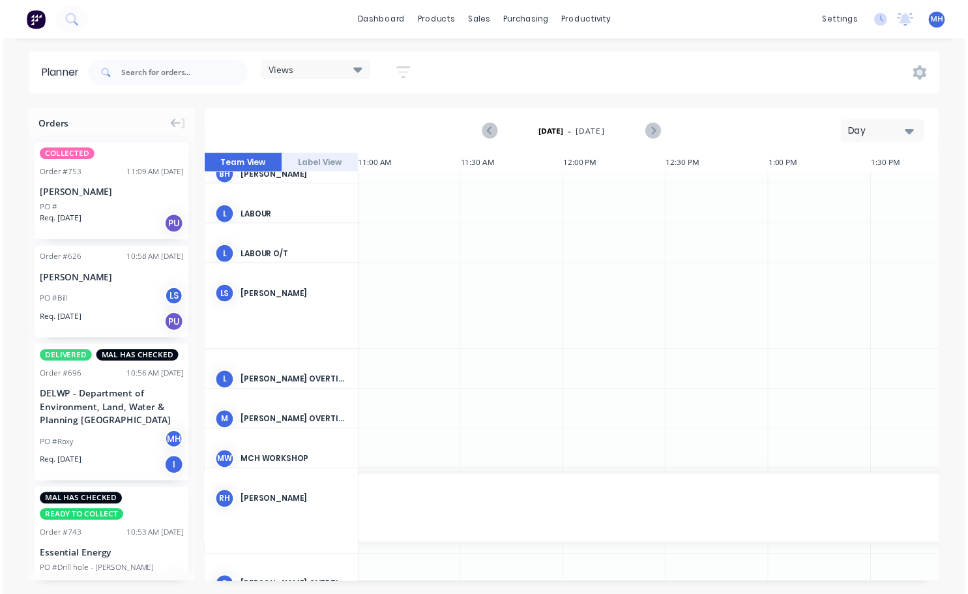
scroll to position [0, 2296]
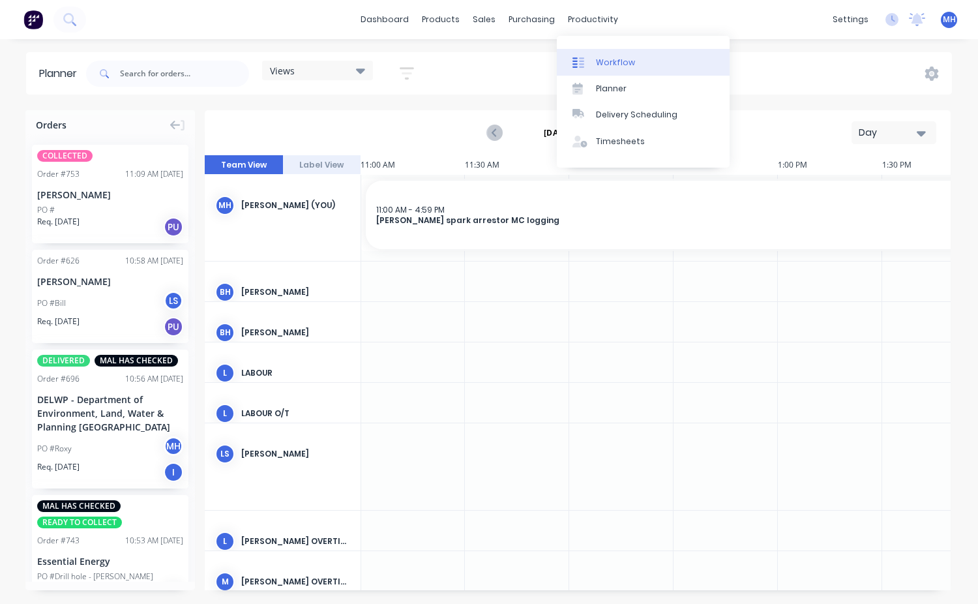
click at [612, 70] on link "Workflow" at bounding box center [643, 62] width 173 height 26
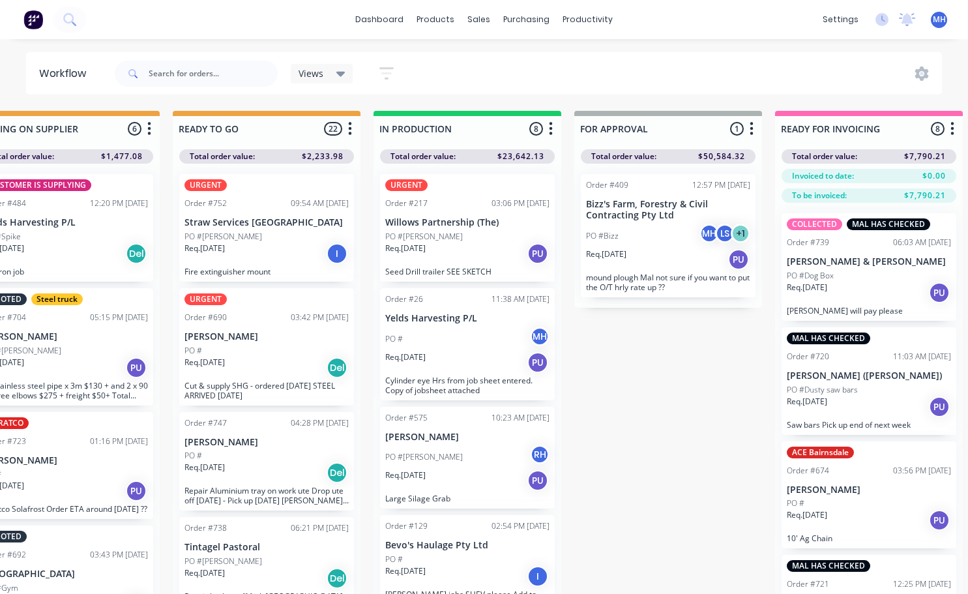
scroll to position [0, 456]
